Goal: Task Accomplishment & Management: Use online tool/utility

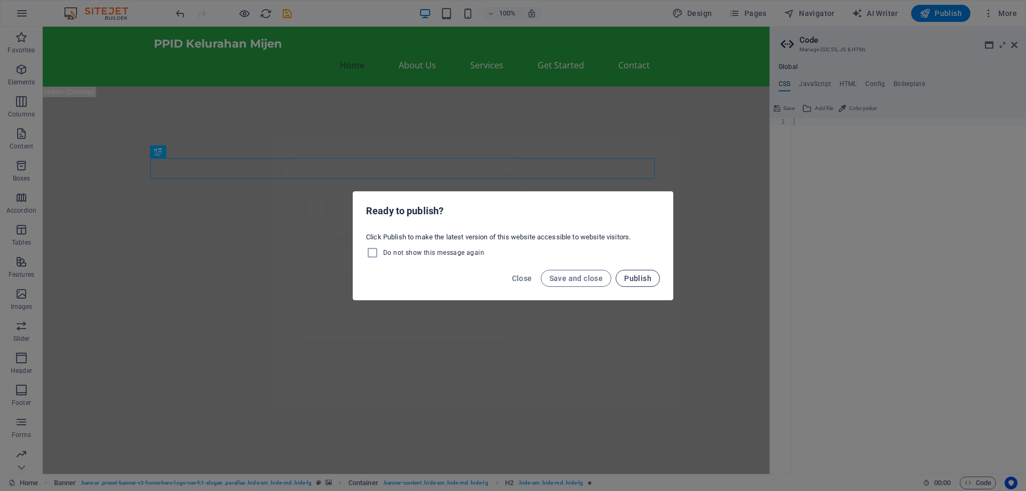
click at [647, 272] on button "Publish" at bounding box center [638, 278] width 44 height 17
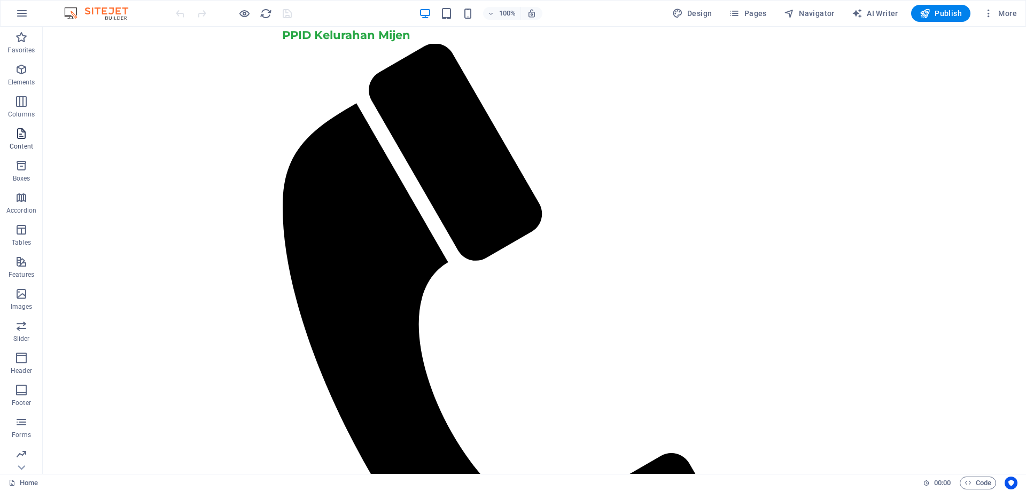
click at [25, 137] on icon "button" at bounding box center [21, 133] width 13 height 13
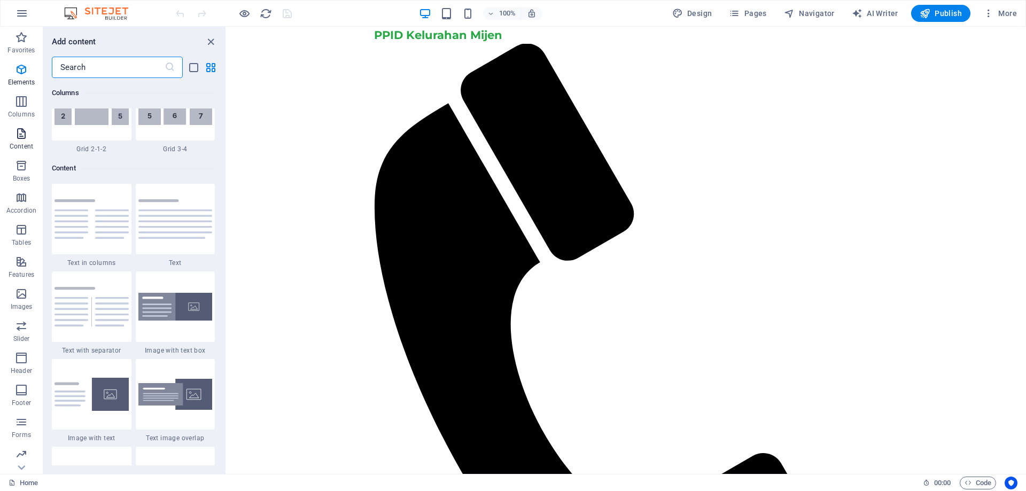
scroll to position [1870, 0]
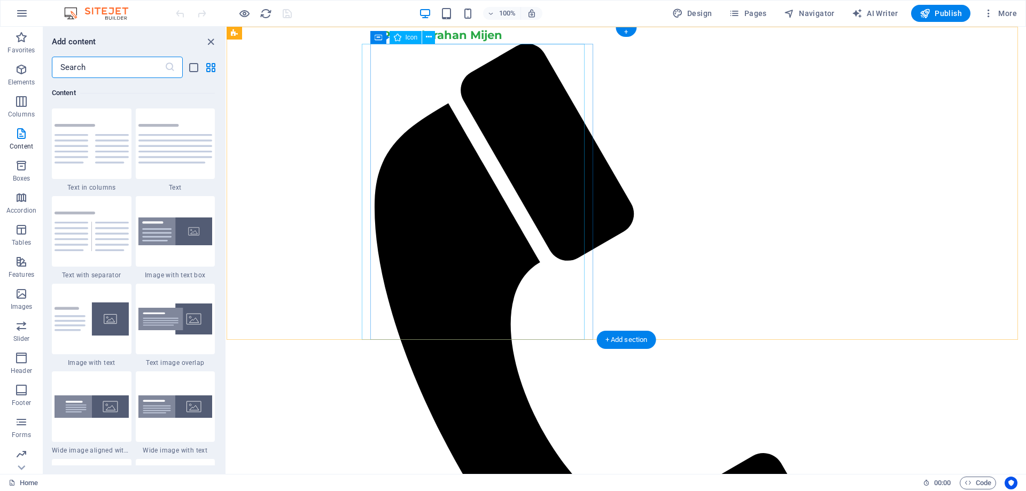
click at [439, 133] on figure at bounding box center [622, 375] width 496 height 662
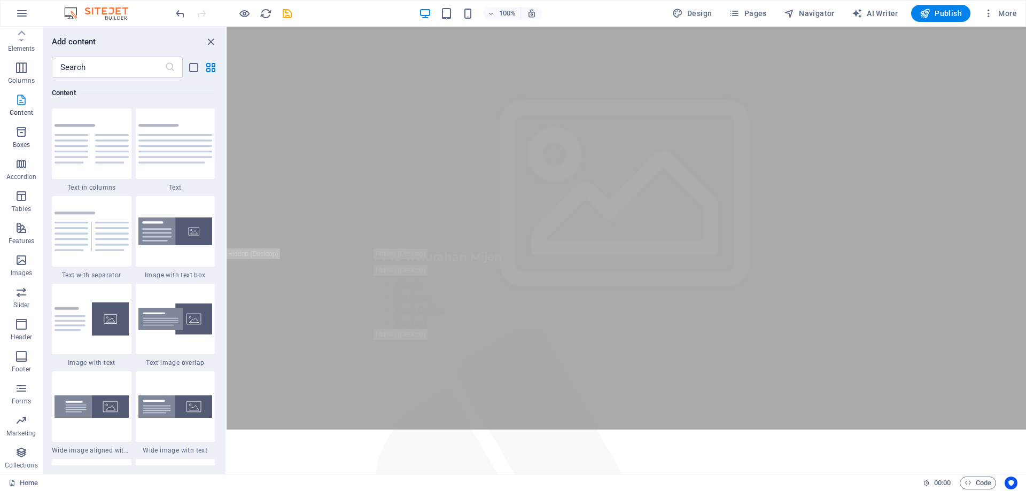
scroll to position [0, 0]
click at [22, 9] on icon "button" at bounding box center [21, 13] width 13 height 13
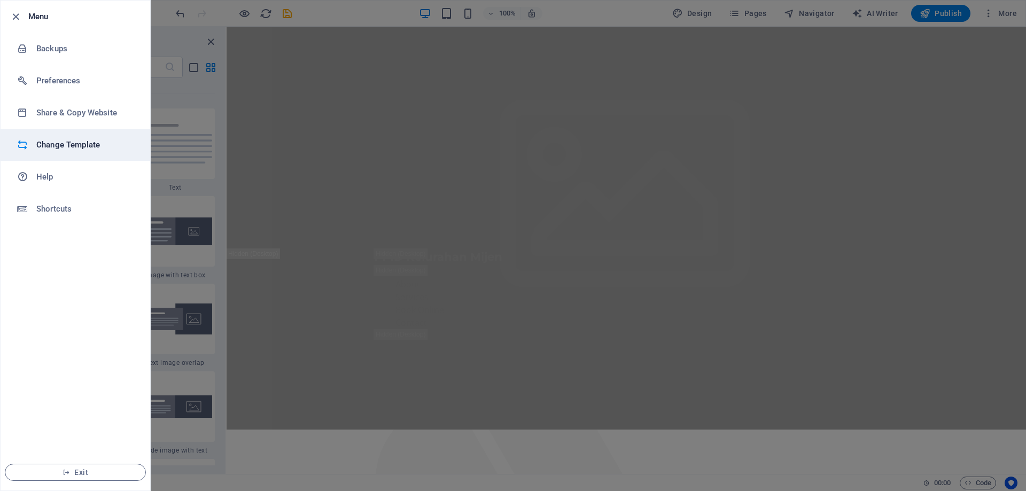
click at [68, 145] on h6 "Change Template" at bounding box center [85, 144] width 99 height 13
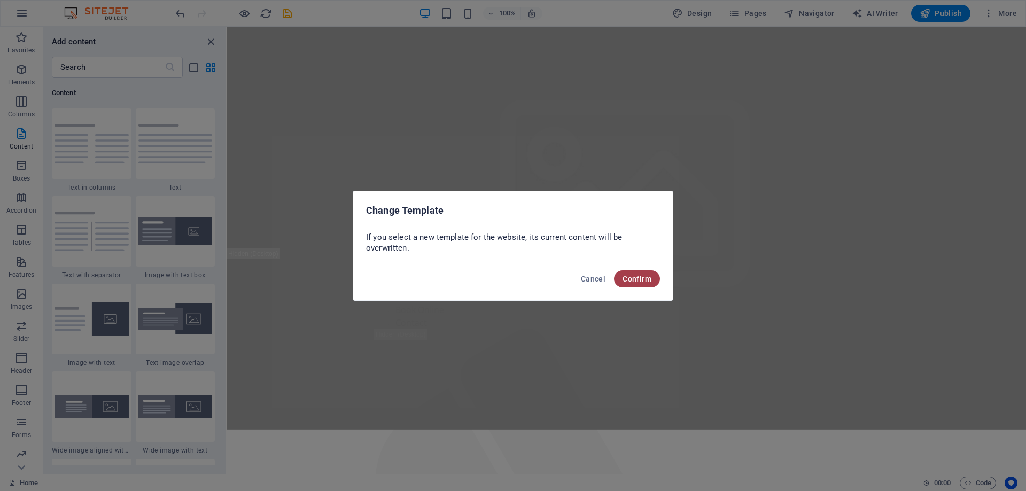
click at [644, 276] on span "Confirm" at bounding box center [637, 279] width 29 height 9
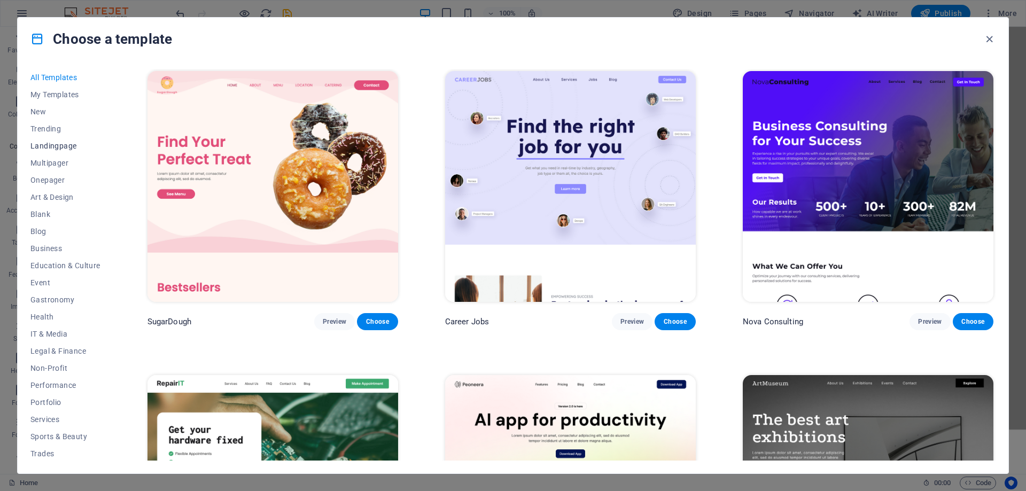
click at [61, 145] on span "Landingpage" at bounding box center [65, 146] width 70 height 9
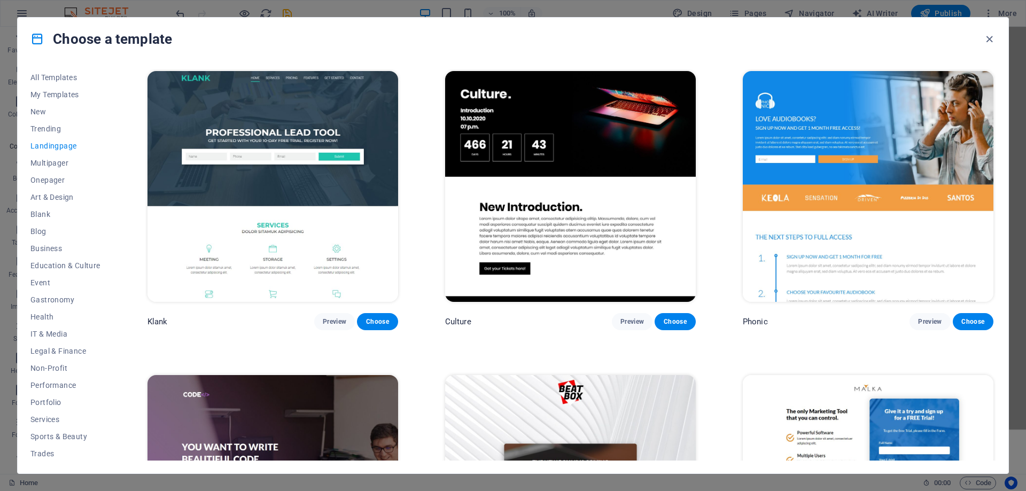
click at [633, 190] on img at bounding box center [570, 186] width 251 height 231
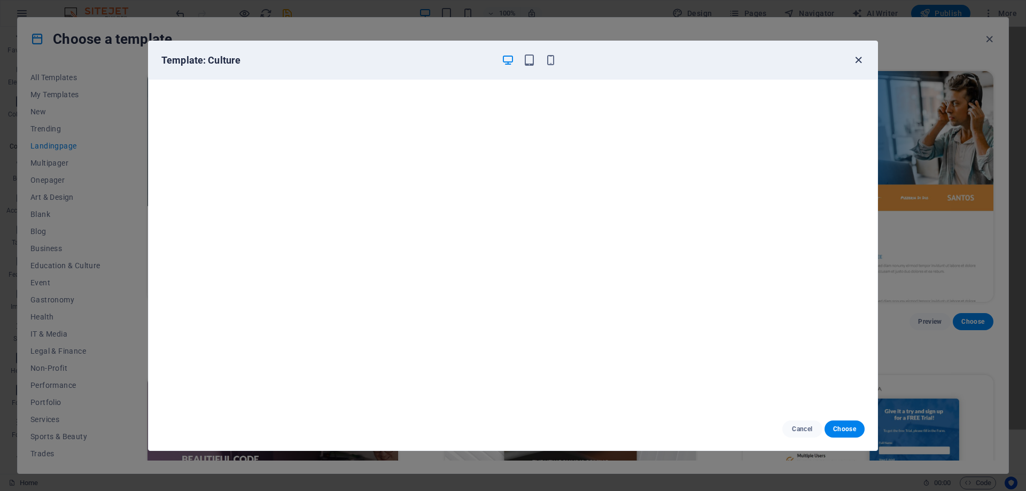
click at [863, 55] on icon "button" at bounding box center [858, 60] width 12 height 12
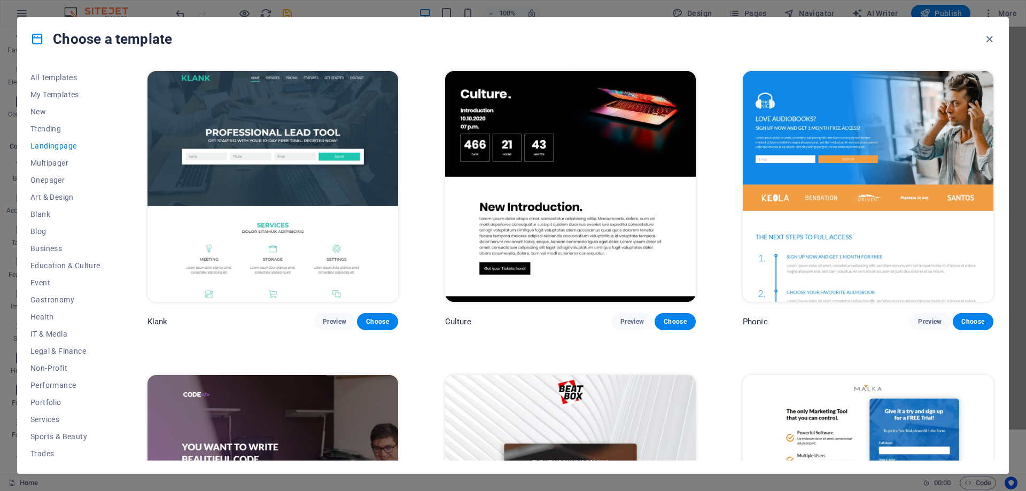
click at [336, 200] on img at bounding box center [273, 186] width 251 height 231
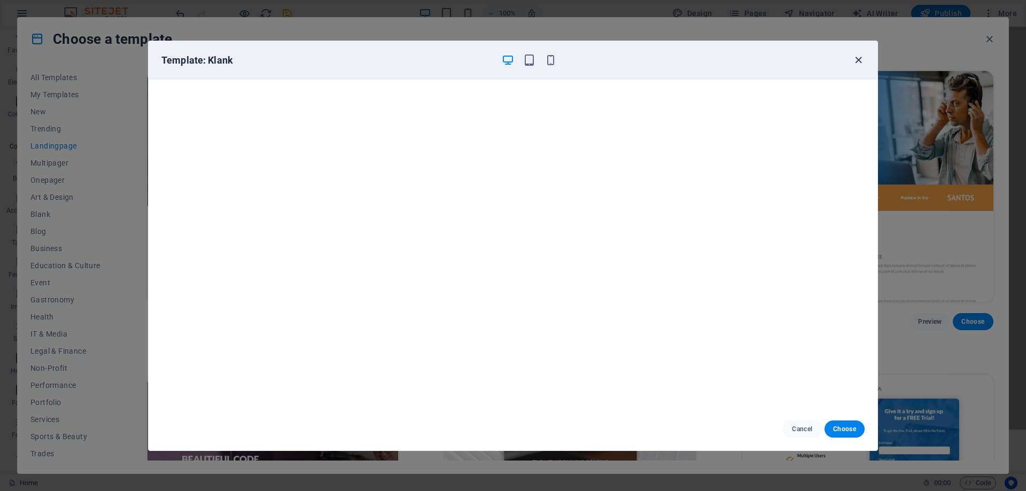
click at [859, 54] on icon "button" at bounding box center [858, 60] width 12 height 12
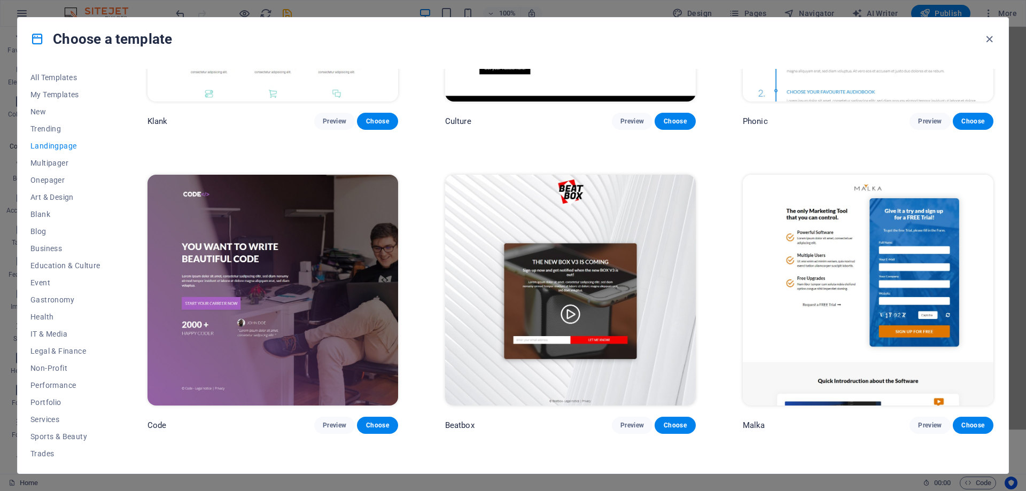
scroll to position [214, 0]
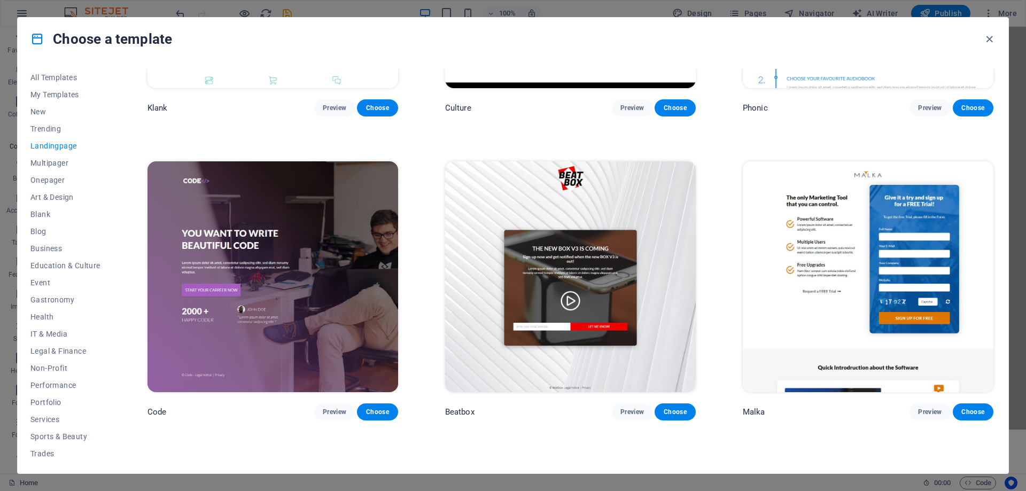
click at [460, 210] on img at bounding box center [570, 276] width 251 height 231
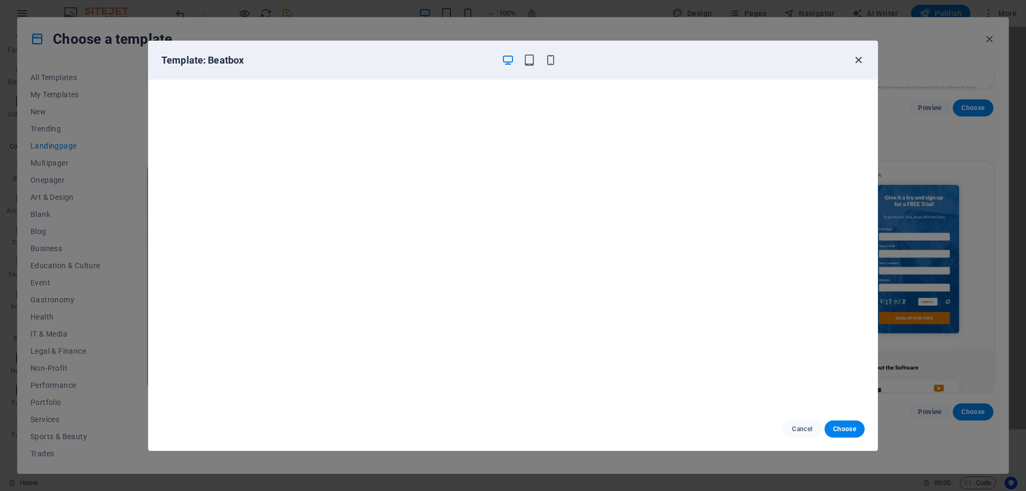
click at [857, 59] on icon "button" at bounding box center [858, 60] width 12 height 12
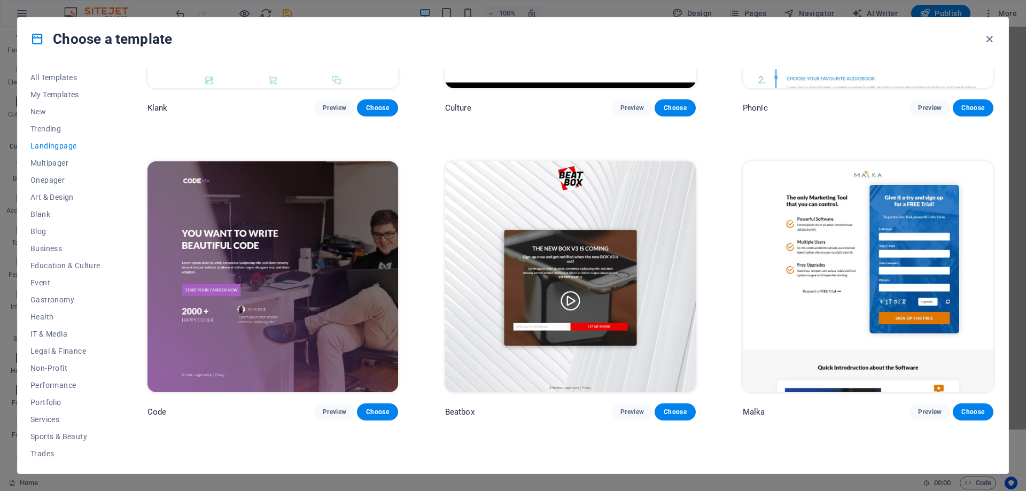
click at [315, 228] on img at bounding box center [273, 276] width 251 height 231
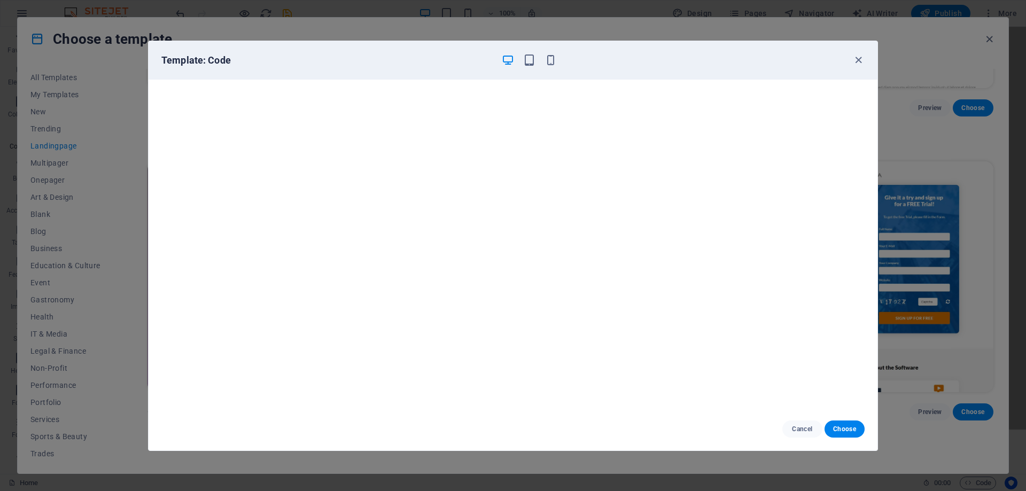
scroll to position [3, 0]
click at [854, 60] on icon "button" at bounding box center [858, 60] width 12 height 12
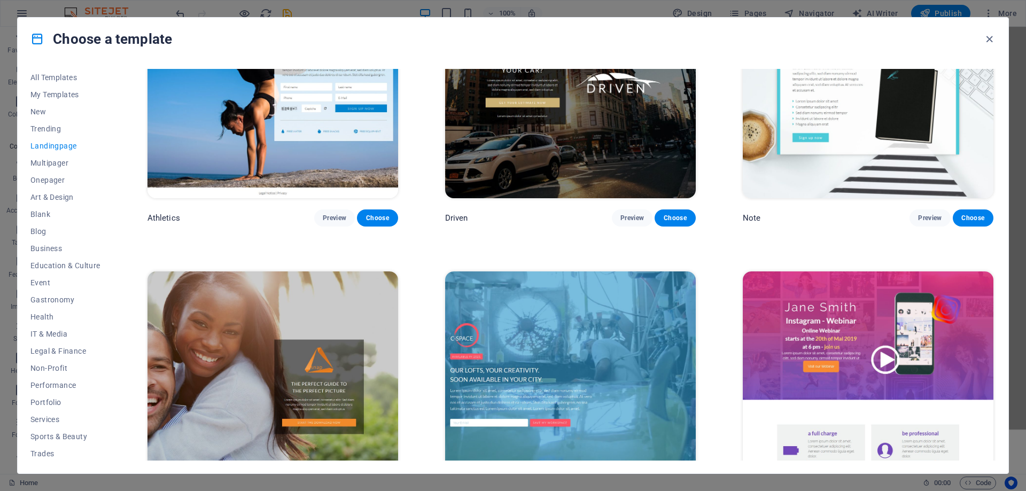
scroll to position [1122, 0]
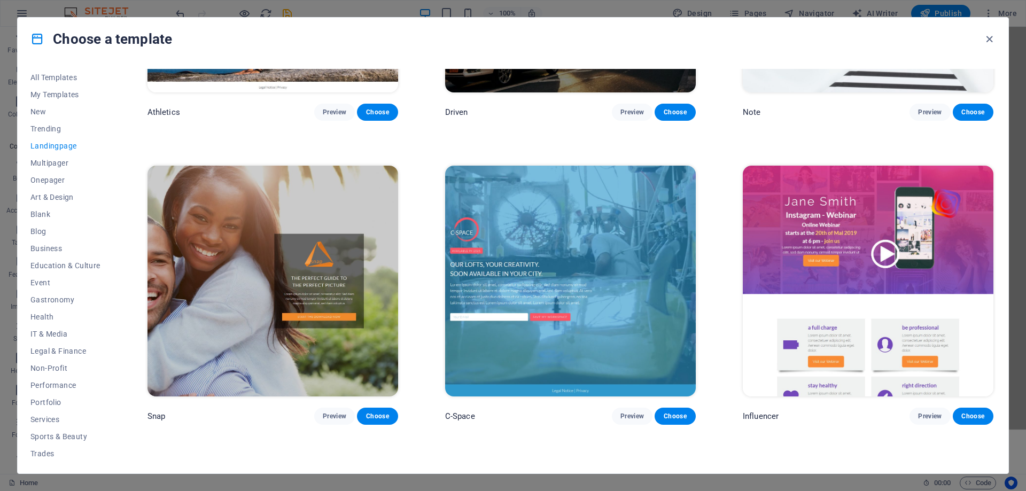
click at [802, 239] on img at bounding box center [868, 281] width 251 height 231
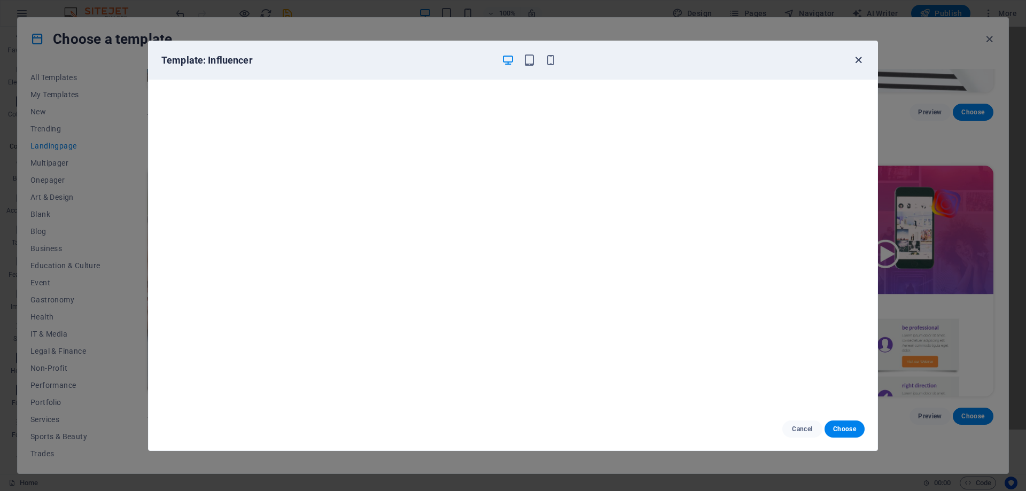
click at [854, 61] on icon "button" at bounding box center [858, 60] width 12 height 12
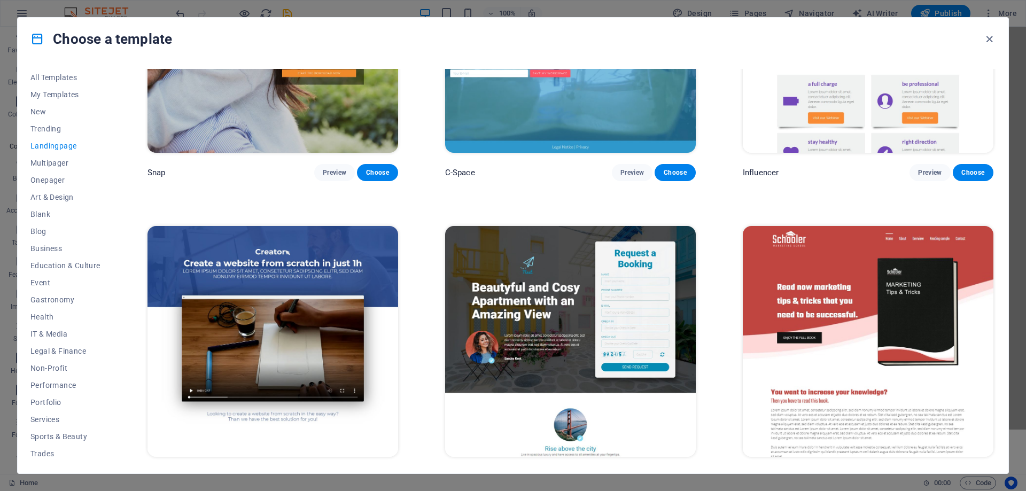
scroll to position [1390, 0]
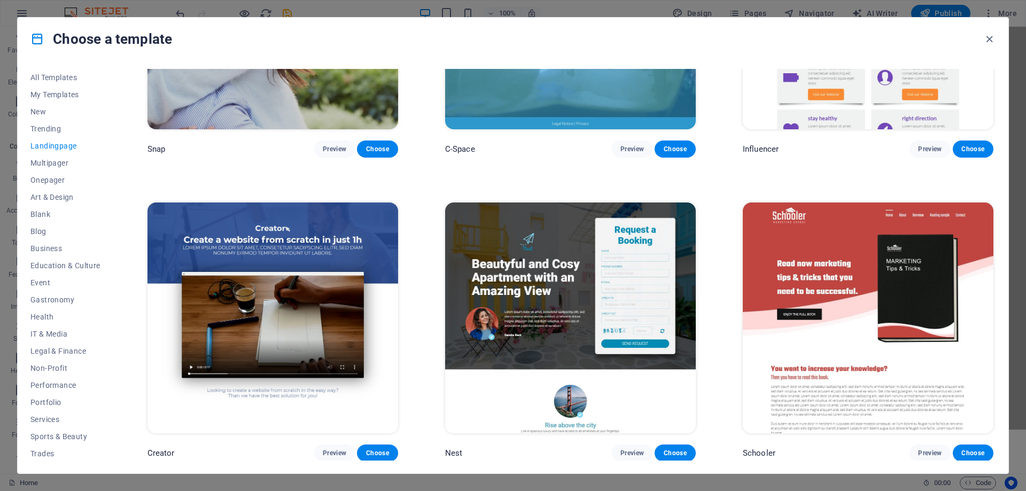
click at [598, 236] on img at bounding box center [570, 318] width 251 height 231
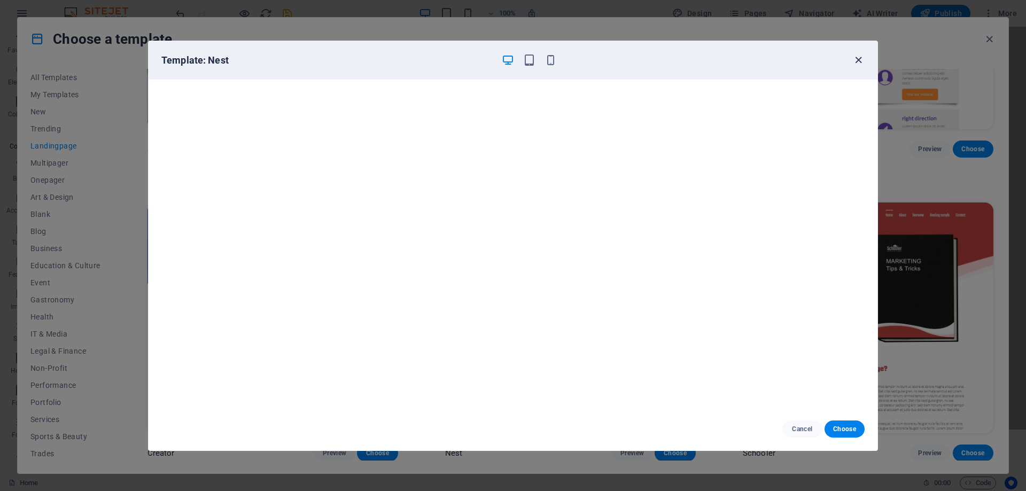
click at [858, 59] on icon "button" at bounding box center [858, 60] width 12 height 12
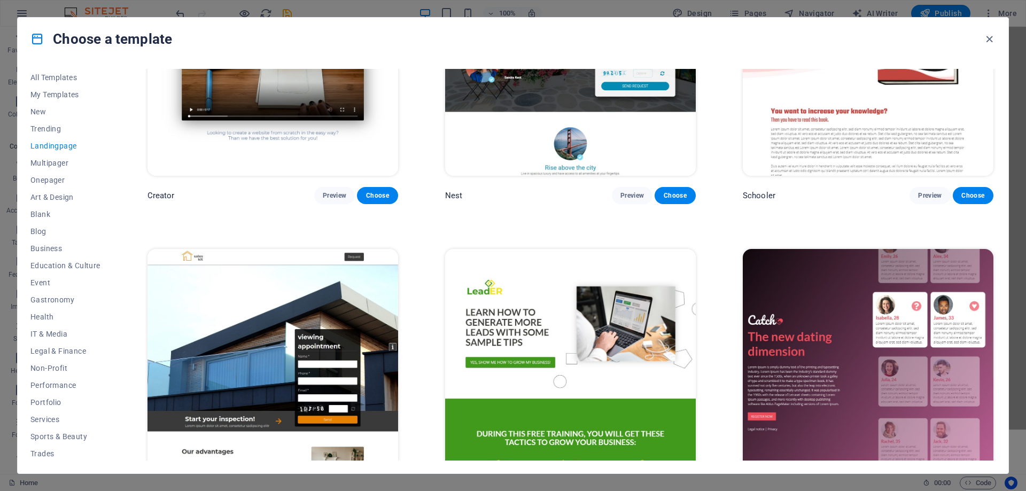
scroll to position [1657, 0]
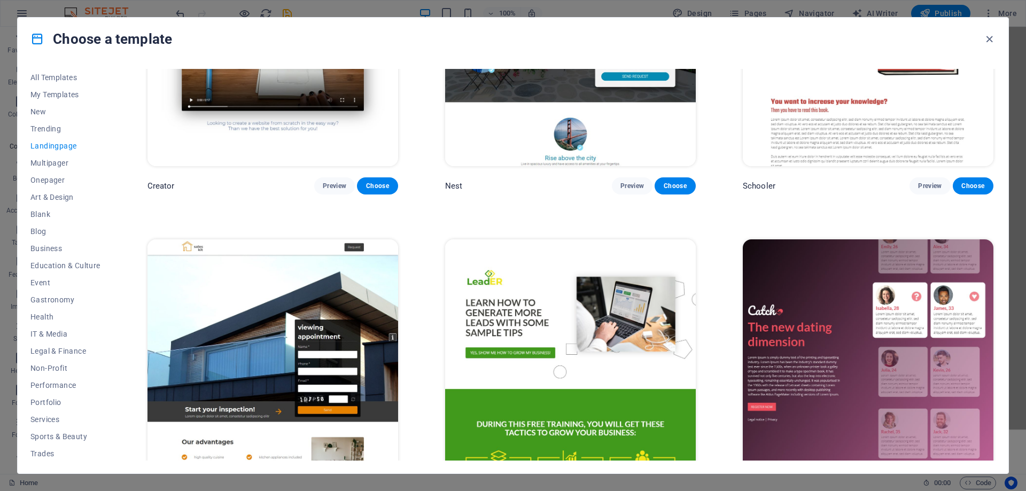
click at [855, 282] on img at bounding box center [868, 354] width 251 height 231
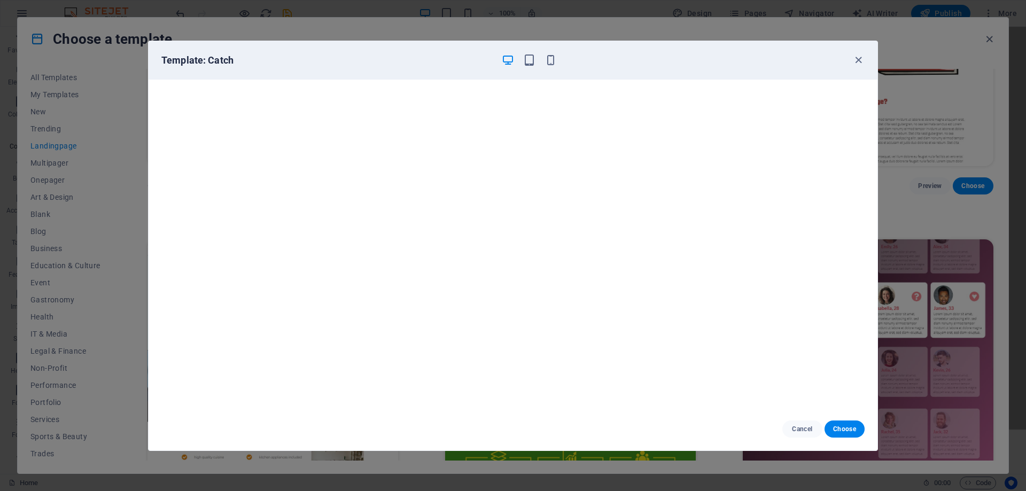
scroll to position [0, 0]
click at [863, 61] on icon "button" at bounding box center [858, 60] width 12 height 12
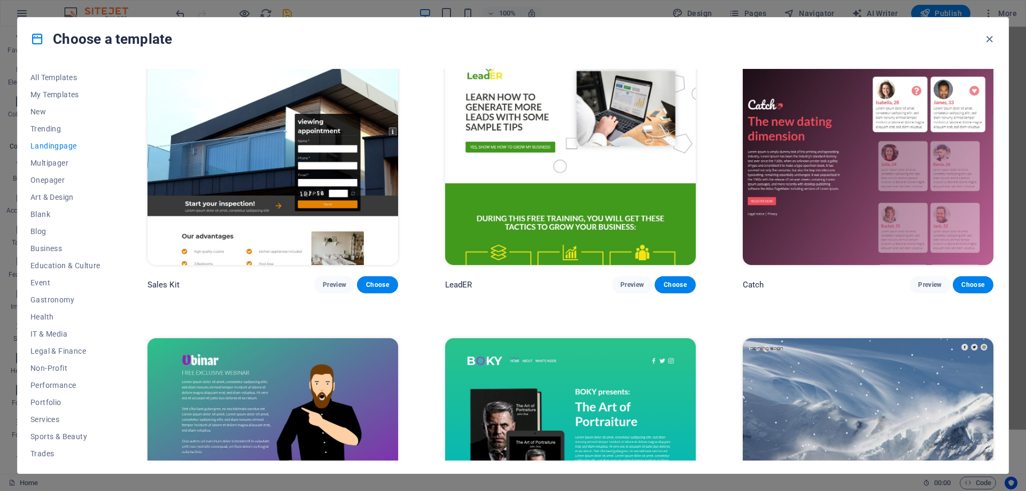
scroll to position [1871, 0]
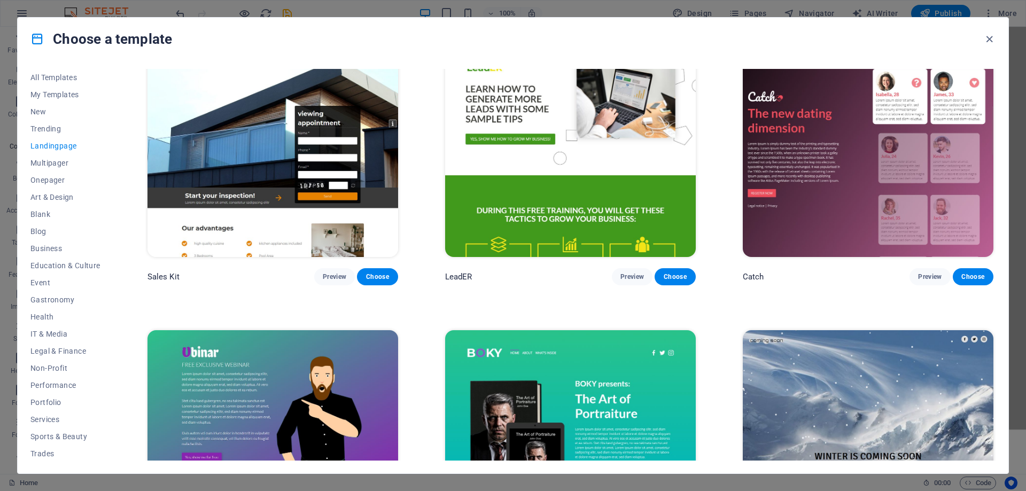
click at [335, 367] on img at bounding box center [273, 445] width 251 height 231
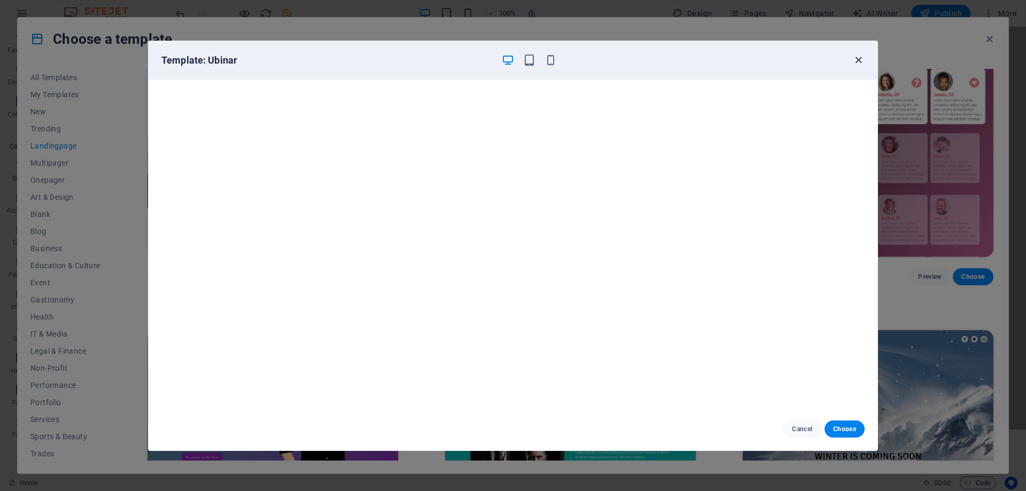
click at [860, 57] on icon "button" at bounding box center [858, 60] width 12 height 12
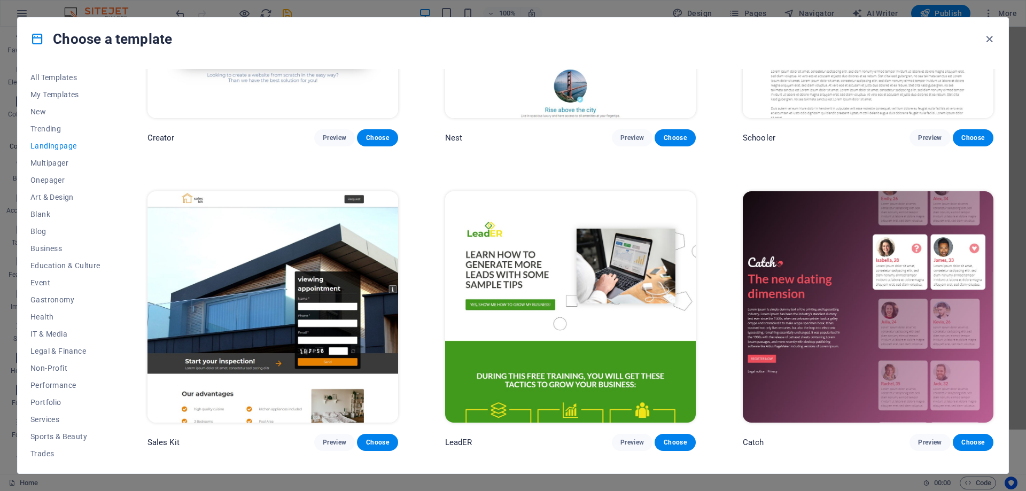
scroll to position [1491, 0]
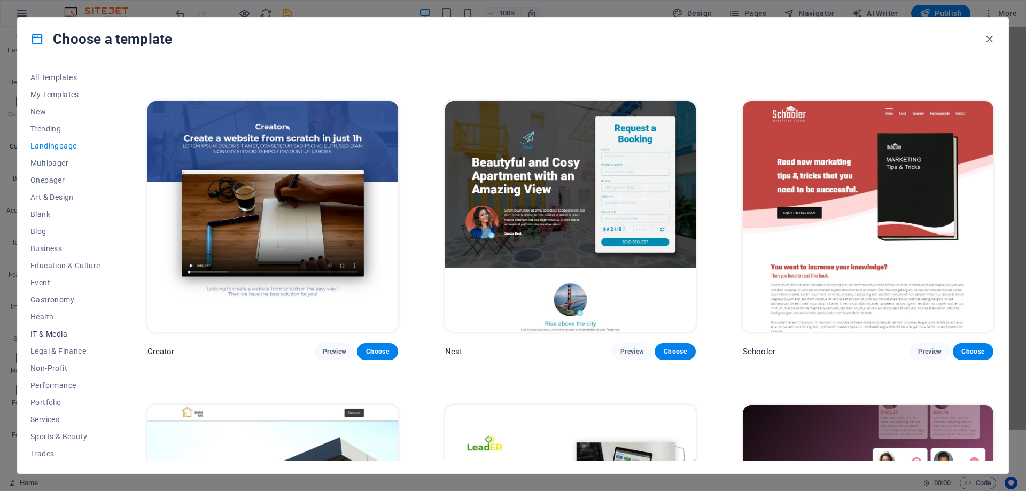
click at [60, 334] on span "IT & Media" at bounding box center [65, 334] width 70 height 9
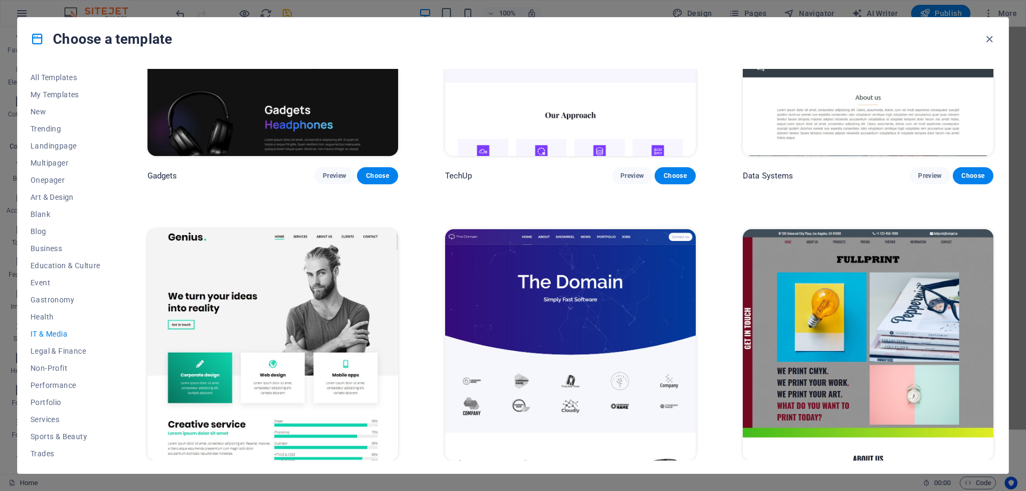
scroll to position [534, 0]
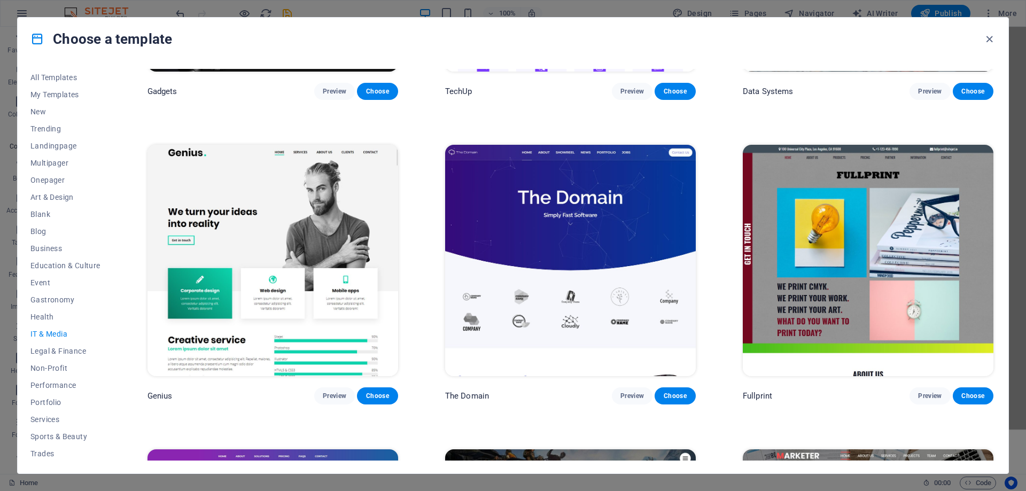
click at [545, 216] on img at bounding box center [570, 260] width 251 height 231
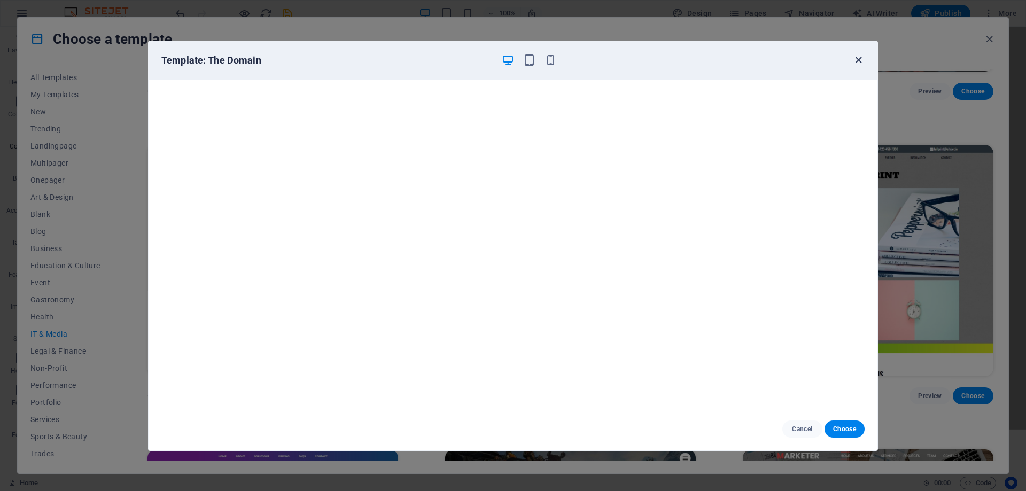
click at [857, 57] on icon "button" at bounding box center [858, 60] width 12 height 12
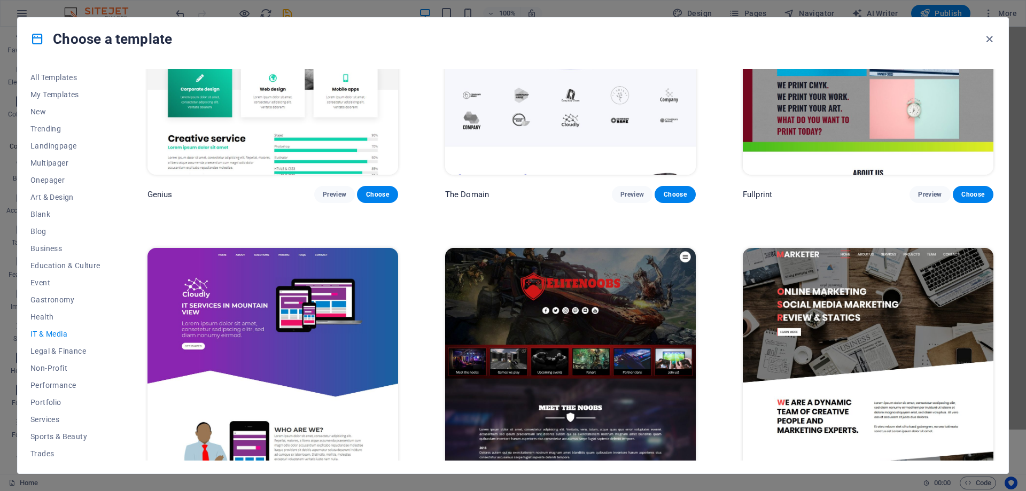
scroll to position [748, 0]
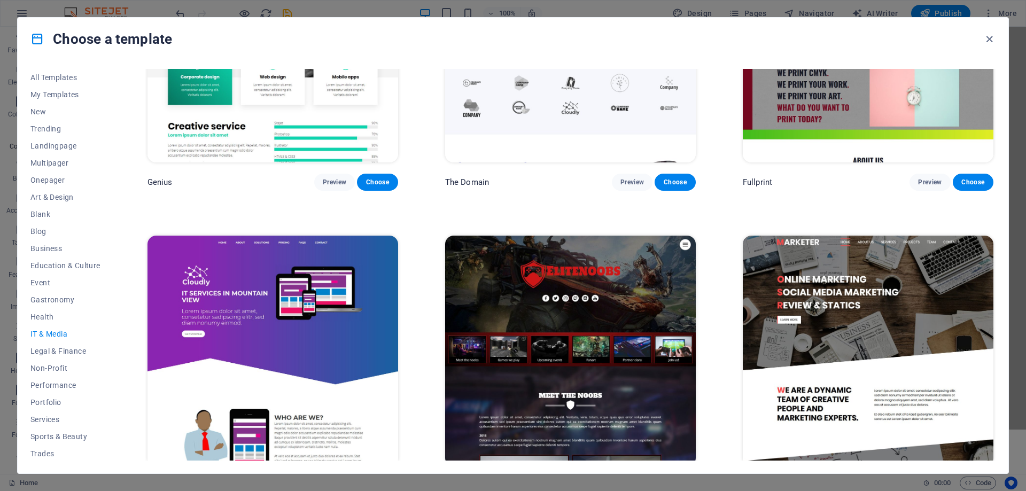
click at [631, 284] on img at bounding box center [570, 351] width 251 height 231
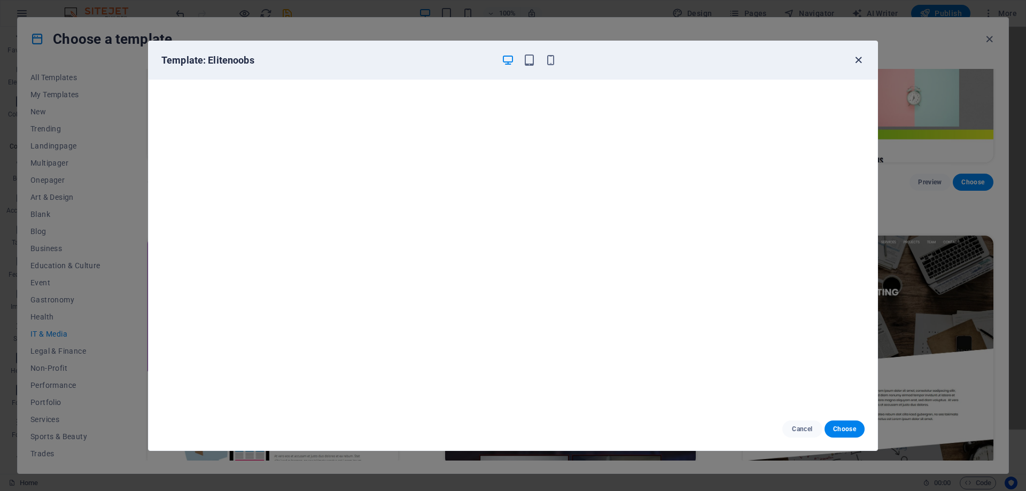
click at [857, 59] on icon "button" at bounding box center [858, 60] width 12 height 12
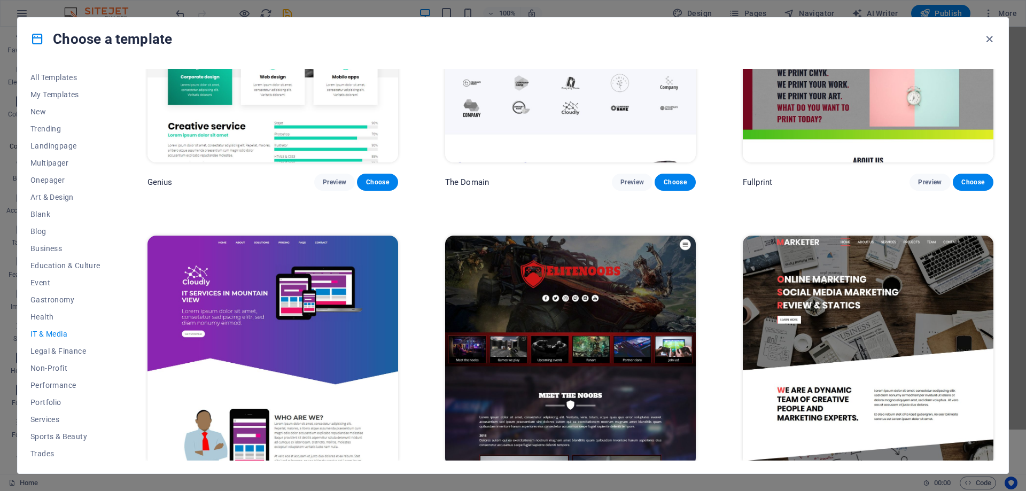
click at [252, 323] on img at bounding box center [273, 351] width 251 height 231
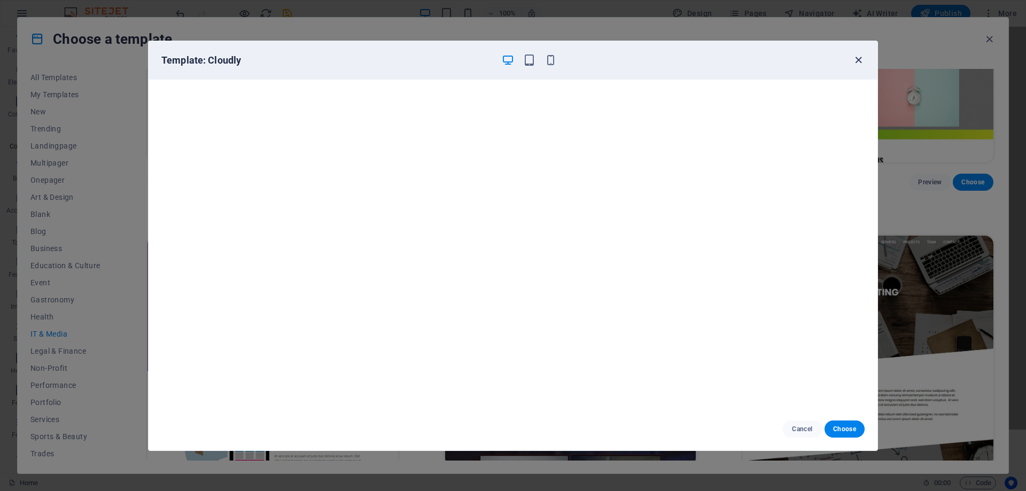
click at [857, 58] on icon "button" at bounding box center [858, 60] width 12 height 12
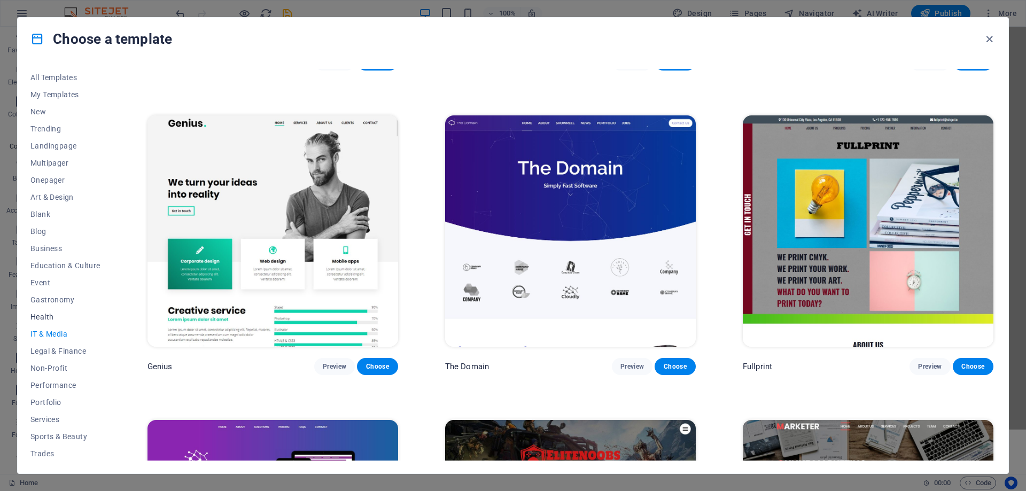
scroll to position [36, 0]
click at [55, 385] on span "Services" at bounding box center [65, 383] width 70 height 9
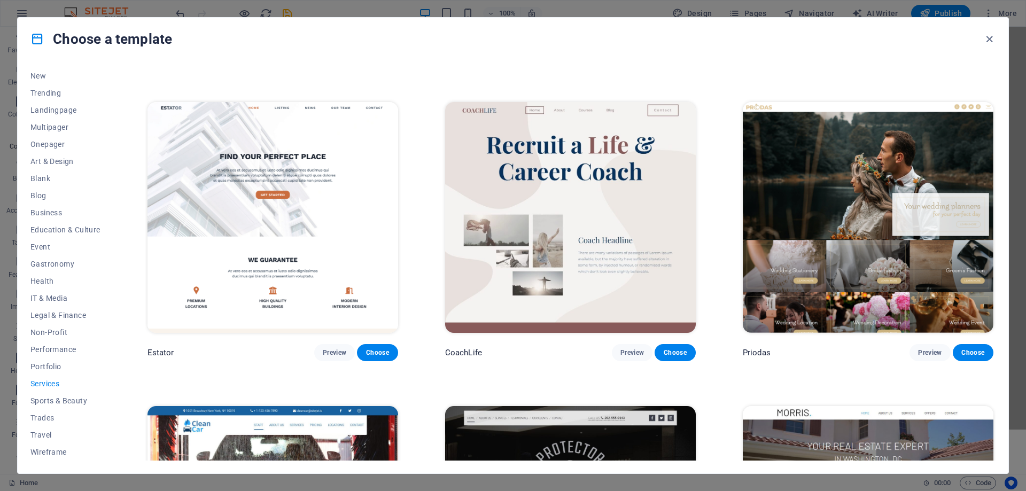
scroll to position [885, 0]
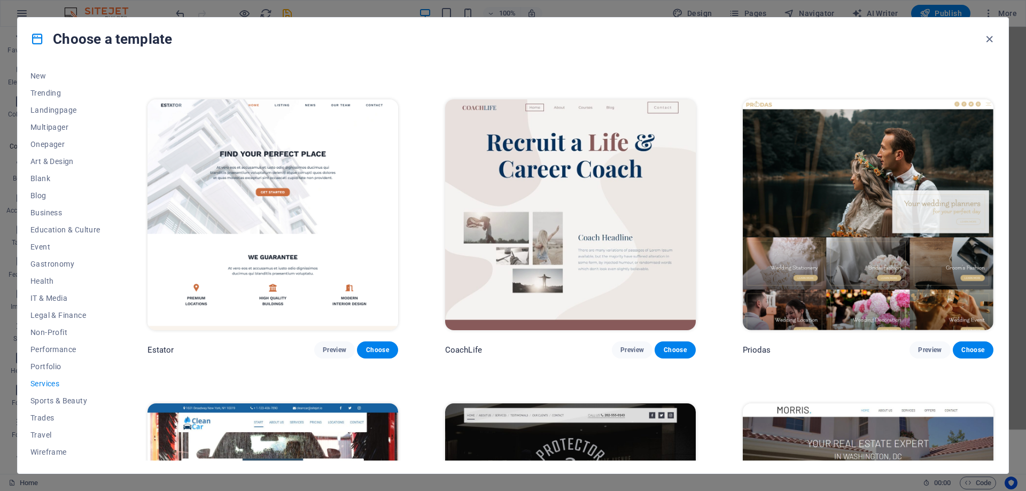
click at [828, 211] on img at bounding box center [868, 214] width 251 height 231
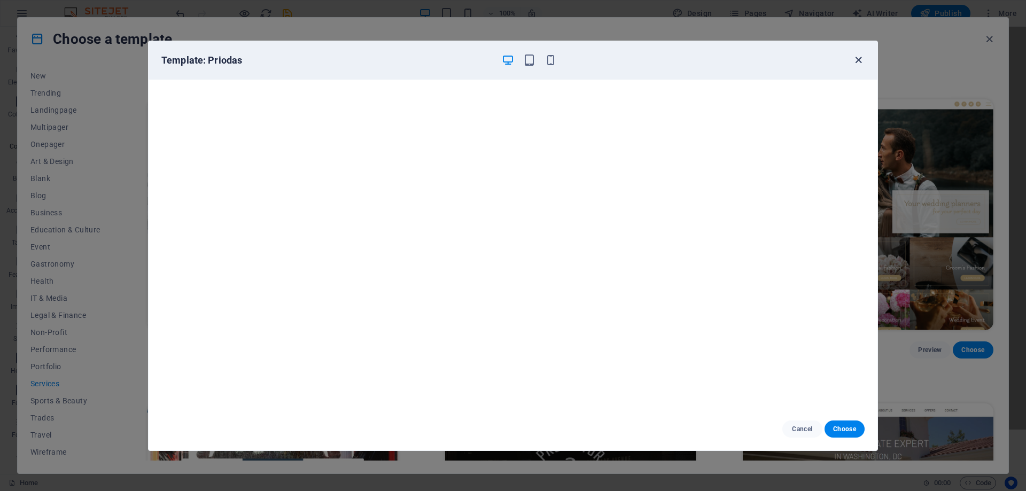
click at [852, 64] on icon "button" at bounding box center [858, 60] width 12 height 12
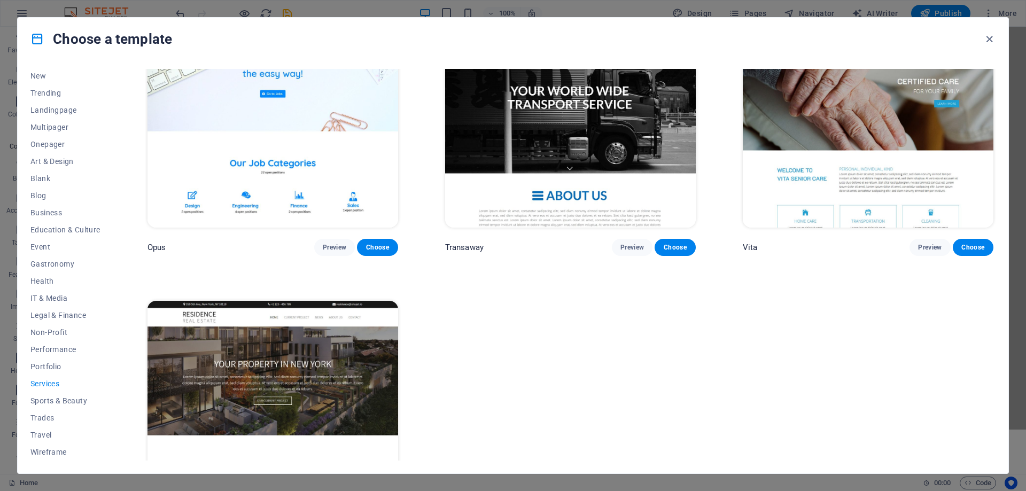
scroll to position [1953, 0]
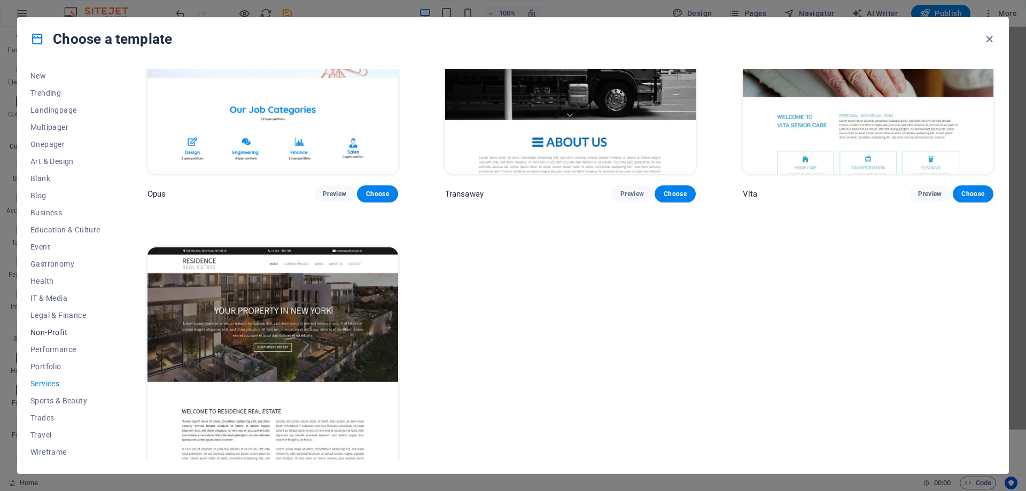
click at [63, 331] on span "Non-Profit" at bounding box center [65, 332] width 70 height 9
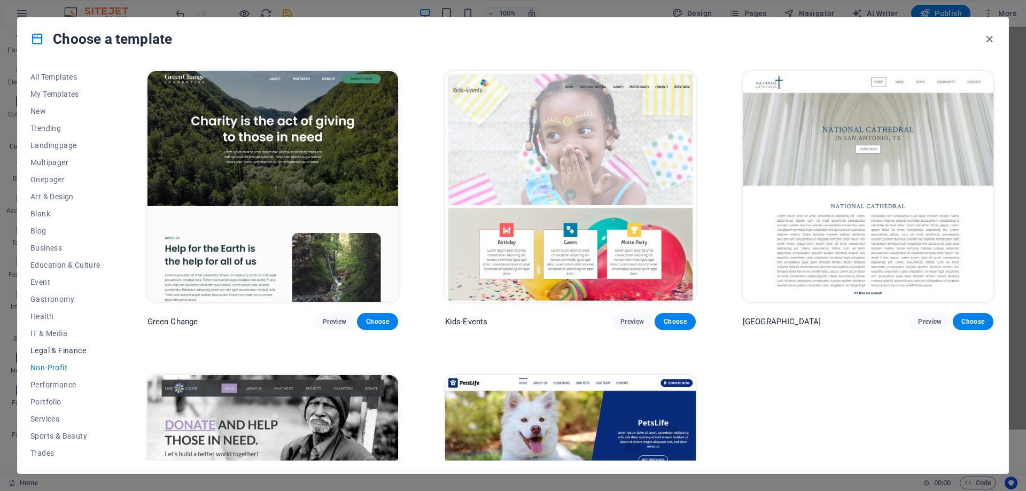
scroll to position [0, 0]
click at [49, 144] on span "Landingpage" at bounding box center [65, 146] width 70 height 9
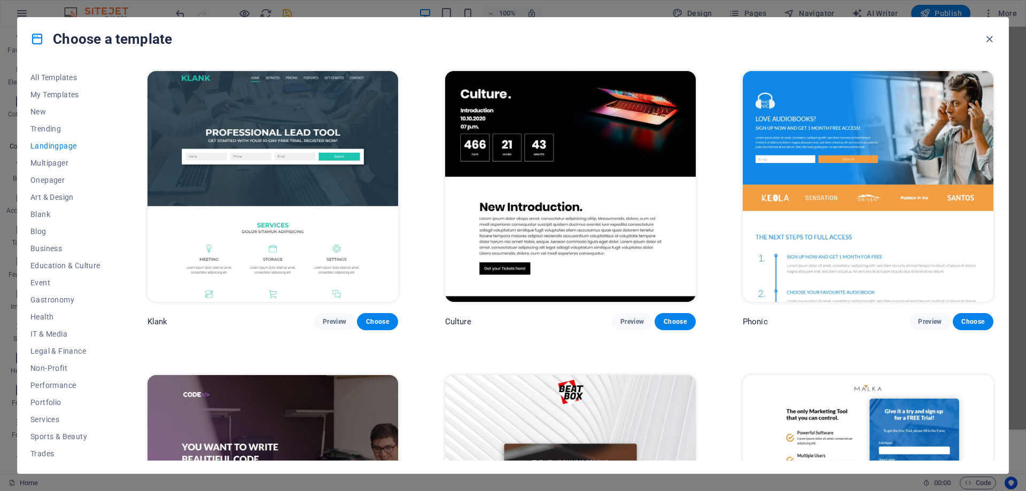
click at [562, 197] on img at bounding box center [570, 186] width 251 height 231
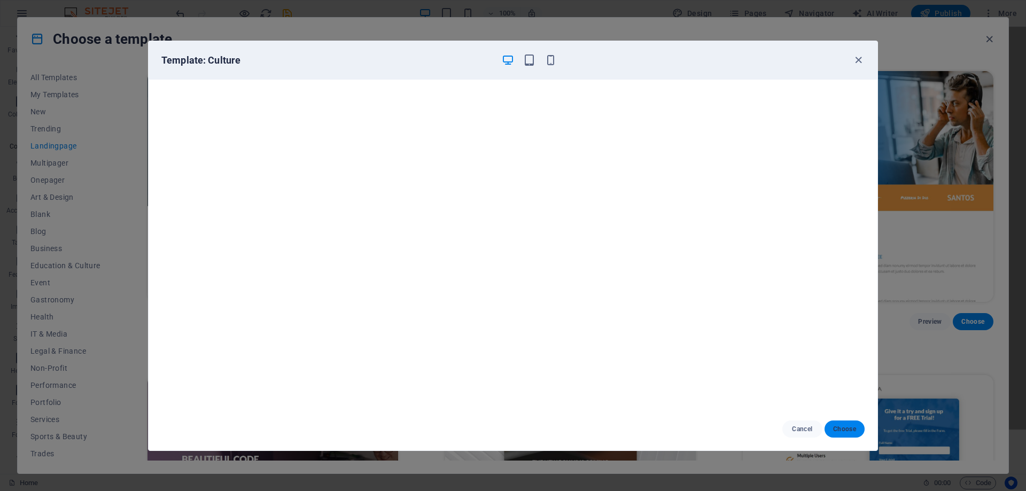
click at [847, 432] on span "Choose" at bounding box center [844, 429] width 23 height 9
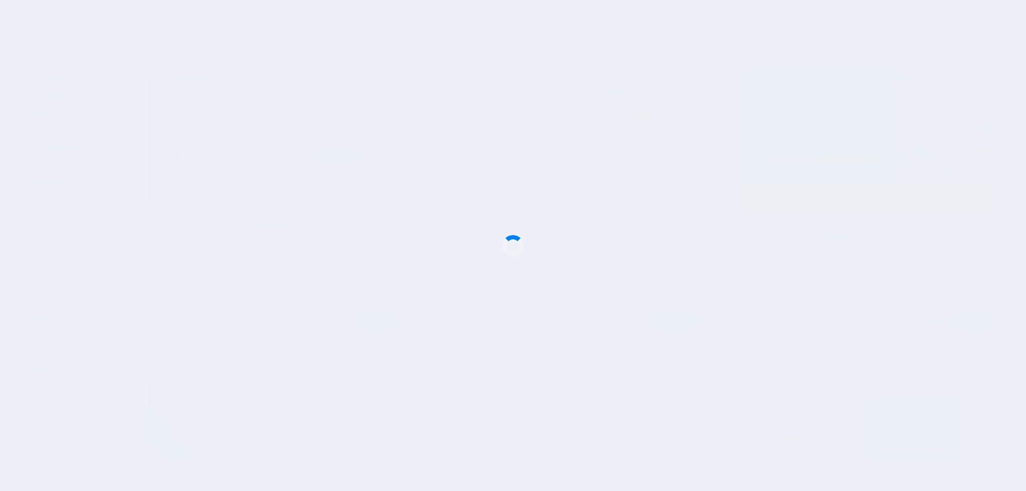
checkbox input "false"
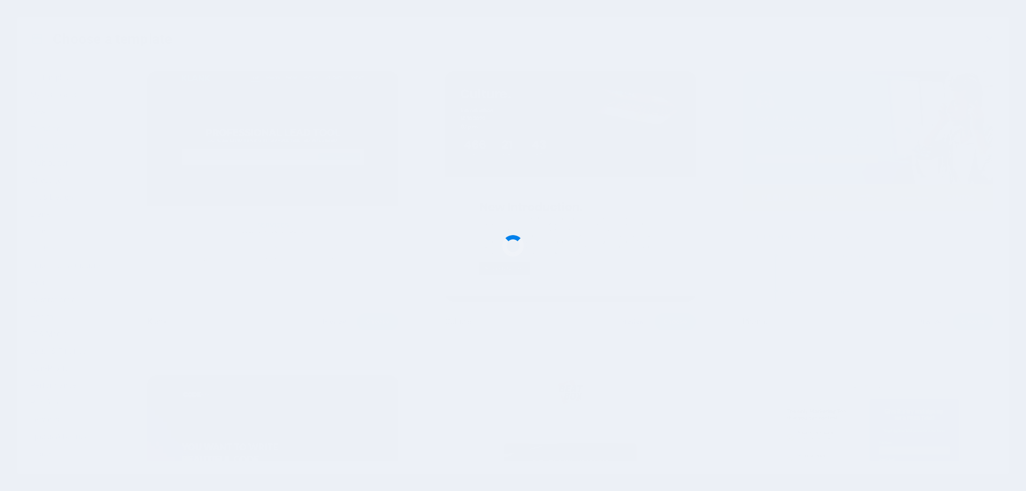
checkbox input "false"
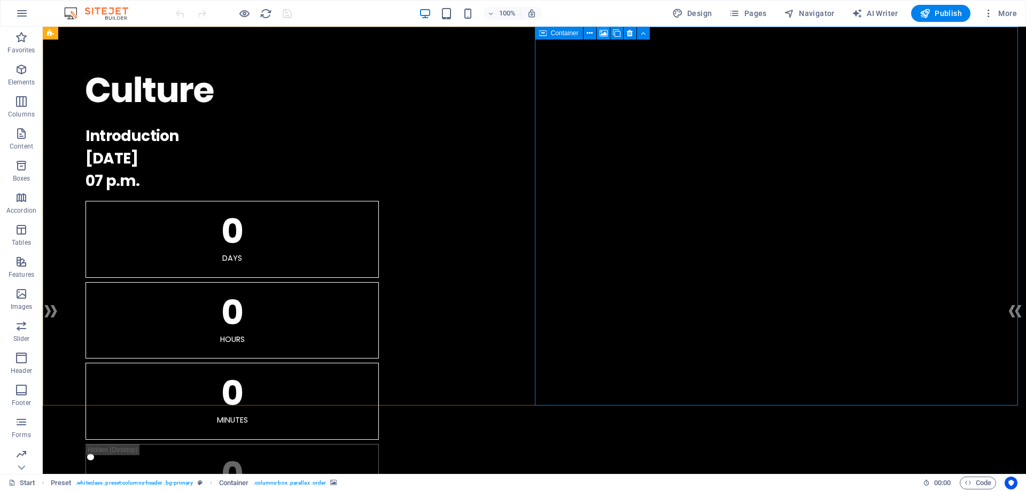
click at [604, 33] on icon at bounding box center [604, 33] width 8 height 11
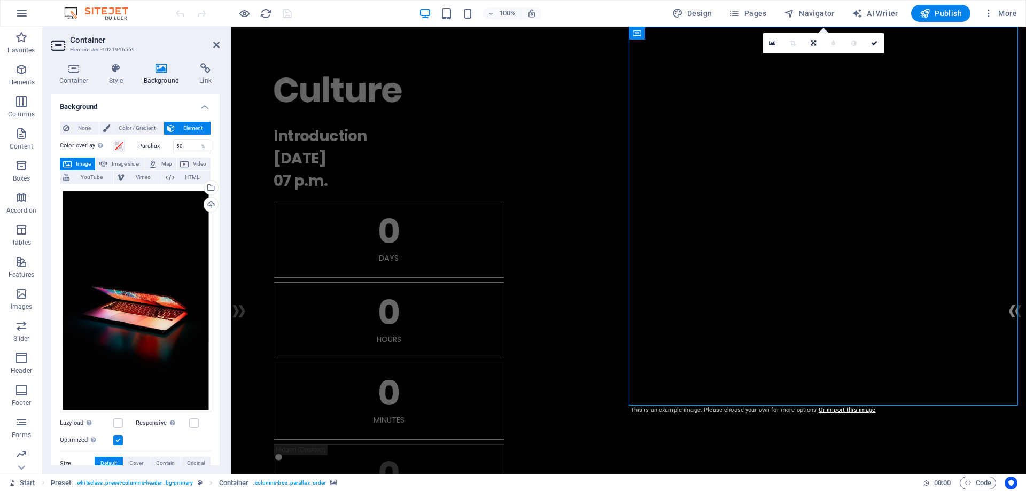
drag, startPoint x: 865, startPoint y: 236, endPoint x: 680, endPoint y: 232, distance: 185.0
drag, startPoint x: 678, startPoint y: 154, endPoint x: 612, endPoint y: 153, distance: 65.8
click at [816, 44] on icon at bounding box center [813, 43] width 5 height 6
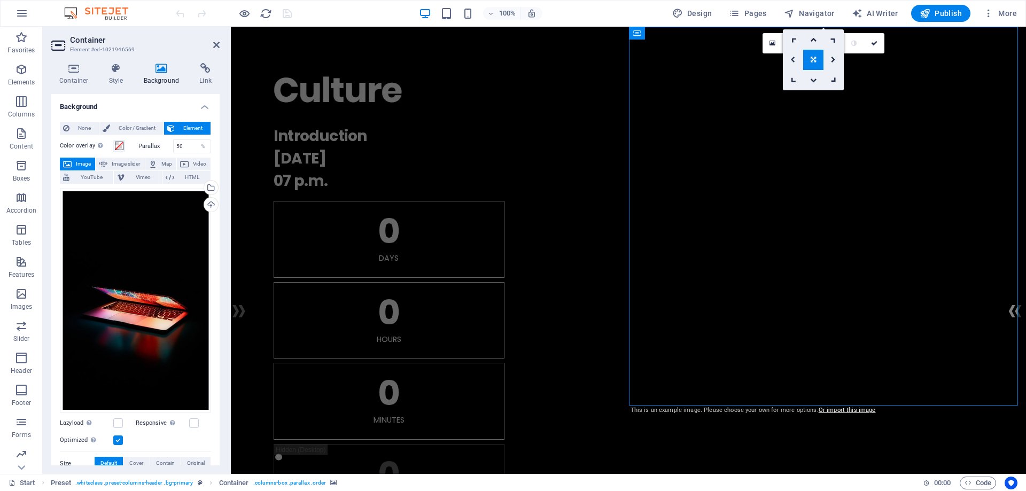
click at [794, 60] on icon at bounding box center [792, 60] width 5 height 6
click at [794, 53] on div "0" at bounding box center [824, 43] width 122 height 20
click at [815, 43] on icon at bounding box center [813, 43] width 5 height 6
click at [793, 59] on icon at bounding box center [792, 60] width 5 height 6
click at [816, 43] on link at bounding box center [813, 43] width 20 height 20
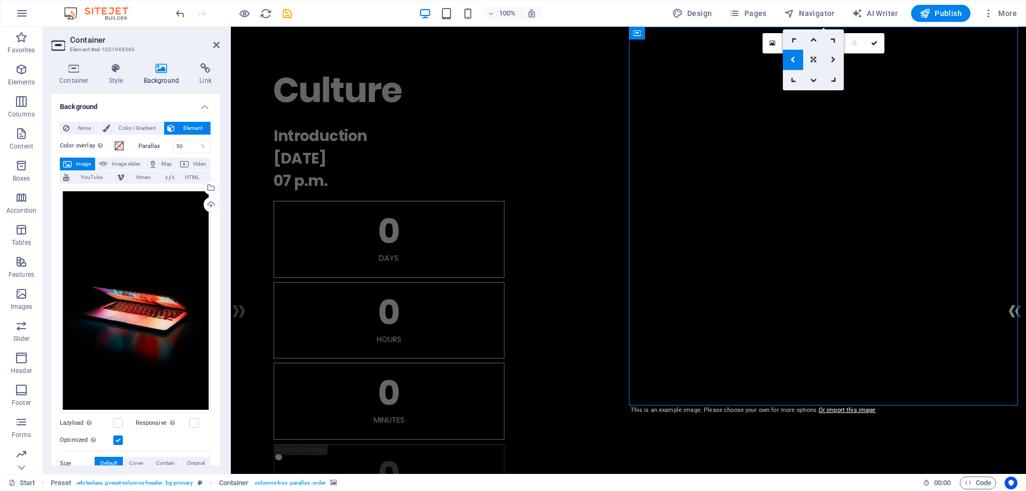
click at [836, 56] on link at bounding box center [834, 60] width 20 height 20
click at [813, 42] on icon at bounding box center [813, 43] width 5 height 6
click at [814, 58] on icon at bounding box center [813, 60] width 5 height 6
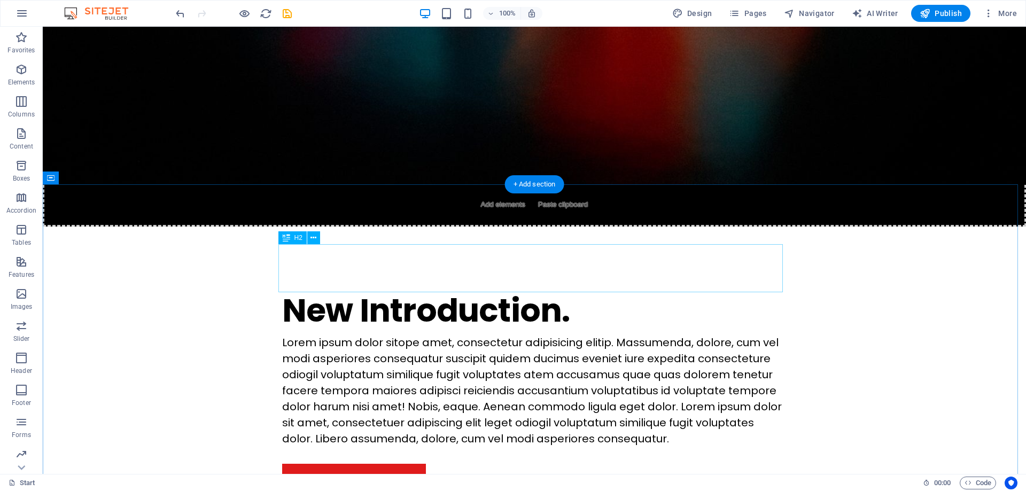
scroll to position [695, 0]
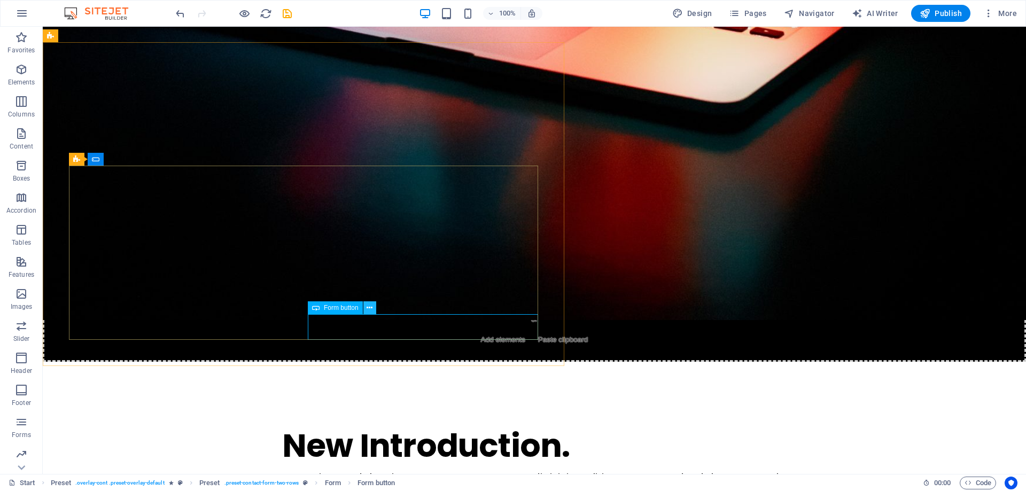
click at [366, 307] on button at bounding box center [369, 307] width 13 height 13
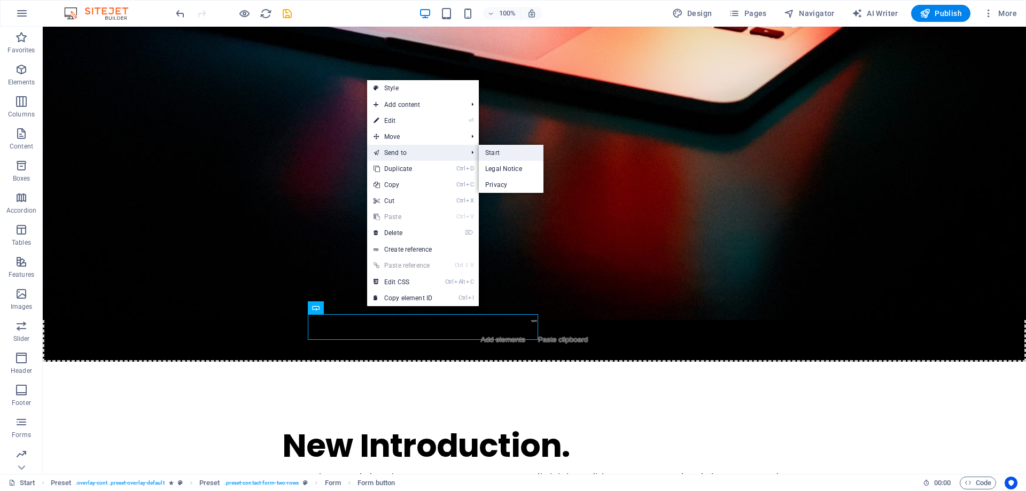
click at [511, 149] on link "Start" at bounding box center [511, 153] width 65 height 16
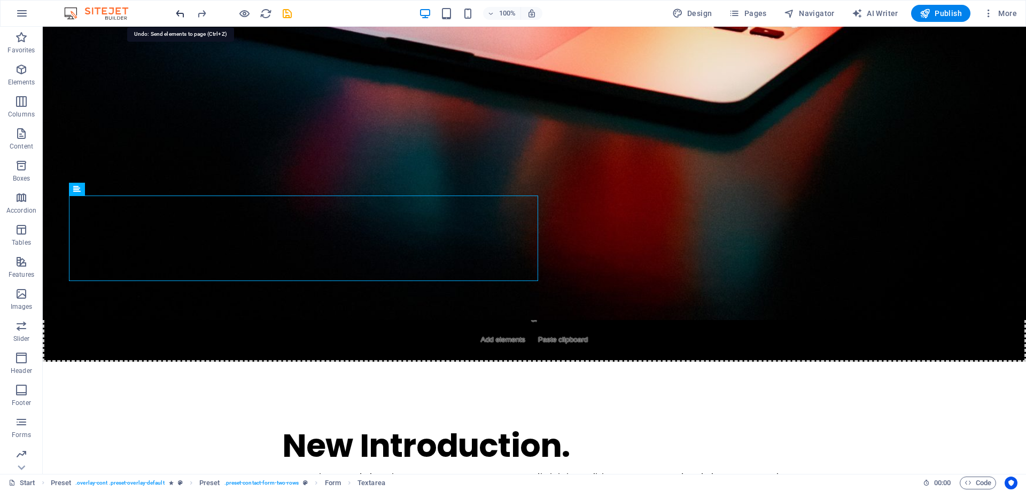
click at [179, 12] on icon "undo" at bounding box center [180, 13] width 12 height 12
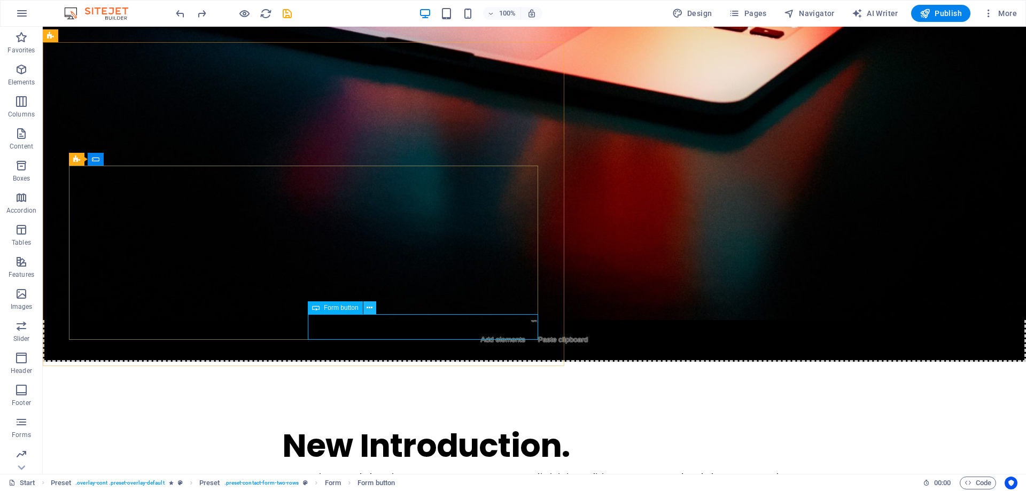
click at [372, 307] on icon at bounding box center [370, 308] width 6 height 11
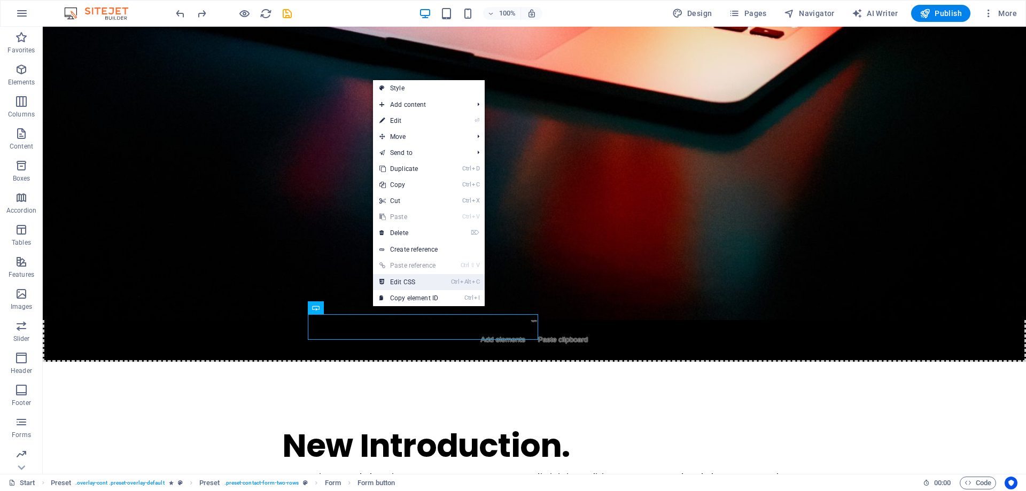
click at [440, 282] on link "Ctrl Alt C Edit CSS" at bounding box center [409, 282] width 72 height 16
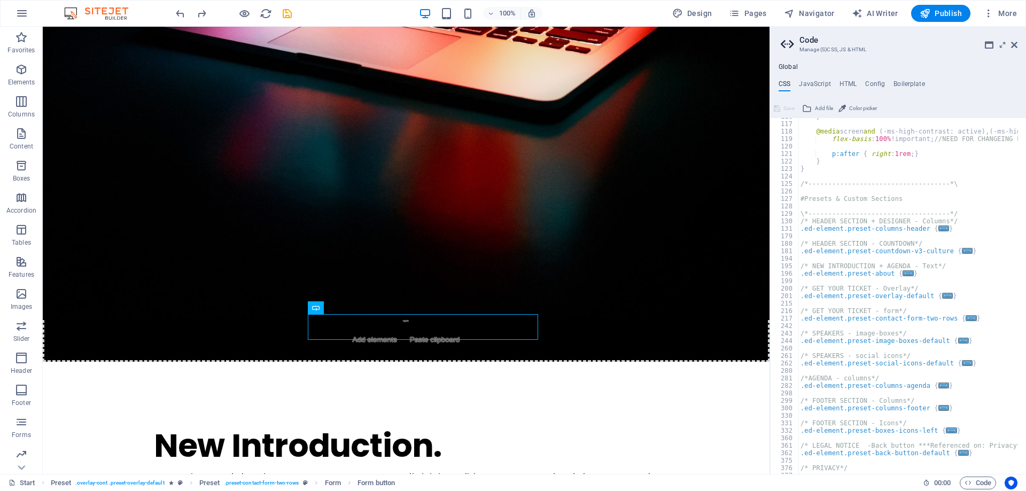
scroll to position [879, 0]
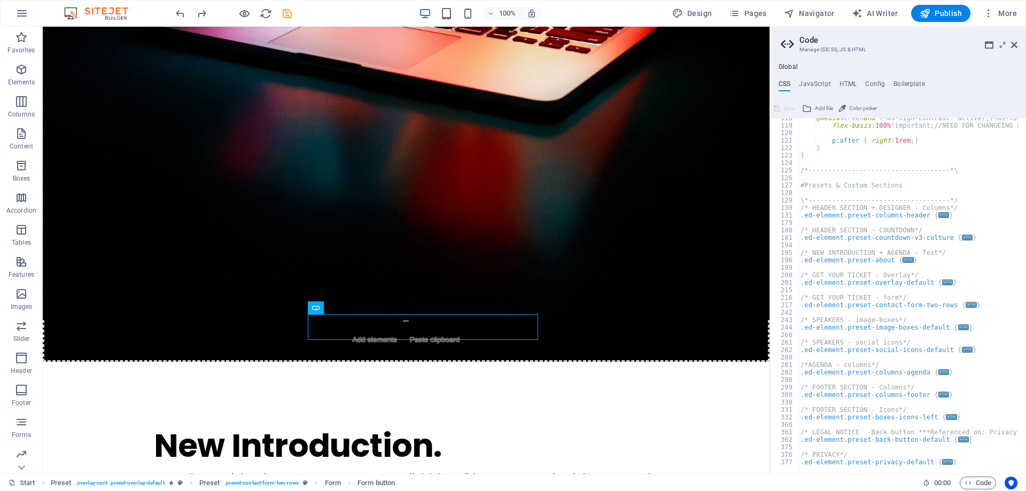
click at [854, 77] on div "Global CSS JavaScript HTML Config Boilerplate /*-------------------------------…" at bounding box center [898, 268] width 256 height 411
click at [850, 82] on h4 "HTML" at bounding box center [849, 86] width 18 height 12
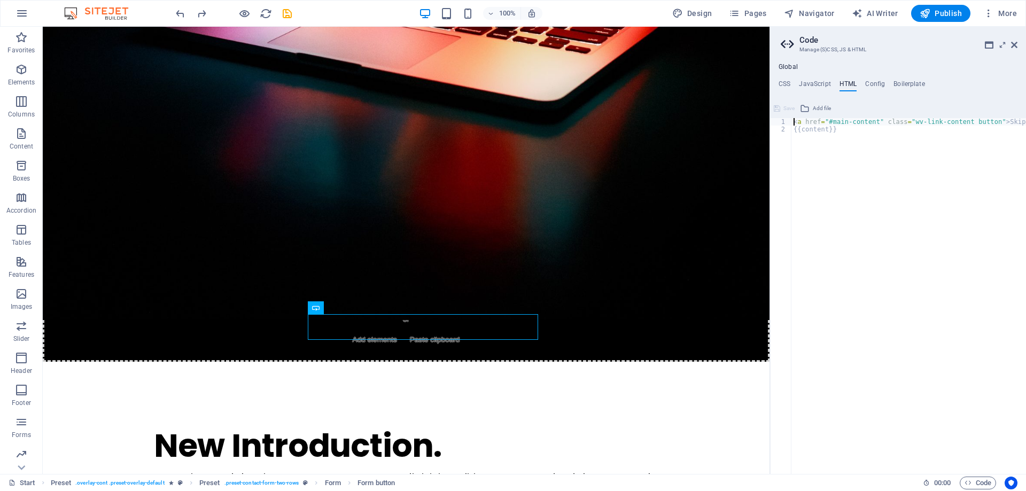
type textarea "<a href="#main-content" class="wv-link-content button">Skip to main content</a>"
click at [827, 82] on h4 "JavaScript" at bounding box center [815, 86] width 32 height 12
type textarea "/* JS for preset "Countdown V3" */"
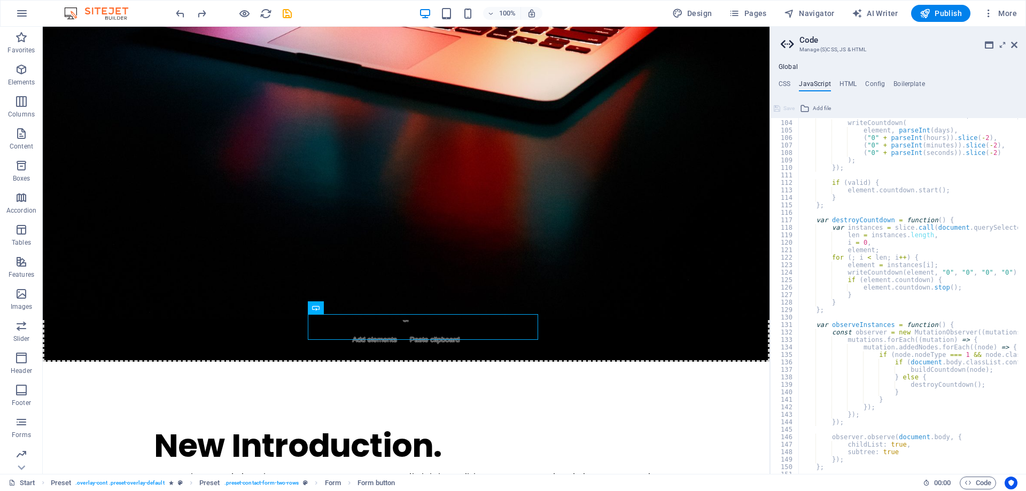
scroll to position [770, 0]
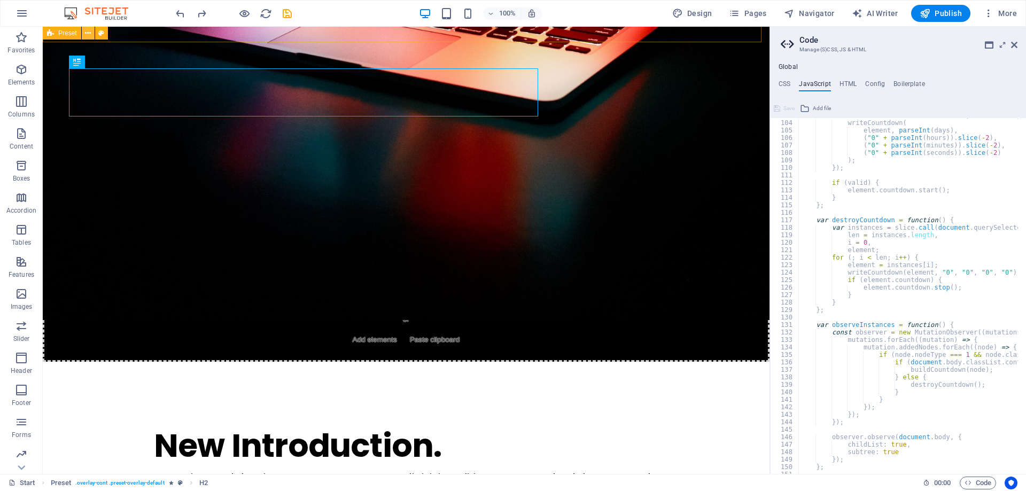
click at [90, 33] on icon at bounding box center [88, 33] width 6 height 11
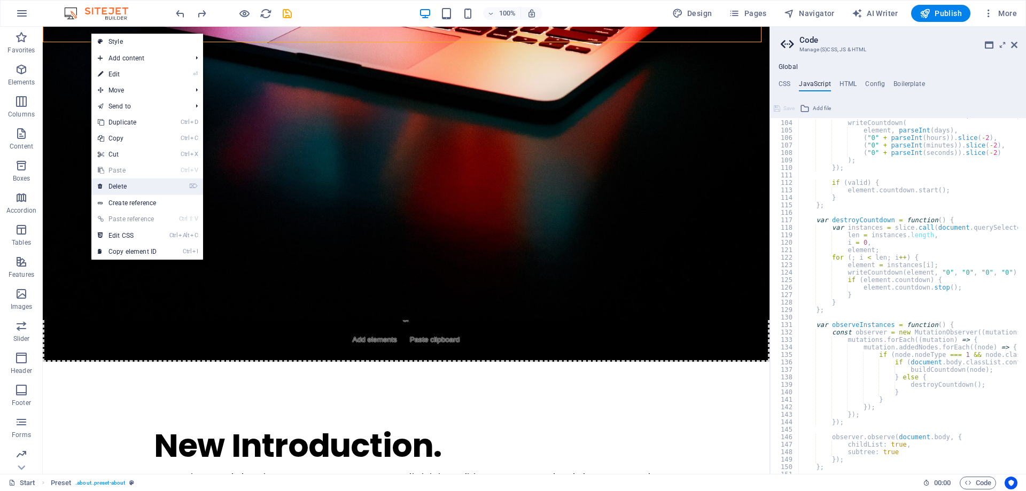
click at [123, 187] on link "⌦ Delete" at bounding box center [127, 187] width 72 height 16
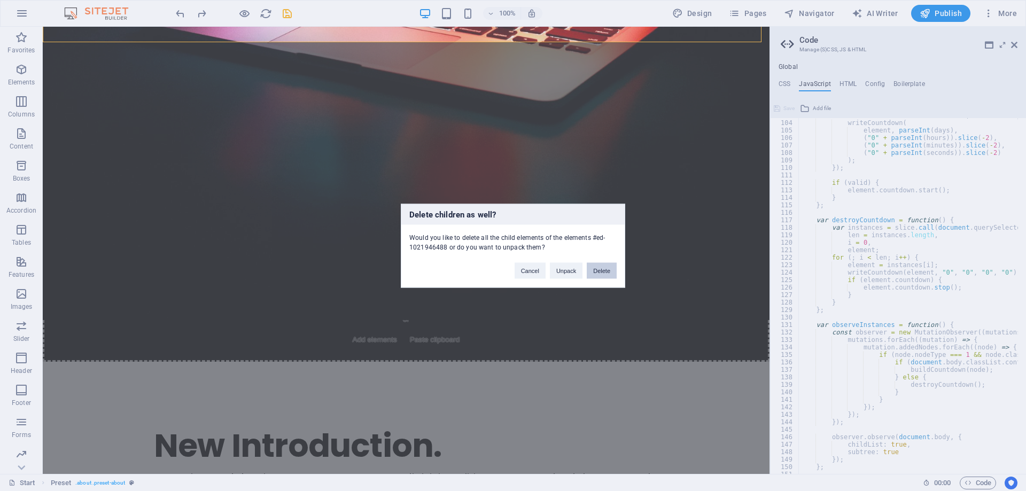
click at [601, 272] on button "Delete" at bounding box center [602, 270] width 30 height 16
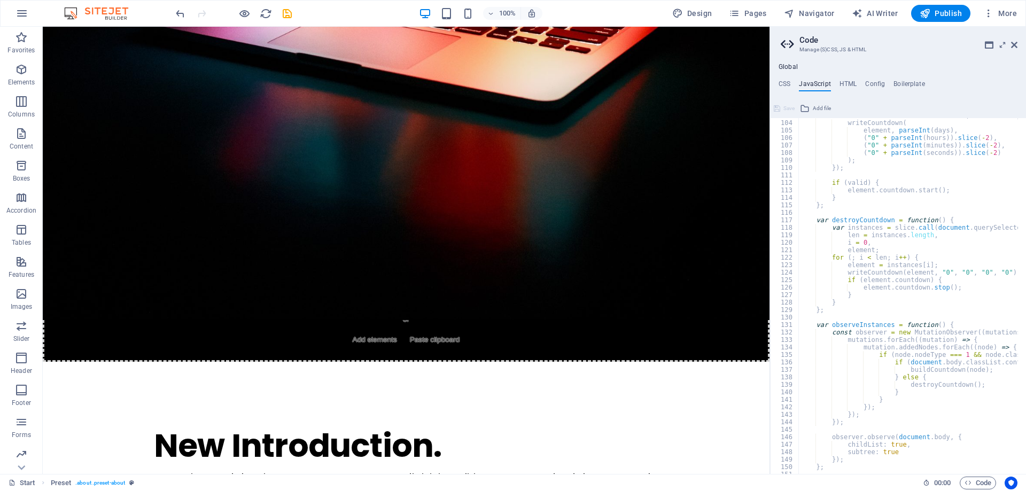
scroll to position [363, 0]
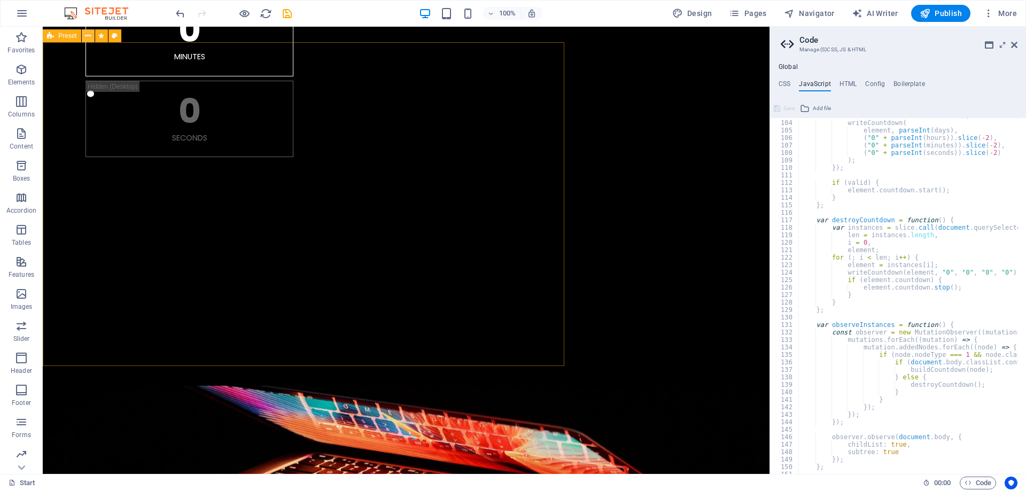
click at [90, 36] on icon at bounding box center [88, 35] width 6 height 11
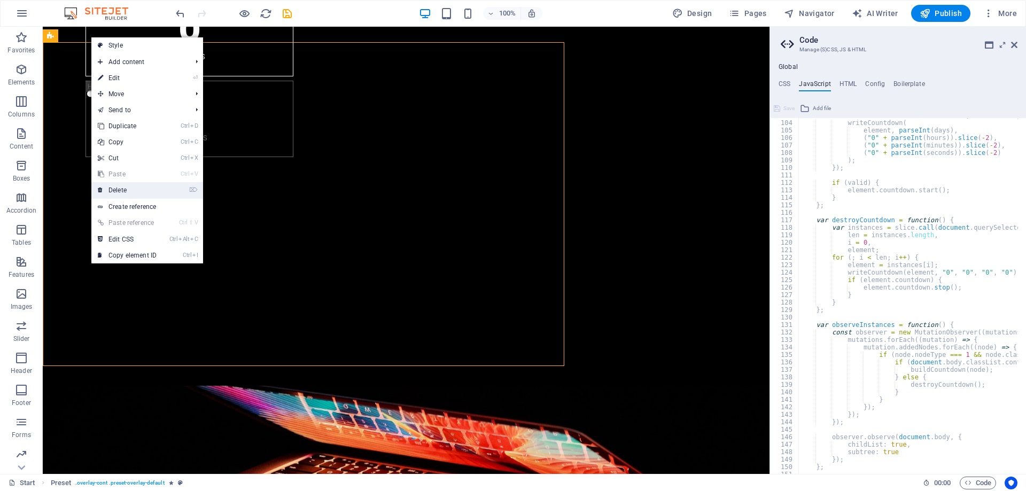
click at [137, 190] on link "⌦ Delete" at bounding box center [127, 190] width 72 height 16
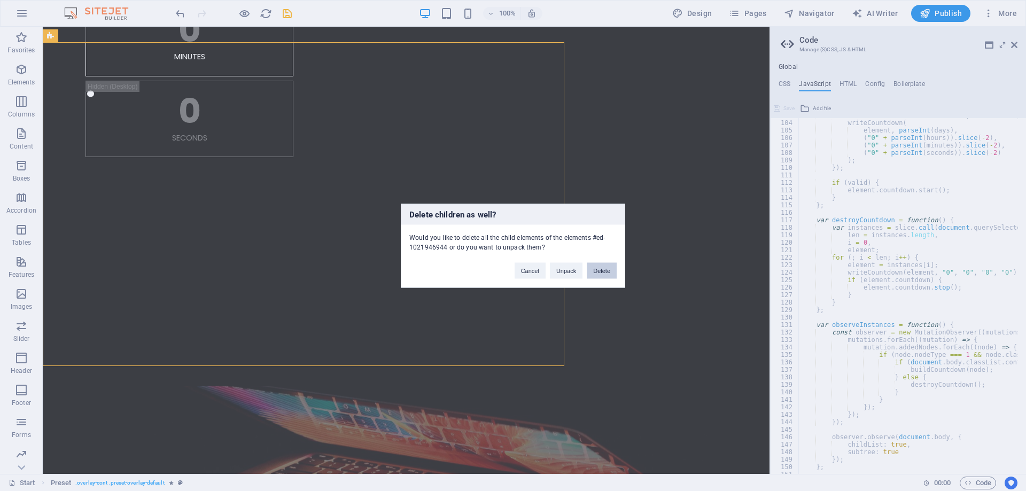
click at [601, 269] on button "Delete" at bounding box center [602, 270] width 30 height 16
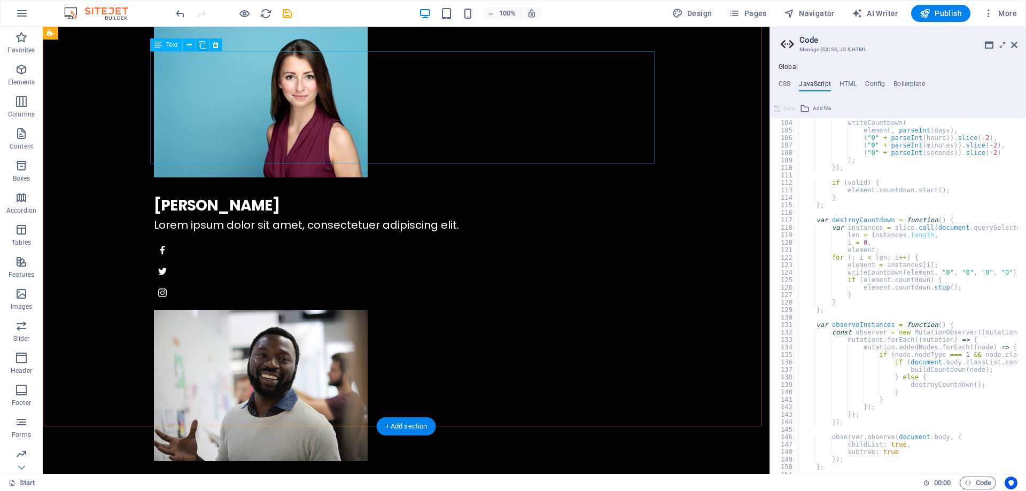
scroll to position [1122, 0]
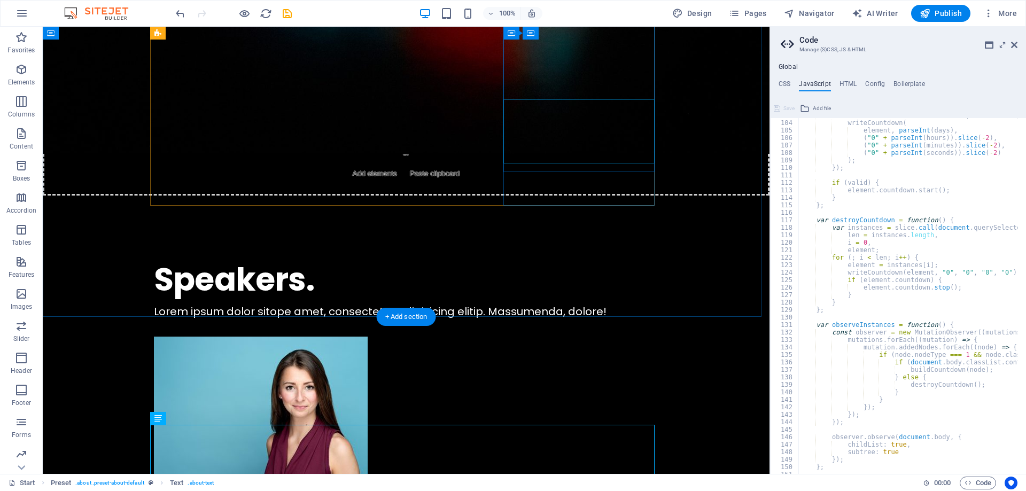
scroll to position [855, 0]
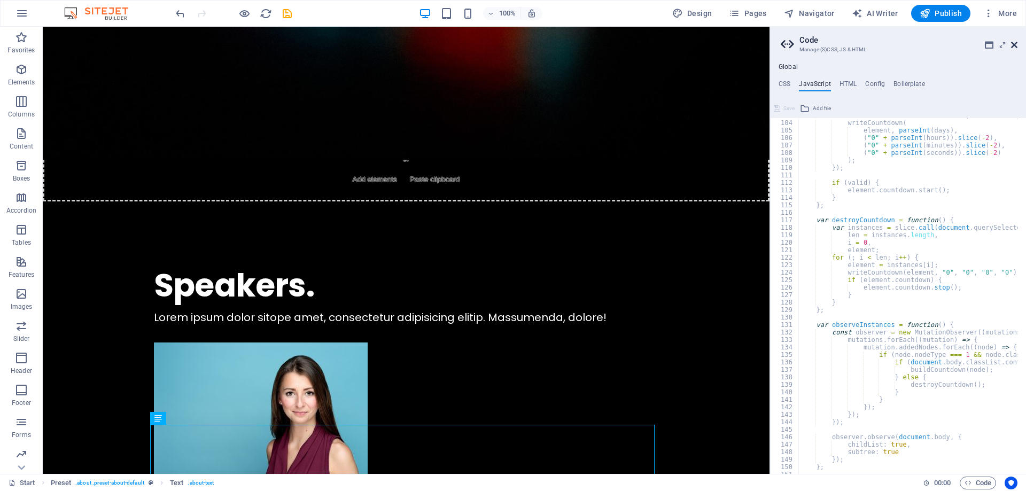
click at [1016, 44] on icon at bounding box center [1014, 45] width 6 height 9
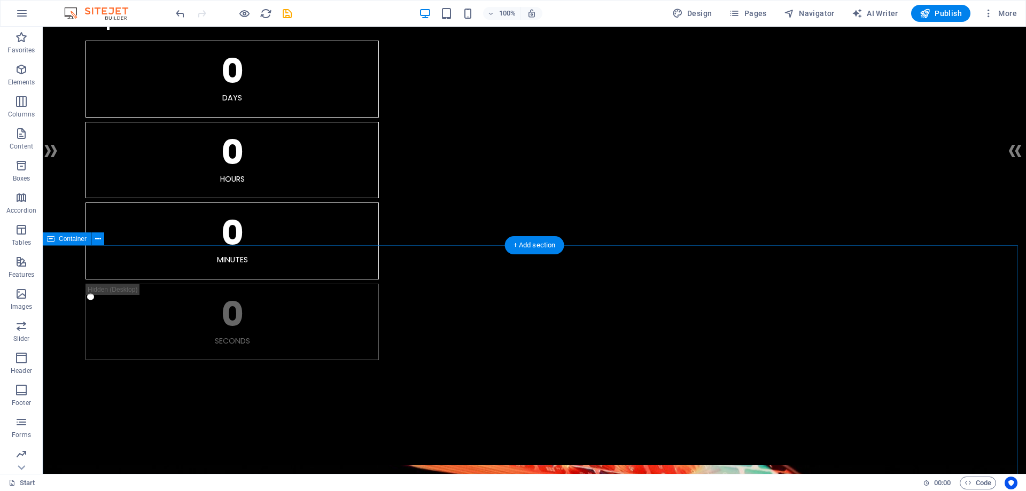
scroll to position [0, 0]
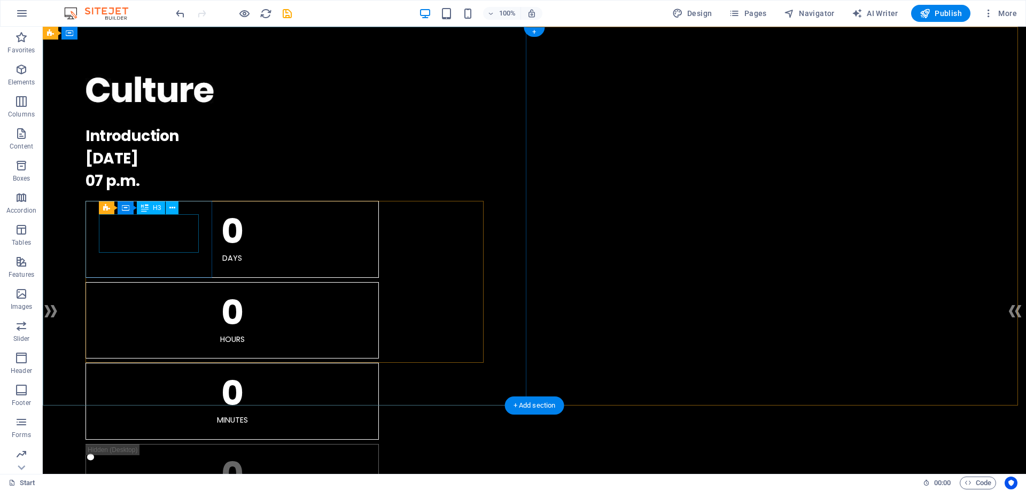
click at [147, 239] on div "0" at bounding box center [232, 231] width 267 height 34
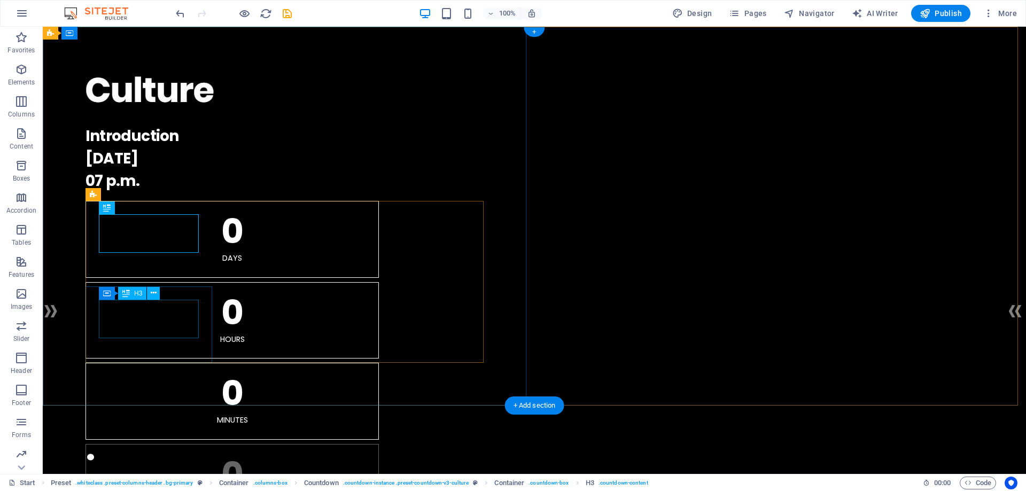
click at [170, 458] on div "0" at bounding box center [232, 475] width 267 height 34
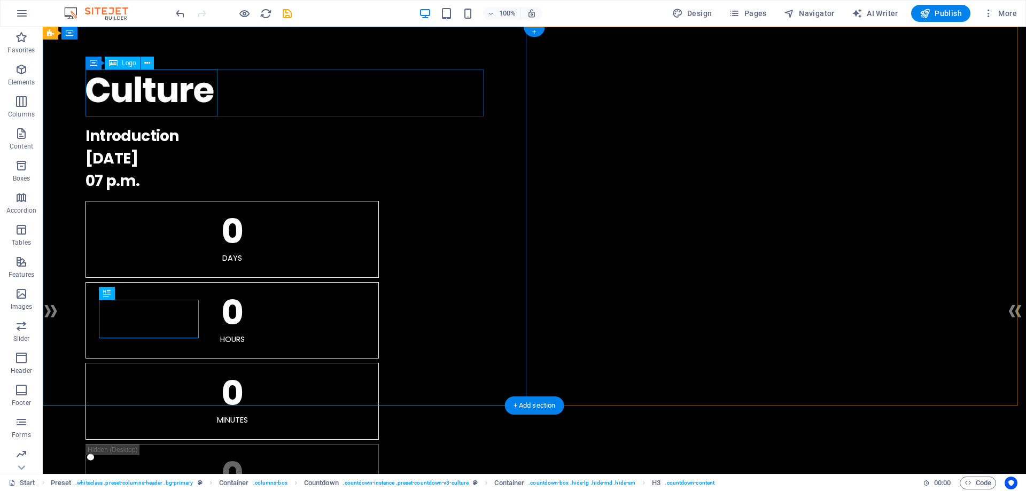
click at [205, 92] on div at bounding box center [535, 92] width 898 height 47
click at [186, 99] on div at bounding box center [535, 92] width 898 height 47
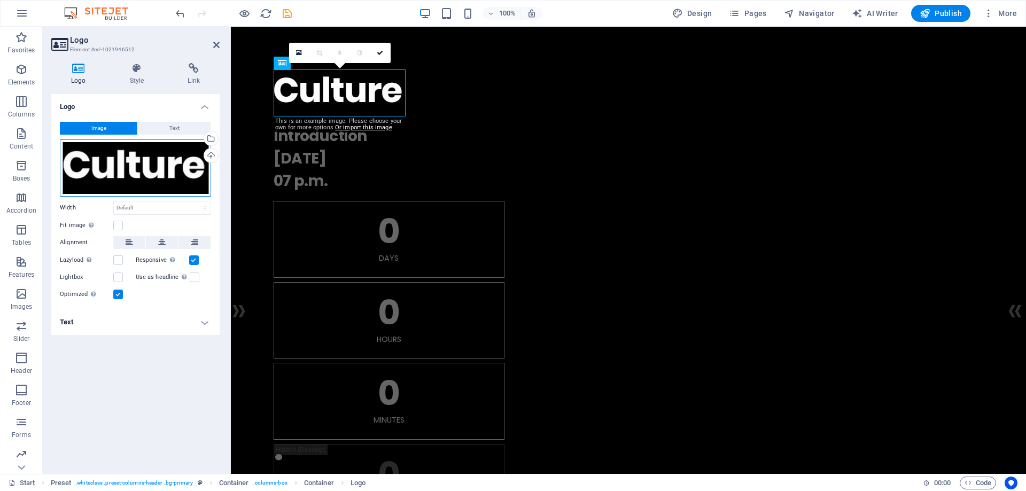
click at [177, 168] on div "Drag files here, click to choose files or select files from Files or our free s…" at bounding box center [135, 167] width 151 height 57
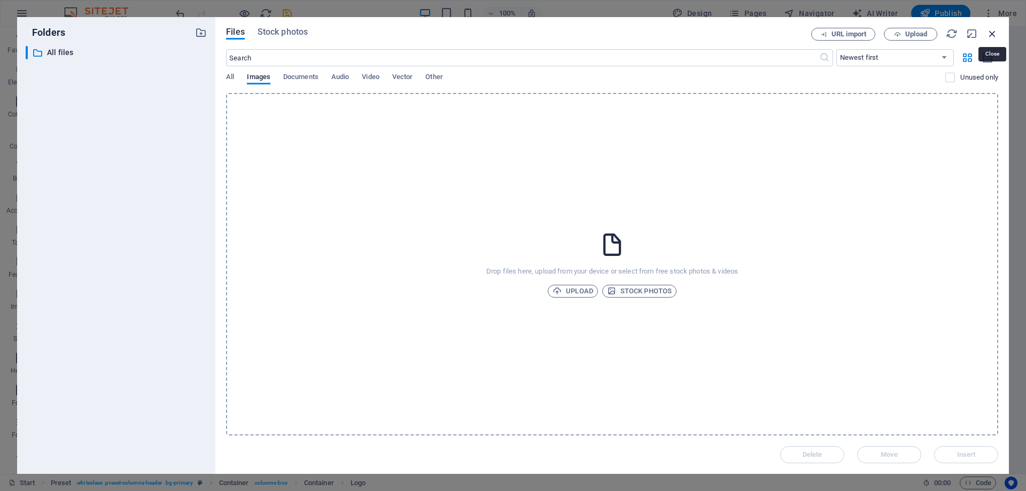
drag, startPoint x: 992, startPoint y: 32, endPoint x: 761, endPoint y: 6, distance: 232.4
click at [992, 32] on icon "button" at bounding box center [993, 34] width 12 height 12
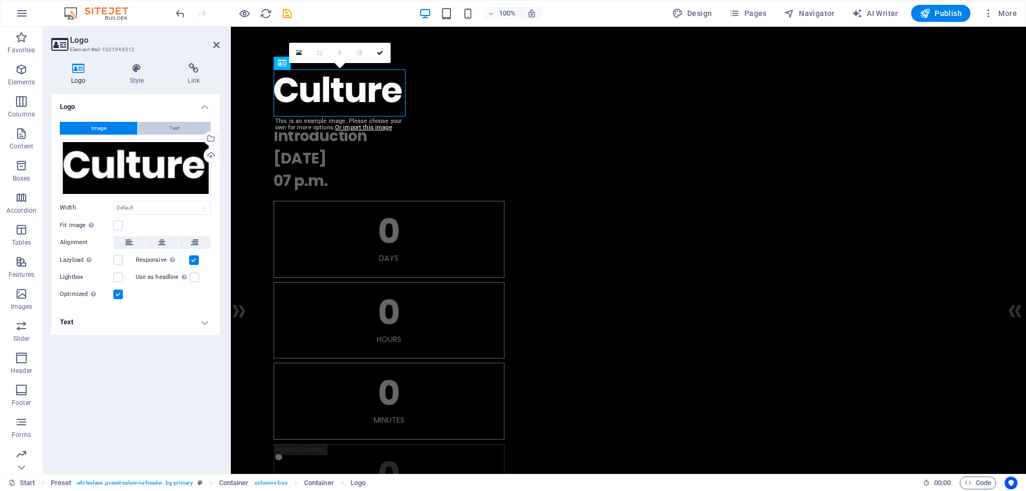
click at [170, 125] on span "Text" at bounding box center [174, 128] width 10 height 13
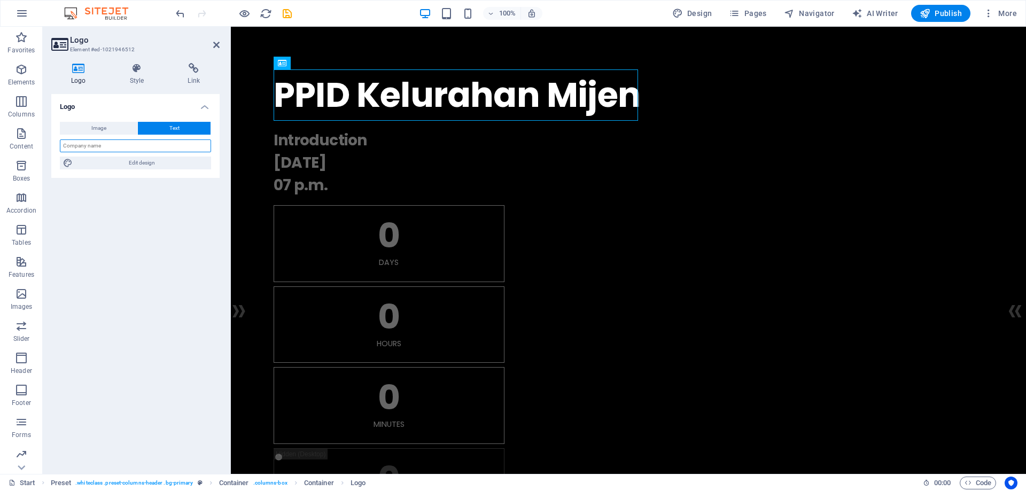
click at [146, 147] on input "text" at bounding box center [135, 145] width 151 height 13
click at [172, 162] on span "Edit design" at bounding box center [142, 163] width 132 height 13
select select "rem"
select select "700"
select select "px"
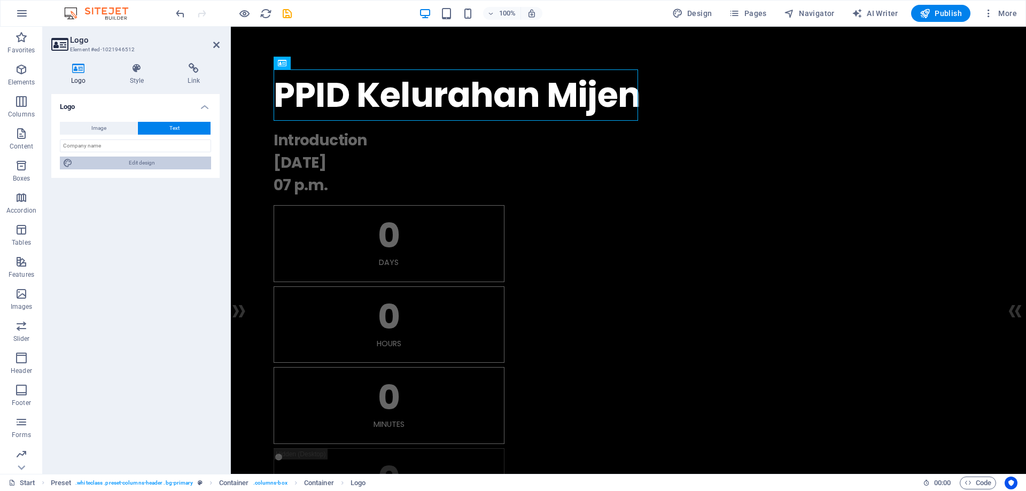
select select "rem"
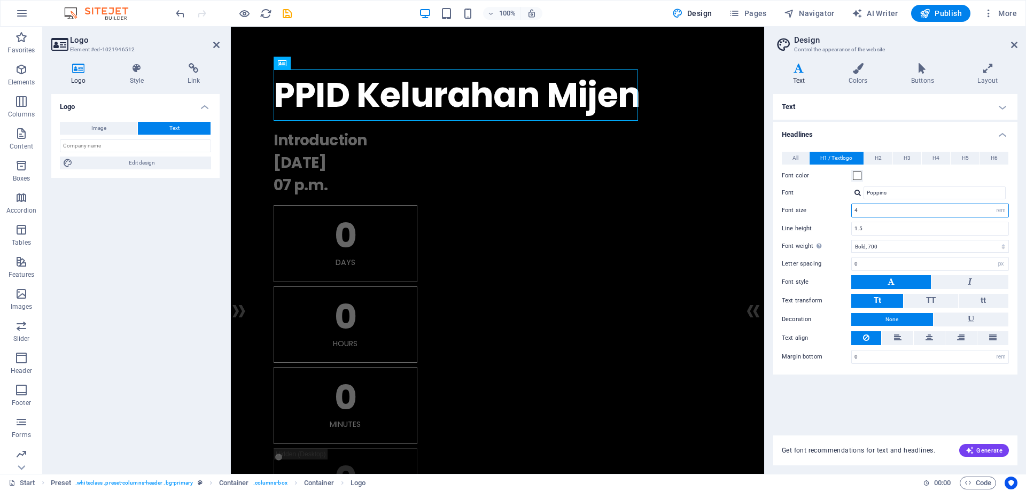
click at [943, 211] on input "4" at bounding box center [930, 210] width 157 height 13
type input "2"
click at [911, 409] on div "Text Standard Bold Links Font color Font Poppins Font size 1.25 rem px Line hei…" at bounding box center [895, 258] width 244 height 329
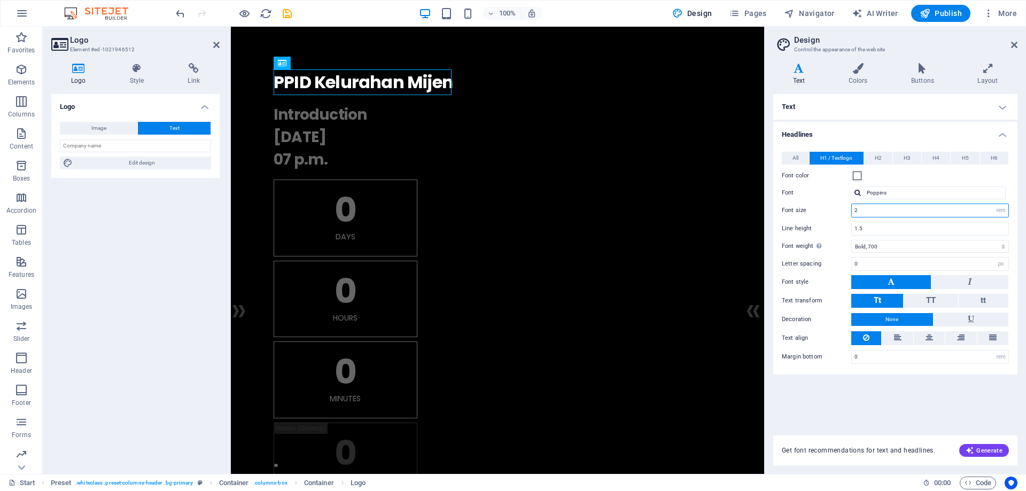
click at [873, 212] on input "2" at bounding box center [930, 210] width 157 height 13
click at [883, 413] on div "Text Standard Bold Links Font color Font Poppins Font size 1.25 rem px Line hei…" at bounding box center [895, 258] width 244 height 329
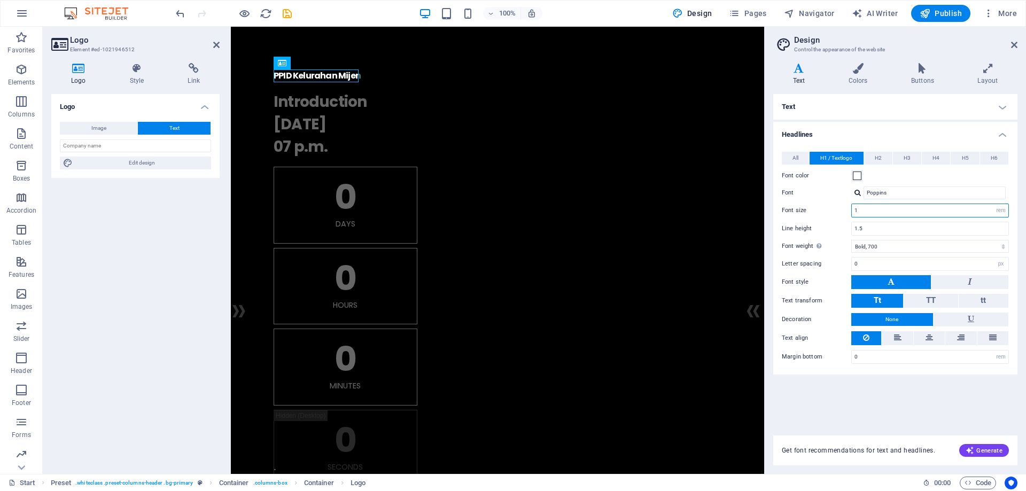
click at [877, 212] on input "1" at bounding box center [930, 210] width 157 height 13
type input "1"
type input "1.2"
click at [871, 406] on div "Text Standard Bold Links Font color Font Poppins Font size 1.25 rem px Line hei…" at bounding box center [895, 258] width 244 height 329
click at [869, 212] on input "1.2" at bounding box center [930, 210] width 157 height 13
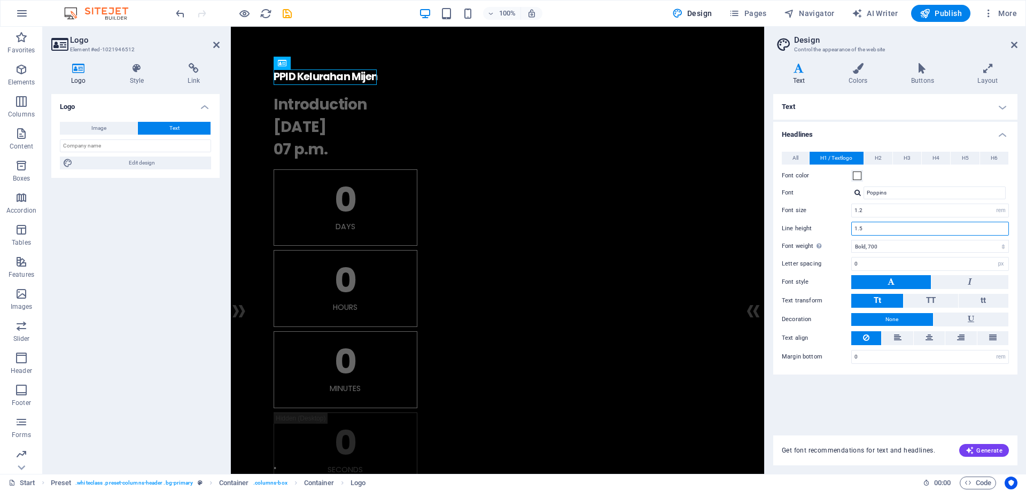
click at [873, 231] on input "1.5" at bounding box center [930, 228] width 157 height 13
type input "1"
click at [872, 397] on div "Text Standard Bold Links Font color Font Poppins Font size 1.25 rem px Line hei…" at bounding box center [895, 258] width 244 height 329
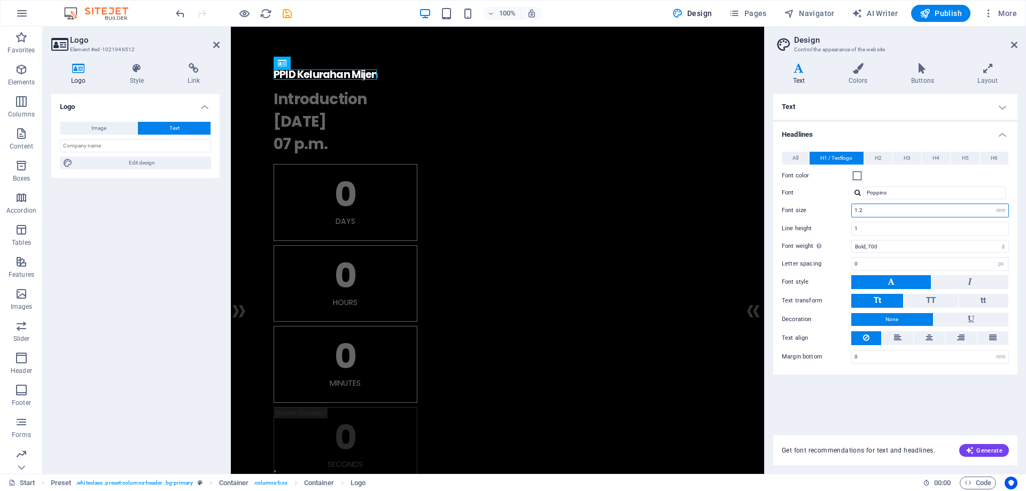
click at [873, 208] on input "1.2" at bounding box center [930, 210] width 157 height 13
type input "1.1"
click at [825, 402] on div "Text Standard Bold Links Font color Font Poppins Font size 1.25 rem px Line hei…" at bounding box center [895, 258] width 244 height 329
click at [344, 126] on div "Introduction 10.10.2027 07 p.m." at bounding box center [498, 121] width 448 height 67
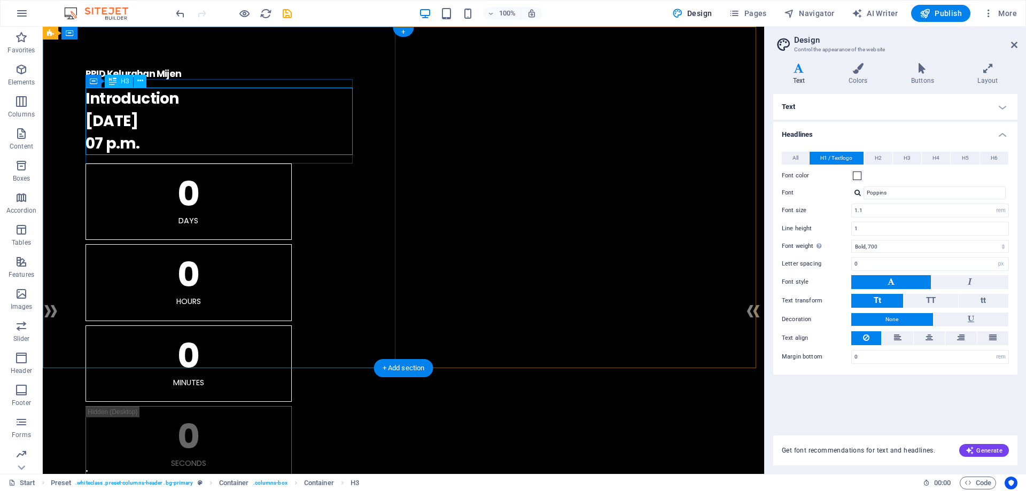
click at [182, 115] on div "Introduction 10.10.2027 07 p.m." at bounding box center [404, 121] width 636 height 67
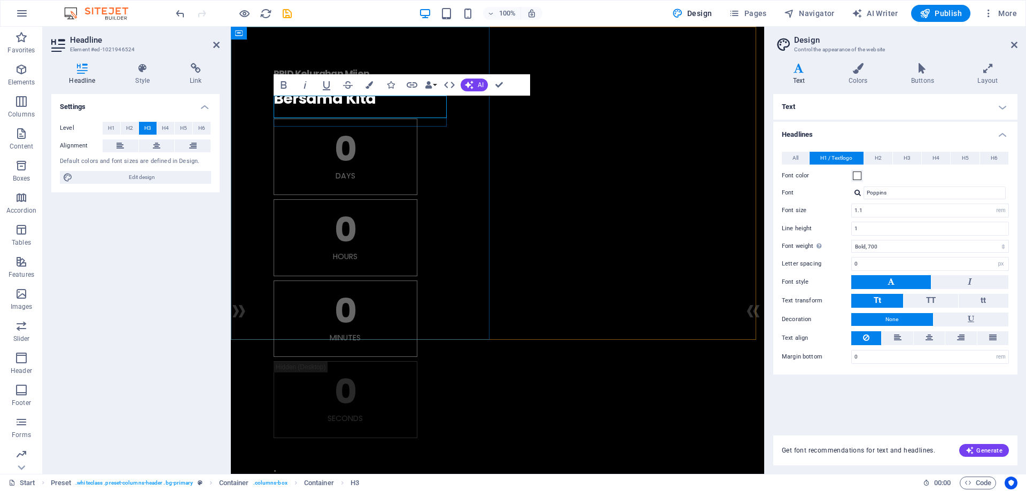
click at [390, 107] on h3 "​Bersama Kita" at bounding box center [498, 99] width 448 height 22
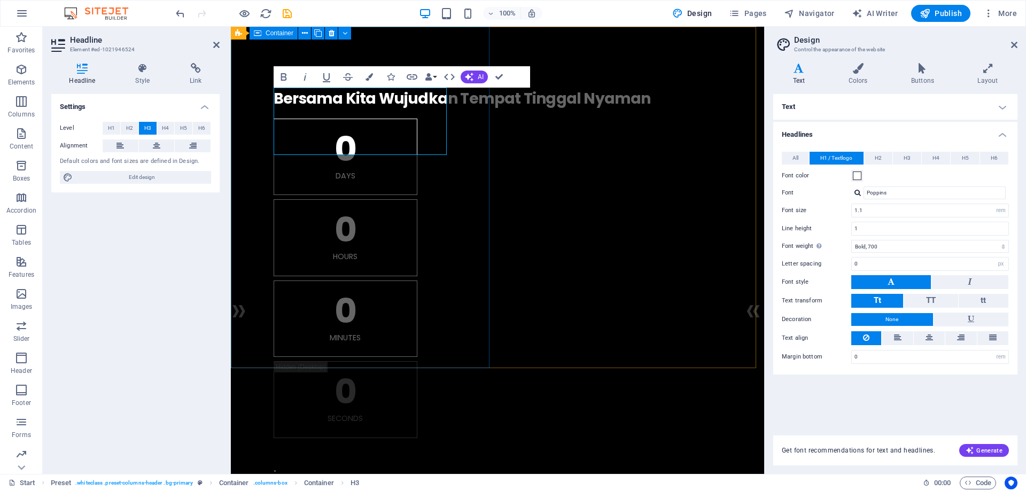
click at [446, 325] on div "PPID Kelurahan Mijen . ​Bersama Kita Wujudkan Tempat Tinggal Nyaman 0 Days 0 Ho…" at bounding box center [497, 254] width 533 height 454
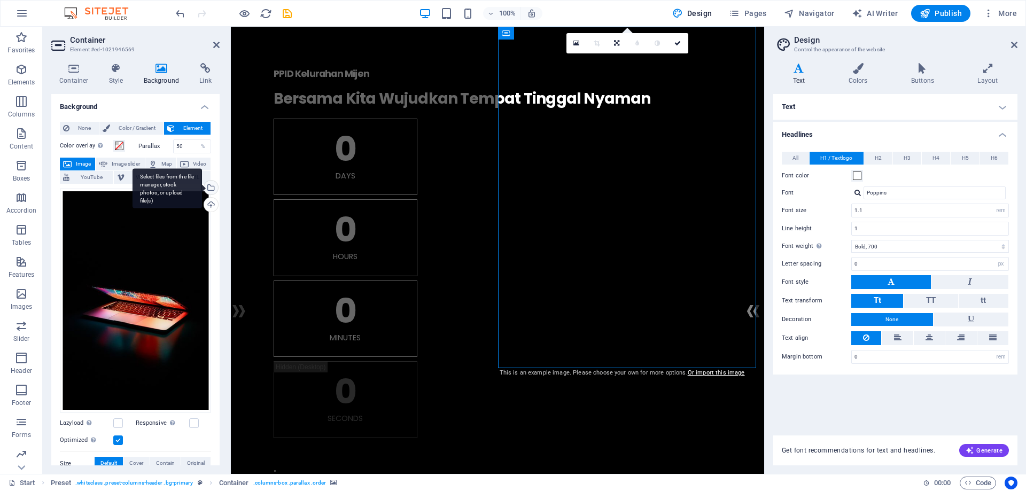
click at [209, 188] on div "Select files from the file manager, stock photos, or upload file(s)" at bounding box center [210, 189] width 16 height 16
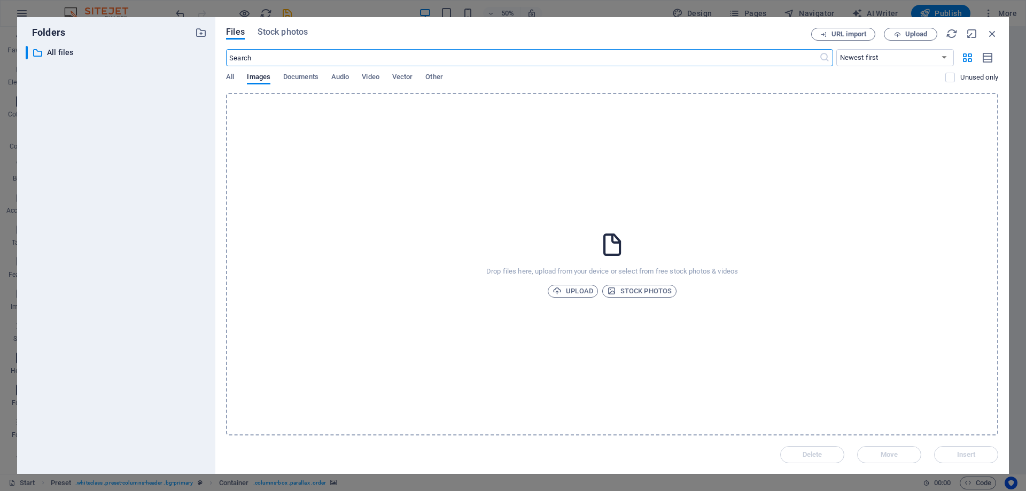
click at [265, 25] on div "Files Stock photos URL import Upload ​ Newest first Oldest first Name (A-Z) Nam…" at bounding box center [612, 245] width 794 height 457
click at [268, 28] on div "Files Stock photos URL import Upload ​ Newest first Oldest first Name (A-Z) Nam…" at bounding box center [612, 245] width 794 height 457
click at [268, 28] on span "Stock photos" at bounding box center [283, 32] width 50 height 13
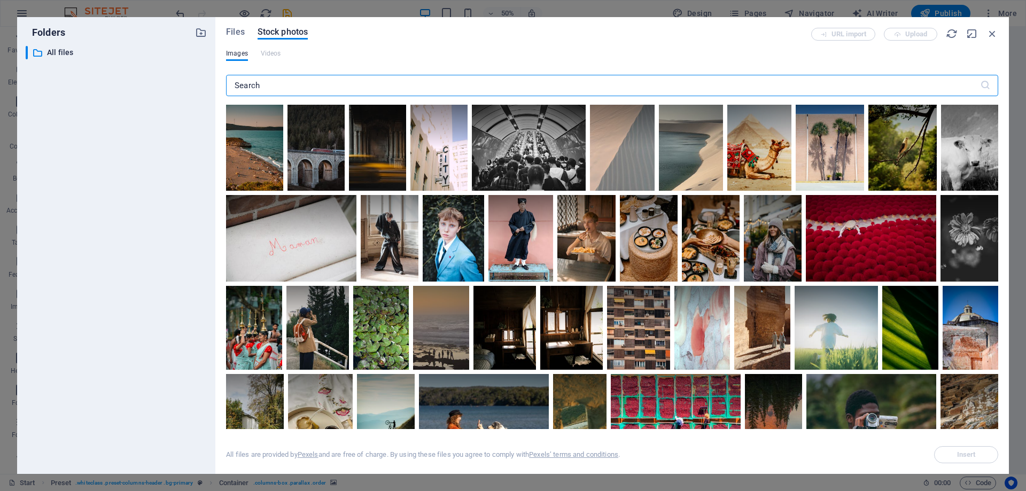
click at [355, 84] on input "text" at bounding box center [603, 85] width 754 height 21
type input "O"
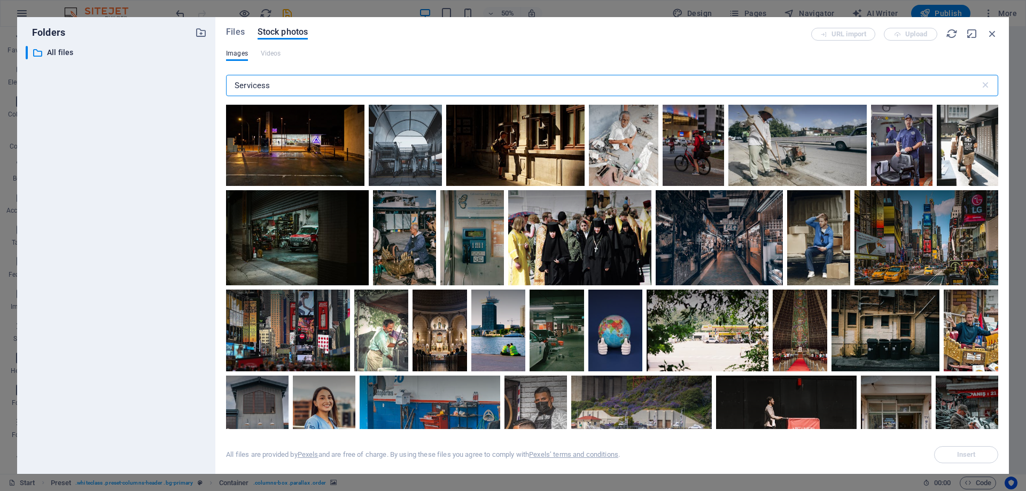
scroll to position [1069, 0]
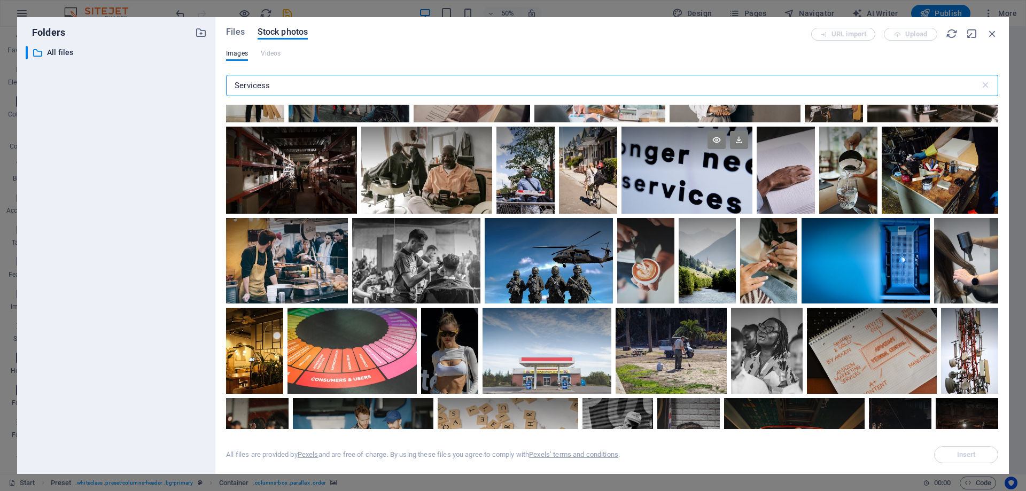
type input "Servicess"
click at [665, 156] on div at bounding box center [687, 149] width 131 height 44
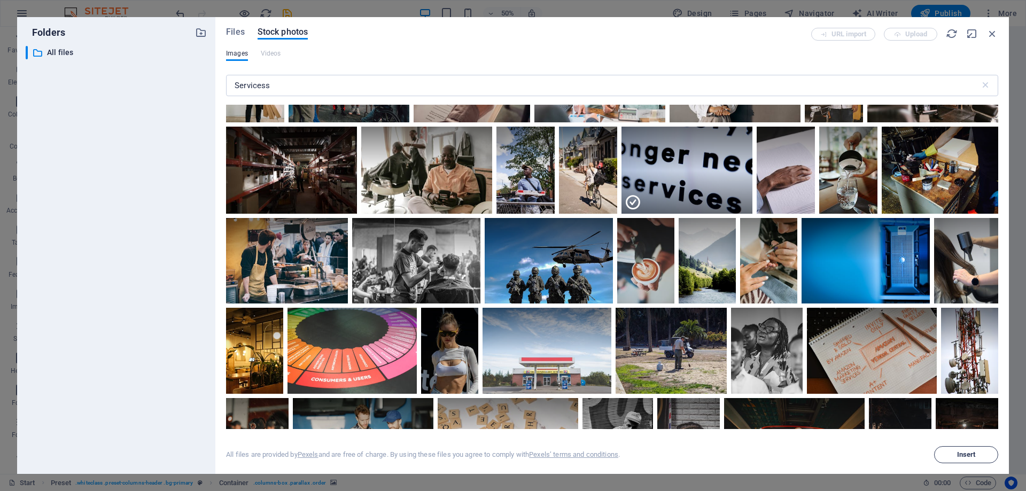
click at [976, 455] on span "Insert" at bounding box center [966, 455] width 55 height 6
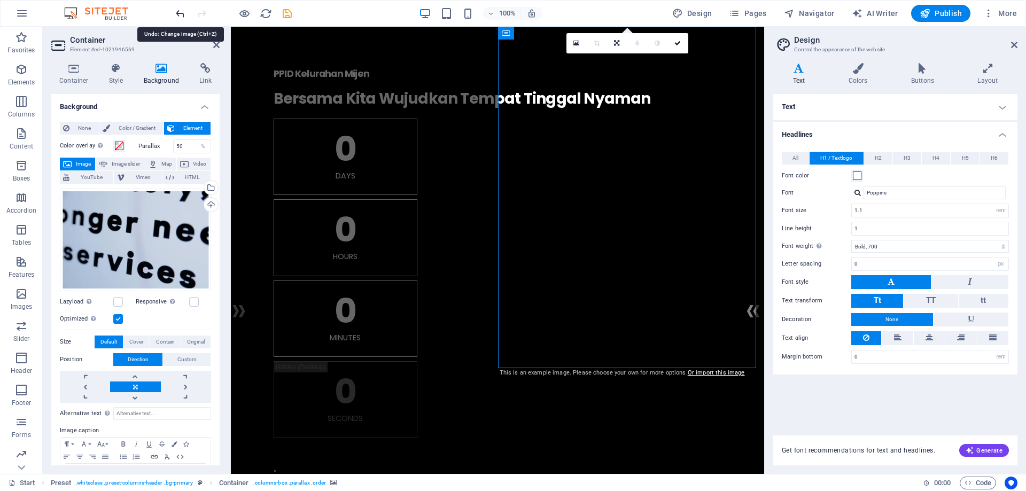
click at [181, 15] on icon "undo" at bounding box center [180, 13] width 12 height 12
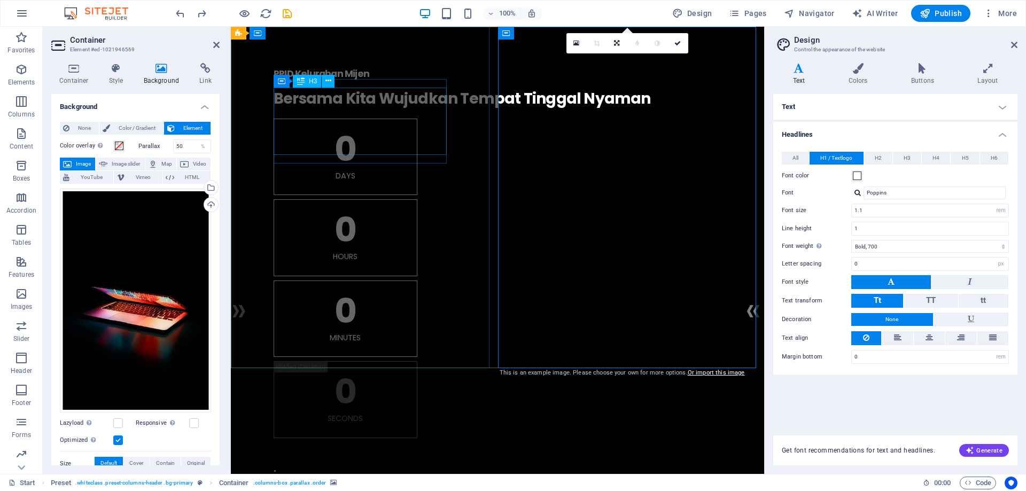
click at [351, 110] on div "Bersama Kita Wujudkan Tempat Tinggal Nyaman" at bounding box center [498, 99] width 448 height 22
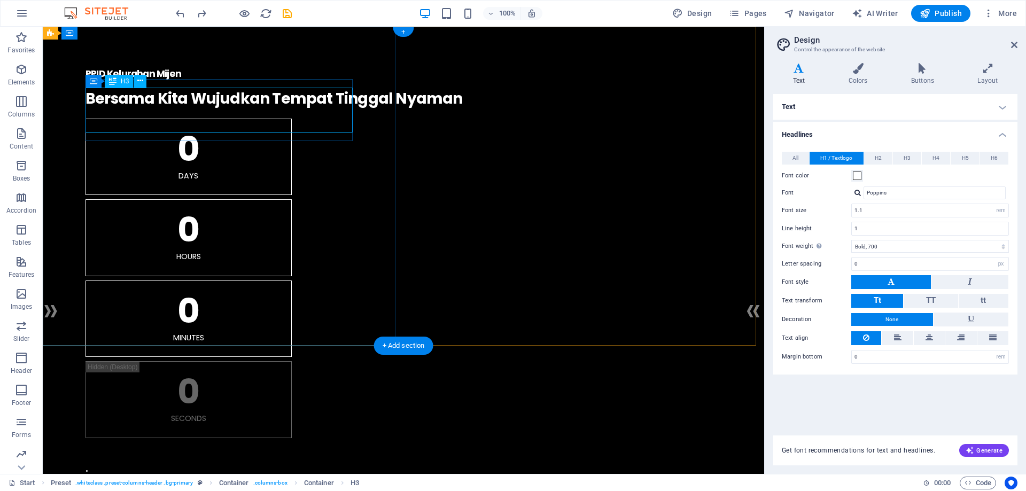
click at [248, 110] on div "Bersama Kita Wujudkan Tempat Tinggal Nyaman" at bounding box center [404, 99] width 636 height 22
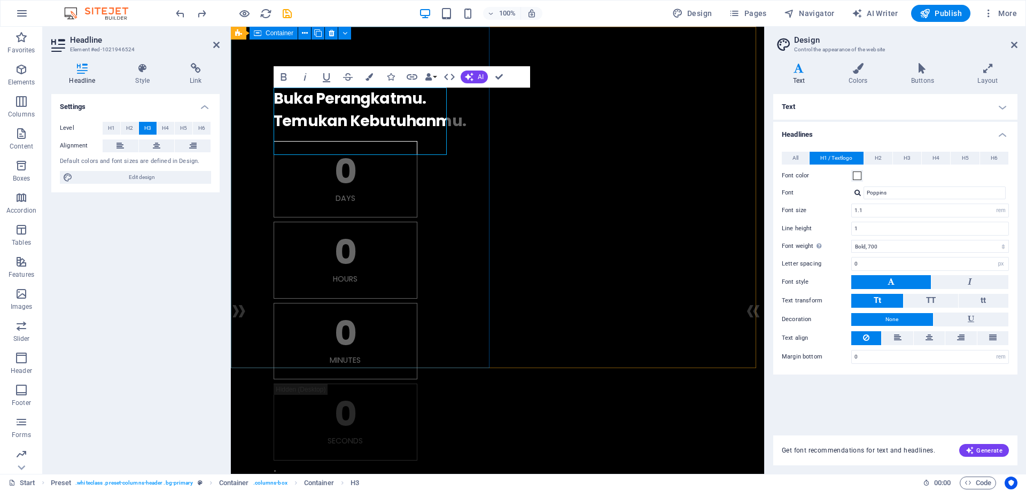
click at [458, 296] on div "PPID Kelurahan Mijen . Buka Perangkatmu. ‌Temukan Kebutuhanmu. 0 Days 0 Hours 0…" at bounding box center [497, 265] width 533 height 477
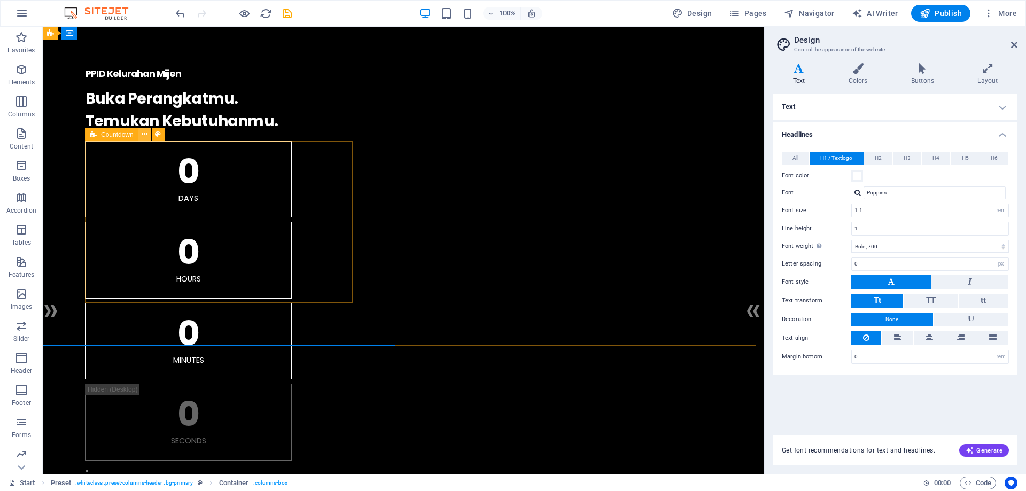
click at [142, 135] on icon at bounding box center [145, 134] width 6 height 11
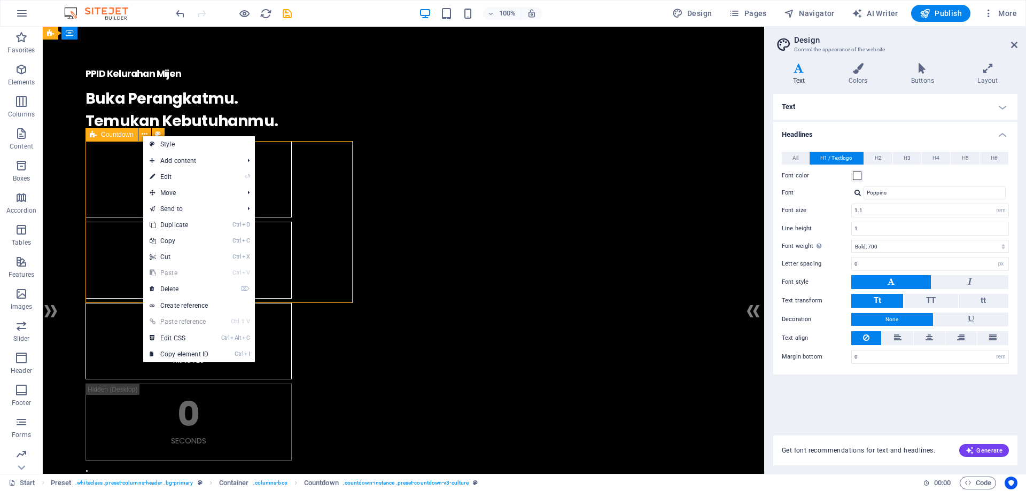
click at [121, 131] on span "Countdown" at bounding box center [117, 134] width 33 height 6
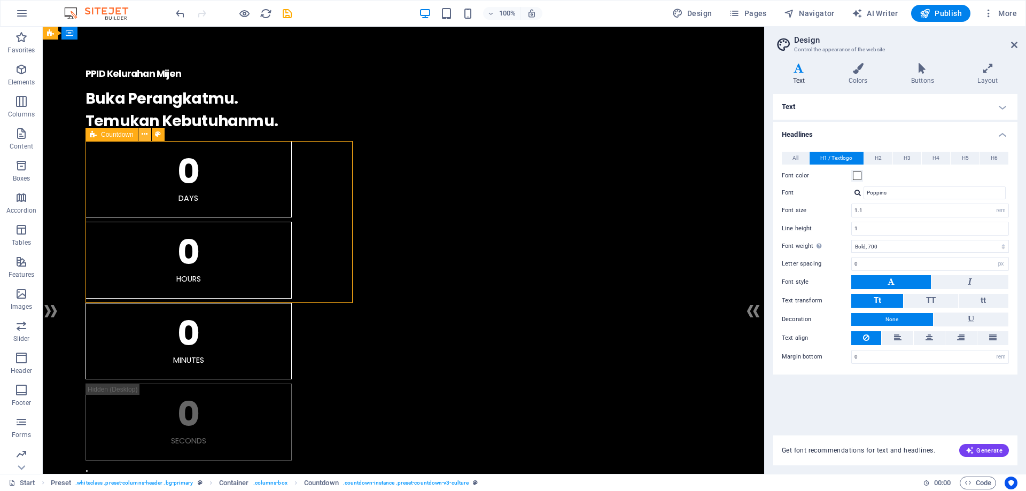
click at [141, 135] on button at bounding box center [144, 134] width 13 height 13
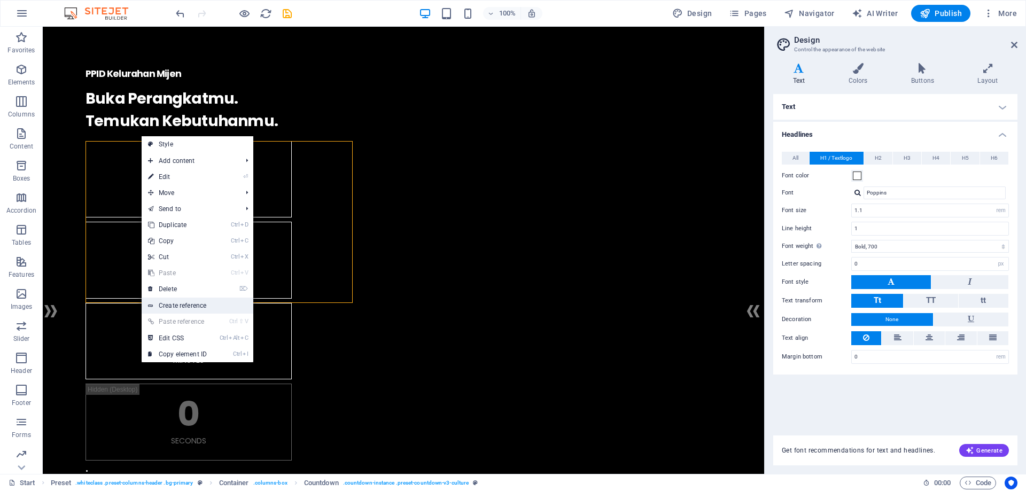
click at [198, 306] on link "Create reference" at bounding box center [198, 306] width 112 height 16
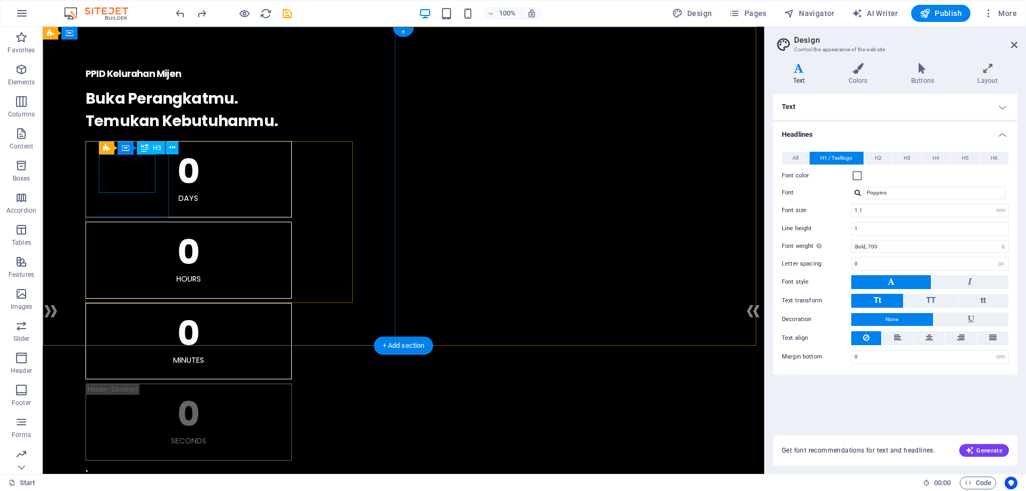
click at [143, 180] on div "0" at bounding box center [189, 171] width 180 height 34
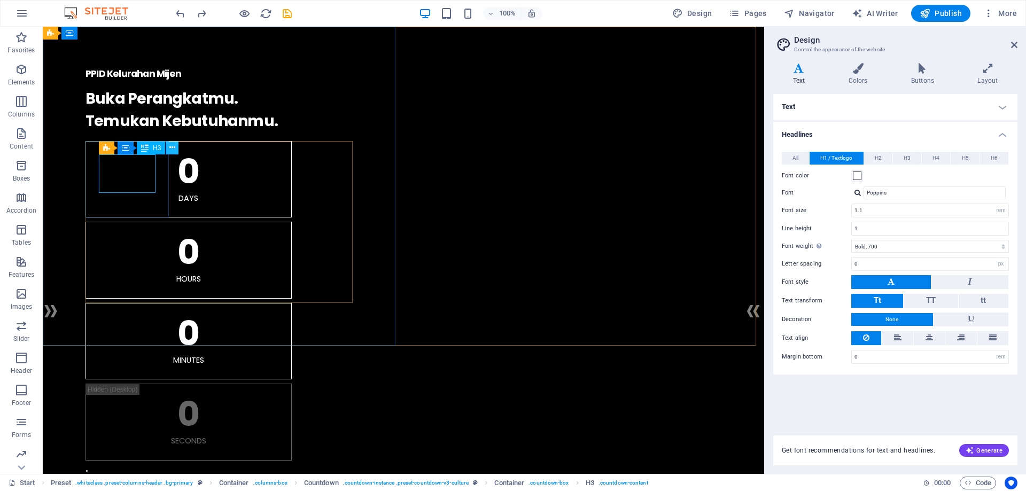
click at [172, 149] on icon at bounding box center [172, 147] width 6 height 11
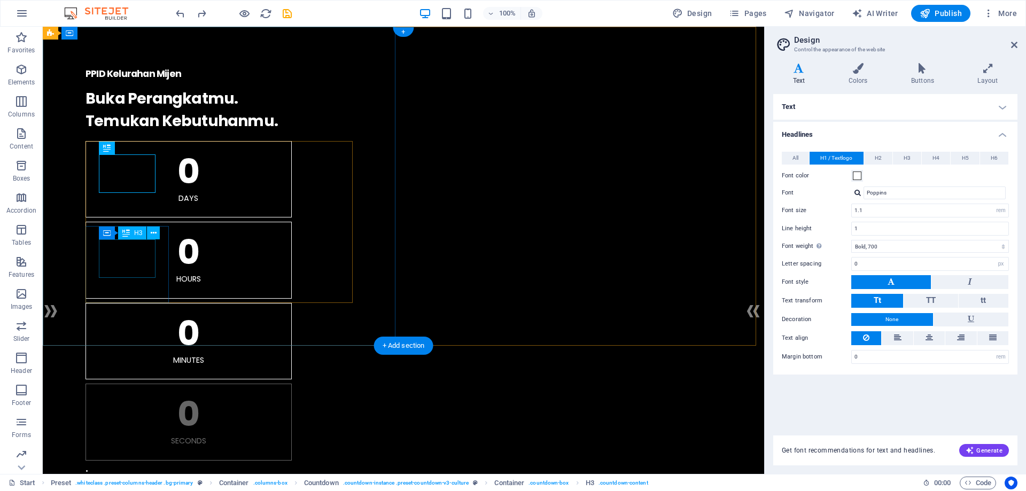
click at [111, 397] on div "0" at bounding box center [189, 414] width 180 height 34
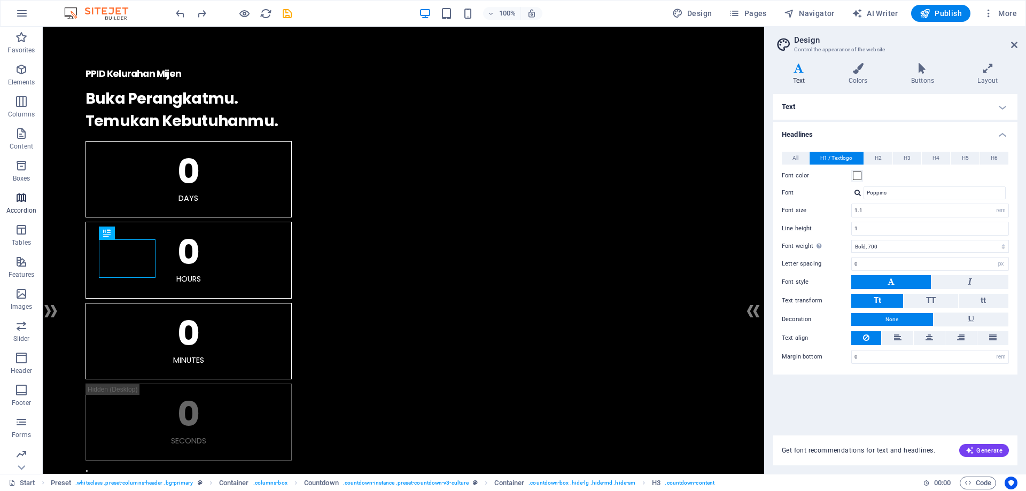
click at [22, 197] on icon "button" at bounding box center [21, 197] width 13 height 13
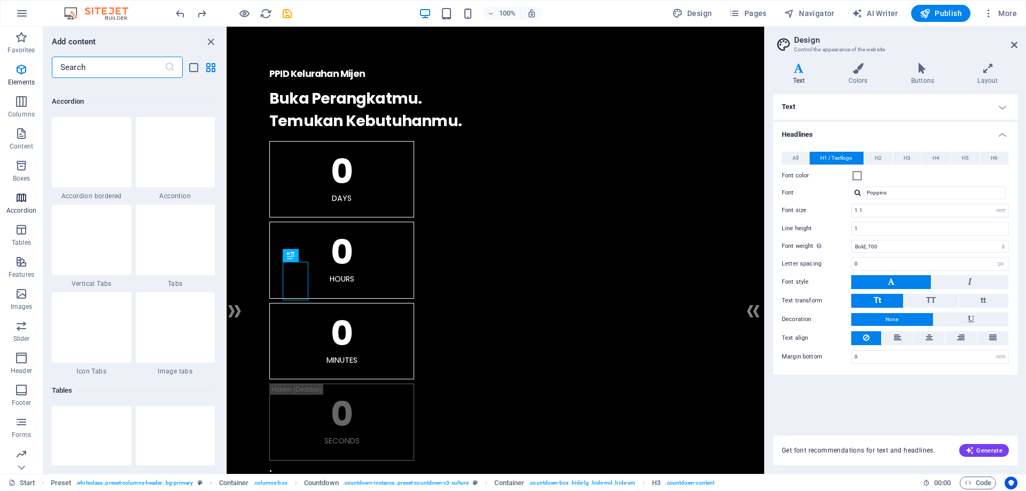
scroll to position [3413, 0]
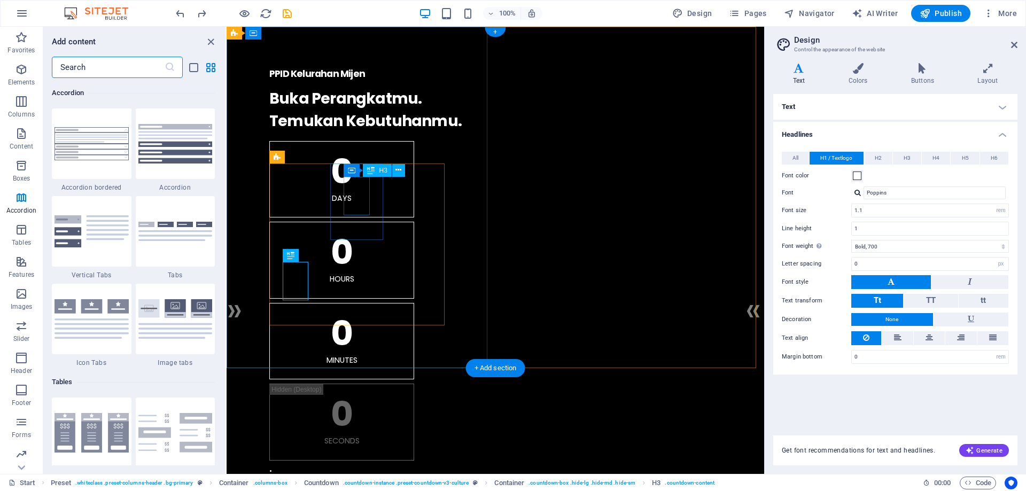
click at [347, 235] on div "0" at bounding box center [342, 252] width 118 height 34
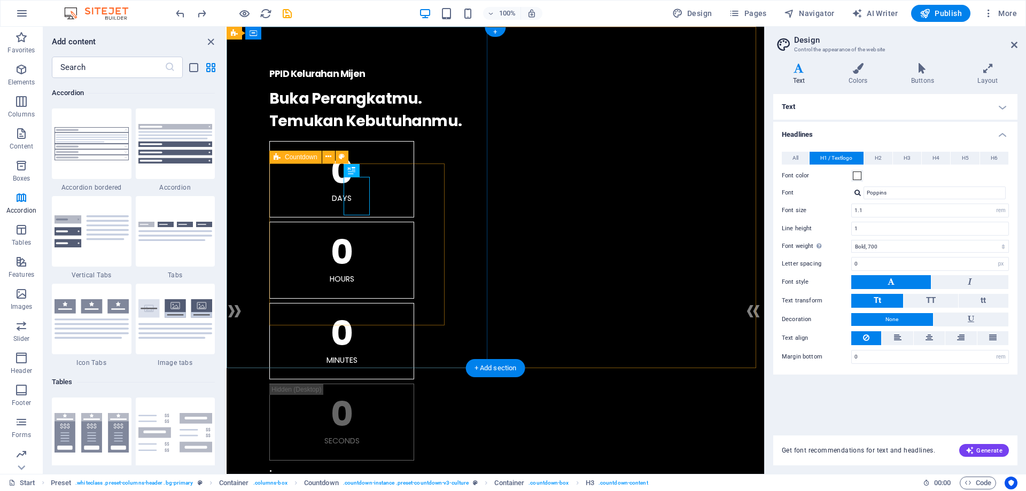
click at [441, 264] on div "0 Days 0 Hours 0 Minutes 0 Seconds" at bounding box center [495, 301] width 452 height 320
click at [440, 259] on div "0 Days 0 Hours 0 Minutes 0 Seconds" at bounding box center [495, 301] width 452 height 320
click at [342, 156] on icon at bounding box center [342, 156] width 6 height 11
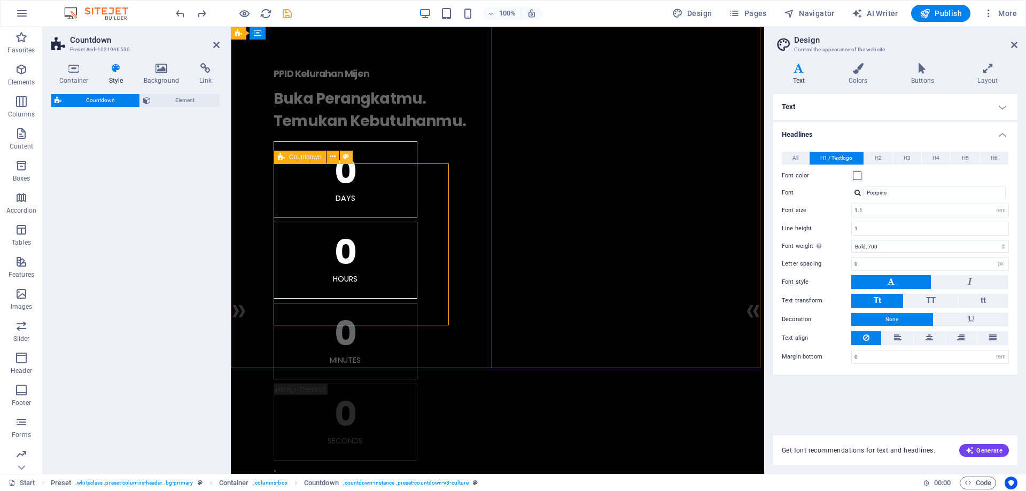
select select "rem"
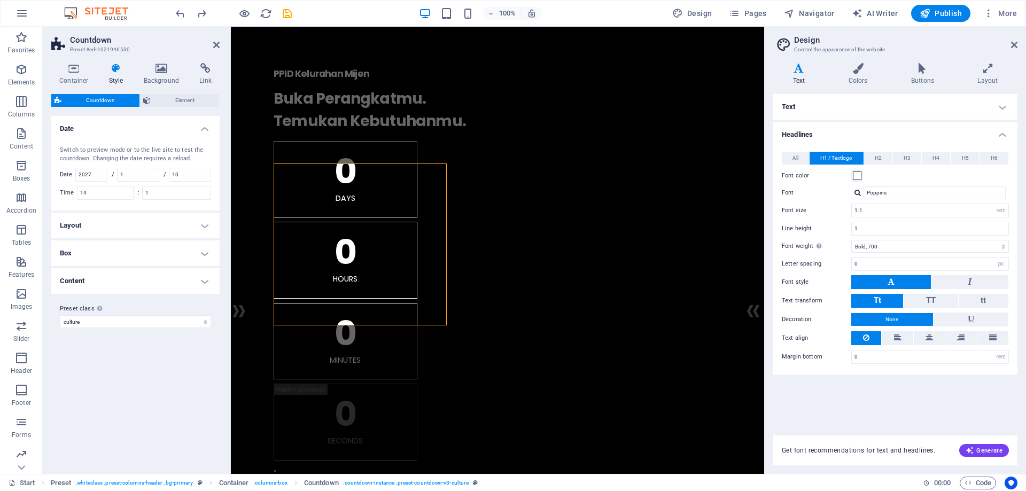
click at [150, 231] on h4 "Layout" at bounding box center [135, 226] width 168 height 26
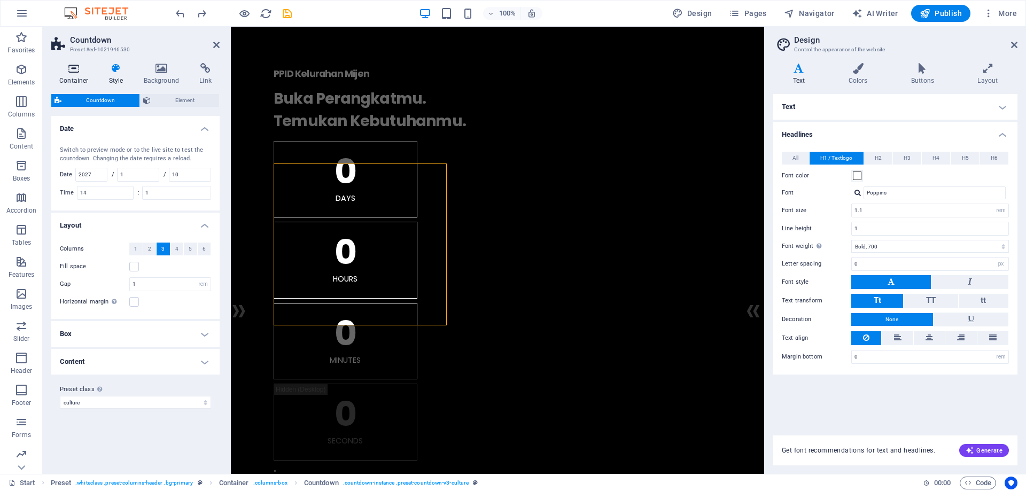
click at [69, 68] on icon at bounding box center [73, 68] width 45 height 11
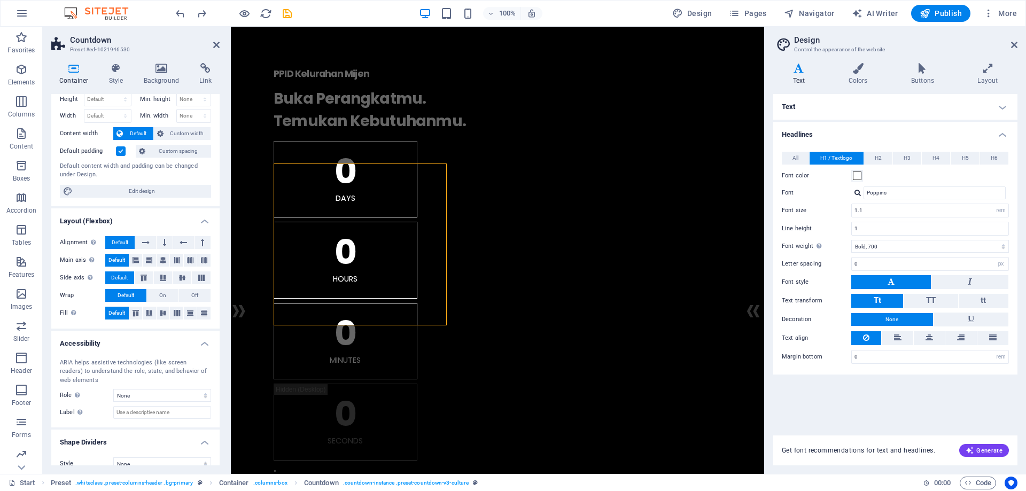
scroll to position [43, 0]
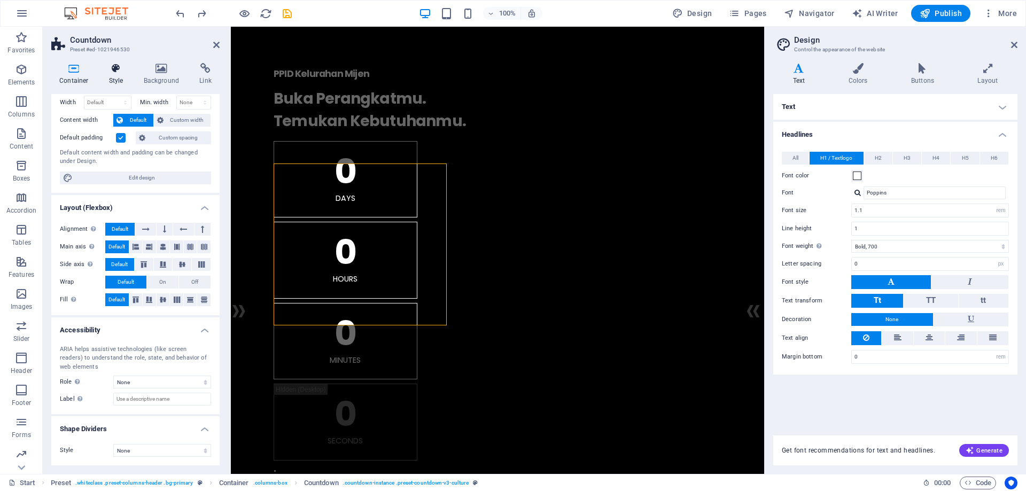
click at [110, 74] on h4 "Style" at bounding box center [118, 74] width 35 height 22
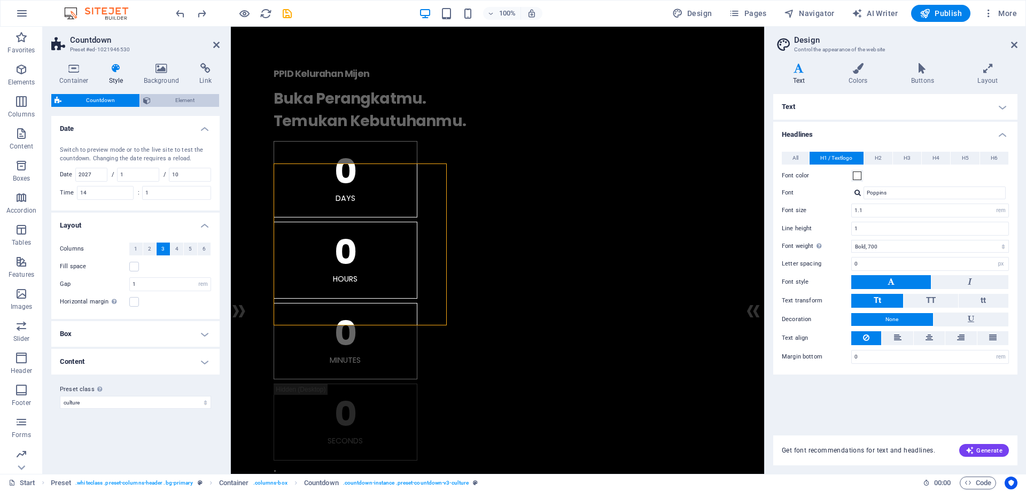
click at [173, 102] on span "Element" at bounding box center [185, 100] width 62 height 13
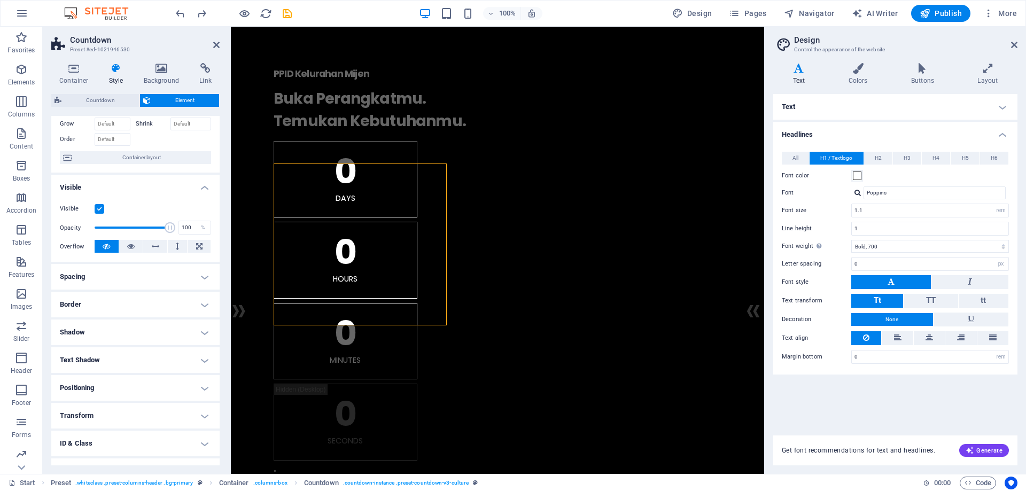
scroll to position [102, 0]
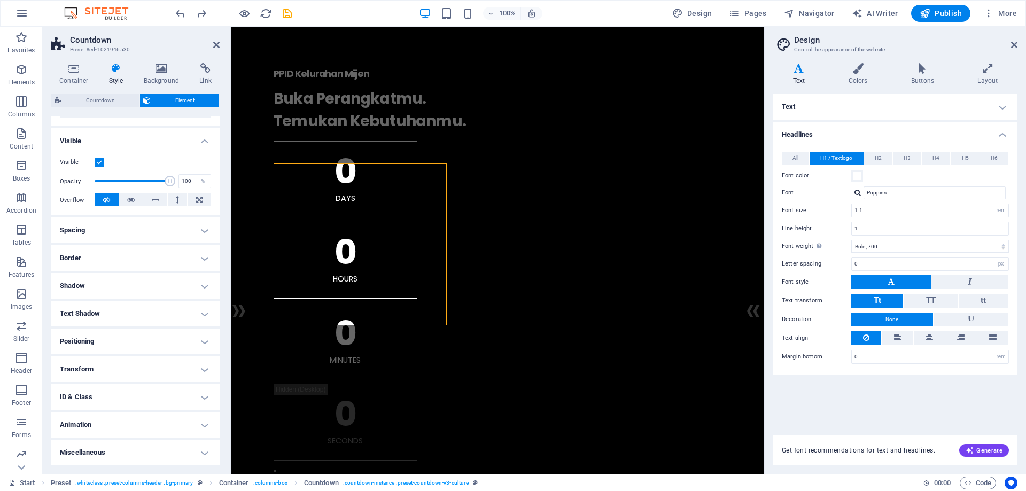
click at [110, 343] on h4 "Positioning" at bounding box center [135, 342] width 168 height 26
click at [110, 343] on h4 "Positioning" at bounding box center [135, 338] width 168 height 19
click at [89, 104] on span "Countdown" at bounding box center [101, 100] width 72 height 13
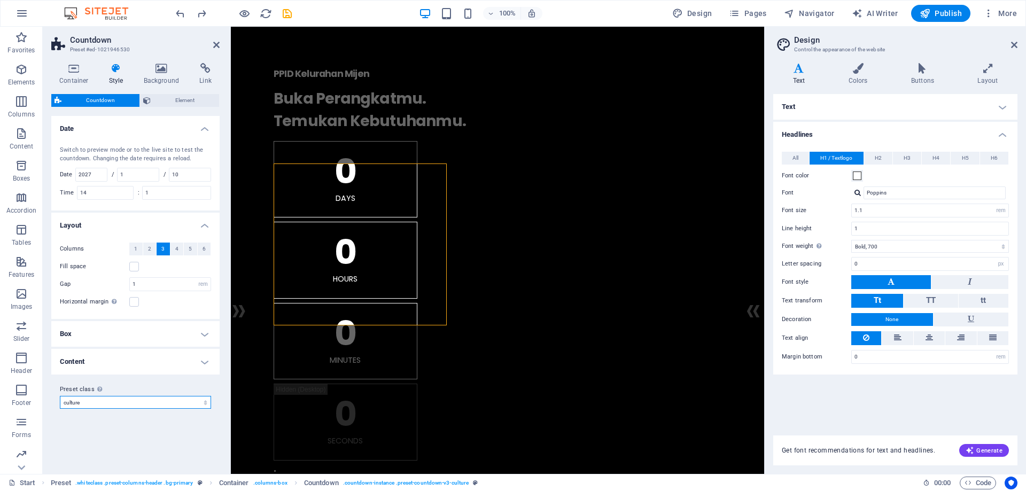
click at [127, 404] on select "culture Add preset class" at bounding box center [135, 402] width 151 height 13
click at [146, 365] on h4 "Content" at bounding box center [135, 362] width 168 height 26
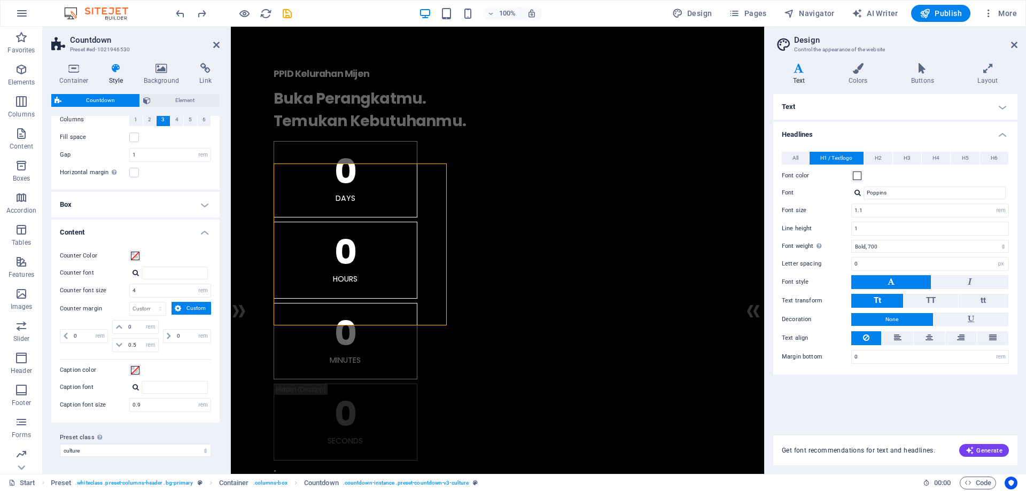
scroll to position [0, 0]
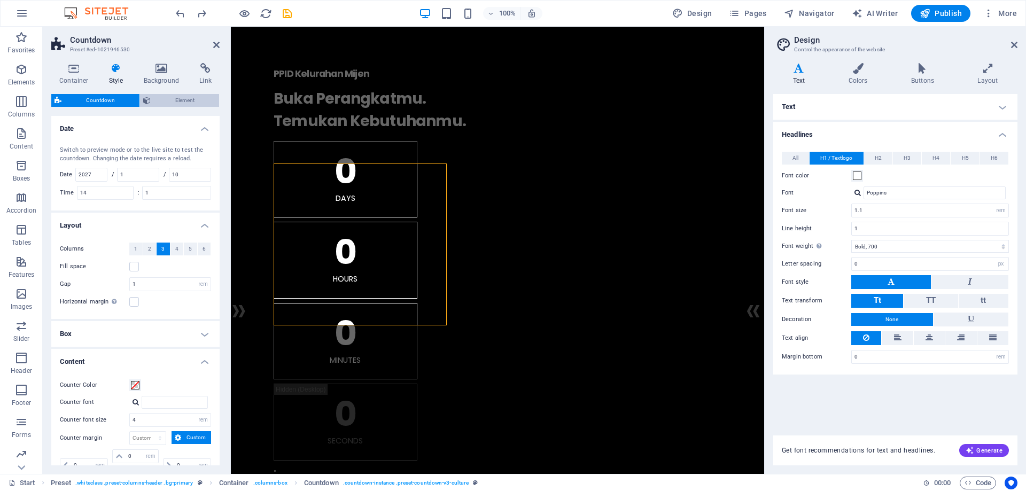
click at [178, 102] on span "Element" at bounding box center [185, 100] width 62 height 13
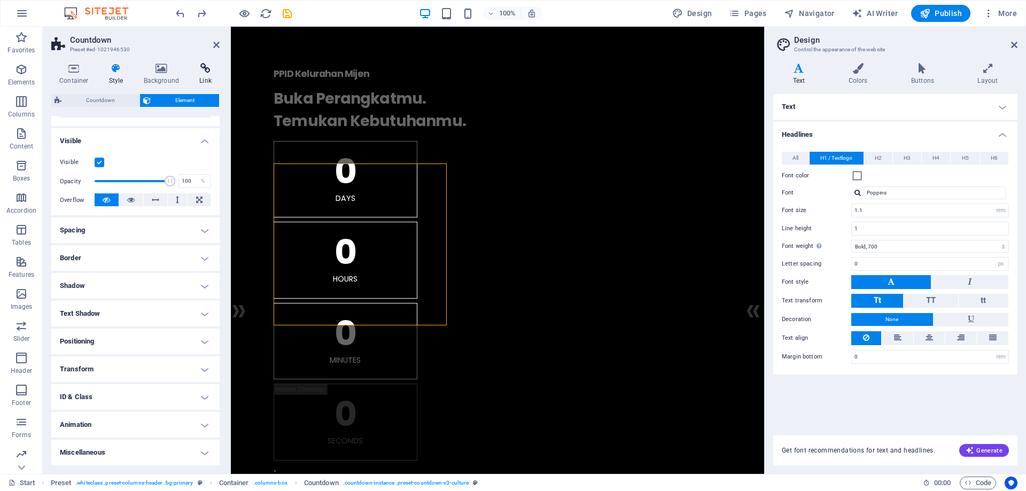
click at [206, 68] on icon at bounding box center [205, 68] width 28 height 11
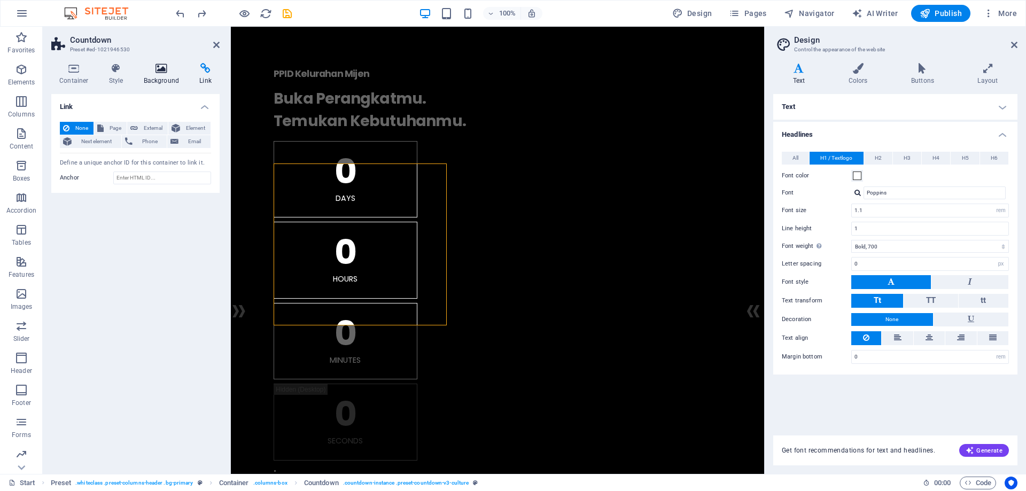
click at [175, 69] on icon at bounding box center [162, 68] width 52 height 11
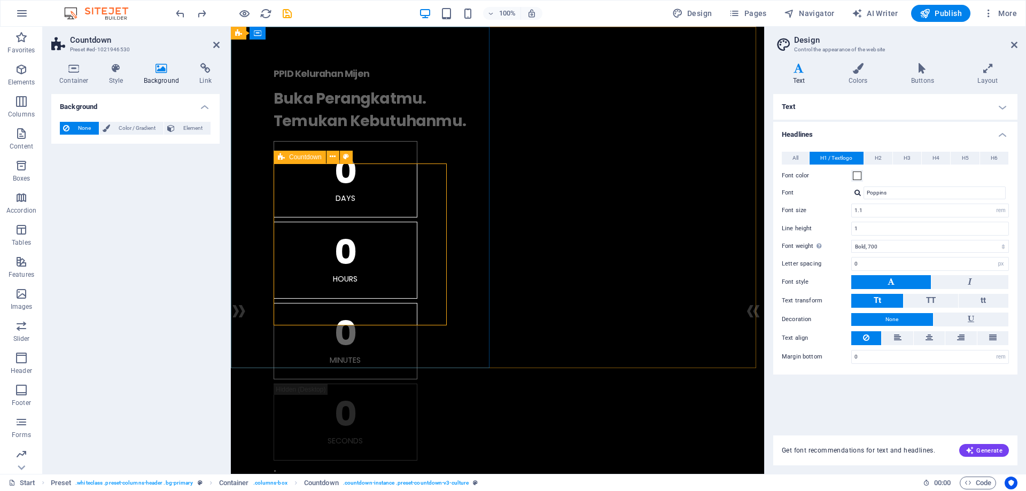
click at [416, 285] on div "0 Days 0 Hours 0 Minutes 0 Seconds" at bounding box center [498, 301] width 448 height 320
click at [332, 159] on icon at bounding box center [333, 156] width 6 height 11
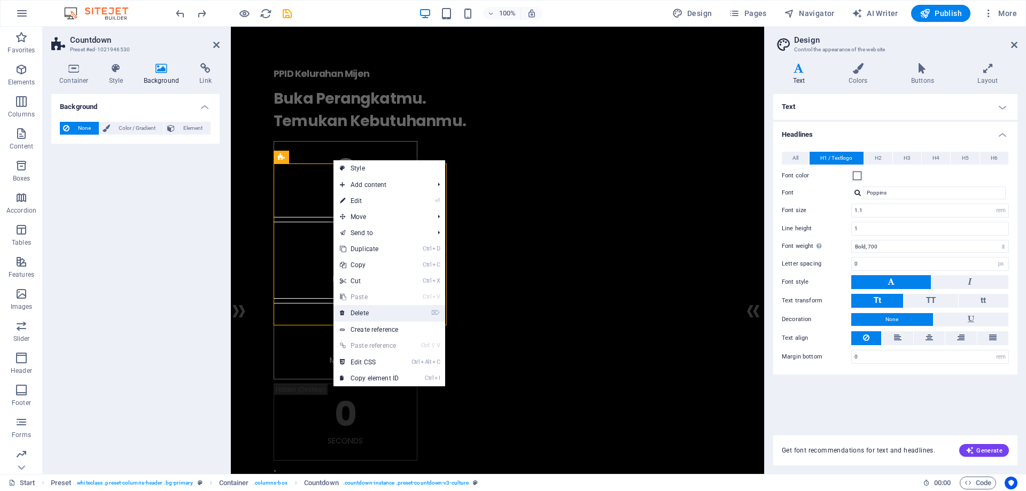
click at [384, 315] on link "⌦ Delete" at bounding box center [370, 313] width 72 height 16
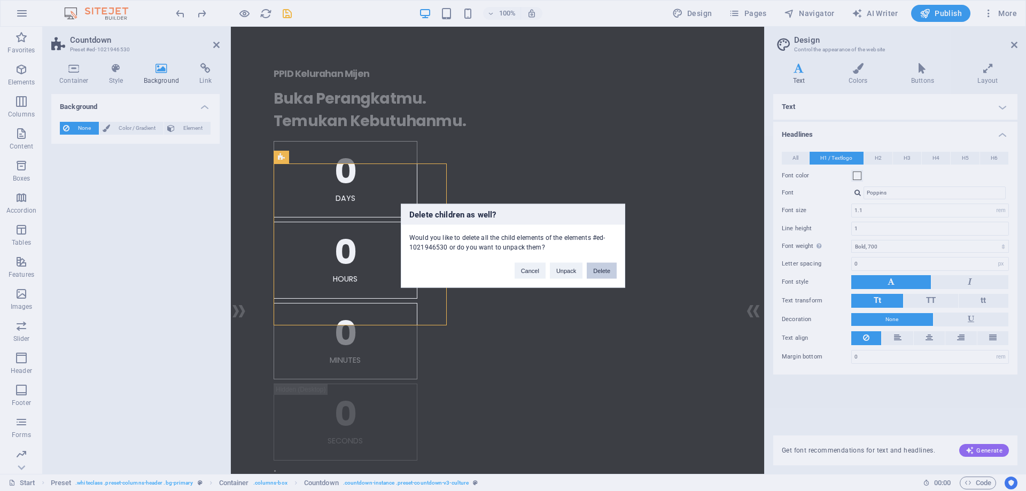
click at [603, 269] on button "Delete" at bounding box center [602, 270] width 30 height 16
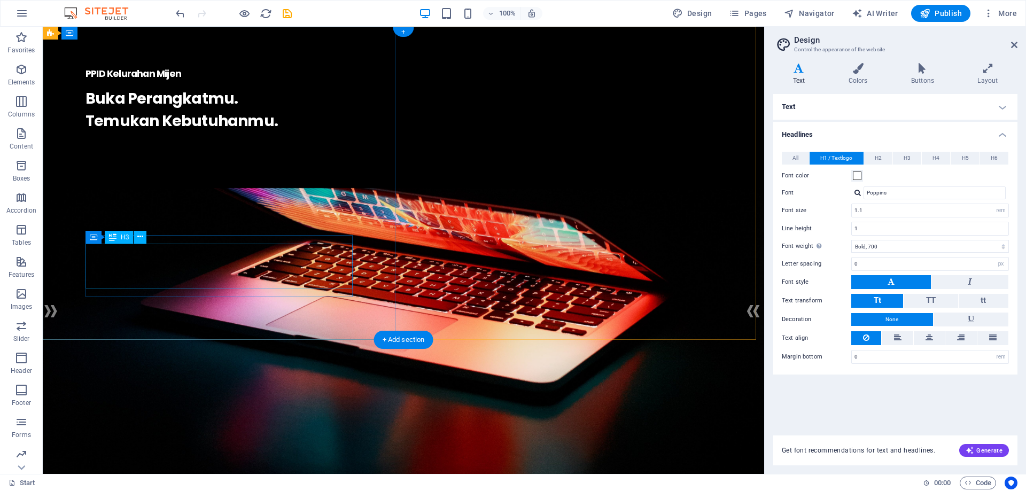
click at [275, 133] on div "Buka Perangkatmu. Temukan Kebutuhanmu." at bounding box center [404, 110] width 636 height 45
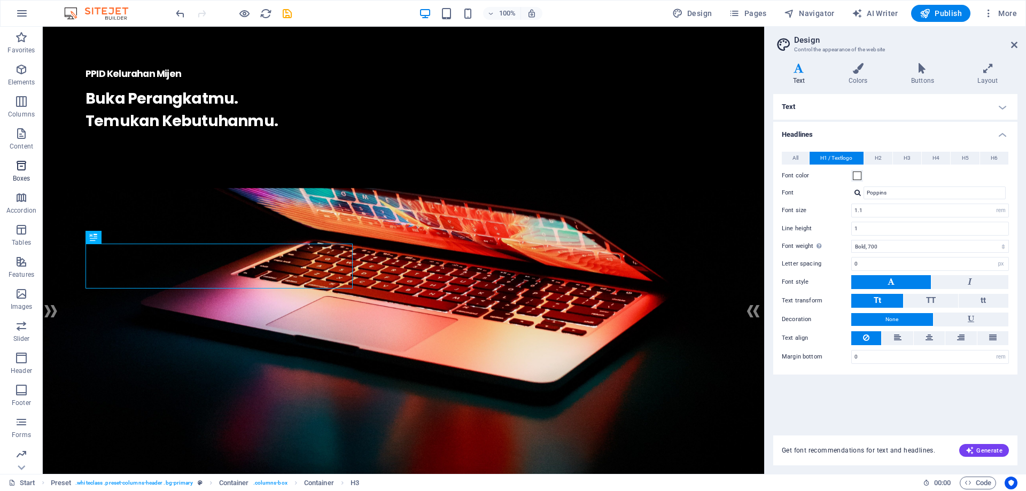
click at [19, 162] on icon "button" at bounding box center [21, 165] width 13 height 13
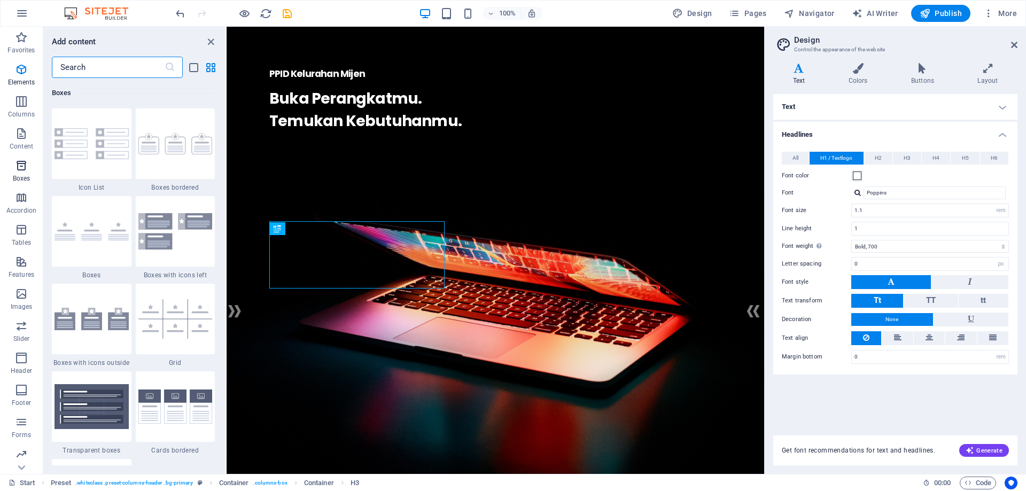
scroll to position [2948, 0]
click at [19, 137] on icon "button" at bounding box center [21, 133] width 13 height 13
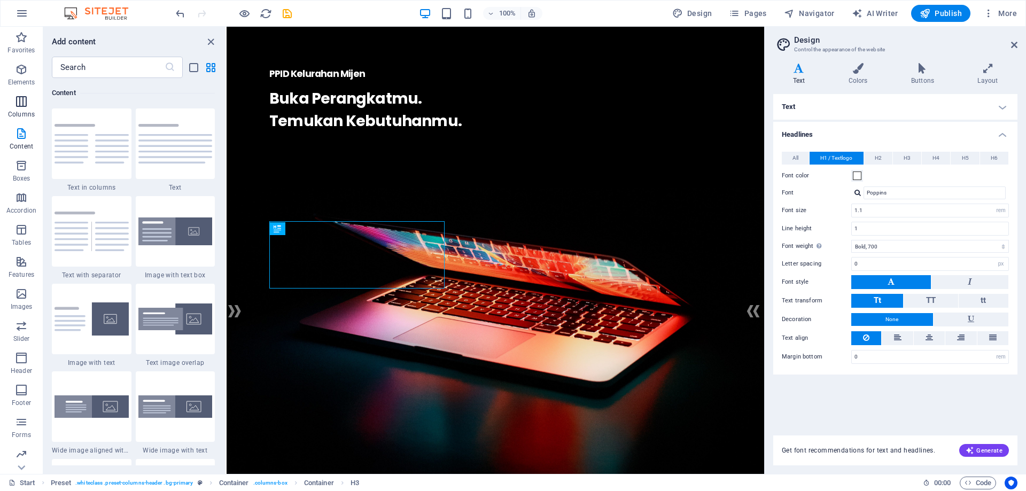
click at [24, 106] on icon "button" at bounding box center [21, 101] width 13 height 13
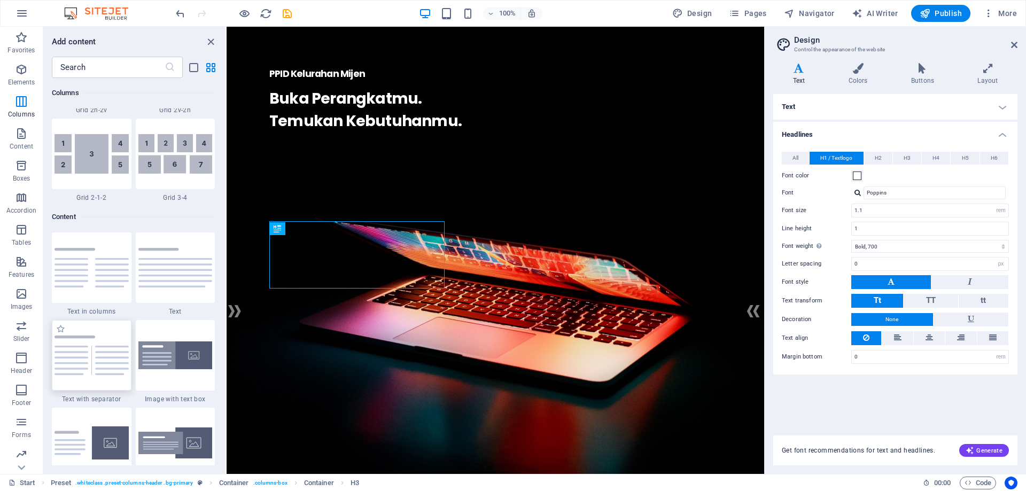
scroll to position [1758, 0]
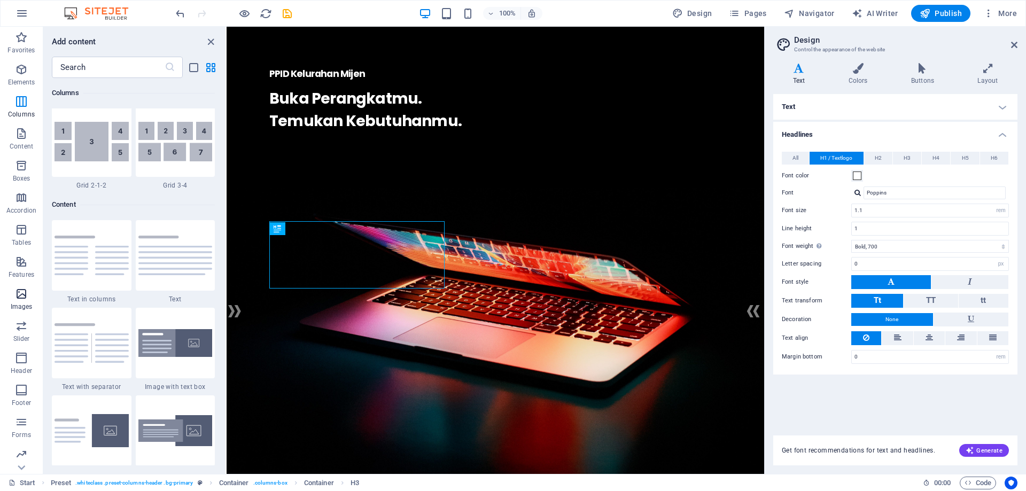
click at [22, 299] on icon "button" at bounding box center [21, 294] width 13 height 13
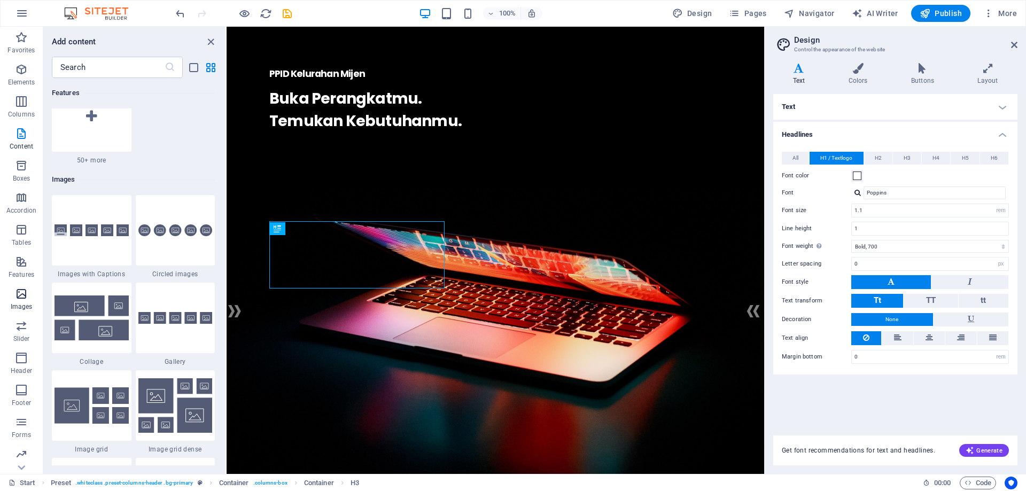
scroll to position [5419, 0]
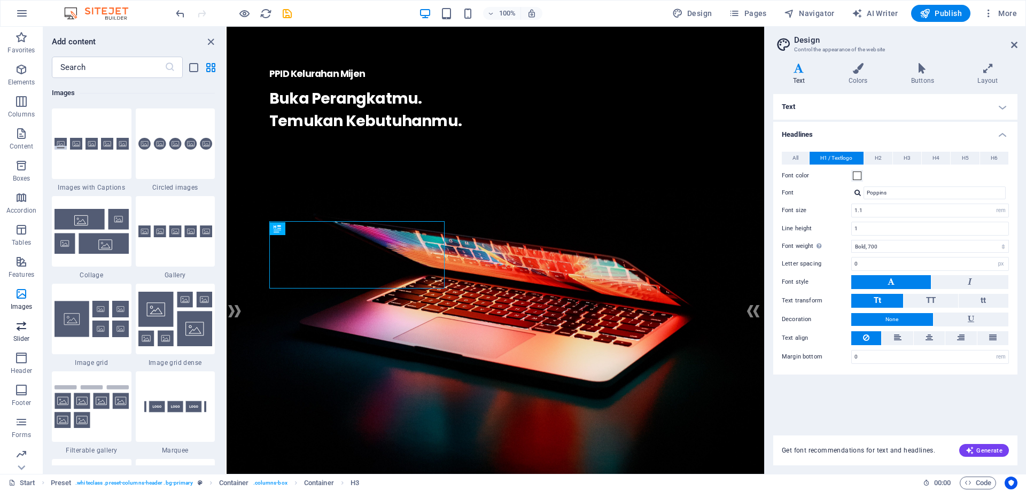
click at [21, 335] on p "Slider" at bounding box center [21, 339] width 17 height 9
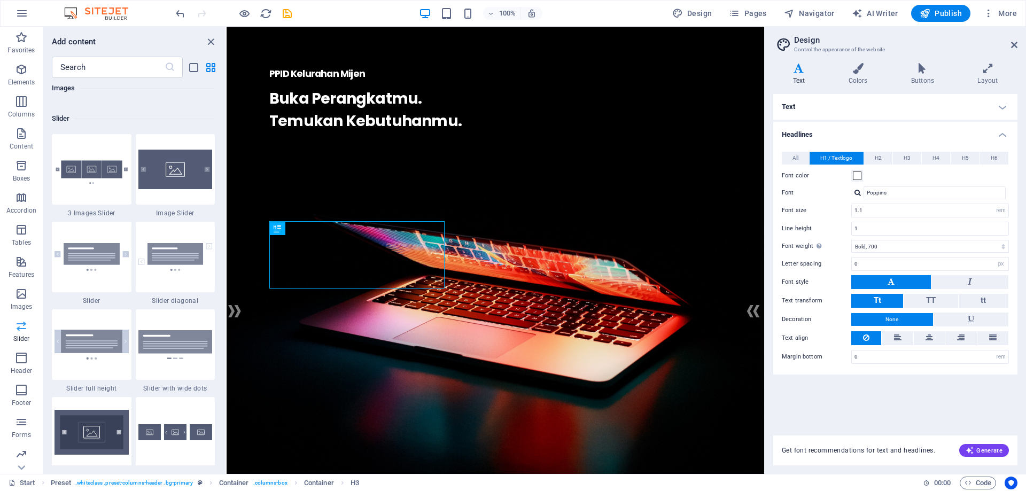
scroll to position [6059, 0]
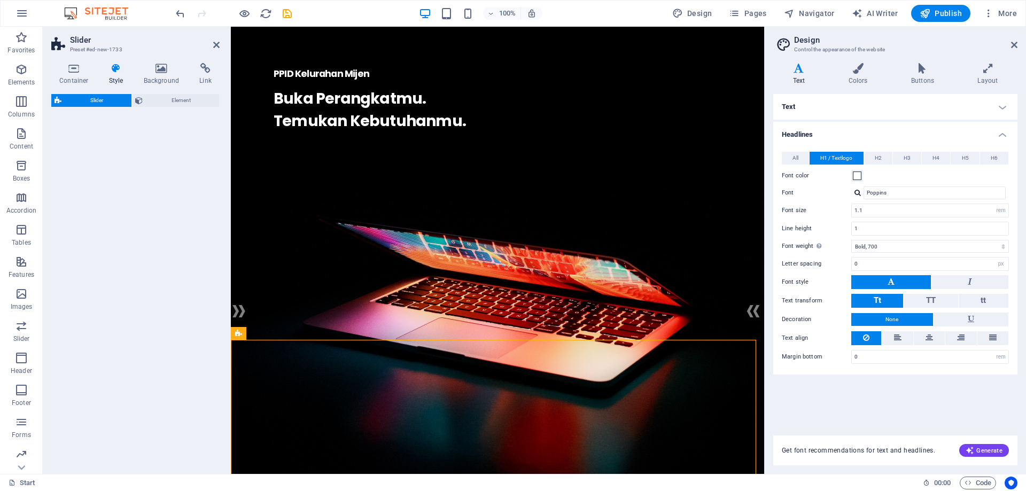
select select "rem"
select select "px"
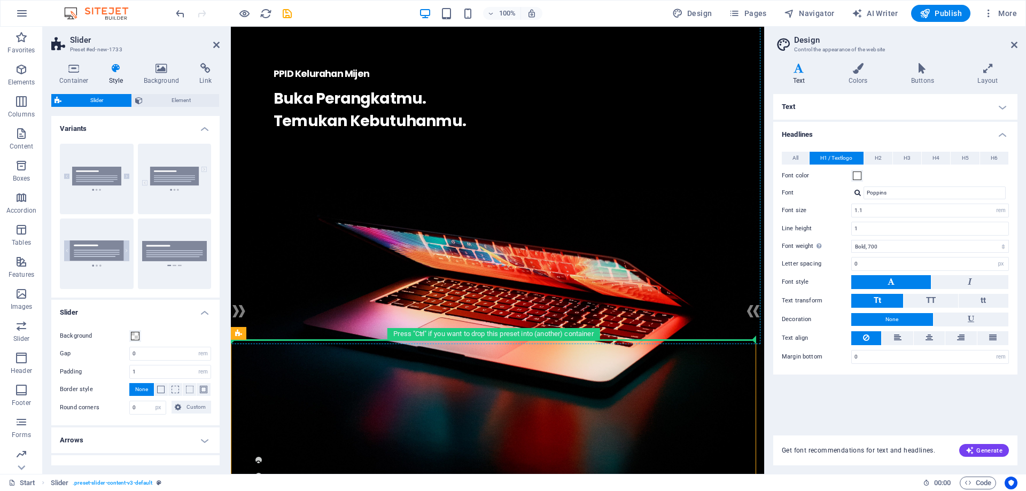
drag, startPoint x: 342, startPoint y: 358, endPoint x: 331, endPoint y: 200, distance: 158.6
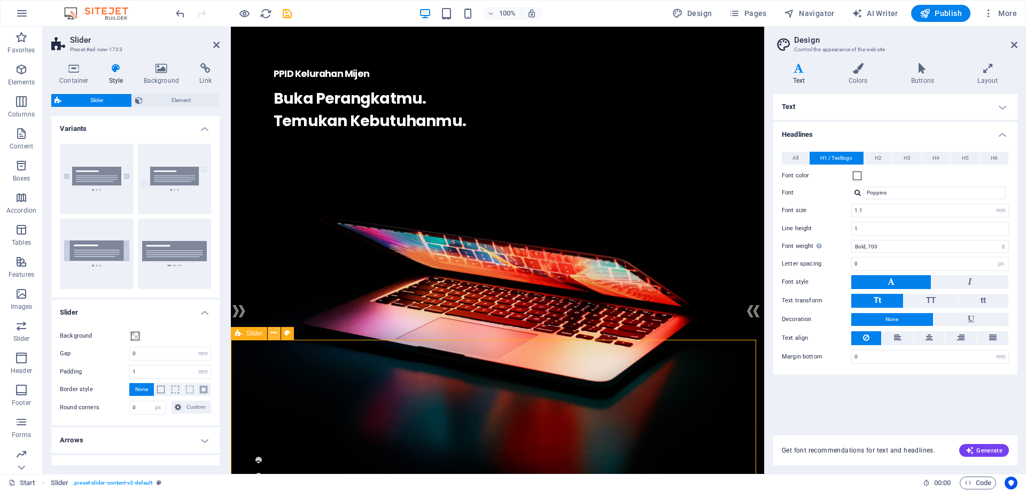
click at [274, 332] on icon at bounding box center [274, 333] width 6 height 11
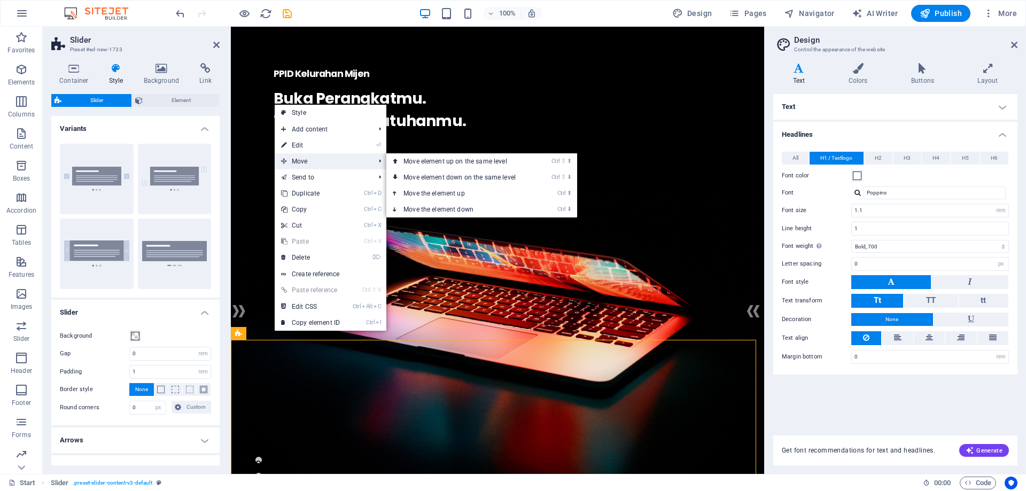
click at [331, 161] on span "Move" at bounding box center [323, 161] width 96 height 16
click at [446, 161] on link "Ctrl ⇧ ⬆ Move element up on the same level" at bounding box center [461, 161] width 151 height 16
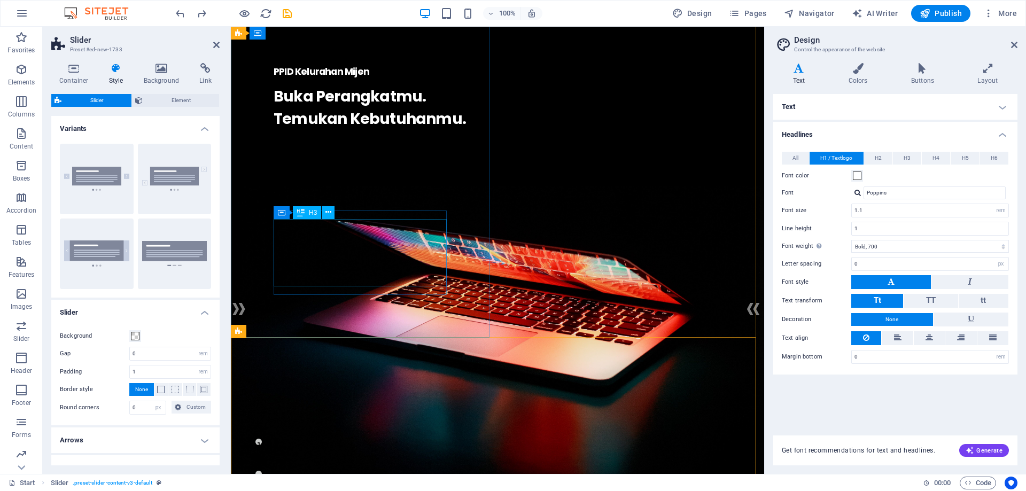
scroll to position [0, 0]
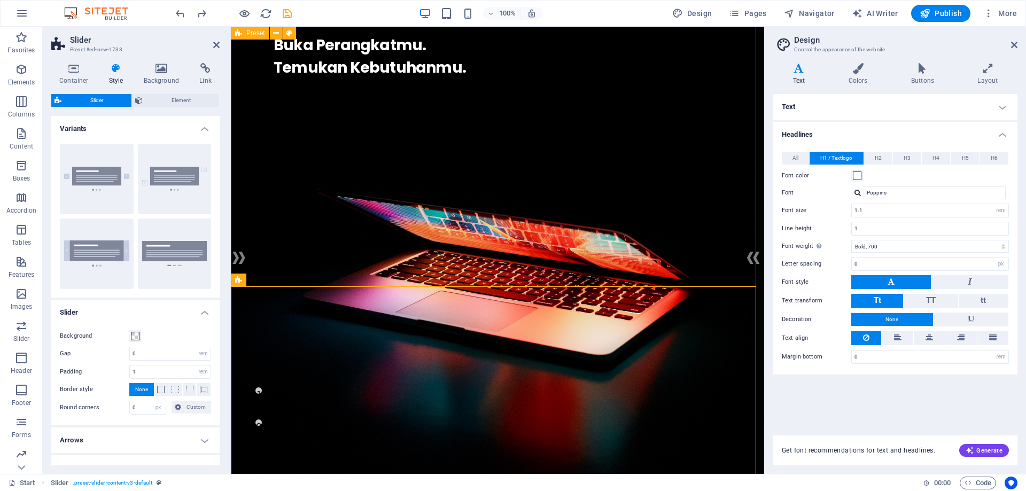
click at [557, 182] on figure at bounding box center [497, 351] width 533 height 381
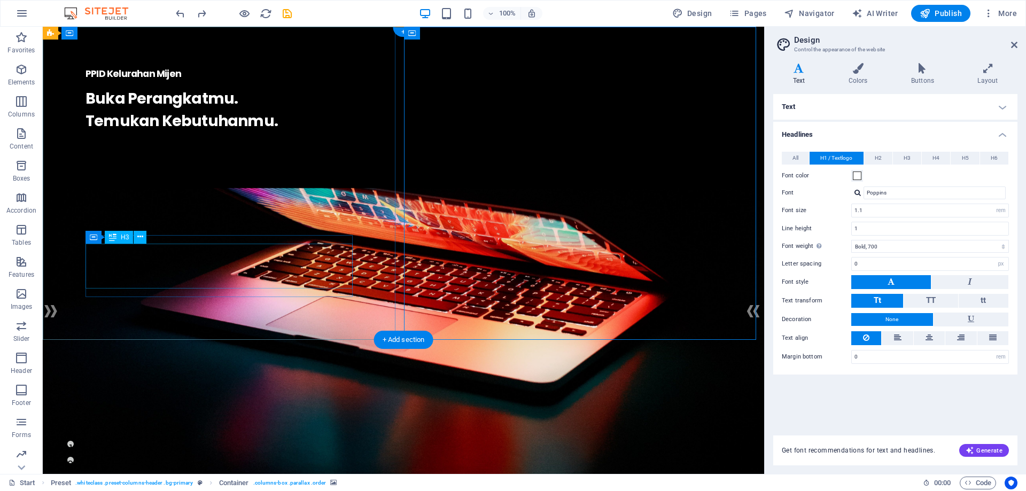
click at [154, 133] on div "Buka Perangkatmu. Temukan Kebutuhanmu." at bounding box center [404, 110] width 636 height 45
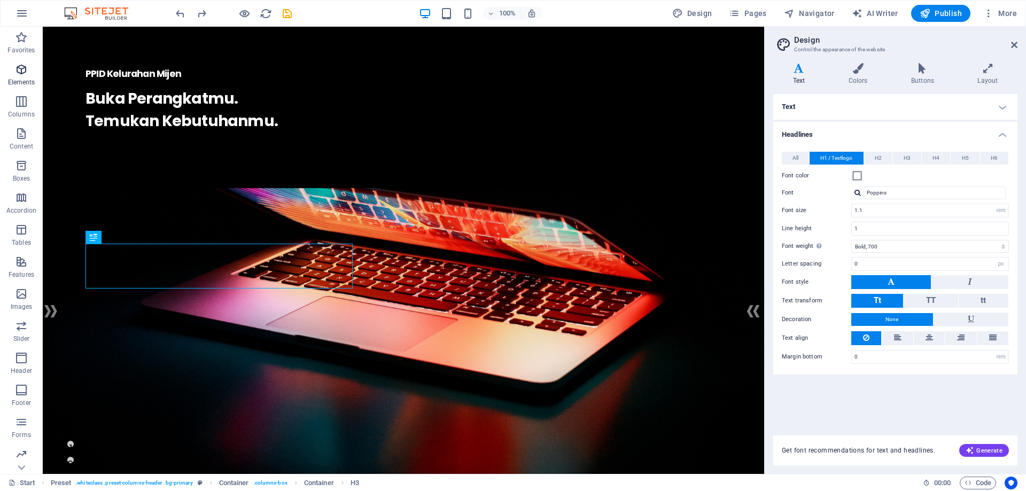
click at [11, 68] on span "Elements" at bounding box center [21, 76] width 43 height 26
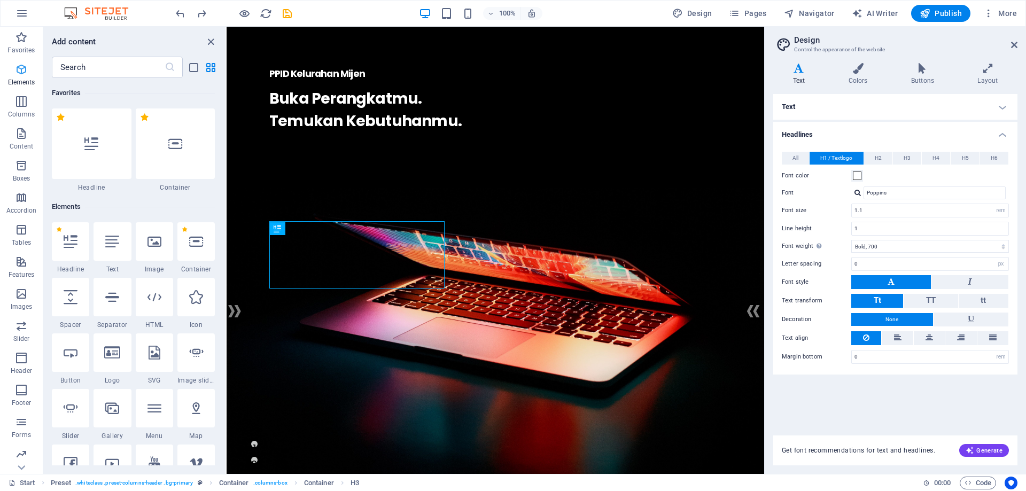
scroll to position [3, 0]
click at [18, 69] on icon "button" at bounding box center [21, 69] width 13 height 13
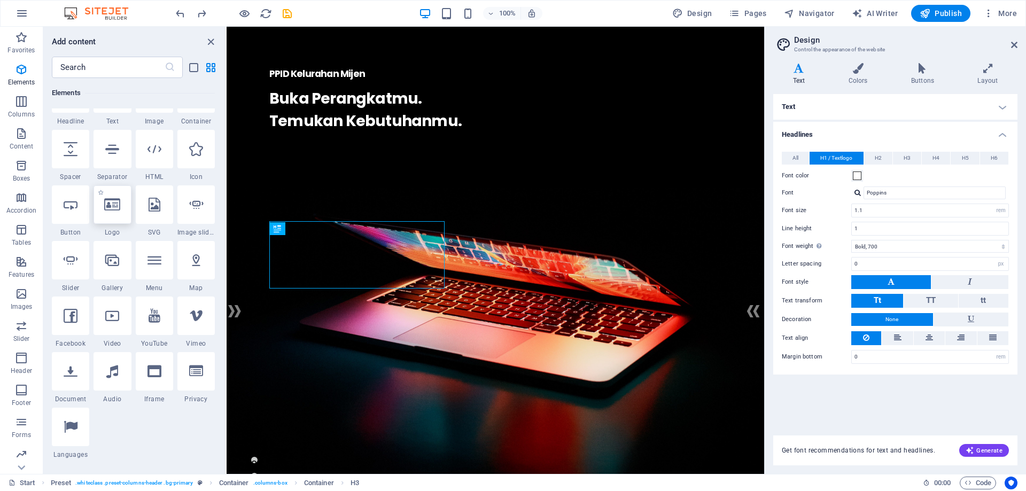
scroll to position [164, 0]
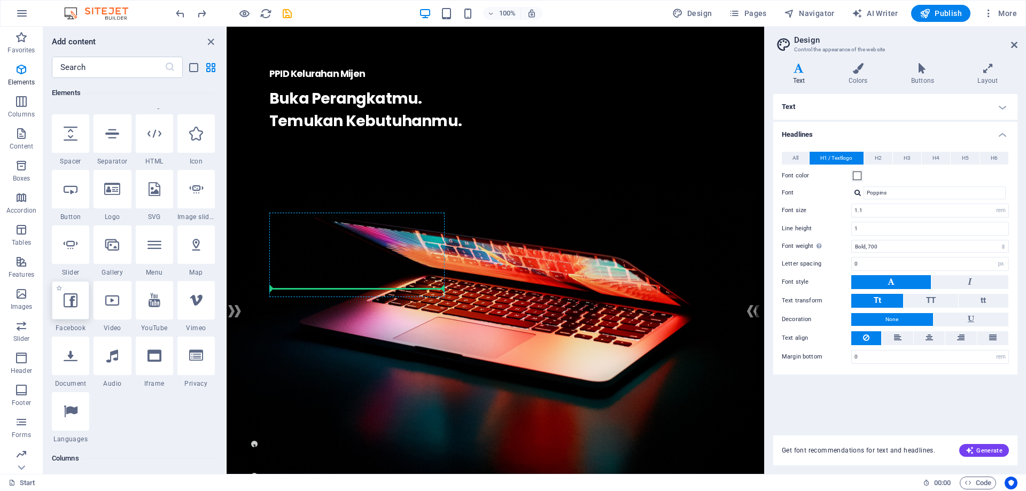
select select "%"
select select "px"
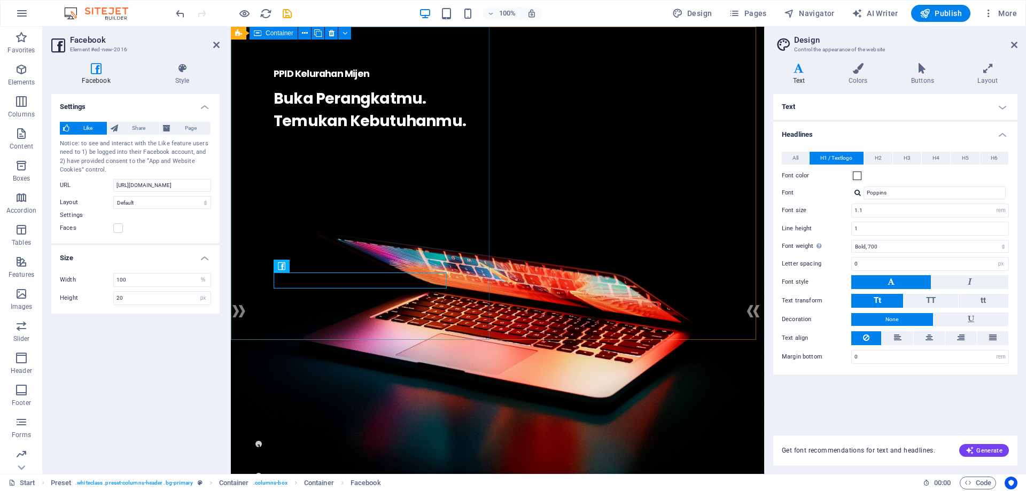
click at [428, 200] on div "PPID Kelurahan Mijen . Buka Perangkatmu. Temukan Kebutuhanmu." at bounding box center [497, 113] width 533 height 173
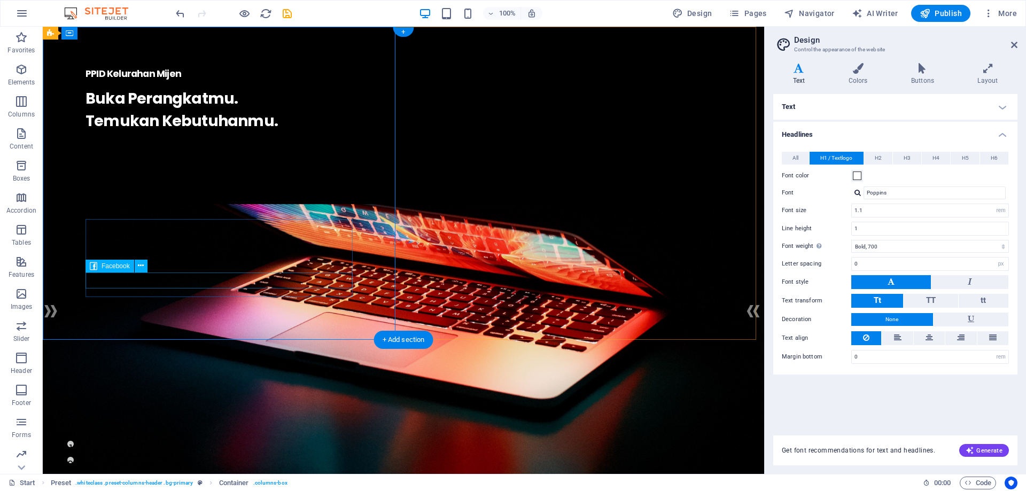
click at [196, 149] on div at bounding box center [404, 141] width 636 height 16
click at [142, 267] on icon at bounding box center [141, 265] width 6 height 11
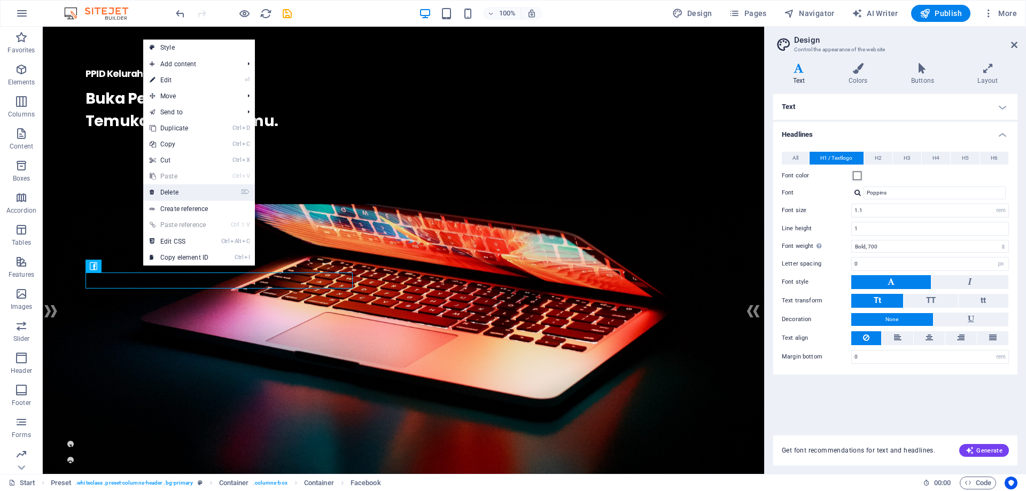
click at [173, 193] on link "⌦ Delete" at bounding box center [179, 192] width 72 height 16
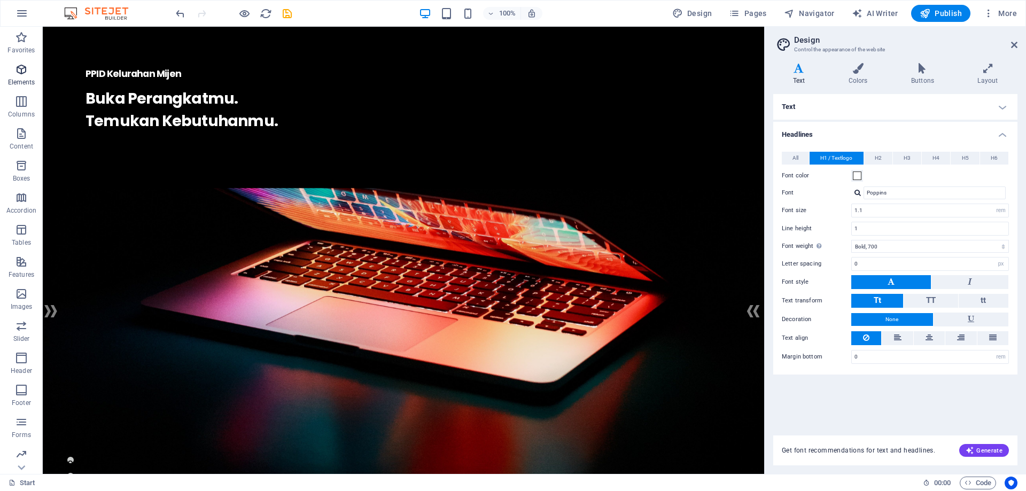
click at [24, 82] on p "Elements" at bounding box center [21, 82] width 27 height 9
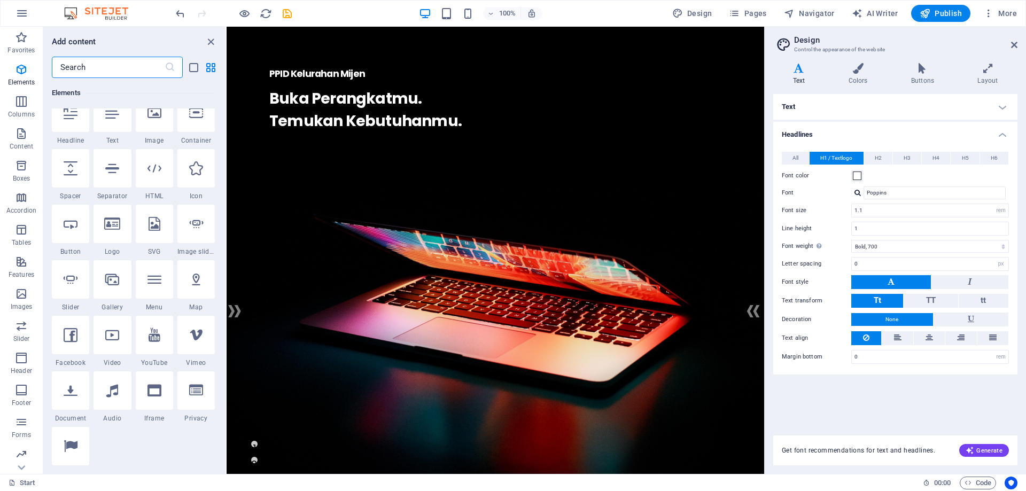
scroll to position [114, 0]
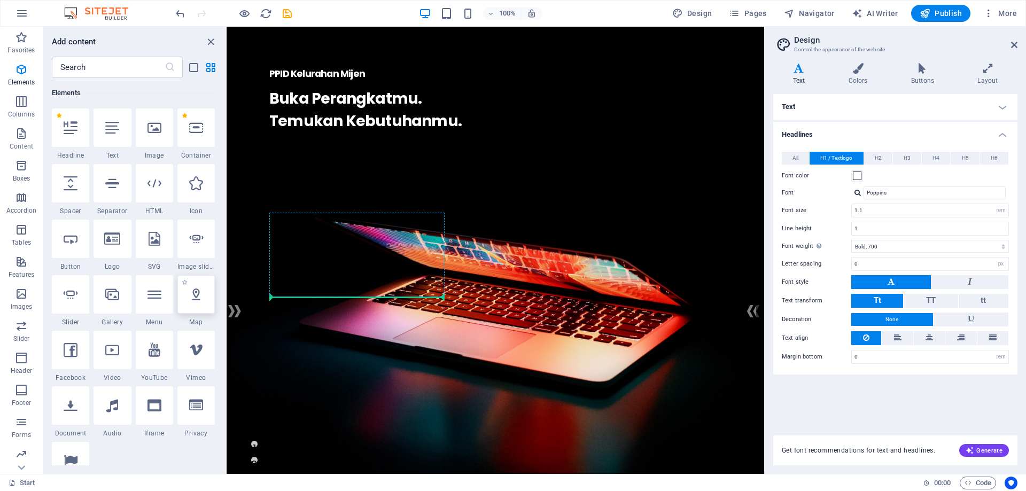
select select "1"
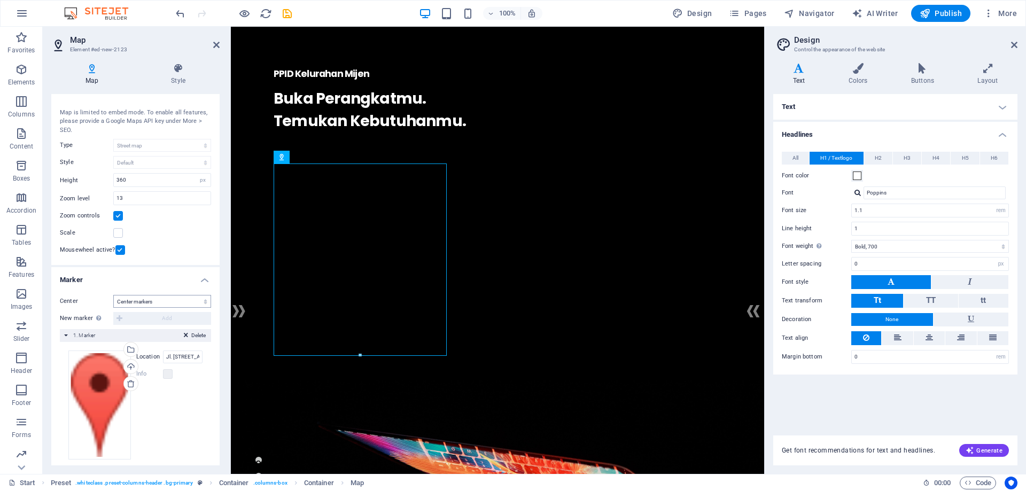
scroll to position [27, 0]
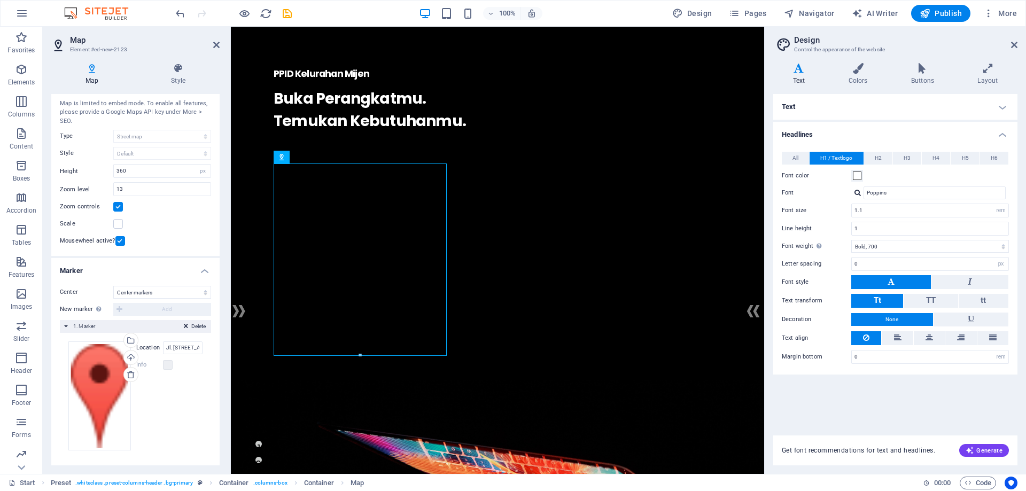
click at [112, 226] on label "Scale" at bounding box center [86, 224] width 53 height 13
click at [0, 0] on input "Scale" at bounding box center [0, 0] width 0 height 0
click at [117, 224] on label at bounding box center [118, 224] width 10 height 10
click at [0, 0] on input "Scale" at bounding box center [0, 0] width 0 height 0
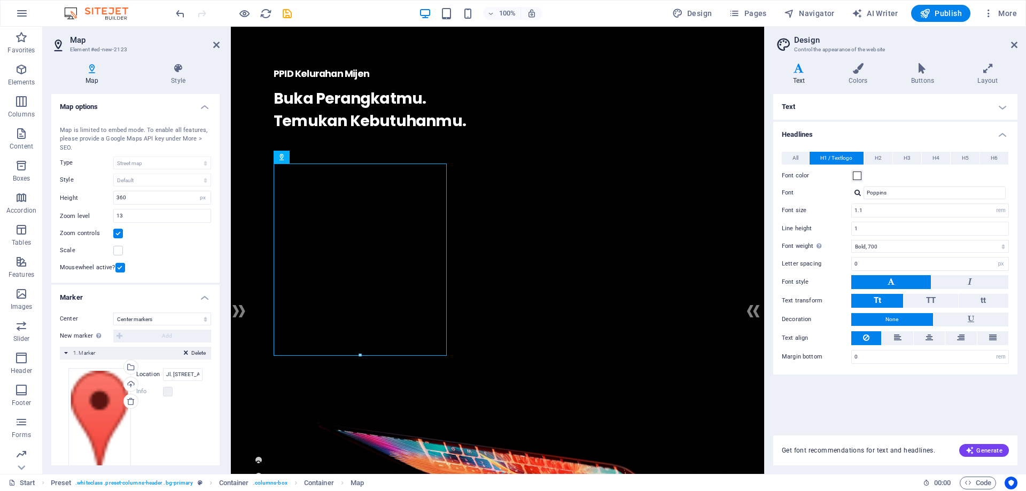
click at [180, 61] on div "Map Style Map options Map center Jl. Raya No. 123, 50261 Semarang Map is limite…" at bounding box center [135, 265] width 185 height 420
click at [180, 72] on icon at bounding box center [178, 68] width 83 height 11
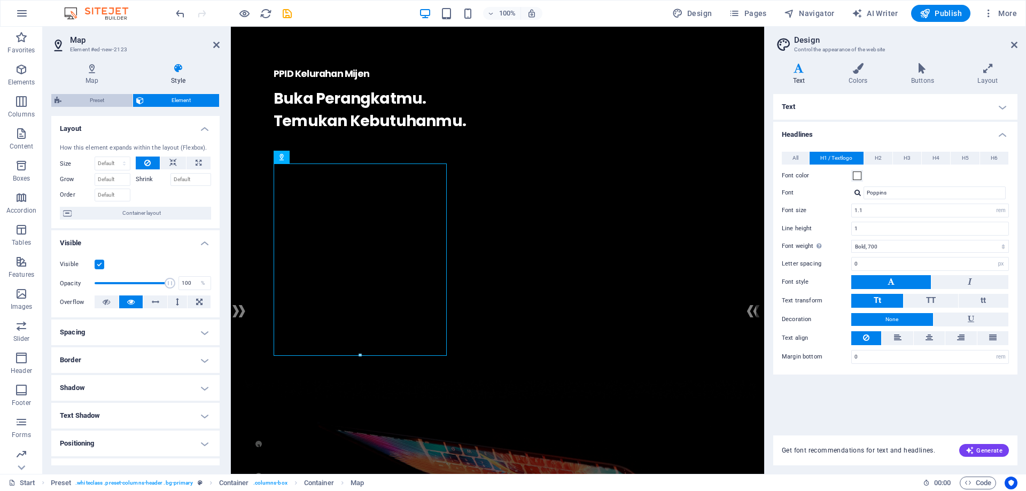
click at [110, 102] on span "Preset" at bounding box center [97, 100] width 65 height 13
select select "px"
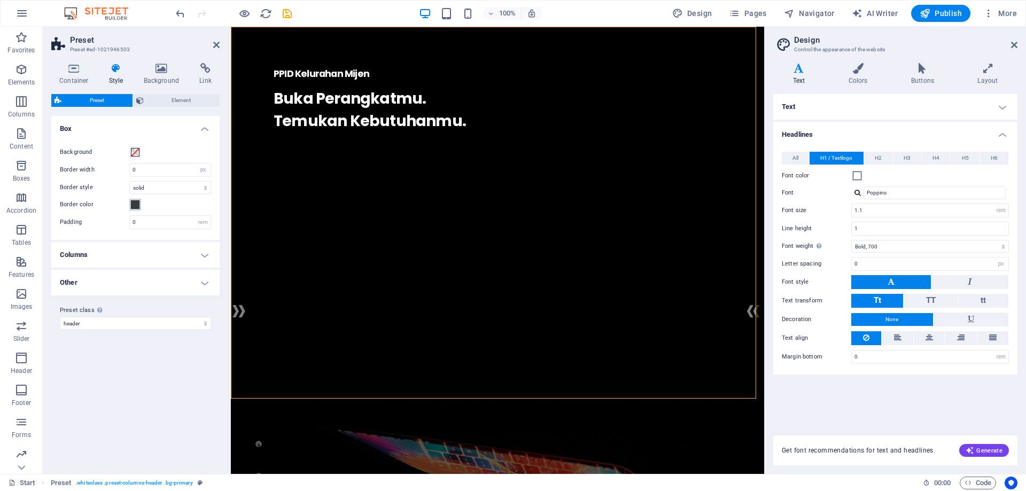
click at [137, 205] on span at bounding box center [135, 204] width 9 height 9
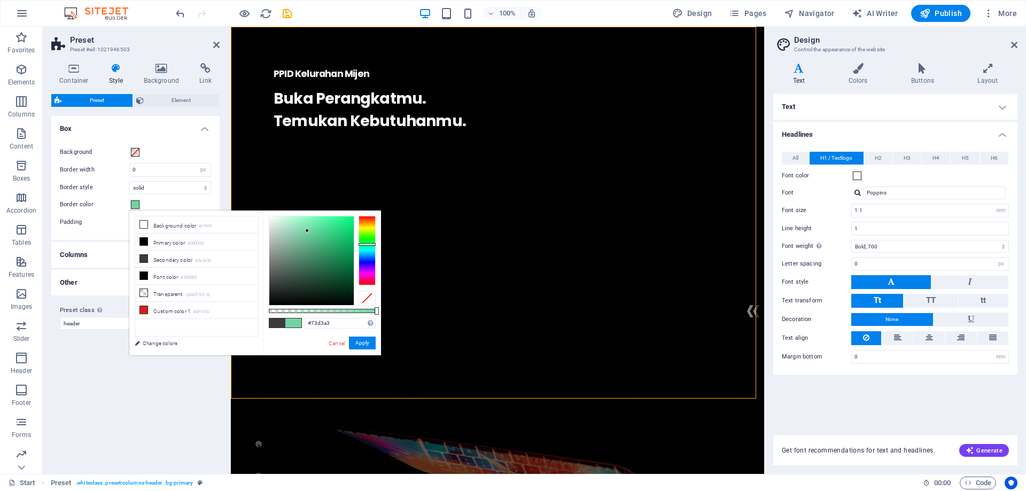
drag, startPoint x: 282, startPoint y: 286, endPoint x: 307, endPoint y: 231, distance: 60.5
click at [307, 231] on div at bounding box center [311, 260] width 84 height 89
drag, startPoint x: 305, startPoint y: 227, endPoint x: 283, endPoint y: 228, distance: 22.5
click at [283, 228] on div at bounding box center [311, 260] width 84 height 89
type input "#000000"
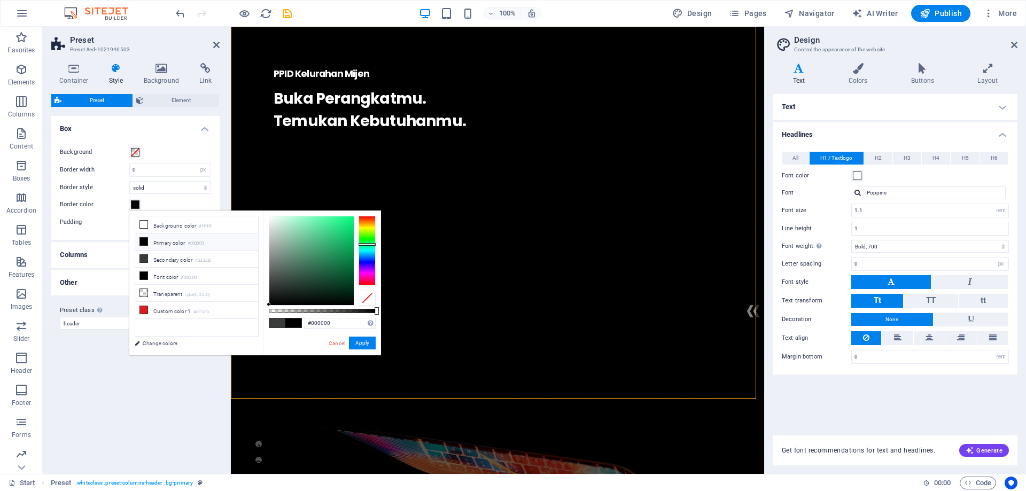
drag, startPoint x: 281, startPoint y: 226, endPoint x: 260, endPoint y: 308, distance: 84.9
click at [260, 308] on div "less Background color #ffffff Primary color #000000 Secondary color #3a3c3b Fon…" at bounding box center [255, 283] width 252 height 145
click at [365, 343] on button "Apply" at bounding box center [362, 343] width 27 height 13
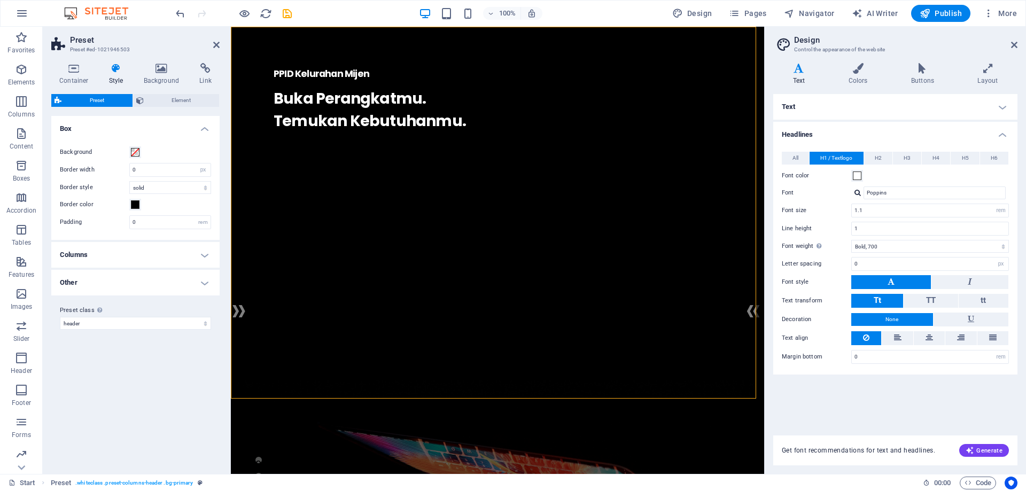
click at [174, 381] on div "Variants Default Box Background Border width 0 rem px Border style solid dashed…" at bounding box center [135, 291] width 168 height 350
click at [445, 222] on div at bounding box center [498, 237] width 448 height 192
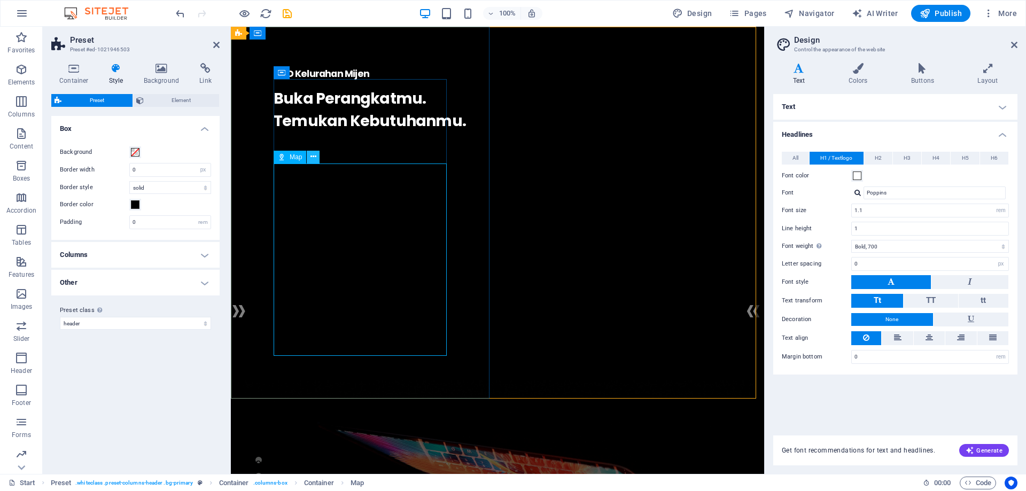
click at [312, 158] on icon at bounding box center [314, 156] width 6 height 11
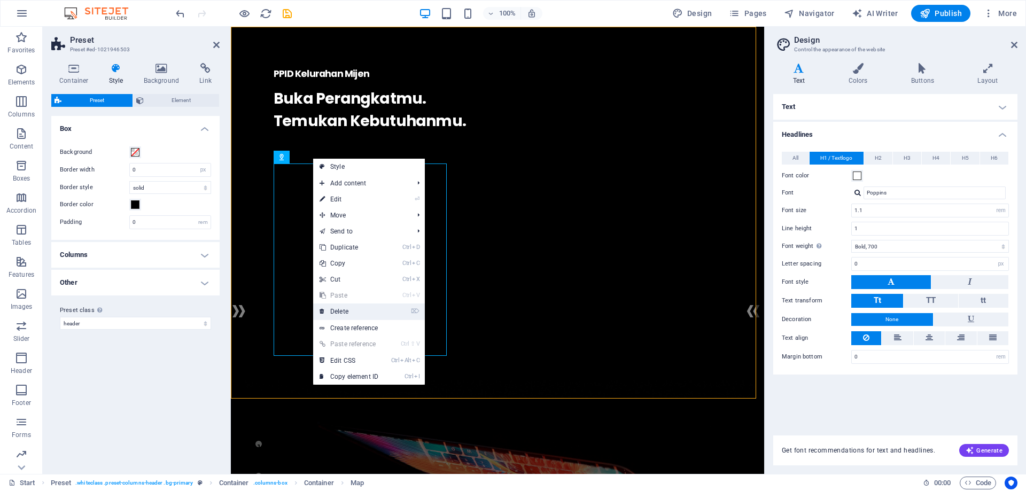
click at [358, 311] on link "⌦ Delete" at bounding box center [349, 312] width 72 height 16
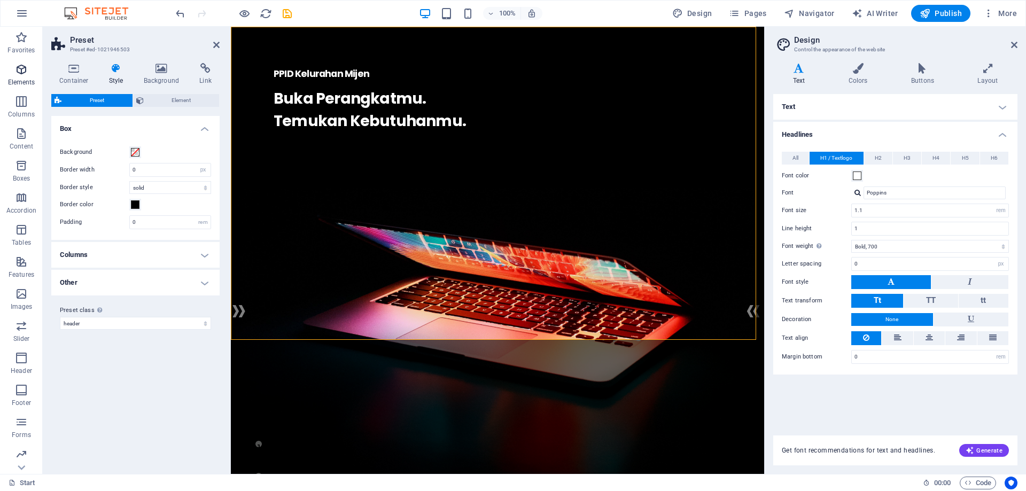
click at [20, 71] on icon "button" at bounding box center [21, 69] width 13 height 13
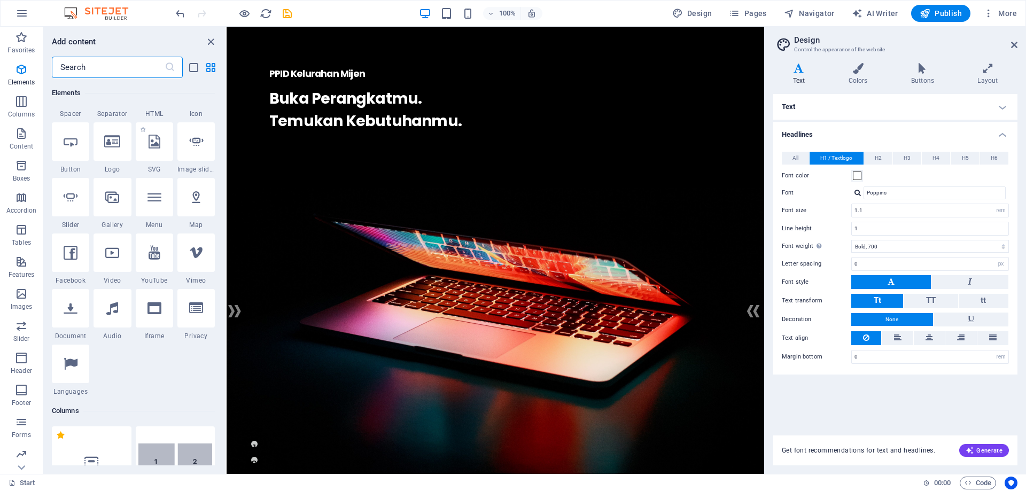
scroll to position [221, 0]
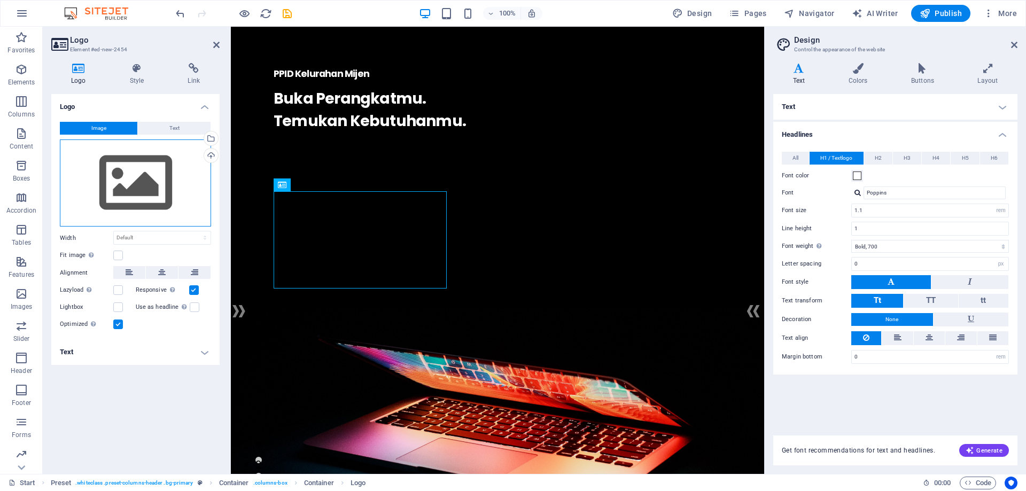
click at [150, 173] on div "Drag files here, click to choose files or select files from Files or our free s…" at bounding box center [135, 183] width 151 height 88
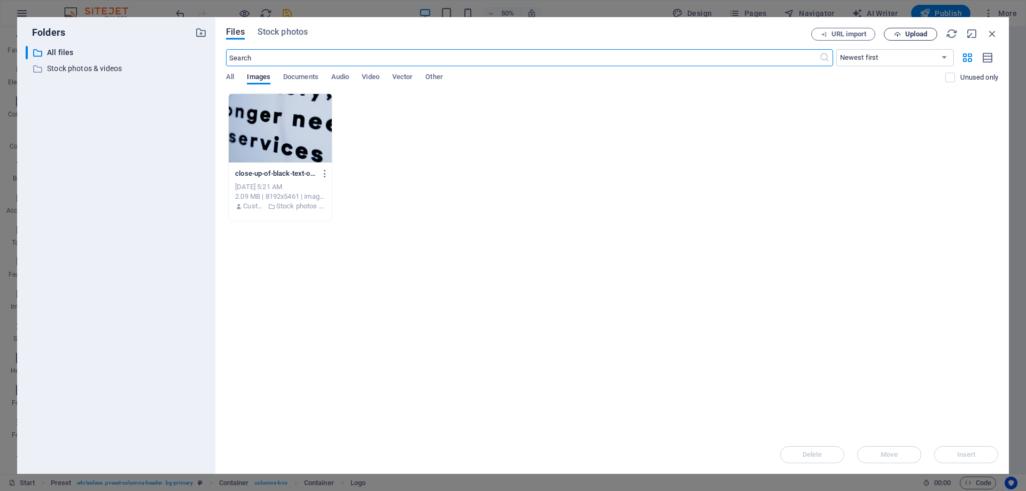
click at [911, 33] on span "Upload" at bounding box center [916, 34] width 22 height 6
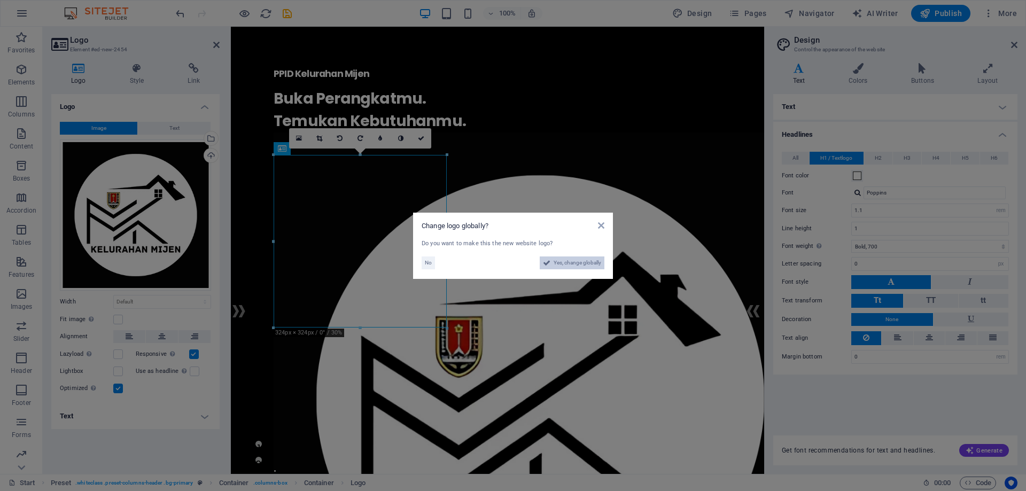
click at [565, 265] on span "Yes, change globally" at bounding box center [578, 263] width 48 height 13
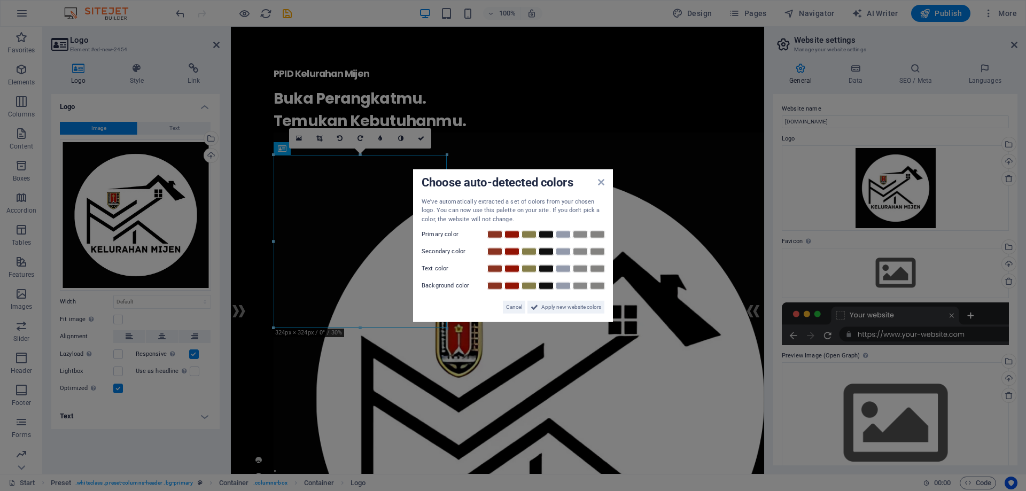
click at [444, 234] on label "Primary color" at bounding box center [454, 234] width 64 height 13
click at [551, 303] on span "Apply new website colors" at bounding box center [571, 307] width 60 height 13
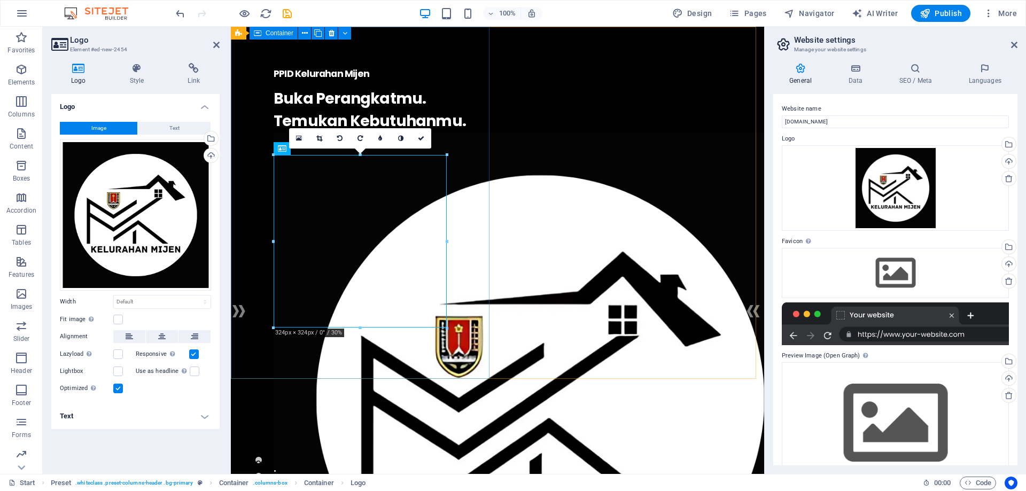
click at [463, 371] on div "PPID Kelurahan Mijen . Buka Perangkatmu. Temukan Kebutuhanmu." at bounding box center [497, 372] width 533 height 691
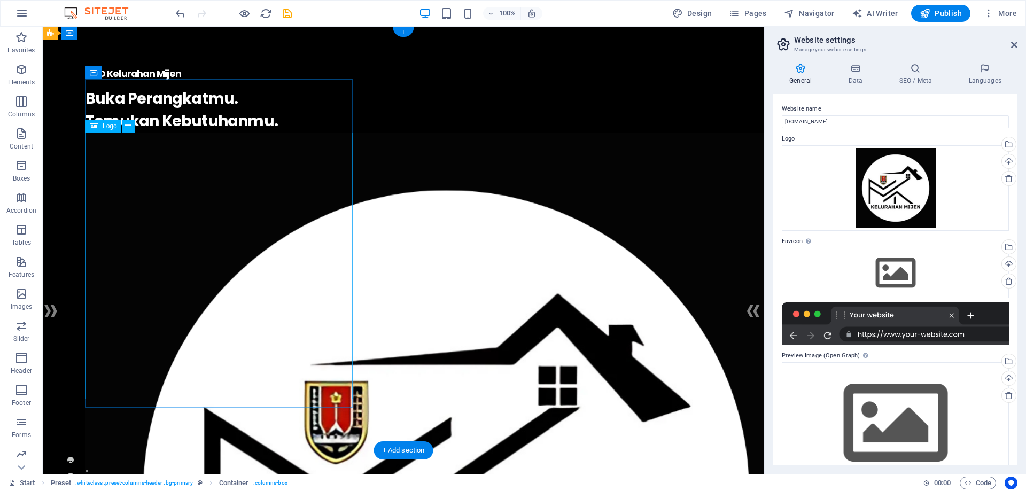
click at [198, 214] on div at bounding box center [404, 494] width 636 height 722
click at [130, 127] on icon at bounding box center [128, 125] width 6 height 11
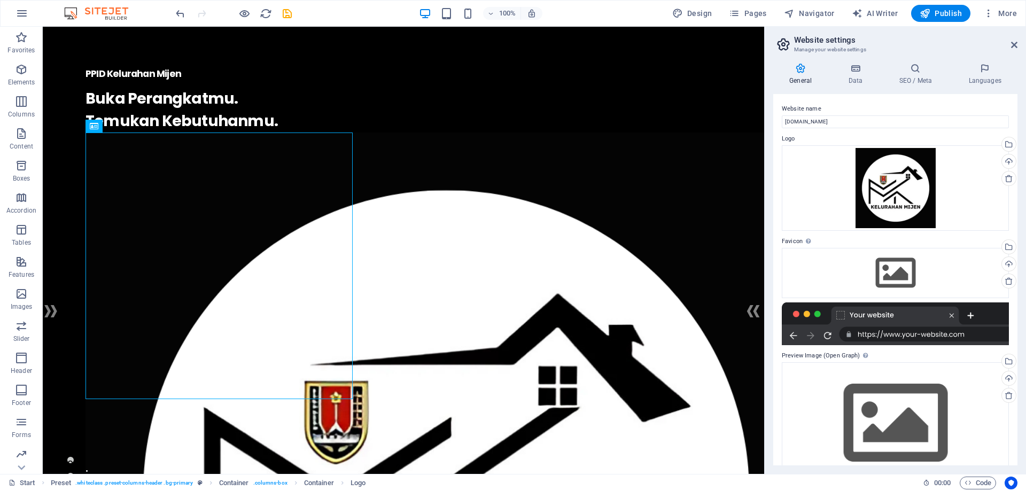
click at [902, 320] on div at bounding box center [895, 324] width 227 height 43
click at [870, 263] on div "Drag files here, click to choose files or select files from Files or our free s…" at bounding box center [895, 273] width 227 height 50
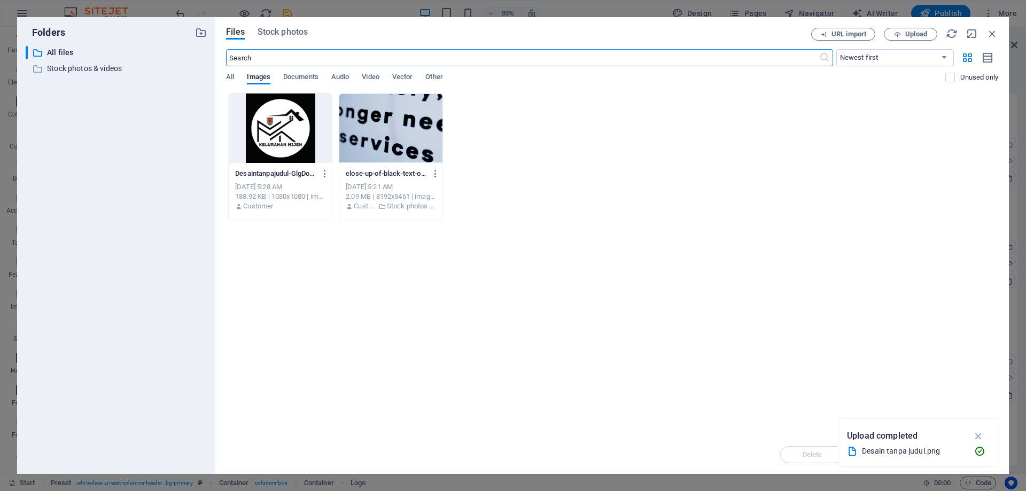
click at [276, 122] on div at bounding box center [280, 128] width 103 height 69
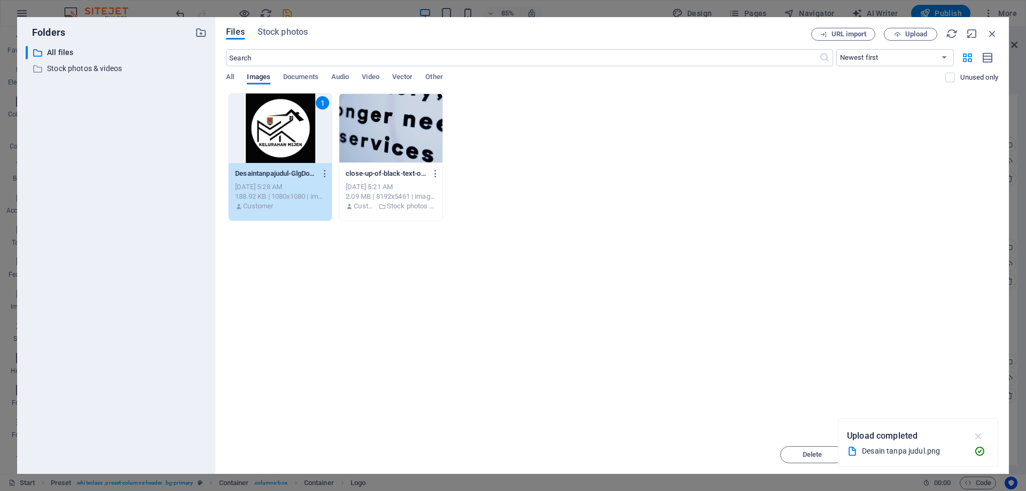
click at [978, 438] on icon "button" at bounding box center [979, 436] width 12 height 12
click at [978, 457] on span "Insert" at bounding box center [967, 455] width 56 height 6
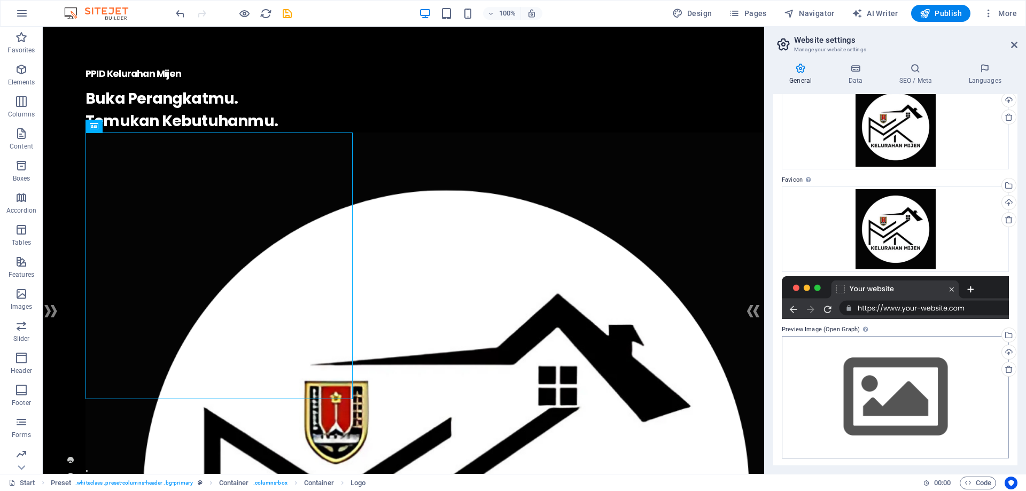
scroll to position [63, 0]
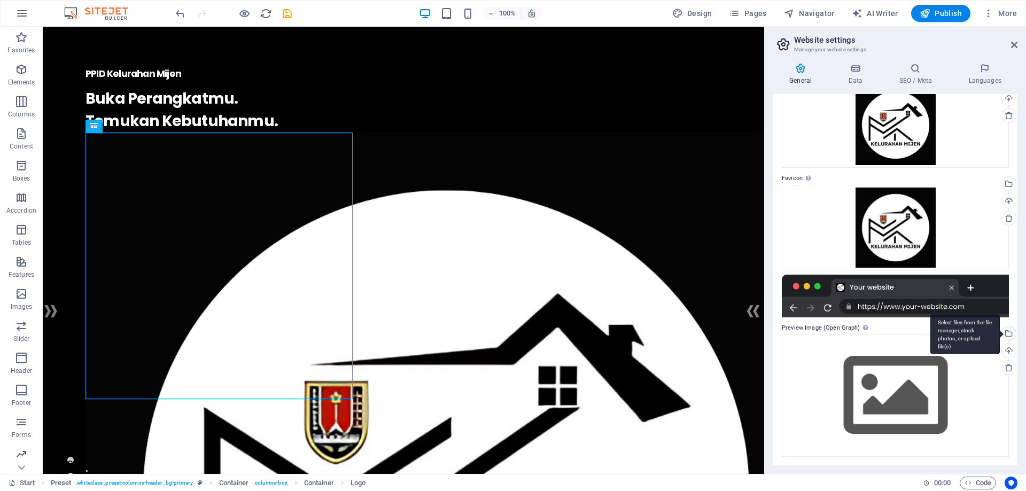
click at [1000, 335] on div "Select files from the file manager, stock photos, or upload file(s)" at bounding box center [965, 334] width 69 height 40
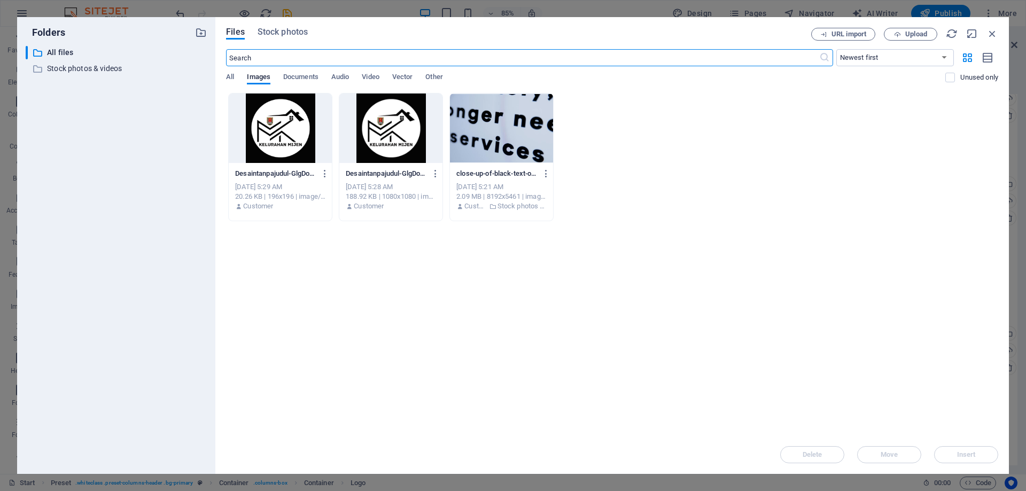
click at [374, 131] on div at bounding box center [390, 128] width 103 height 69
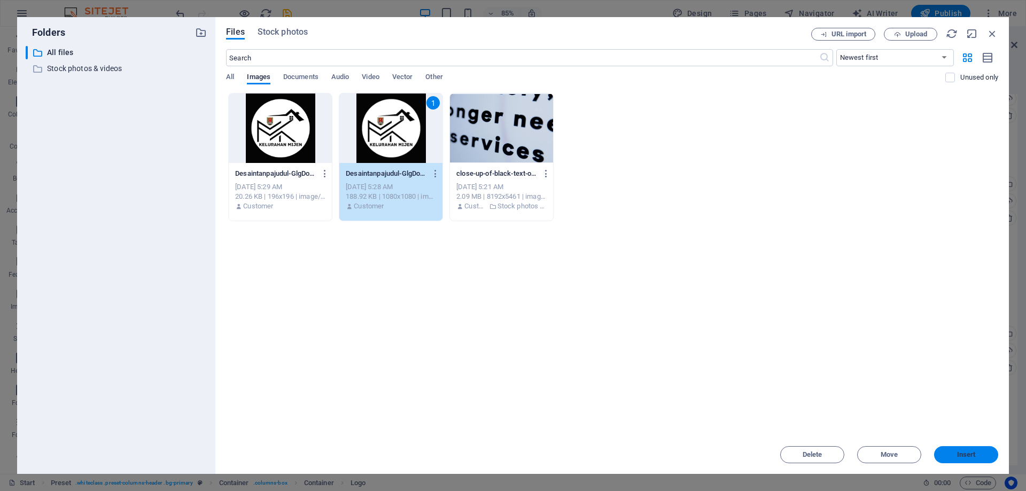
click at [963, 452] on span "Insert" at bounding box center [966, 455] width 19 height 6
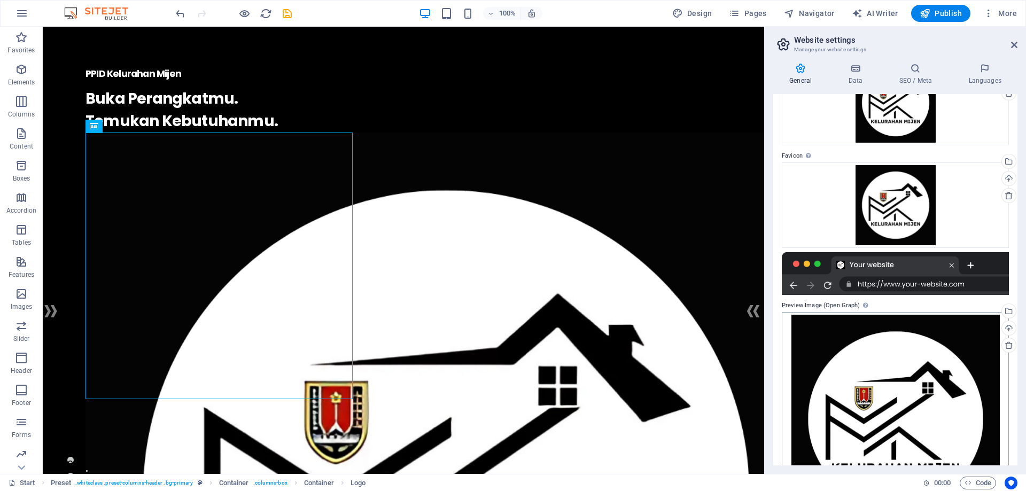
scroll to position [0, 0]
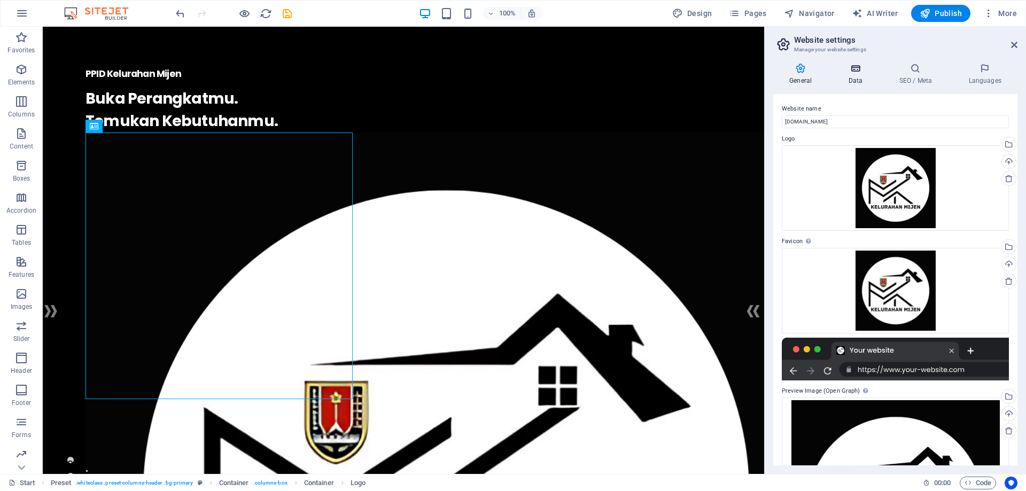
click at [858, 68] on icon at bounding box center [855, 68] width 46 height 11
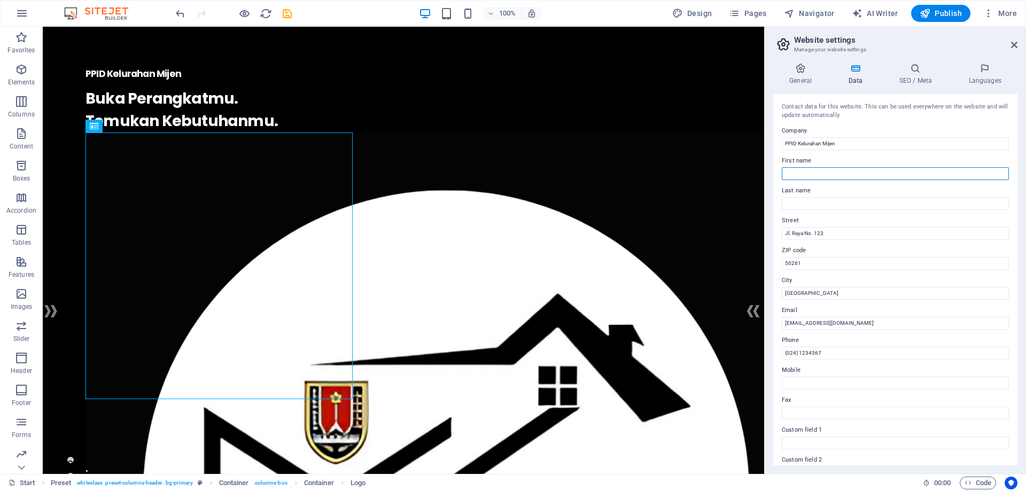
click at [819, 173] on input "First name" at bounding box center [895, 173] width 227 height 13
type input "Kelurahan Mijen"
click at [818, 206] on input "Last name" at bounding box center [895, 203] width 227 height 13
type input "PPID"
click at [836, 235] on input "Jl. Raya No. 123" at bounding box center [895, 233] width 227 height 13
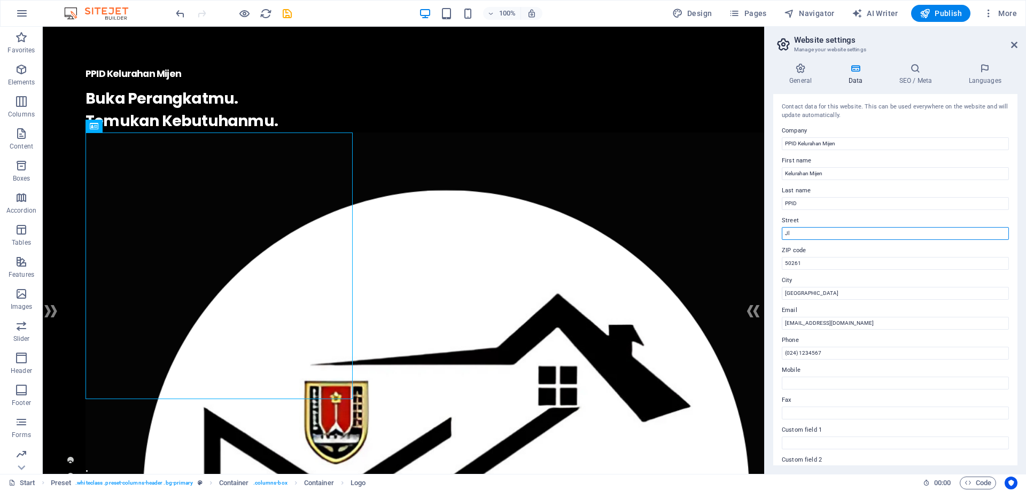
type input "J"
paste input "Jl. Nakula RT 01 RW 01 Telp. (024) 76640282 M"
drag, startPoint x: 909, startPoint y: 234, endPoint x: 854, endPoint y: 235, distance: 55.1
click at [854, 235] on input "Jl. Nakula RT 01 RW 01 Telp. (024) 76640282 M" at bounding box center [895, 233] width 227 height 13
type input "Jl. Nakula RT 01 RW 01 Telp."
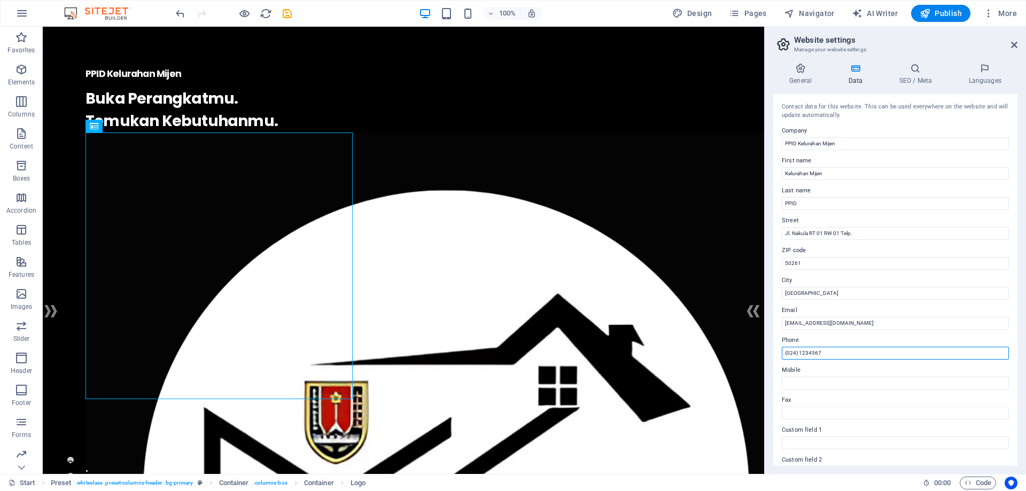
drag, startPoint x: 901, startPoint y: 377, endPoint x: 827, endPoint y: 376, distance: 74.3
paste input "(024) 76640282 M"
type input "[PHONE_NUMBER]"
click at [880, 320] on input "info@ppidkelurahanmijen.com" at bounding box center [895, 323] width 227 height 13
type input "i"
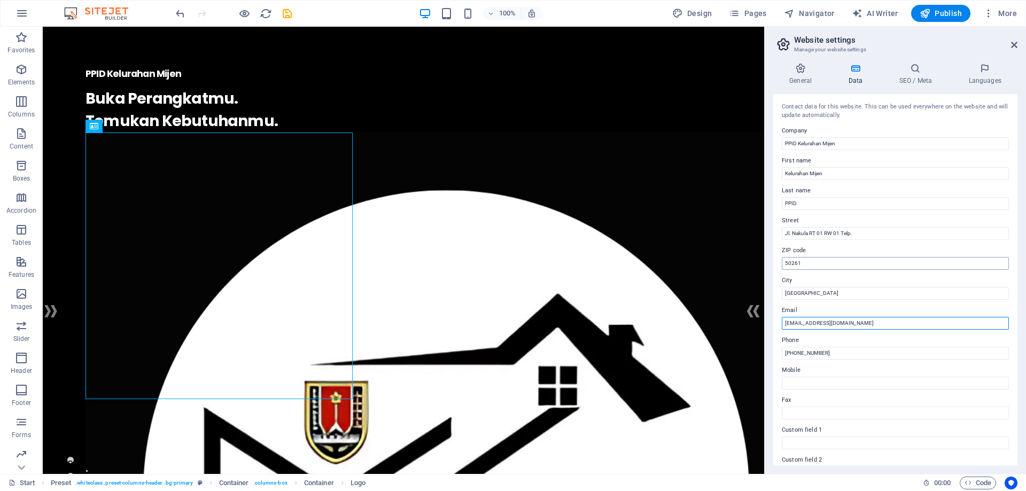
type input "[EMAIL_ADDRESS][DOMAIN_NAME]"
click at [819, 265] on input "50261" at bounding box center [895, 263] width 227 height 13
type input "50218"
click at [817, 297] on input "[GEOGRAPHIC_DATA]" at bounding box center [895, 293] width 227 height 13
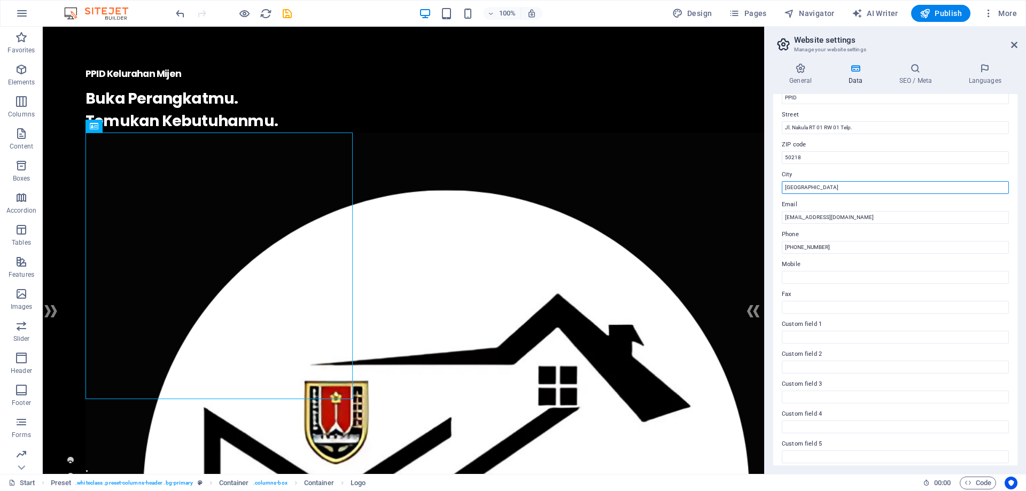
scroll to position [107, 0]
click at [824, 282] on input "Mobile" at bounding box center [895, 276] width 227 height 13
paste input "+62 877-7685-4427"
click at [819, 275] on input "+62 877-7685-4427" at bounding box center [895, 276] width 227 height 13
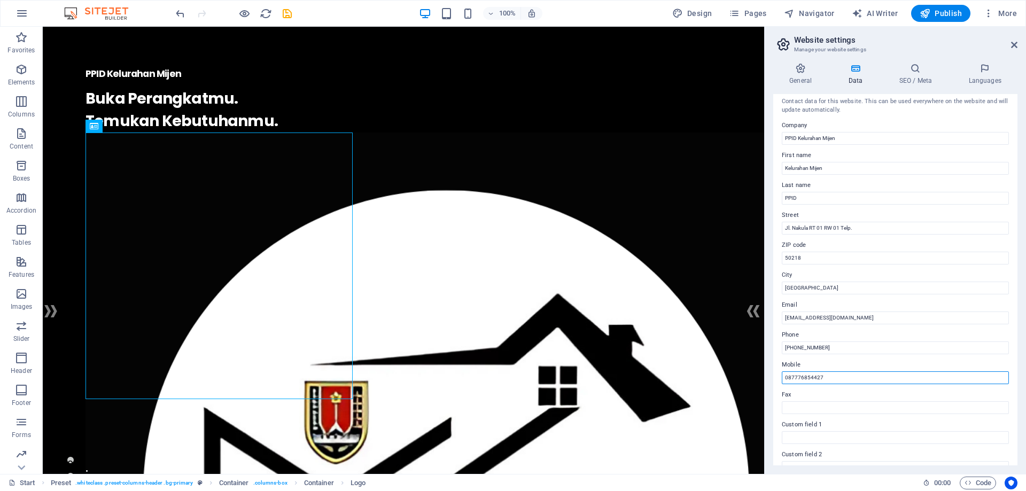
scroll to position [0, 0]
type input "087776854427"
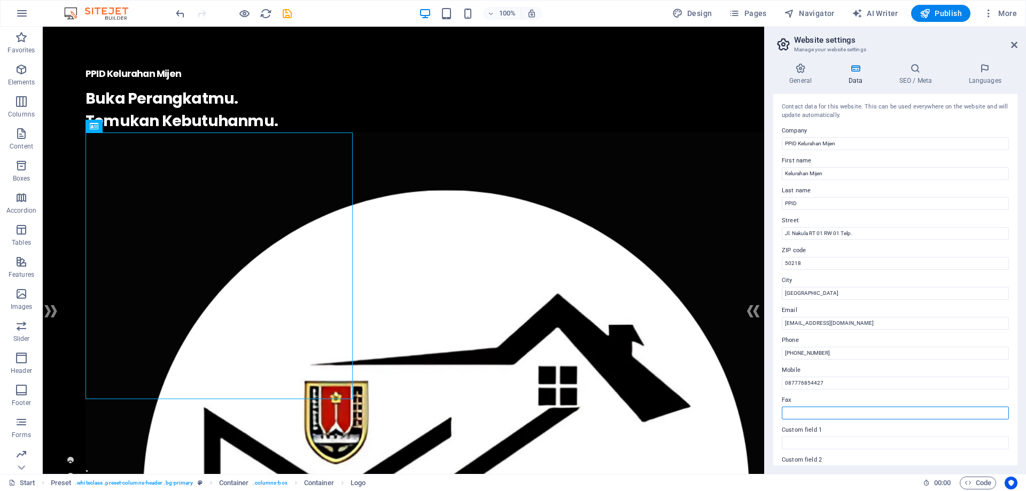
click at [819, 415] on input "Fax" at bounding box center [895, 413] width 227 height 13
click at [817, 444] on input "Custom field 1" at bounding box center [895, 443] width 227 height 13
click at [814, 431] on label "Custom field 1" at bounding box center [895, 430] width 227 height 13
click at [814, 437] on input "Custom field 1" at bounding box center [895, 443] width 227 height 13
click at [814, 431] on label "Custom field 1" at bounding box center [895, 430] width 227 height 13
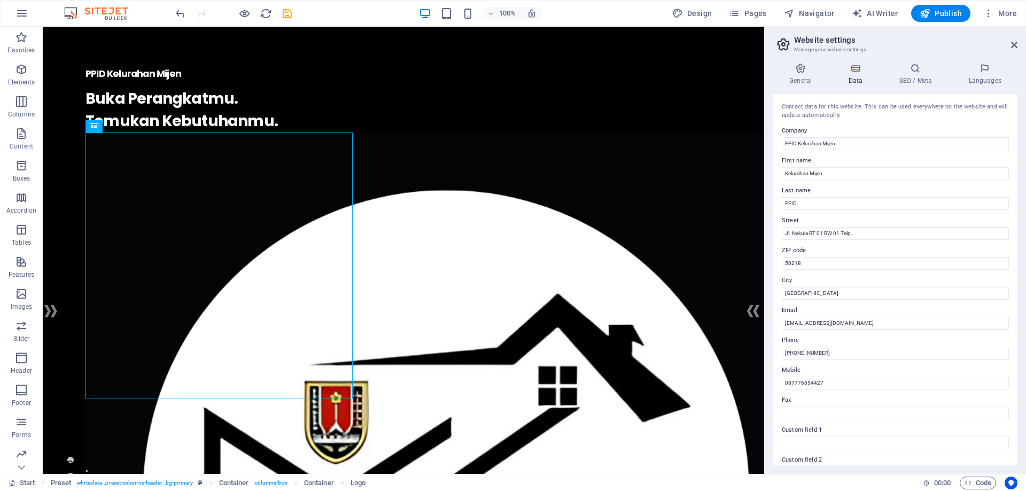
click at [814, 437] on input "Custom field 1" at bounding box center [895, 443] width 227 height 13
click at [918, 71] on icon at bounding box center [915, 68] width 65 height 11
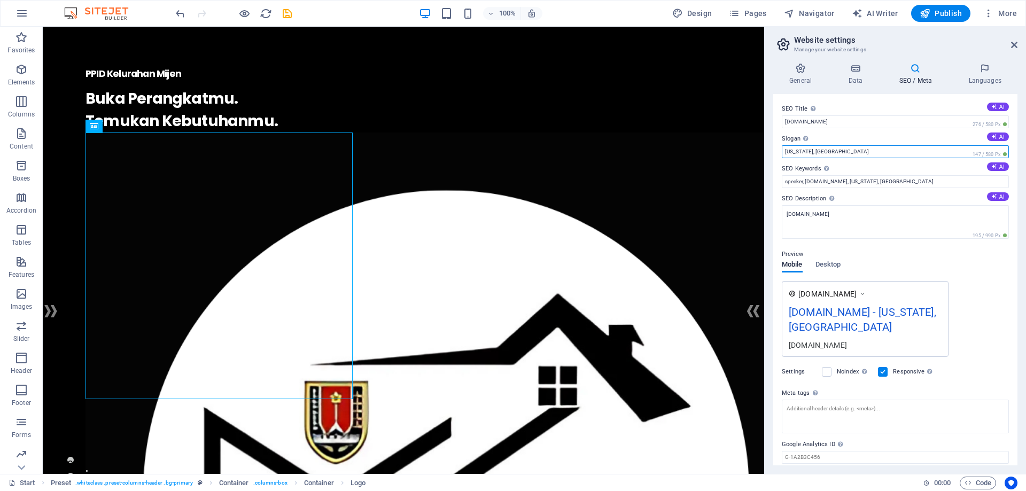
click at [855, 148] on input "Washington, DC" at bounding box center [895, 151] width 227 height 13
type input "W"
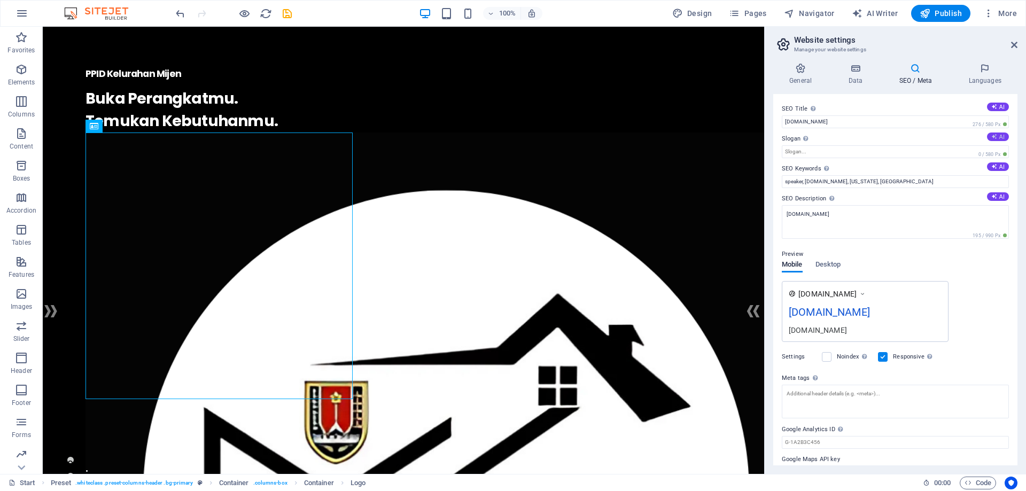
click at [993, 137] on icon at bounding box center [994, 137] width 6 height 6
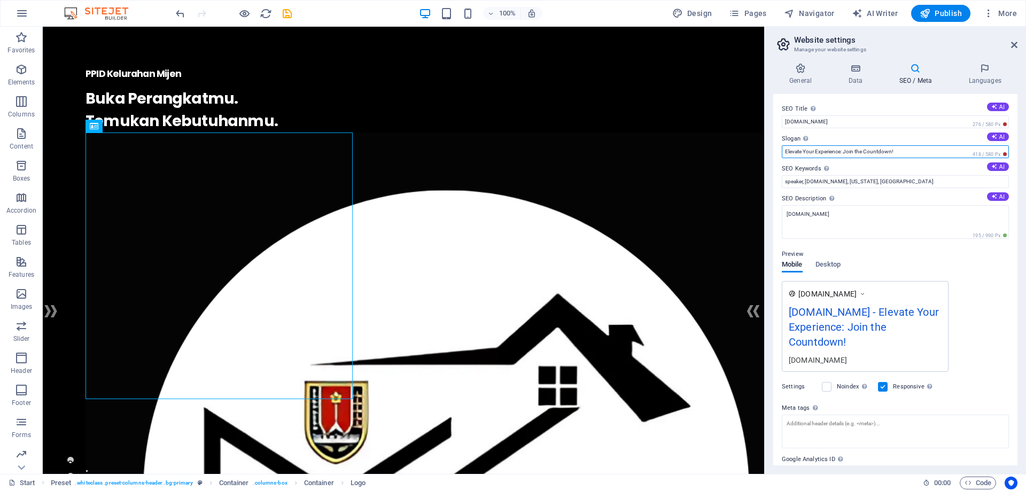
click at [919, 154] on input "Elevate Your Experience: Join the Countdown!" at bounding box center [895, 151] width 227 height 13
type input "E"
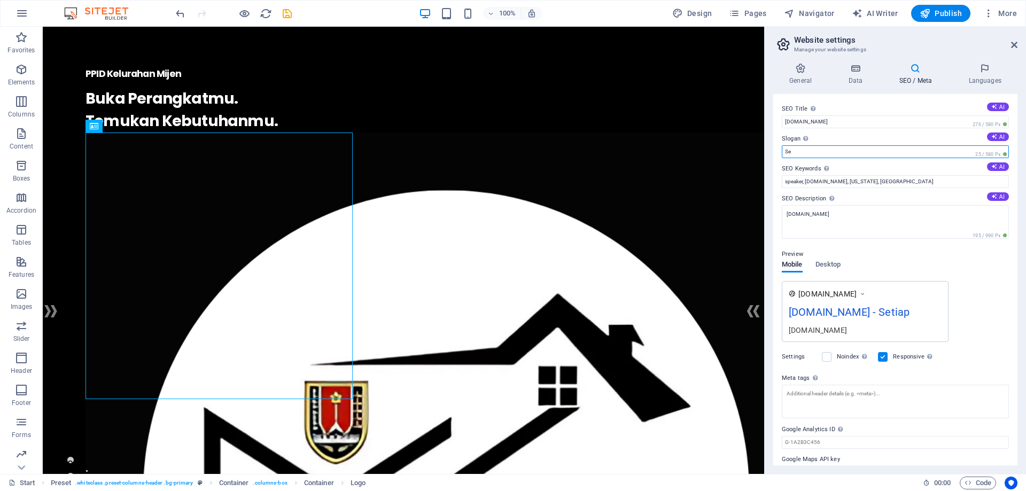
type input "S"
type input "I"
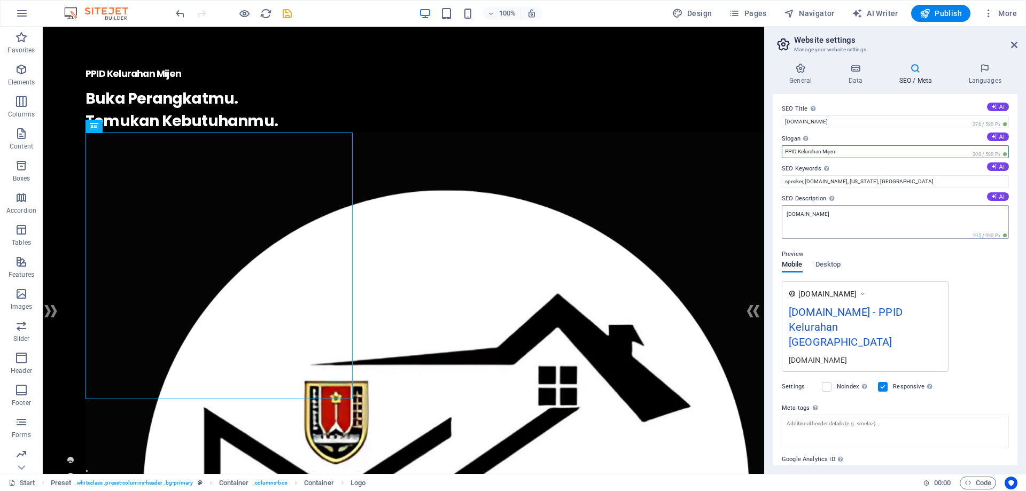
type input "PPID Kelurahan Mijen"
click at [880, 215] on textarea "[DOMAIN_NAME]" at bounding box center [895, 222] width 227 height 34
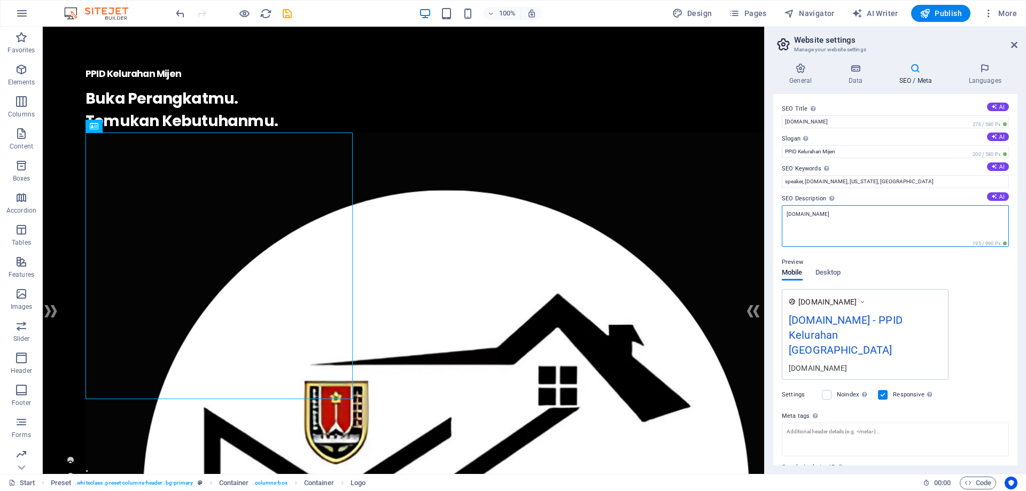
drag, startPoint x: 933, startPoint y: 243, endPoint x: 746, endPoint y: 220, distance: 188.0
paste textarea "Layanan Informasi Publik & Transparansi | PPID Kelurahan Mijen"
type textarea "Layanan Informasi Publik & Transparansi | PPID Kelurahan Mijen"
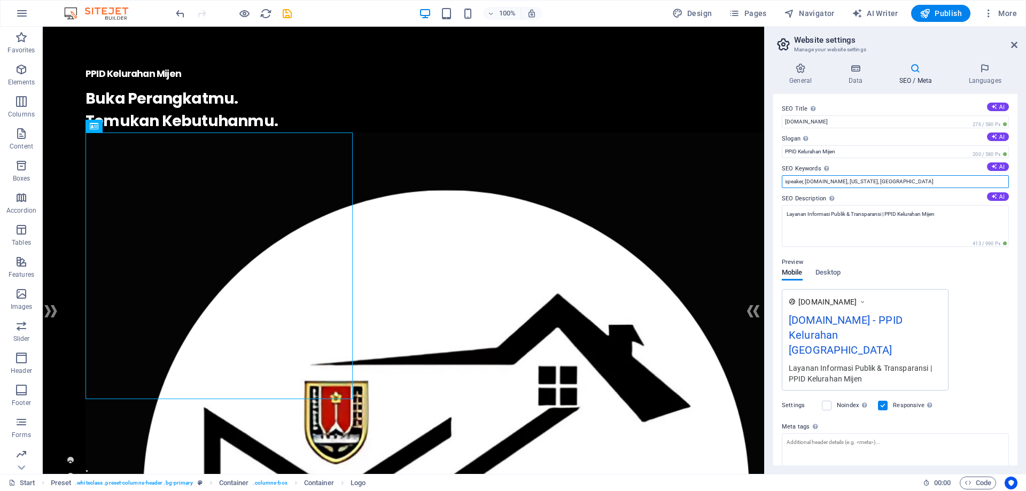
click at [806, 182] on input "speaker, ppid.mijen.semarangkota.go.id, Washington, DC" at bounding box center [895, 181] width 227 height 13
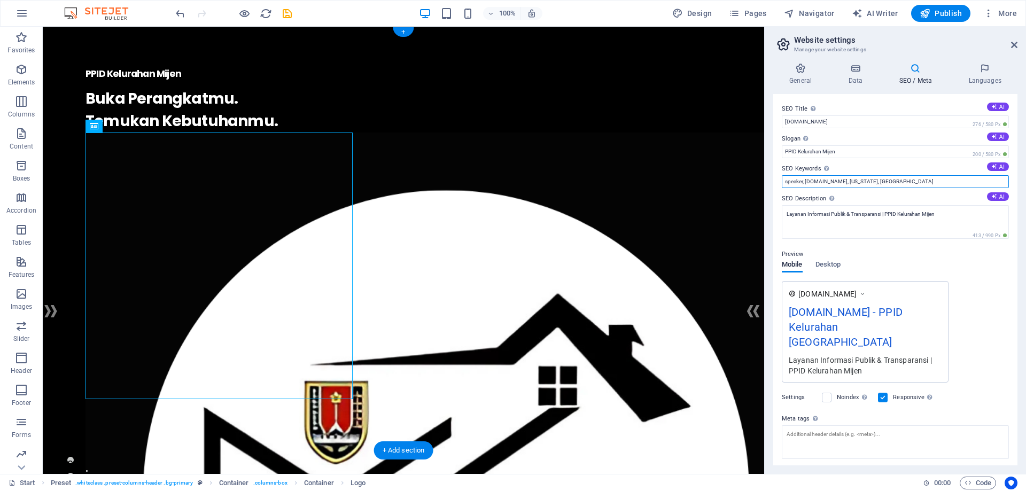
drag, startPoint x: 1020, startPoint y: 212, endPoint x: 721, endPoint y: 192, distance: 300.0
click at [796, 181] on input "speaker, ppid.mijen.semarangkota.go.id, Washington, DC" at bounding box center [895, 181] width 227 height 13
drag, startPoint x: 810, startPoint y: 210, endPoint x: 706, endPoint y: 182, distance: 107.3
paste input "Kelurahan Mijen Semarang"
paste input "Website resmi Kelurahan Mijen"
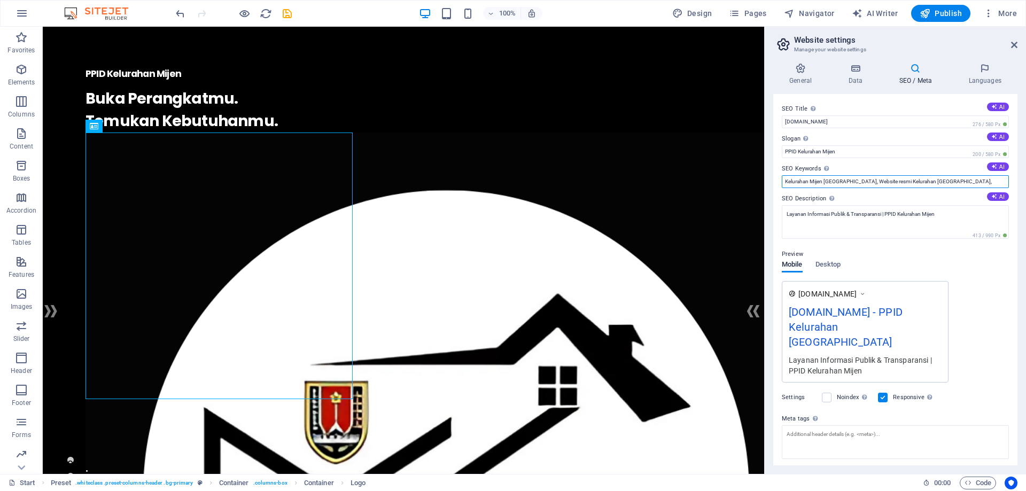
paste input "PPID Kelurahan Mijen"
paste input "Informasi Publik Kelurahan Mijen"
type input "Kelurahan Mijen Semarang, Website resmi Kelurahan Mijen,PPID Kelurahan Mijen,In…"
click at [1008, 327] on div "SEO Title The title of your website - make it something that stands out in sear…" at bounding box center [895, 279] width 244 height 371
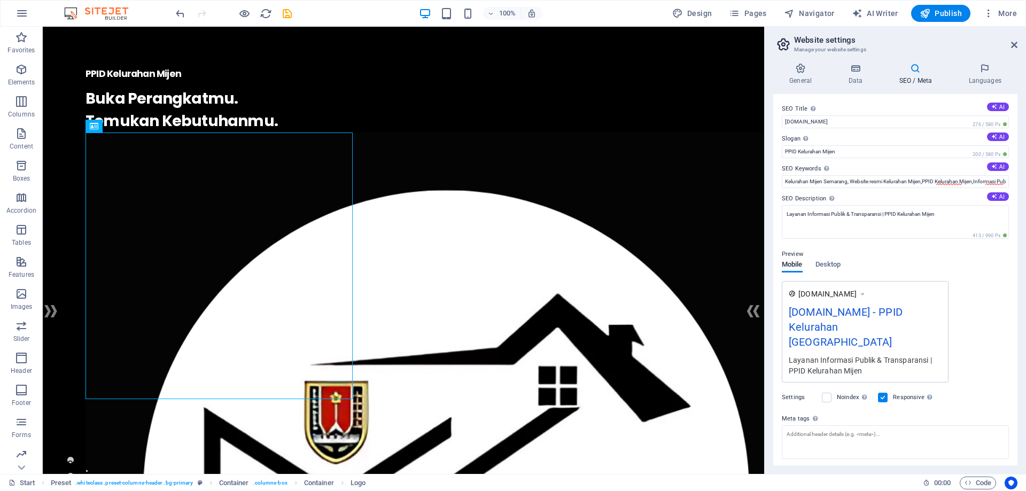
scroll to position [48, 0]
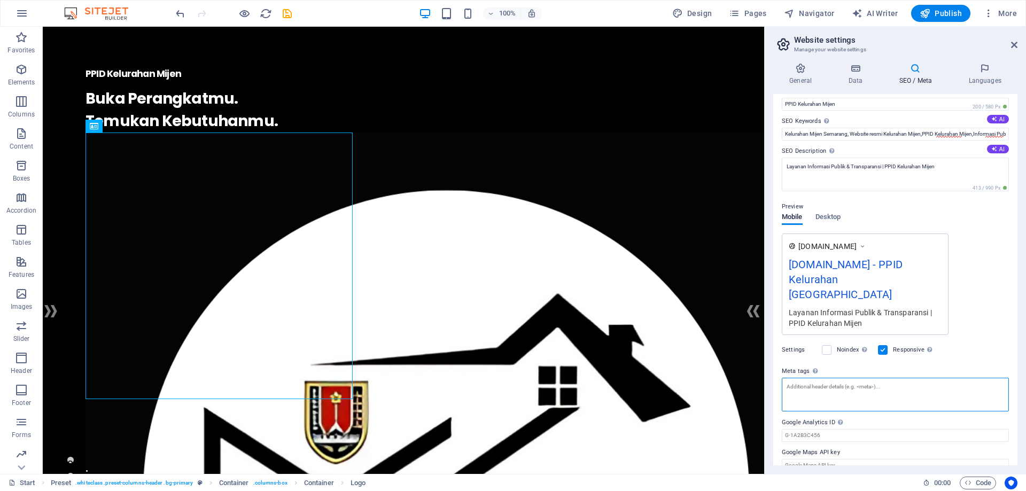
click at [863, 383] on textarea "Meta tags Enter HTML code here that will be placed inside the tags of your webs…" at bounding box center [895, 395] width 227 height 34
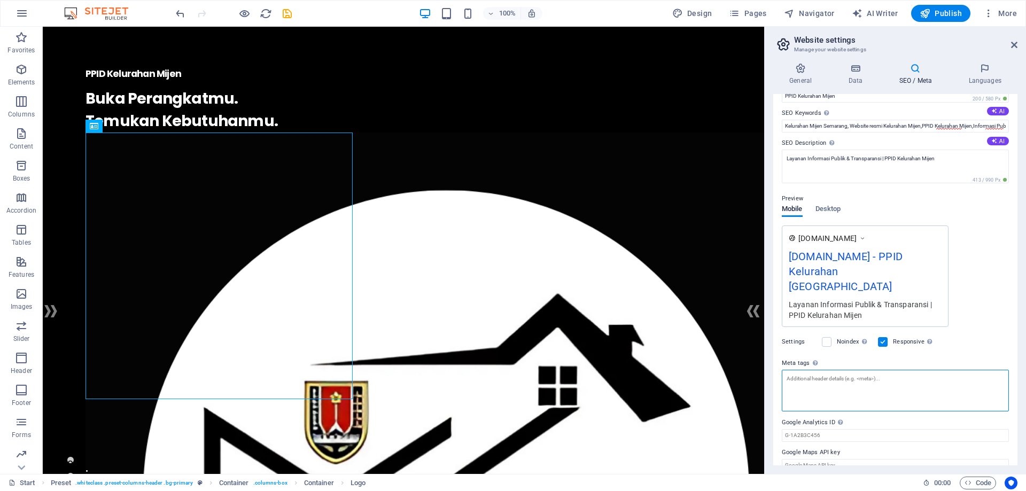
scroll to position [56, 0]
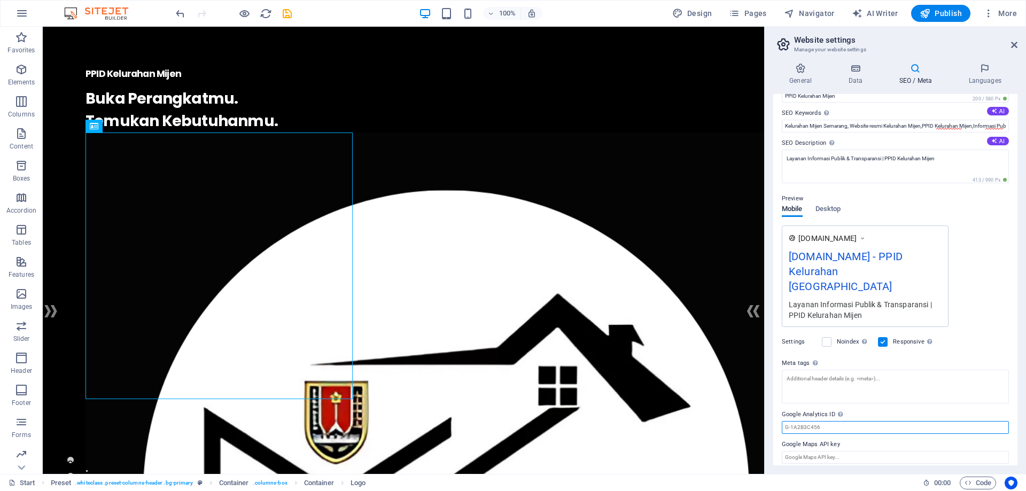
click at [882, 421] on input "Google Analytics ID Please only add the Google Analytics ID. We automatically i…" at bounding box center [895, 427] width 227 height 13
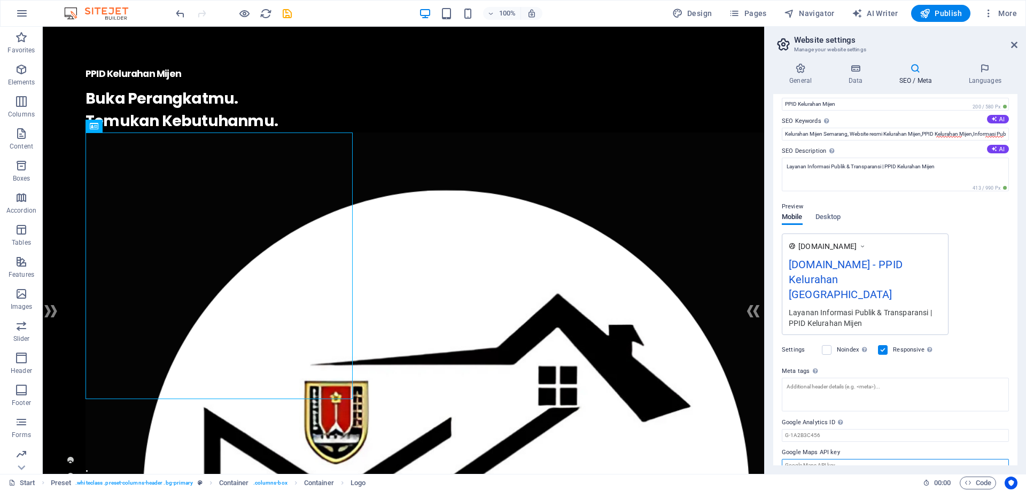
click at [872, 459] on input "Google Maps API key" at bounding box center [895, 465] width 227 height 13
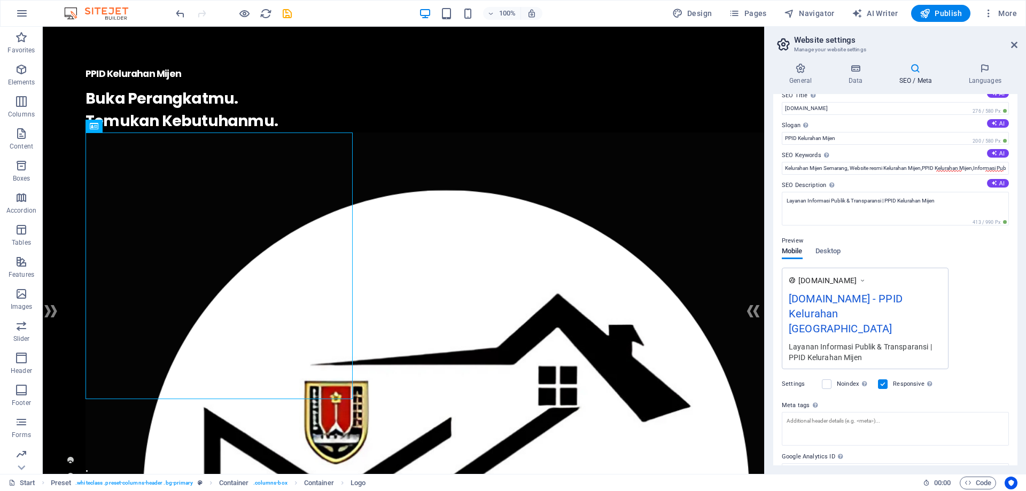
scroll to position [0, 0]
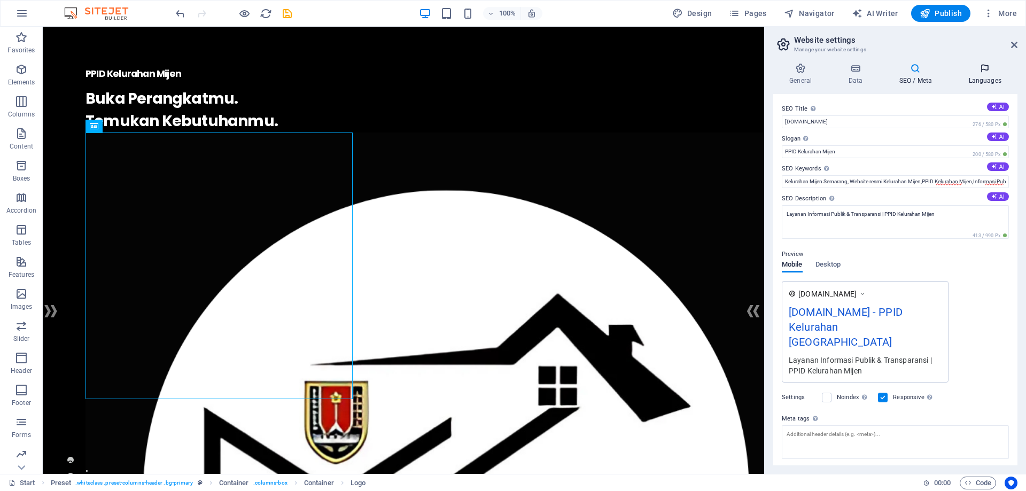
click at [994, 75] on h4 "Languages" at bounding box center [984, 74] width 65 height 22
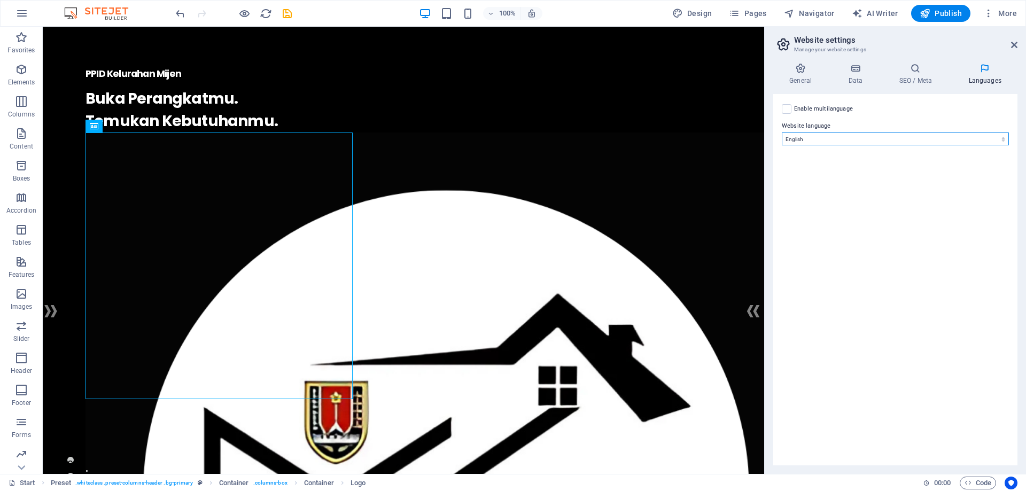
click at [858, 141] on select "Abkhazian Afar Afrikaans Akan Albanian Amharic Arabic Aragonese Armenian Assame…" at bounding box center [895, 139] width 227 height 13
select select "70"
click at [782, 133] on select "Abkhazian Afar Afrikaans Akan Albanian Amharic Arabic Aragonese Armenian Assame…" at bounding box center [895, 139] width 227 height 13
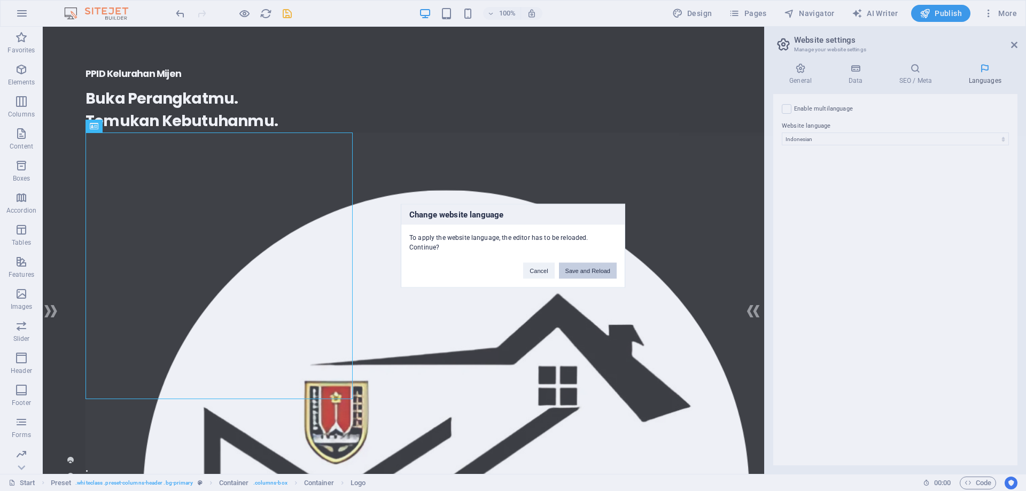
click at [592, 268] on button "Save and Reload" at bounding box center [588, 270] width 58 height 16
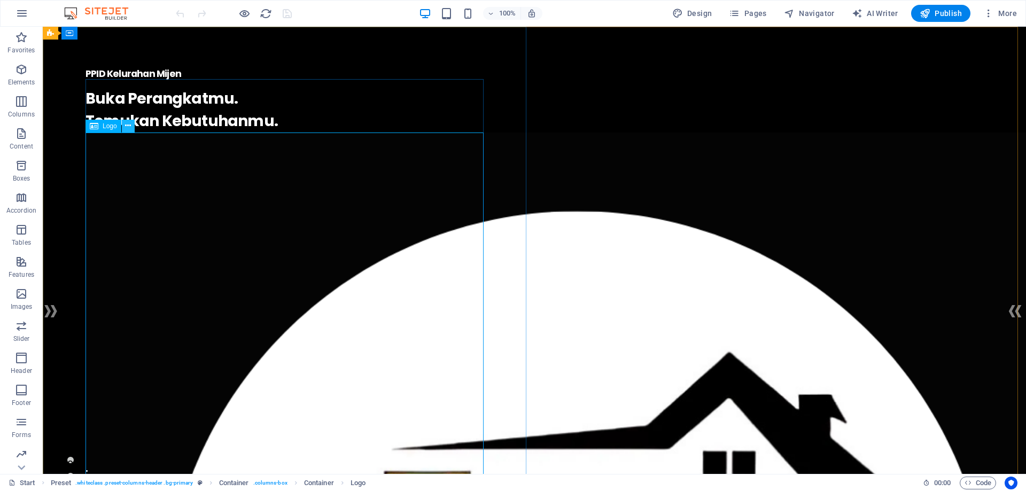
click at [131, 127] on button at bounding box center [128, 126] width 13 height 13
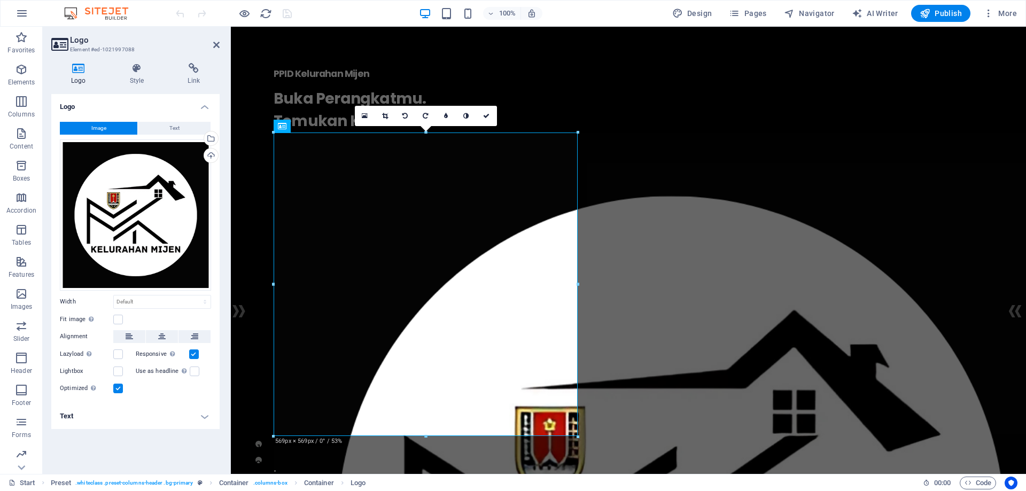
click at [127, 417] on h4 "Text" at bounding box center [135, 417] width 168 height 26
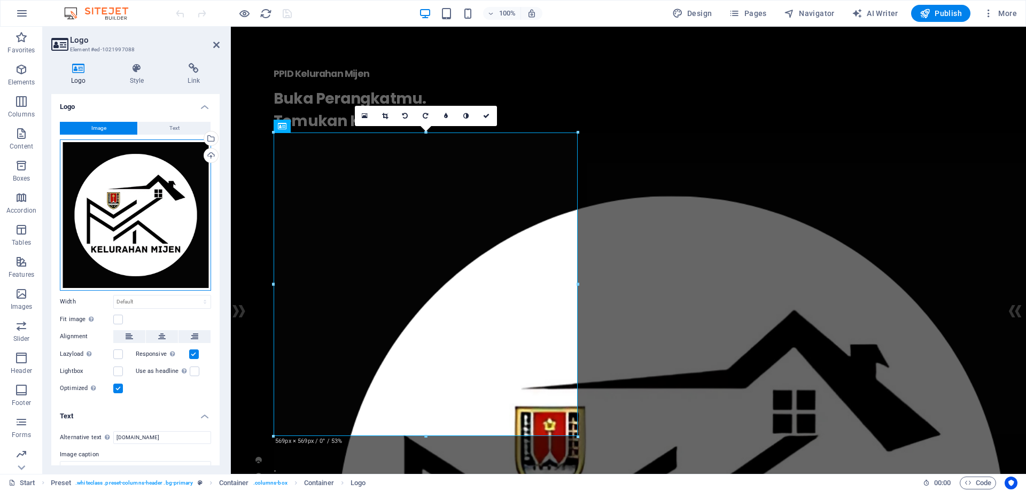
click at [178, 199] on div "Drag files here, click to choose files or select files from Files or our free s…" at bounding box center [135, 214] width 151 height 151
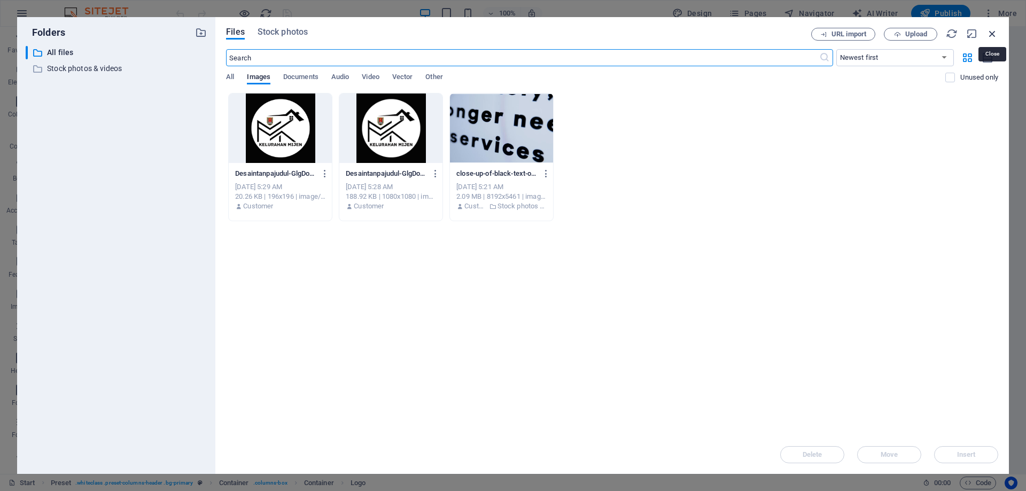
click at [990, 33] on icon "button" at bounding box center [993, 34] width 12 height 12
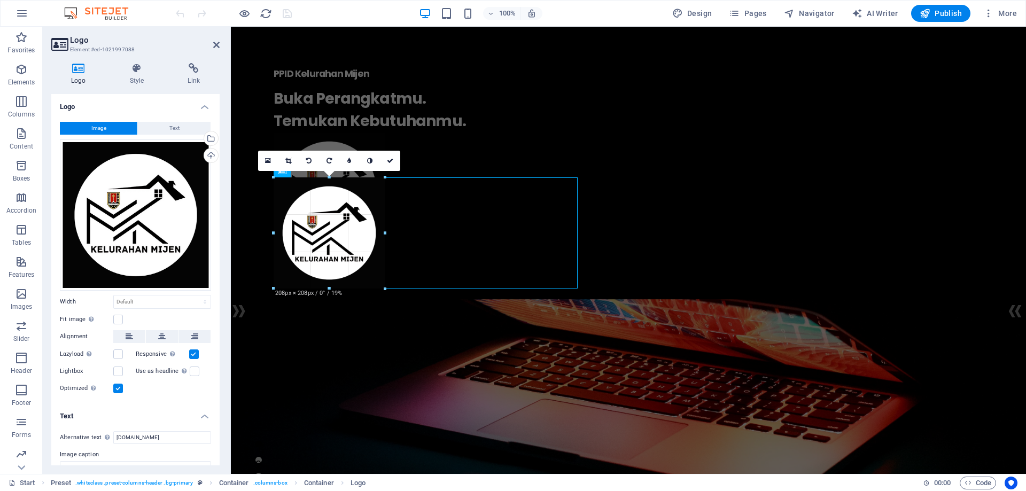
drag, startPoint x: 351, startPoint y: 410, endPoint x: 378, endPoint y: 243, distance: 169.9
type input "208"
select select "px"
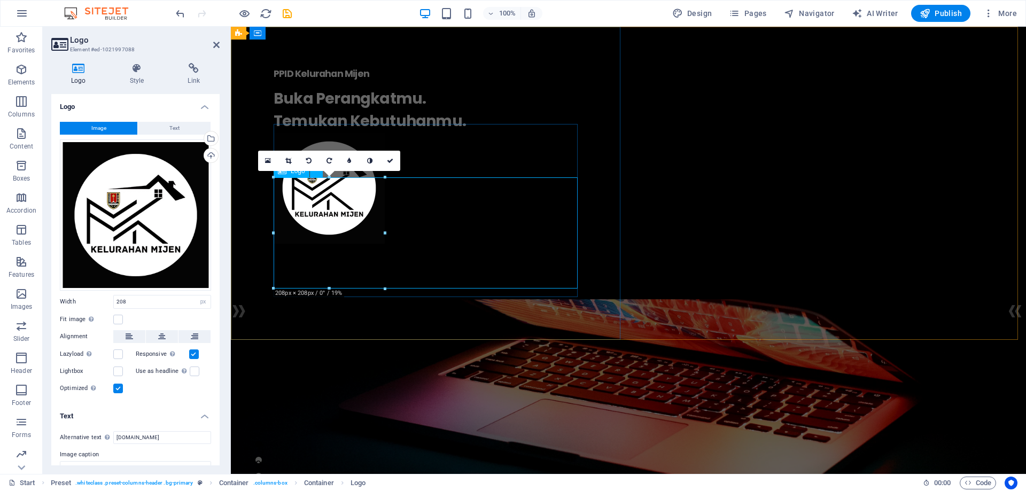
click at [434, 244] on div at bounding box center [629, 188] width 710 height 111
click at [477, 295] on div "PPID Kelurahan Mijen . Buka Perangkatmu. Temukan Kebutuhanmu." at bounding box center [628, 161] width 795 height 268
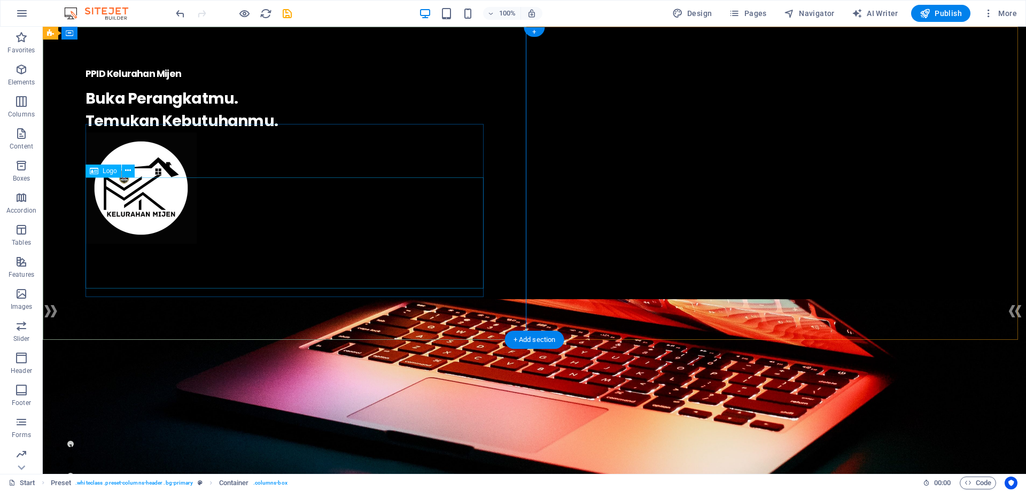
click at [150, 240] on div at bounding box center [535, 188] width 898 height 111
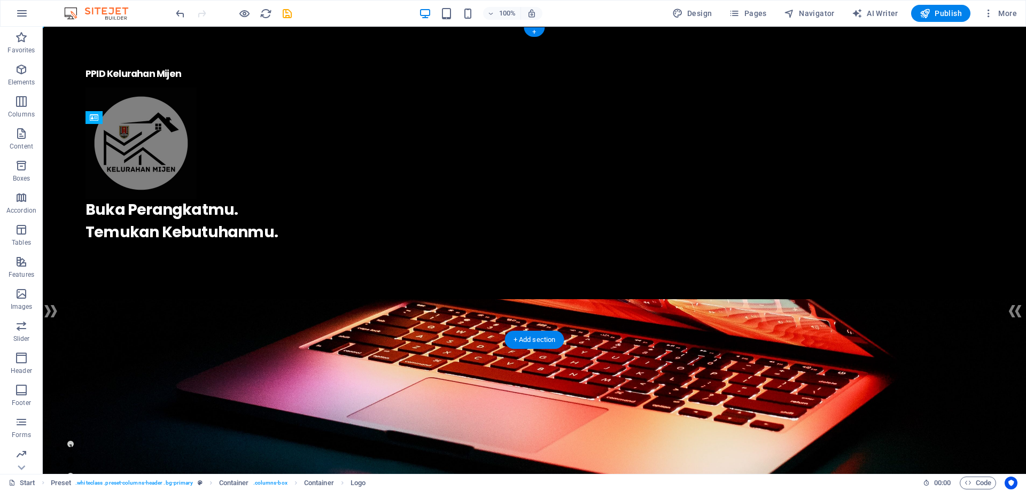
drag, startPoint x: 133, startPoint y: 214, endPoint x: 138, endPoint y: 153, distance: 61.2
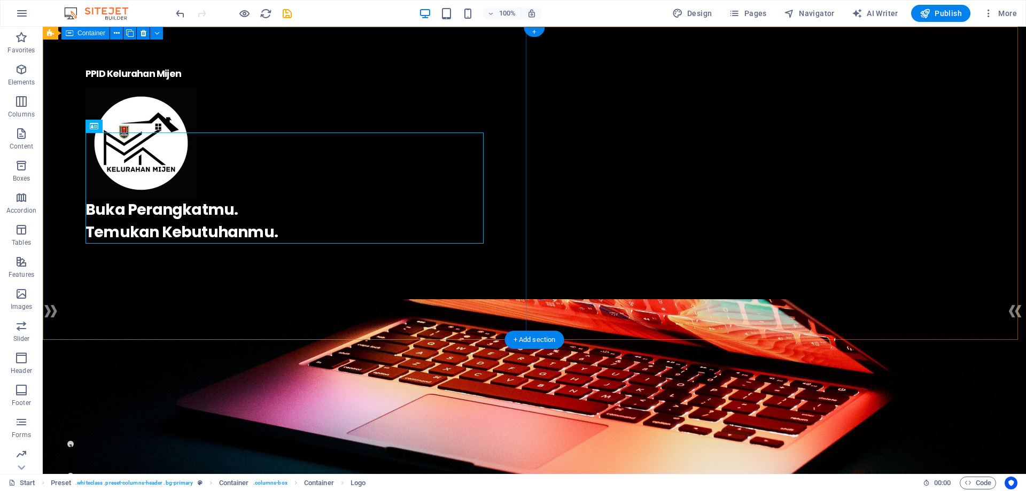
click at [358, 100] on div "PPID Kelurahan Mijen . Buka Perangkatmu. Temukan Kebutuhanmu." at bounding box center [534, 161] width 983 height 268
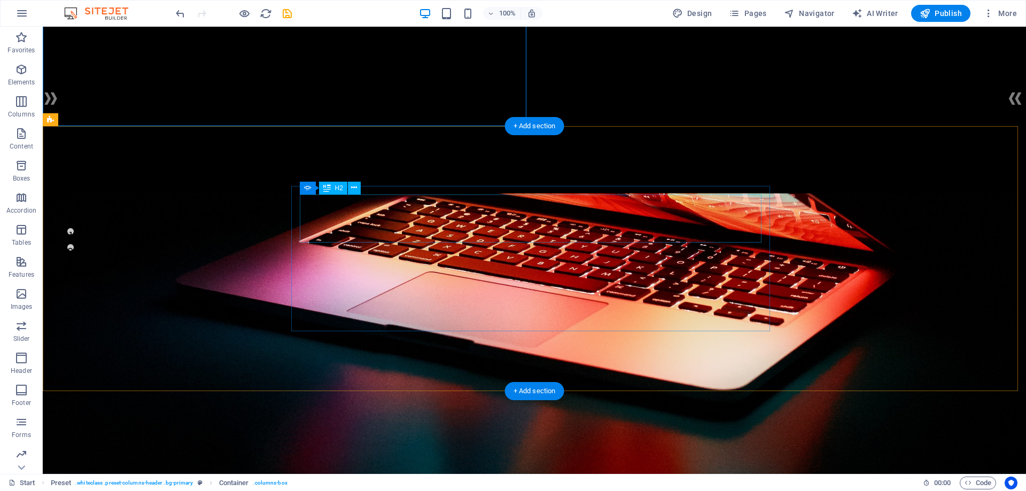
scroll to position [214, 0]
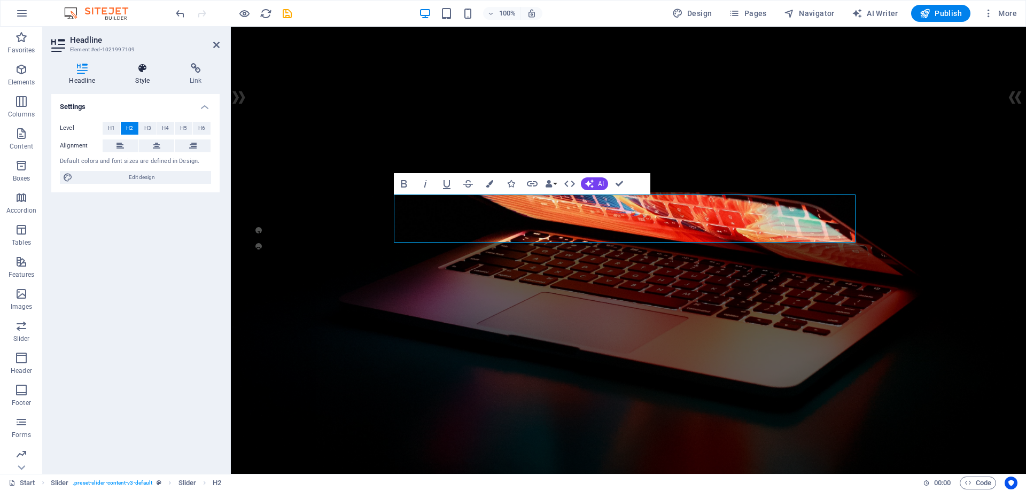
click at [141, 69] on icon at bounding box center [143, 68] width 50 height 11
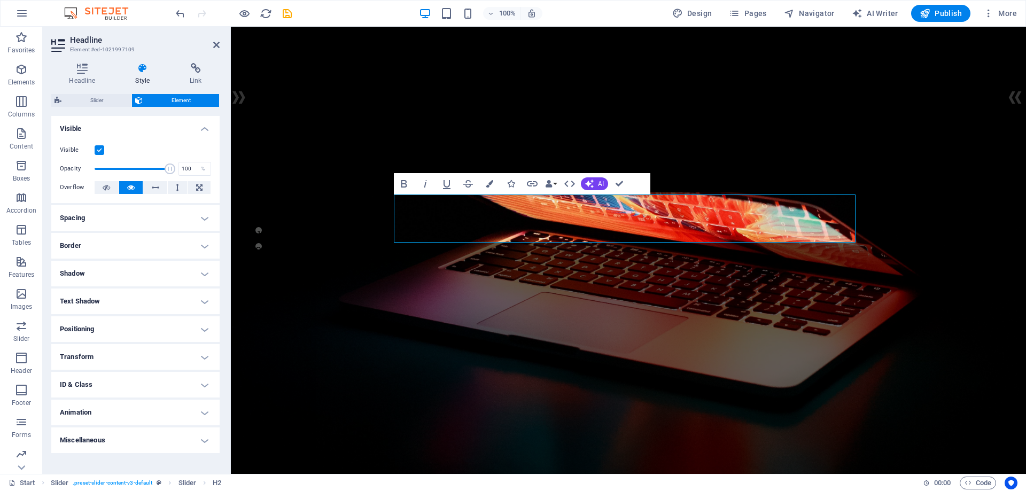
click at [110, 230] on h4 "Spacing" at bounding box center [135, 218] width 168 height 26
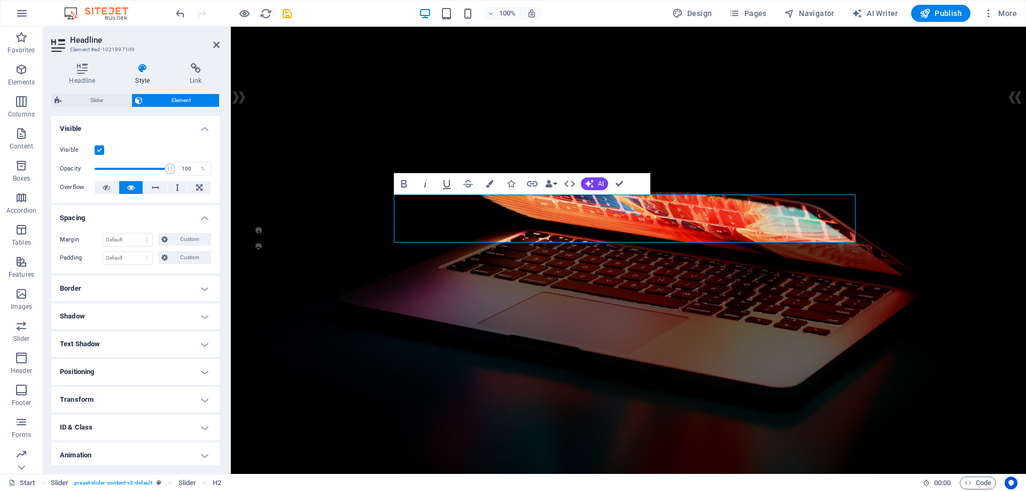
click at [121, 286] on h4 "Border" at bounding box center [135, 289] width 168 height 26
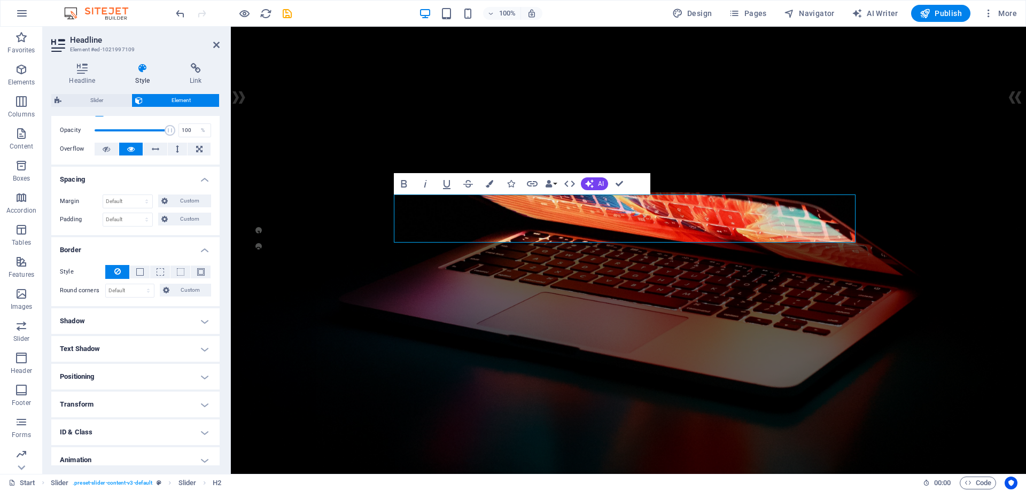
scroll to position [74, 0]
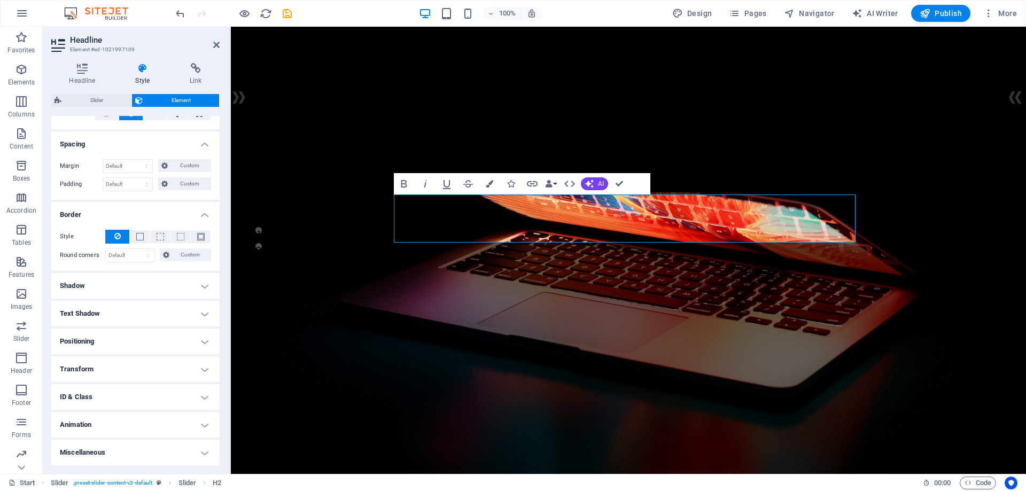
click at [161, 314] on h4 "Text Shadow" at bounding box center [135, 314] width 168 height 26
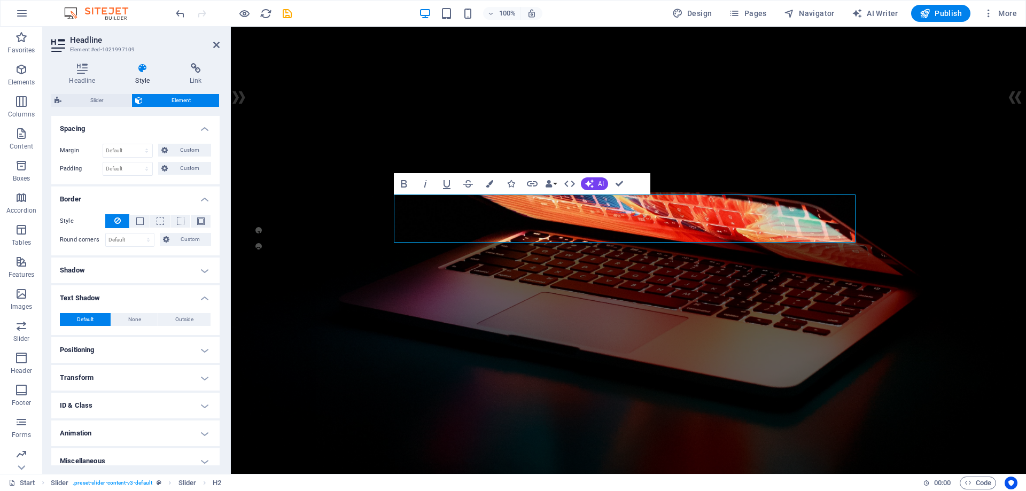
scroll to position [98, 0]
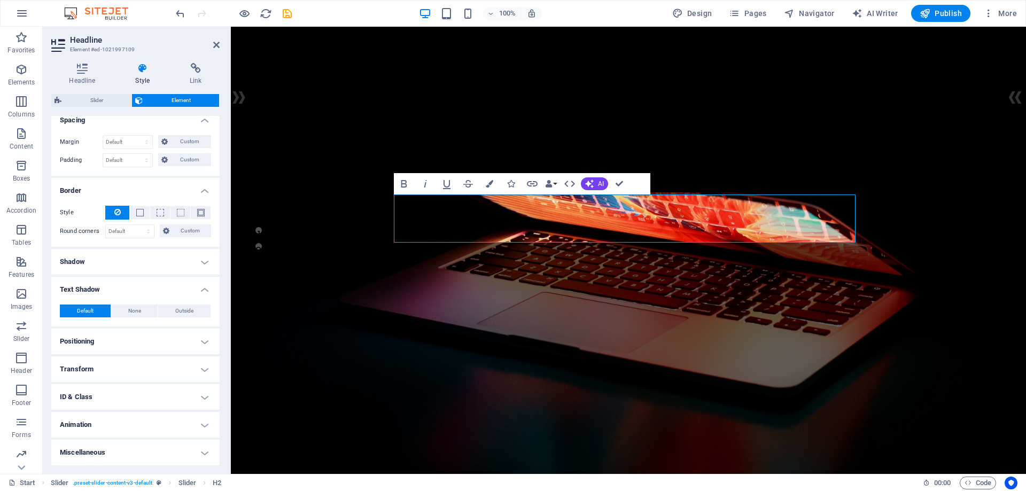
click at [154, 347] on h4 "Positioning" at bounding box center [135, 342] width 168 height 26
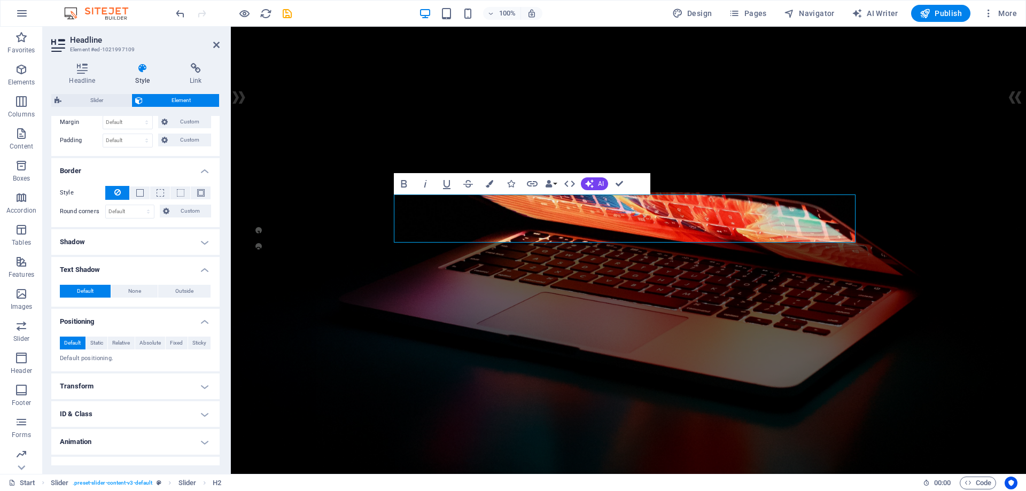
scroll to position [135, 0]
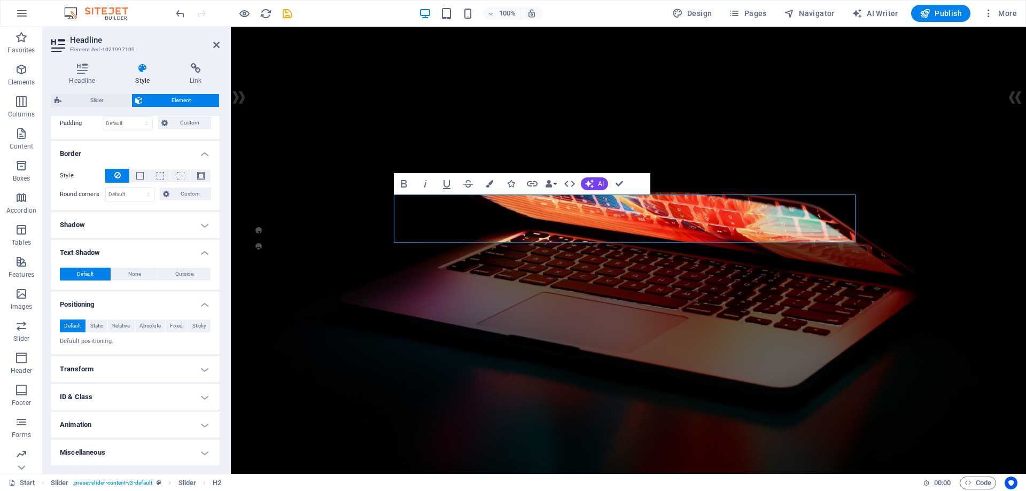
click at [132, 377] on h4 "Transform" at bounding box center [135, 369] width 168 height 26
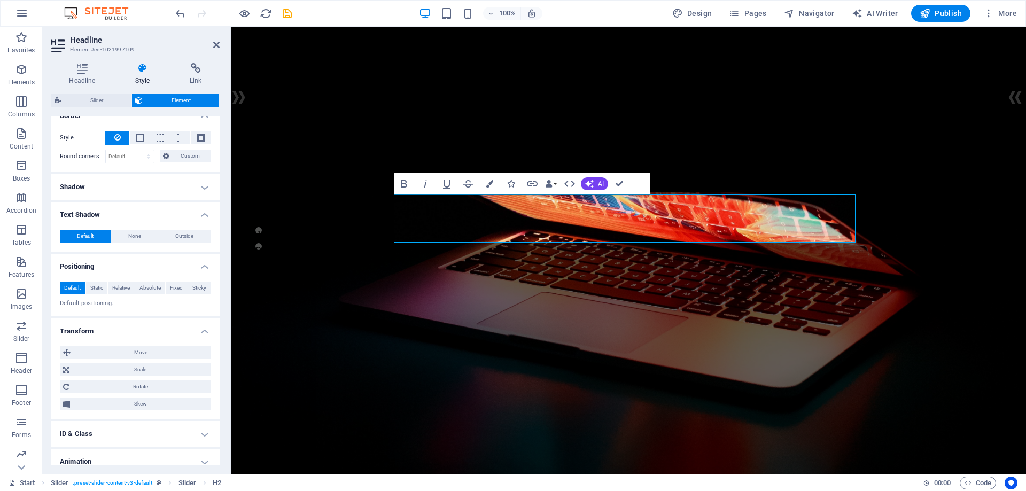
scroll to position [210, 0]
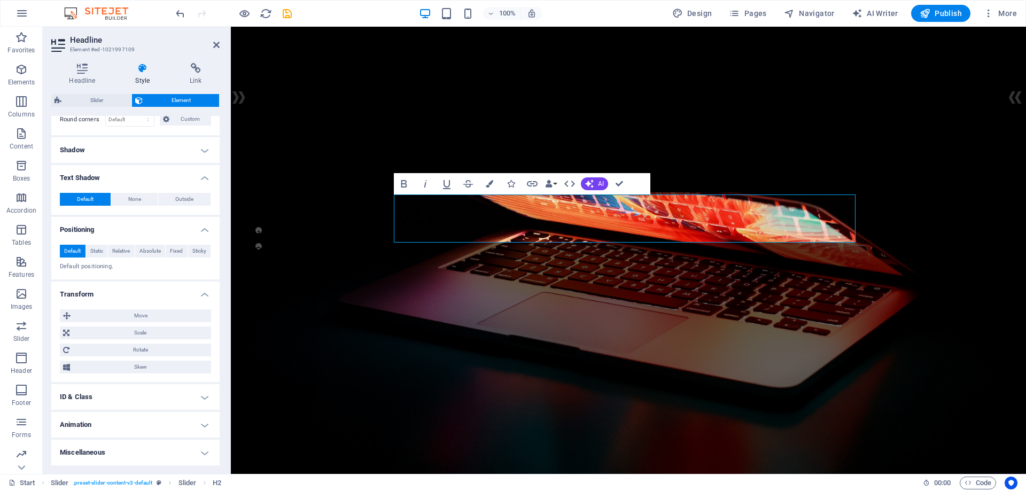
click at [144, 424] on h4 "Animation" at bounding box center [135, 425] width 168 height 26
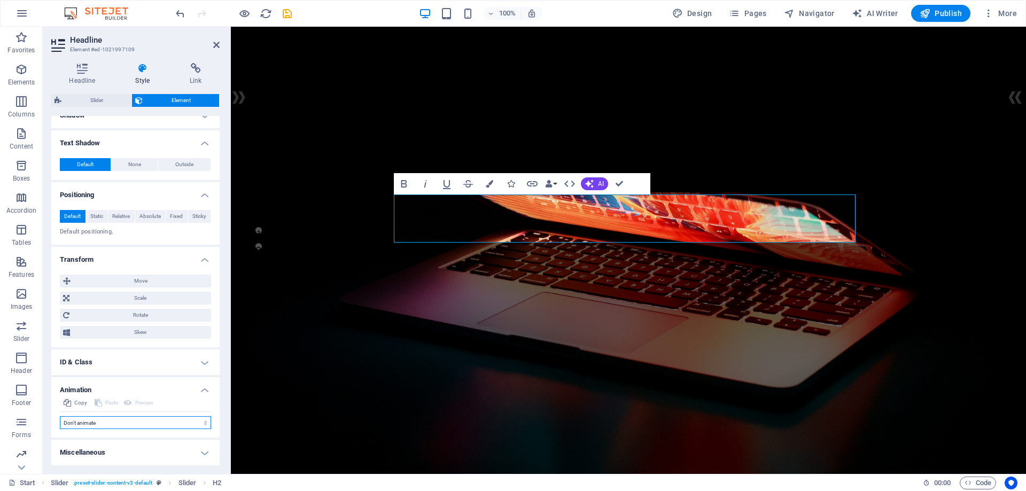
click at [129, 427] on select "Don't animate Show / Hide Slide up/down Zoom in/out Slide left to right Slide r…" at bounding box center [135, 422] width 151 height 13
select select "fade"
click at [60, 416] on select "Don't animate Show / Hide Slide up/down Zoom in/out Slide left to right Slide r…" at bounding box center [135, 422] width 151 height 13
select select "scroll"
click at [139, 425] on select "Don't animate Show / Hide Slide up/down Zoom in/out Slide left to right Slide r…" at bounding box center [135, 422] width 151 height 13
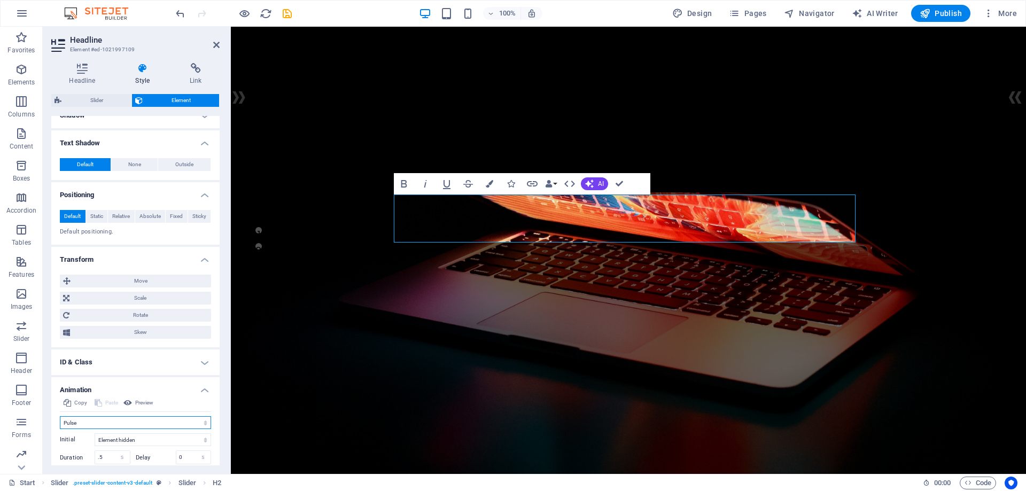
click at [60, 416] on select "Don't animate Show / Hide Slide up/down Zoom in/out Slide left to right Slide r…" at bounding box center [135, 422] width 151 height 13
click at [119, 424] on select "Don't animate Show / Hide Slide up/down Zoom in/out Slide left to right Slide r…" at bounding box center [135, 422] width 151 height 13
click at [60, 416] on select "Don't animate Show / Hide Slide up/down Zoom in/out Slide left to right Slide r…" at bounding box center [135, 422] width 151 height 13
click at [105, 420] on select "Don't animate Show / Hide Slide up/down Zoom in/out Slide left to right Slide r…" at bounding box center [135, 422] width 151 height 13
select select "none"
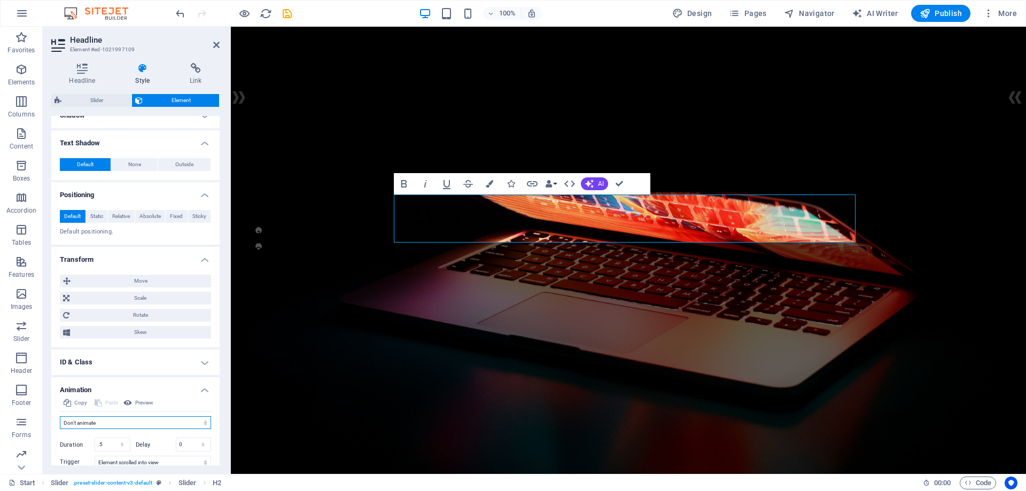
click at [60, 416] on select "Don't animate Show / Hide Slide up/down Zoom in/out Slide left to right Slide r…" at bounding box center [135, 422] width 151 height 13
click at [150, 447] on h4 "Miscellaneous" at bounding box center [135, 453] width 168 height 26
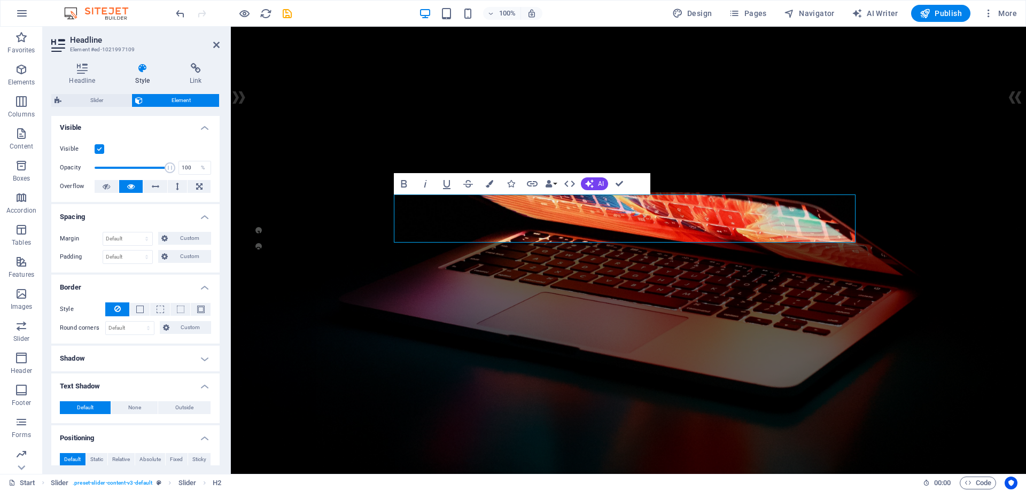
scroll to position [0, 0]
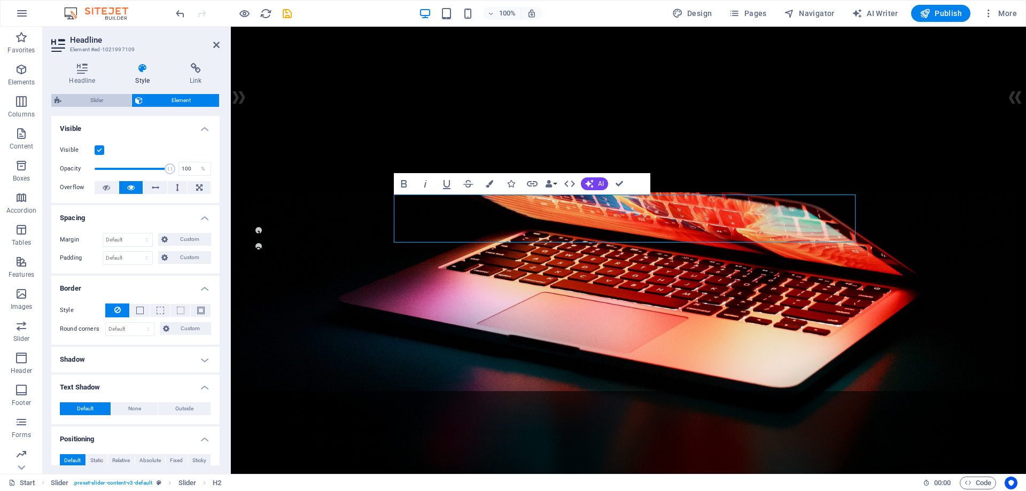
click at [100, 102] on span "Slider" at bounding box center [97, 100] width 64 height 13
select select "rem"
select select "px"
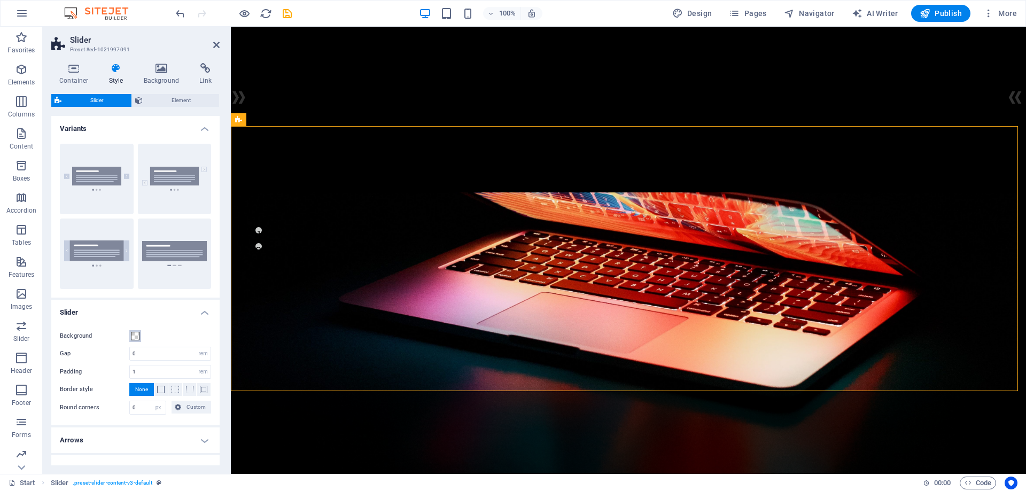
click at [130, 335] on button "Background" at bounding box center [135, 336] width 12 height 12
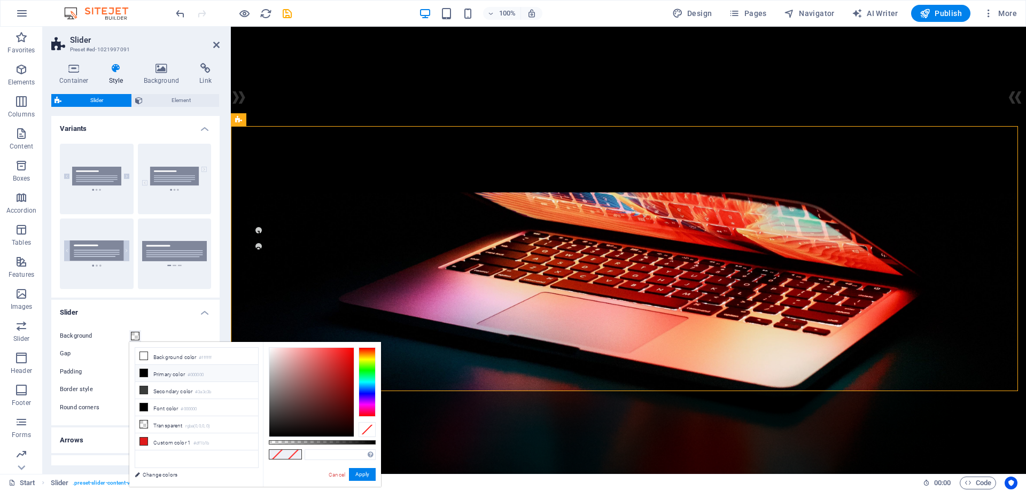
click at [154, 371] on li "Primary color #000000" at bounding box center [196, 373] width 123 height 17
click at [366, 476] on button "Apply" at bounding box center [362, 474] width 27 height 13
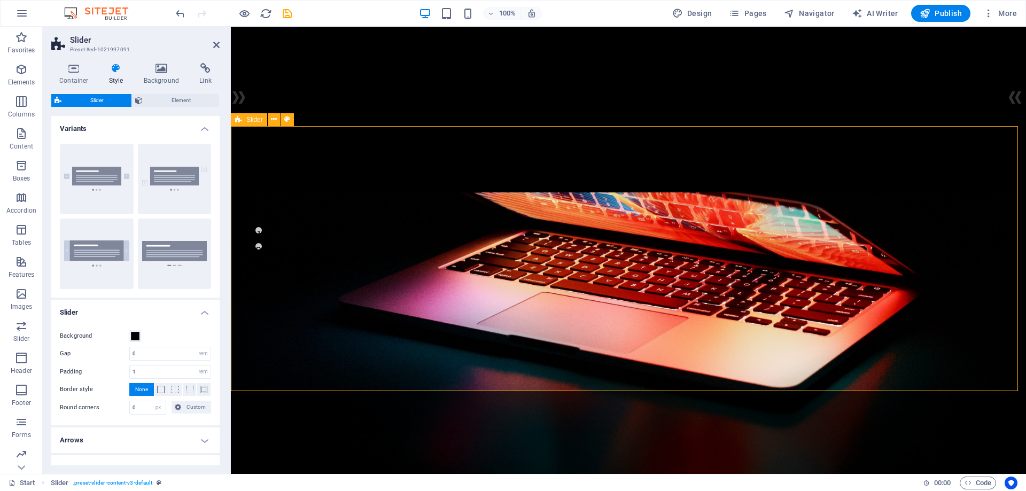
click at [289, 122] on icon at bounding box center [287, 119] width 6 height 11
click at [135, 337] on span at bounding box center [135, 336] width 9 height 9
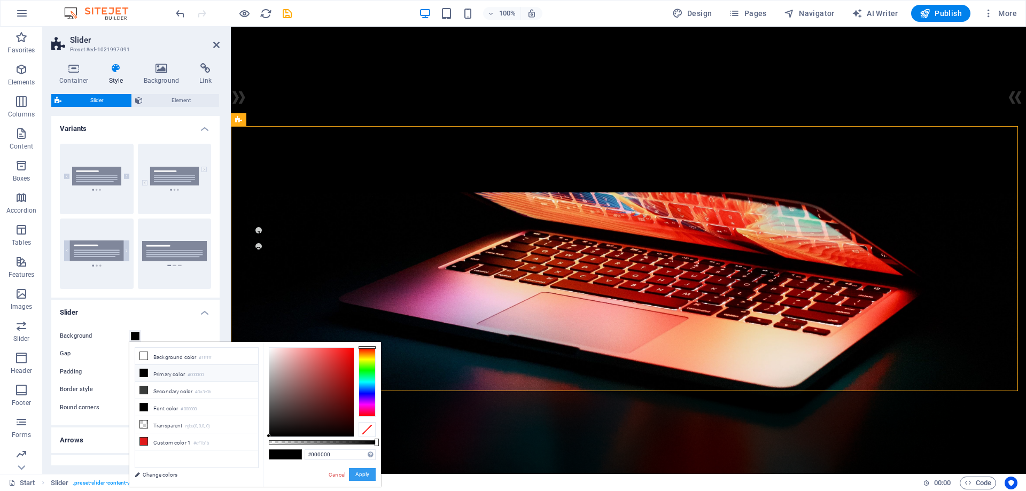
click at [359, 476] on button "Apply" at bounding box center [362, 474] width 27 height 13
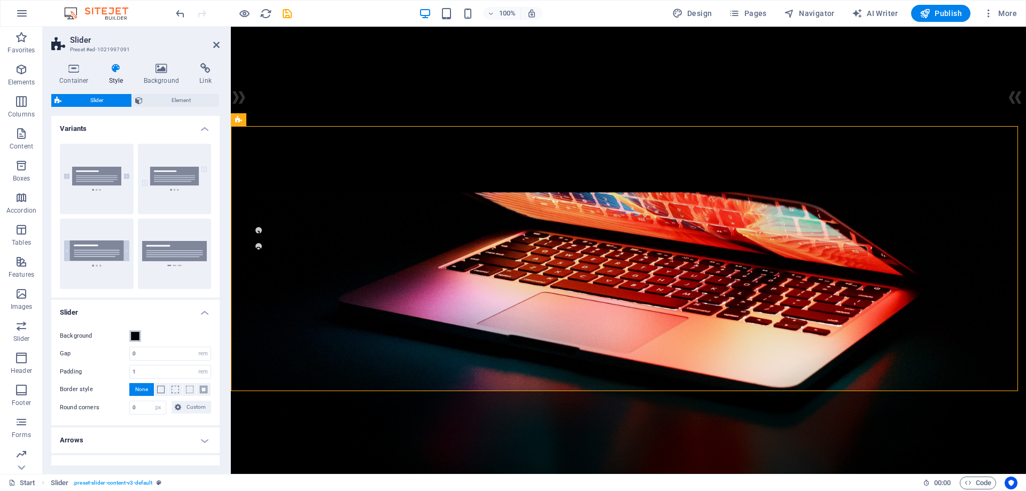
click at [137, 336] on span at bounding box center [135, 336] width 9 height 9
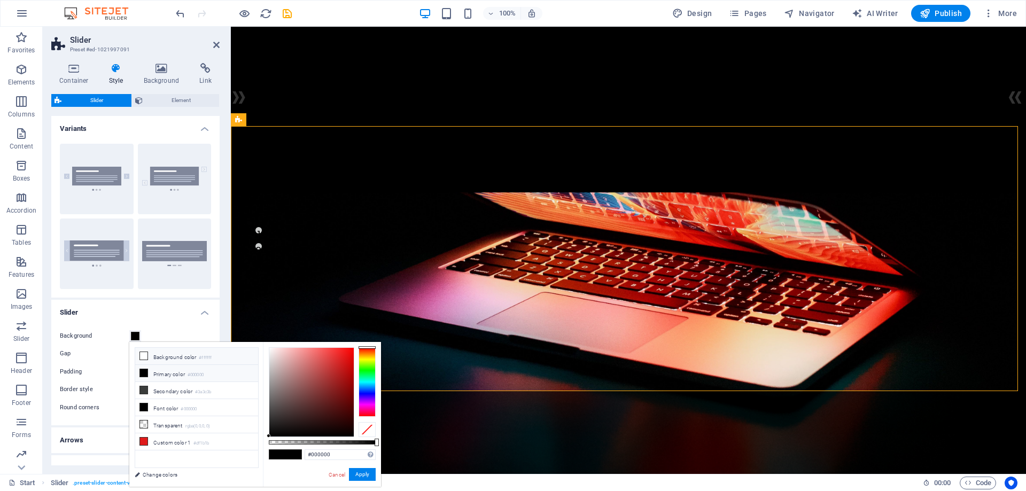
click at [154, 357] on li "Background color #ffffff" at bounding box center [196, 356] width 123 height 17
drag, startPoint x: 267, startPoint y: 351, endPoint x: 266, endPoint y: 445, distance: 94.6
click at [266, 445] on div "#000000 Supported formats #0852ed rgb(8, 82, 237) rgba(8, 82, 237, 90%) hsv(221…" at bounding box center [322, 492] width 118 height 300
drag, startPoint x: 268, startPoint y: 435, endPoint x: 41, endPoint y: 312, distance: 257.8
click at [272, 339] on body "PPID Kelurahan Mijen Start Favorites Elements Columns Content Boxes Accordion T…" at bounding box center [513, 245] width 1026 height 491
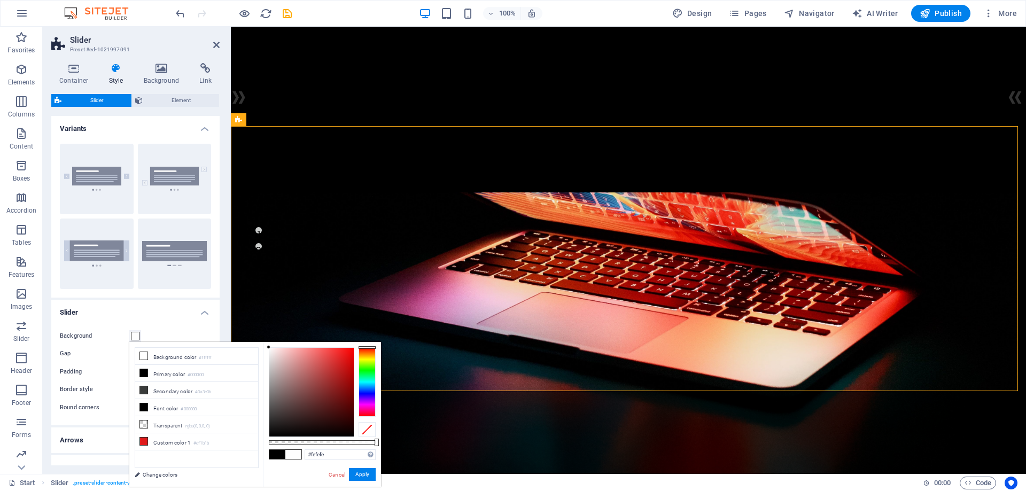
drag, startPoint x: 270, startPoint y: 348, endPoint x: 263, endPoint y: 347, distance: 7.5
click at [263, 347] on div "#fefefe Supported formats #0852ed rgb(8, 82, 237) rgba(8, 82, 237, 90%) hsv(221…" at bounding box center [322, 492] width 118 height 300
click at [356, 475] on button "Apply" at bounding box center [362, 474] width 27 height 13
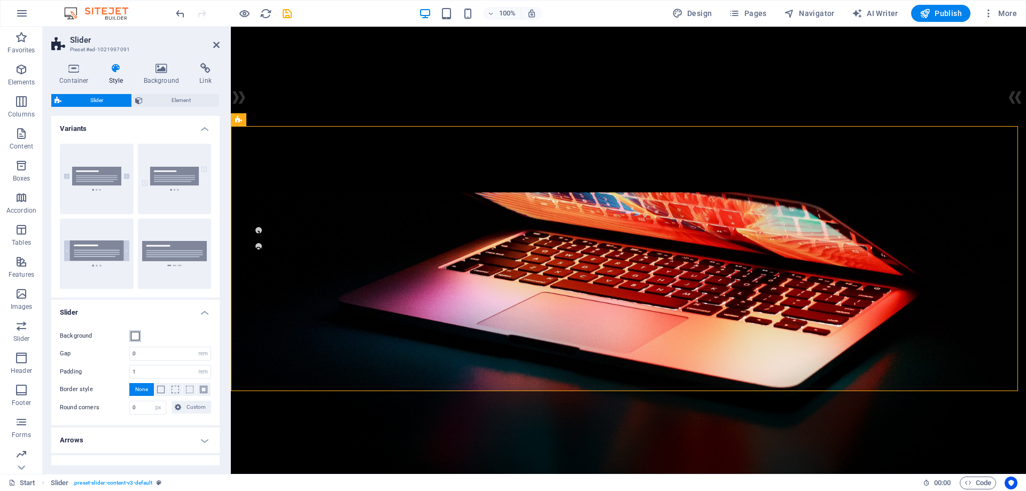
click at [135, 331] on button "Background" at bounding box center [135, 336] width 12 height 12
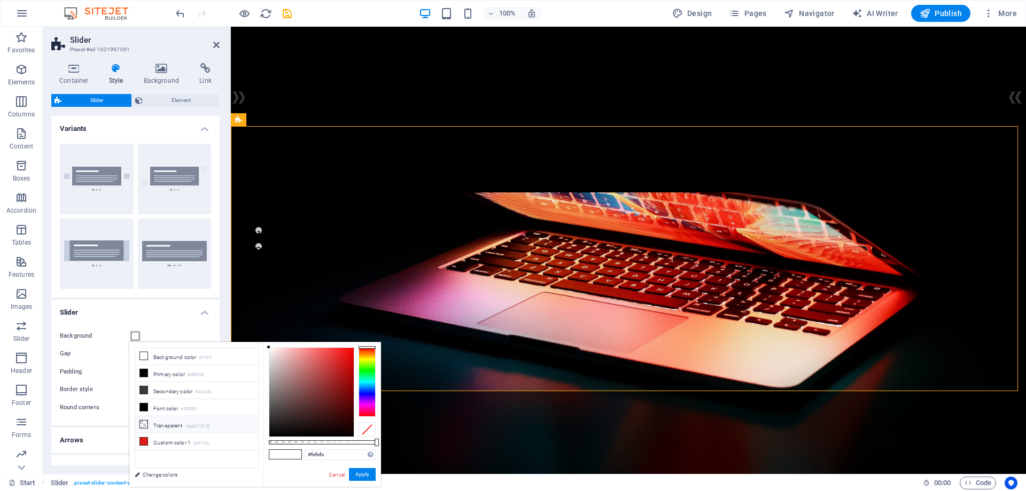
click at [184, 423] on li "Transparent rgba(0,0,0,.0)" at bounding box center [196, 424] width 123 height 17
drag, startPoint x: 269, startPoint y: 441, endPoint x: 380, endPoint y: 446, distance: 110.7
click at [380, 446] on div "#000000 Supported formats #0852ed rgb(8, 82, 237) rgba(8, 82, 237, 90%) hsv(221…" at bounding box center [322, 492] width 118 height 300
click at [362, 469] on button "Apply" at bounding box center [362, 474] width 27 height 13
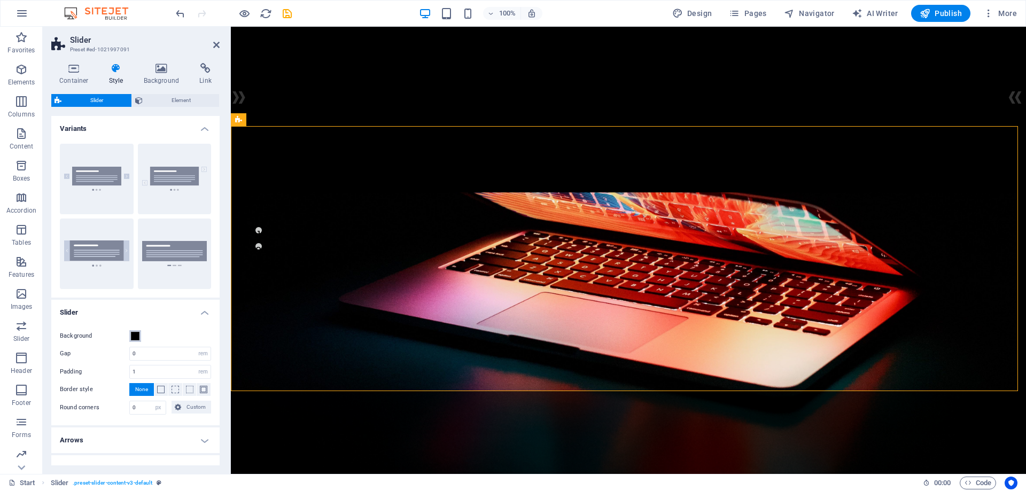
click at [136, 333] on span at bounding box center [135, 336] width 9 height 9
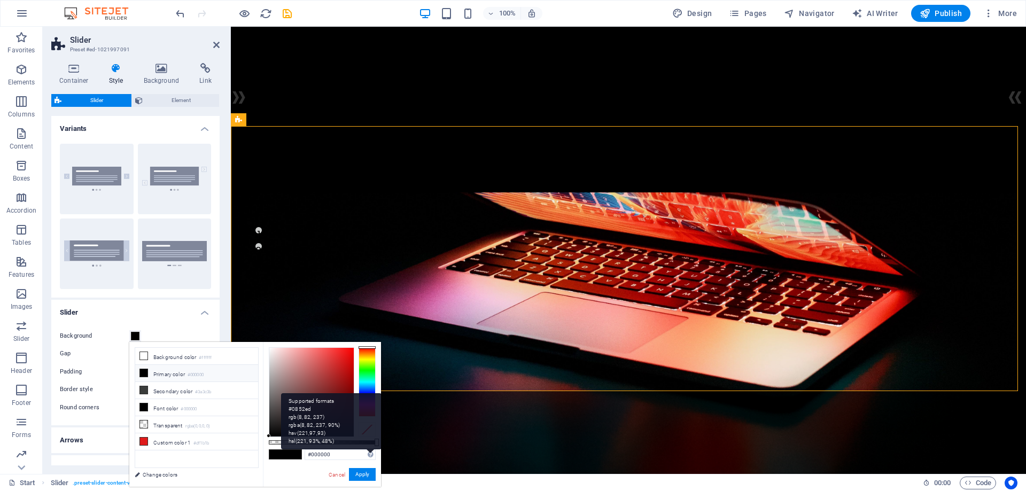
drag, startPoint x: 378, startPoint y: 443, endPoint x: 312, endPoint y: 447, distance: 65.9
click at [312, 447] on div "Supported formats #0852ed rgb(8, 82, 237) rgba(8, 82, 237, 90%) hsv(221,97,93) …" at bounding box center [331, 421] width 100 height 56
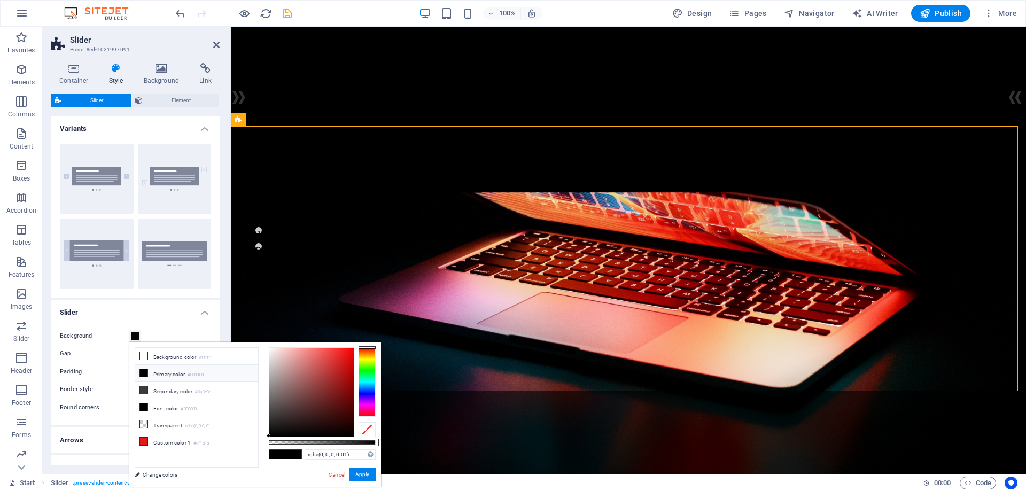
type input "rgba(0, 0, 0, 0)"
drag, startPoint x: 274, startPoint y: 441, endPoint x: 260, endPoint y: 440, distance: 13.9
click at [260, 440] on div "less Background color #ffffff Primary color #000000 Secondary color #3a3c3b Fon…" at bounding box center [255, 414] width 252 height 145
click at [361, 470] on button "Apply" at bounding box center [362, 474] width 27 height 13
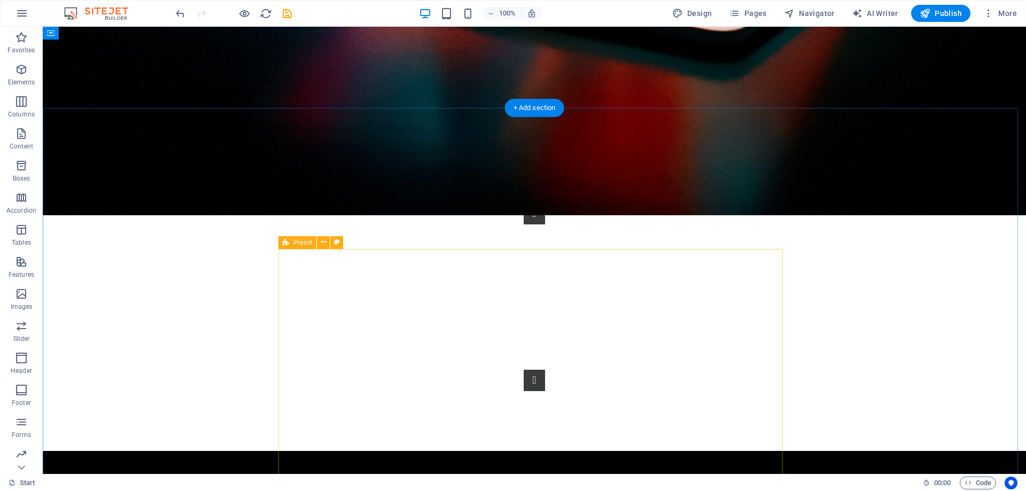
scroll to position [481, 0]
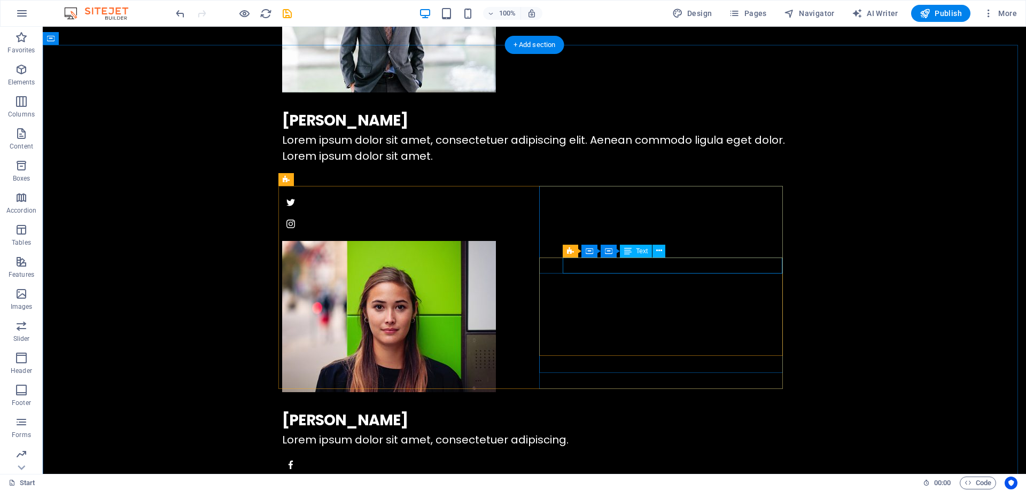
scroll to position [2115, 0]
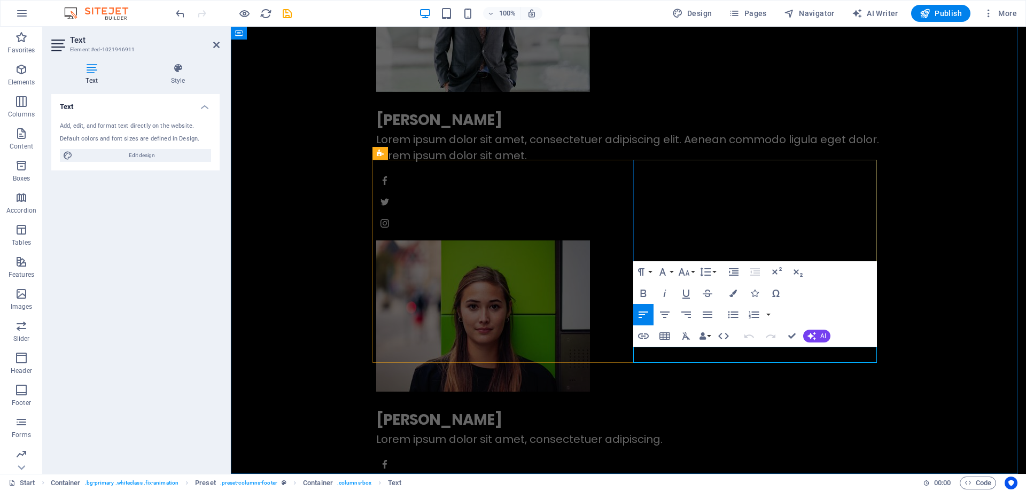
click at [685, 327] on icon "button" at bounding box center [686, 326] width 13 height 13
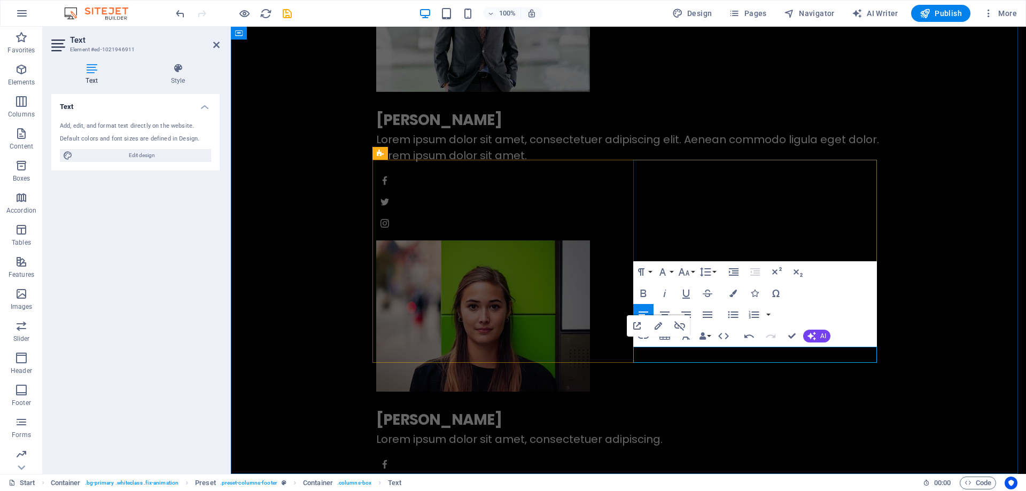
drag, startPoint x: 685, startPoint y: 356, endPoint x: 596, endPoint y: 356, distance: 88.7
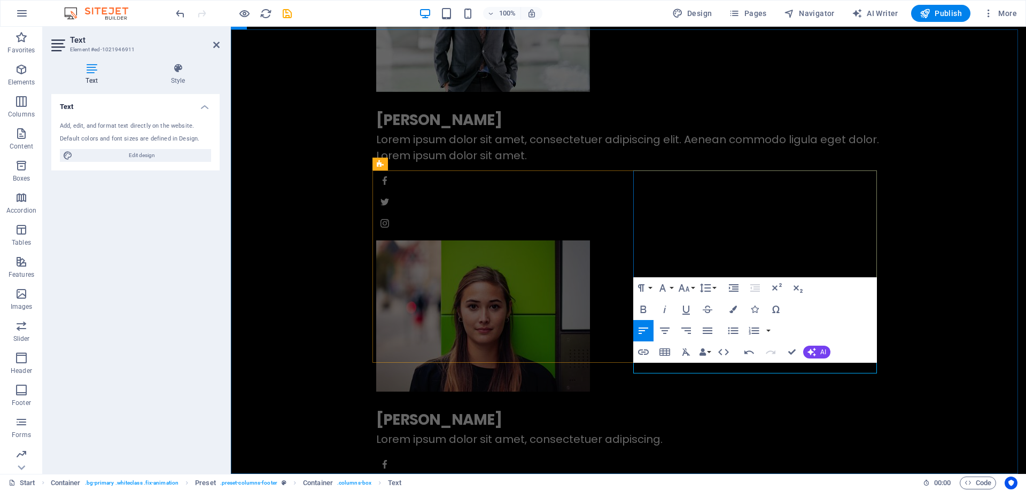
scroll to position [2104, 0]
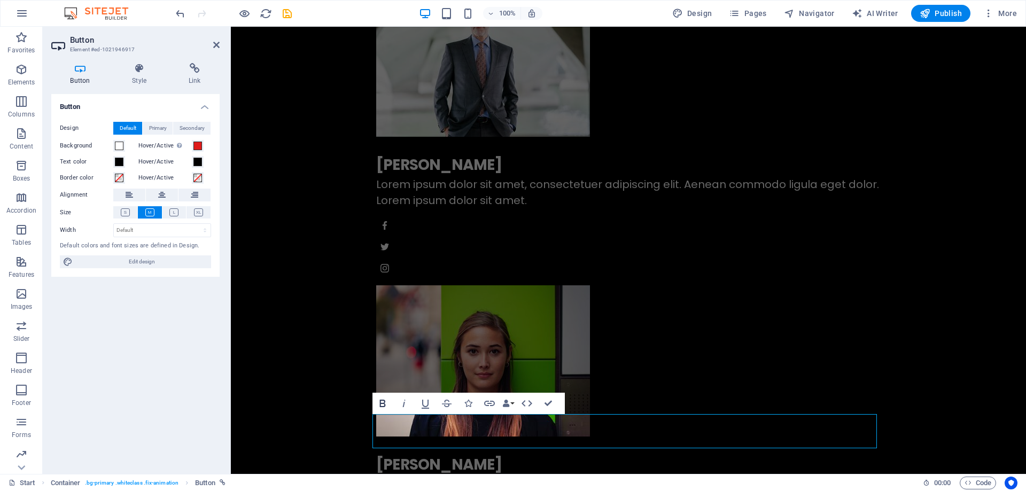
click at [386, 399] on icon "button" at bounding box center [382, 403] width 13 height 13
drag, startPoint x: 439, startPoint y: 431, endPoint x: 368, endPoint y: 431, distance: 71.1
click at [382, 406] on icon "button" at bounding box center [382, 403] width 13 height 13
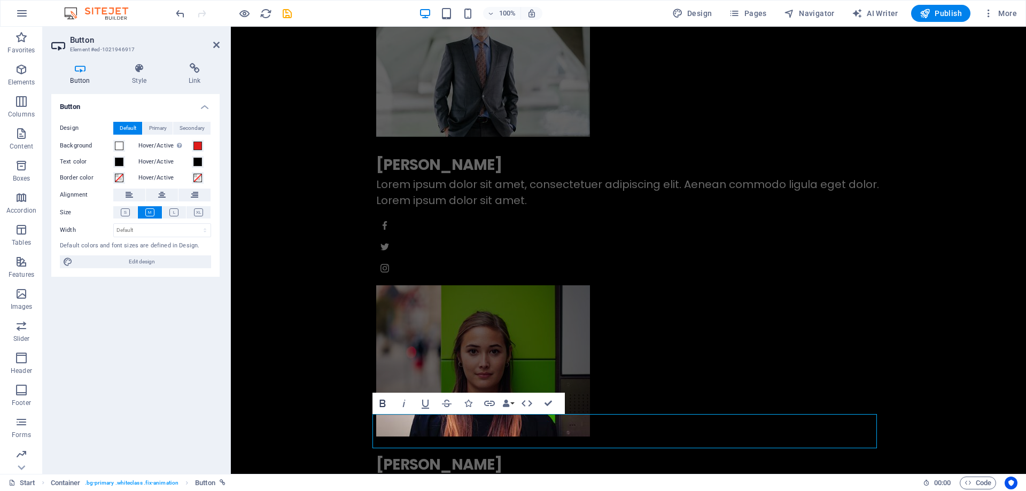
click at [382, 406] on icon "button" at bounding box center [382, 403] width 13 height 13
click at [139, 231] on select "Default px rem % em vh vw" at bounding box center [162, 230] width 97 height 13
click at [156, 126] on span "Primary" at bounding box center [158, 128] width 18 height 13
click at [192, 127] on span "Secondary" at bounding box center [192, 128] width 25 height 13
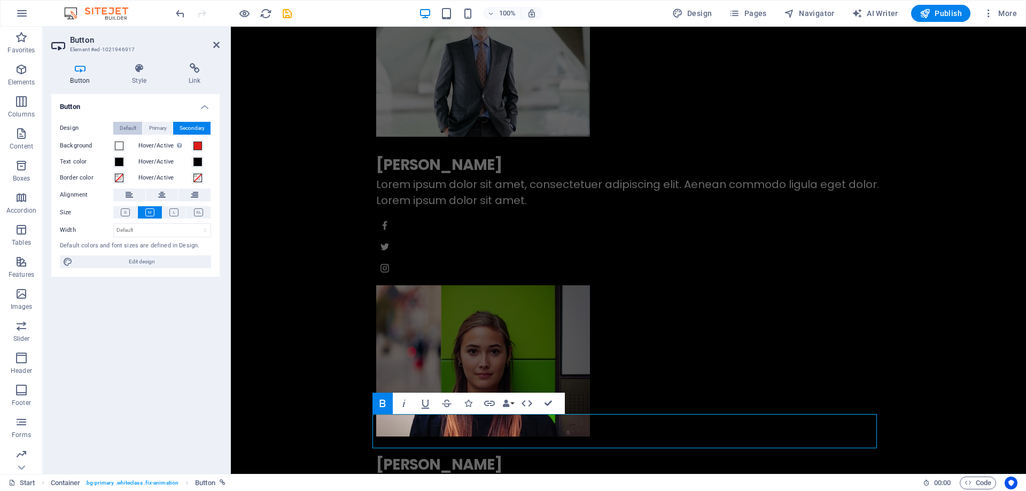
click at [142, 129] on button "Default" at bounding box center [127, 128] width 29 height 13
click at [142, 69] on icon at bounding box center [139, 68] width 52 height 11
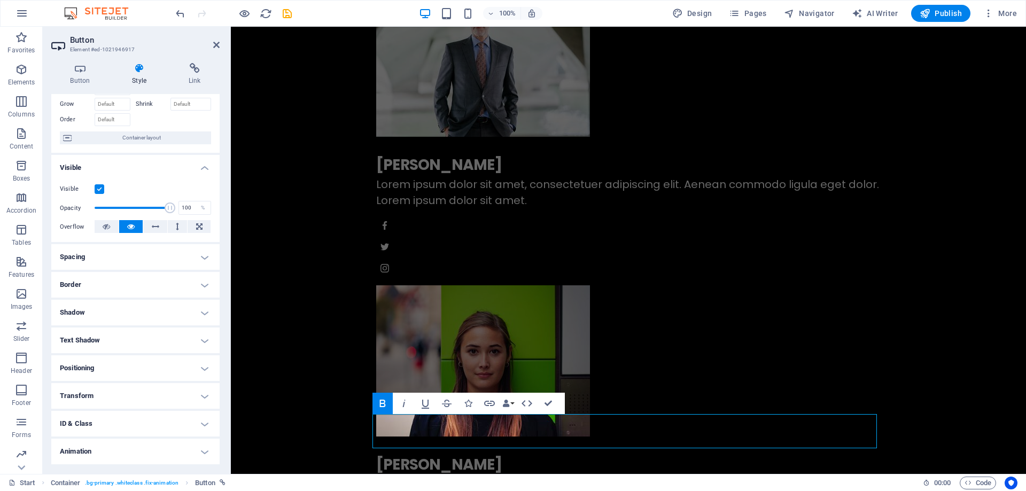
scroll to position [80, 0]
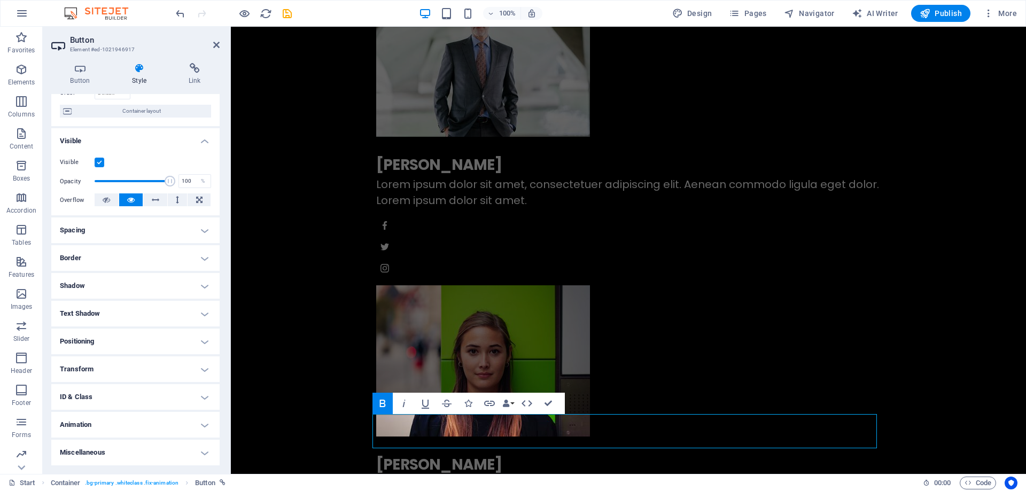
click at [125, 340] on h4 "Positioning" at bounding box center [135, 342] width 168 height 26
click at [118, 365] on span "Relative" at bounding box center [121, 362] width 18 height 13
click at [90, 360] on span "Static" at bounding box center [96, 362] width 13 height 13
click at [75, 362] on span "Default" at bounding box center [72, 362] width 17 height 13
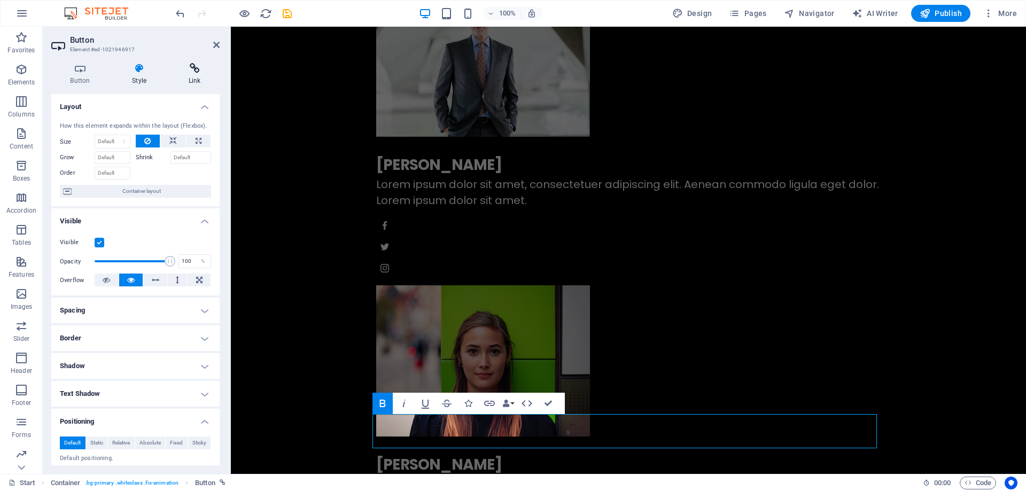
click at [191, 66] on icon at bounding box center [194, 68] width 50 height 11
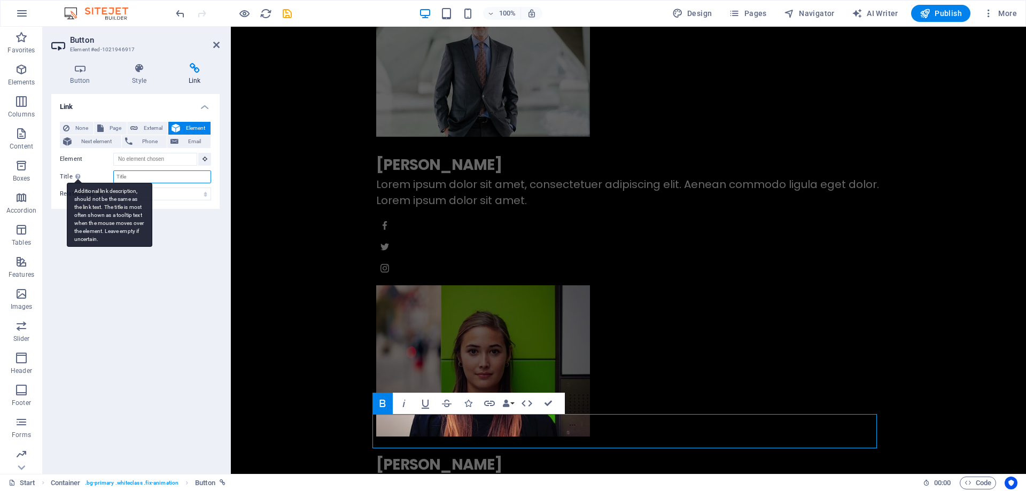
drag, startPoint x: 142, startPoint y: 177, endPoint x: 82, endPoint y: 173, distance: 60.5
click at [82, 173] on div "Title Additional link description, should not be the same as the link text. The…" at bounding box center [135, 176] width 151 height 13
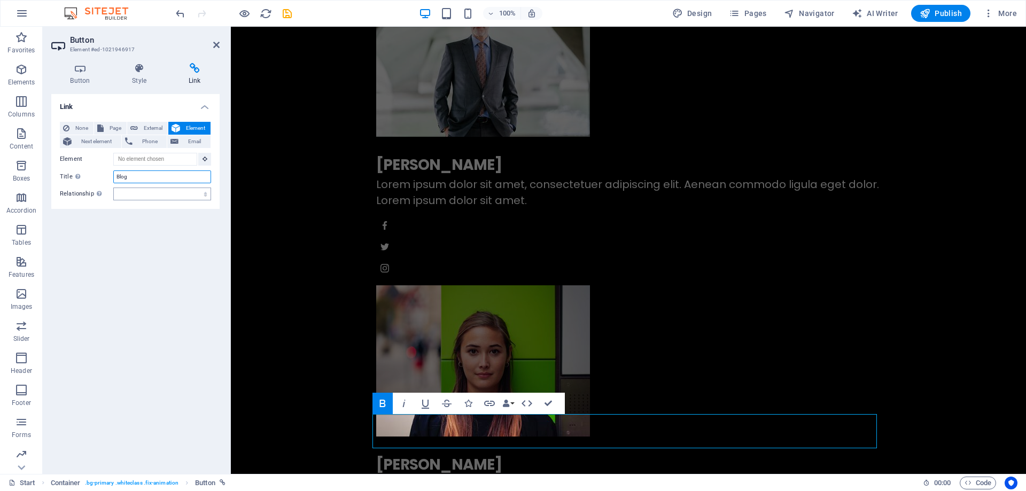
type input "Blog"
click at [188, 197] on select "alternate author bookmark external help license next nofollow noreferrer noopen…" at bounding box center [162, 194] width 98 height 13
click at [172, 409] on div "Link None Page External Element Next element Phone Email Page Start Legal Notic…" at bounding box center [135, 279] width 168 height 371
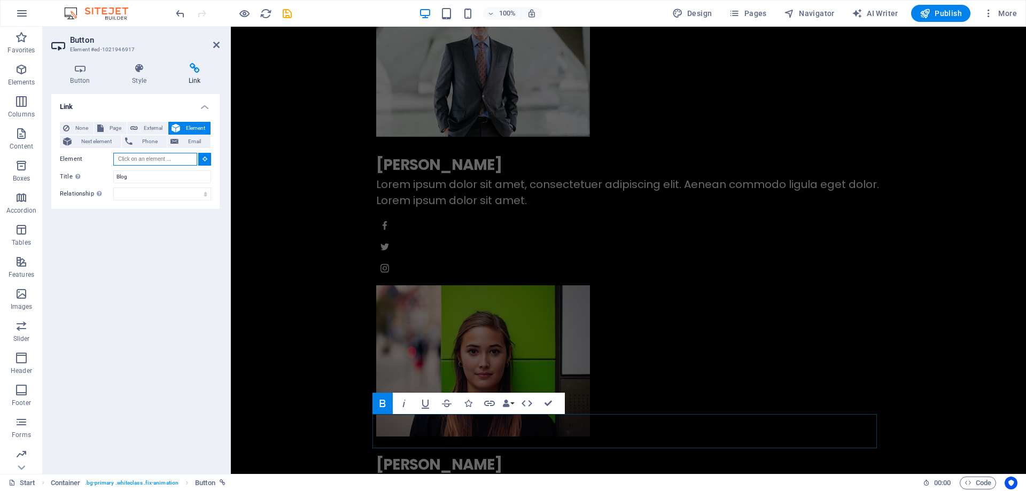
click at [130, 157] on input "Element" at bounding box center [155, 159] width 84 height 13
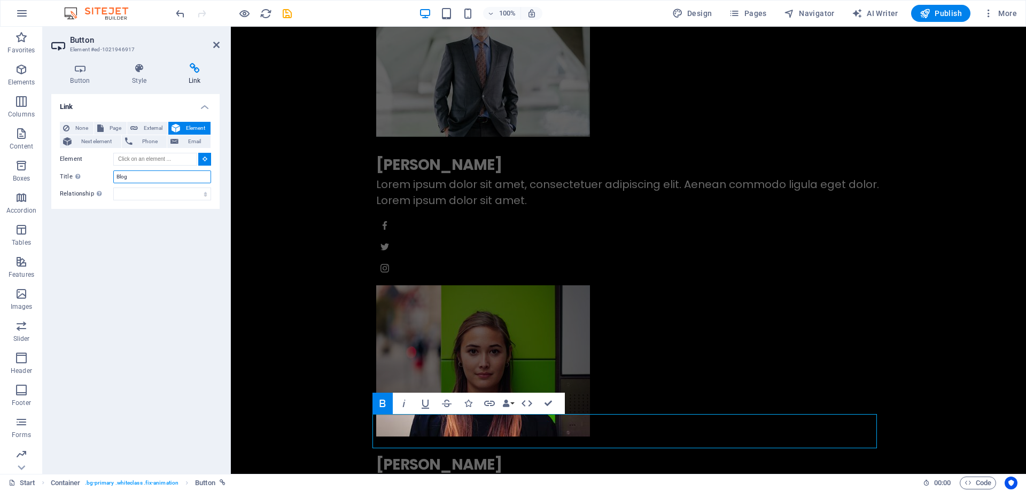
drag, startPoint x: 146, startPoint y: 179, endPoint x: 61, endPoint y: 169, distance: 84.9
click at [61, 169] on div "None Page External Element Next element Phone Email Page Start Legal Notice Pri…" at bounding box center [135, 161] width 151 height 79
